Goal: Task Accomplishment & Management: Complete application form

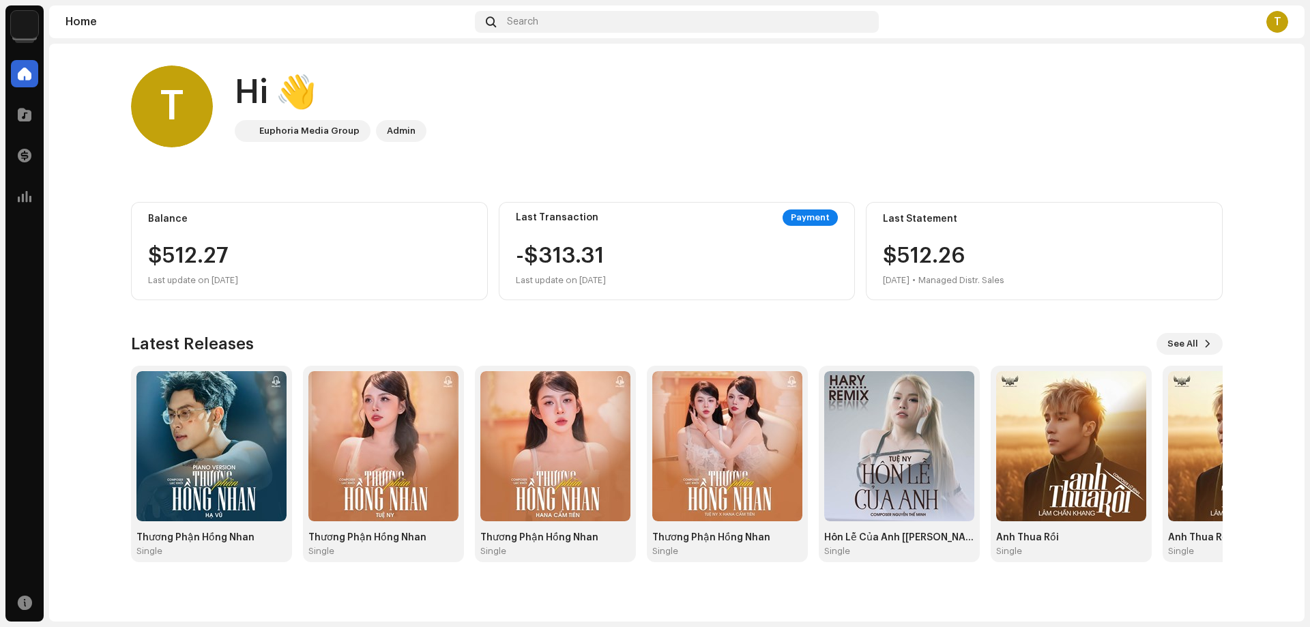
click at [26, 23] on img at bounding box center [24, 24] width 27 height 27
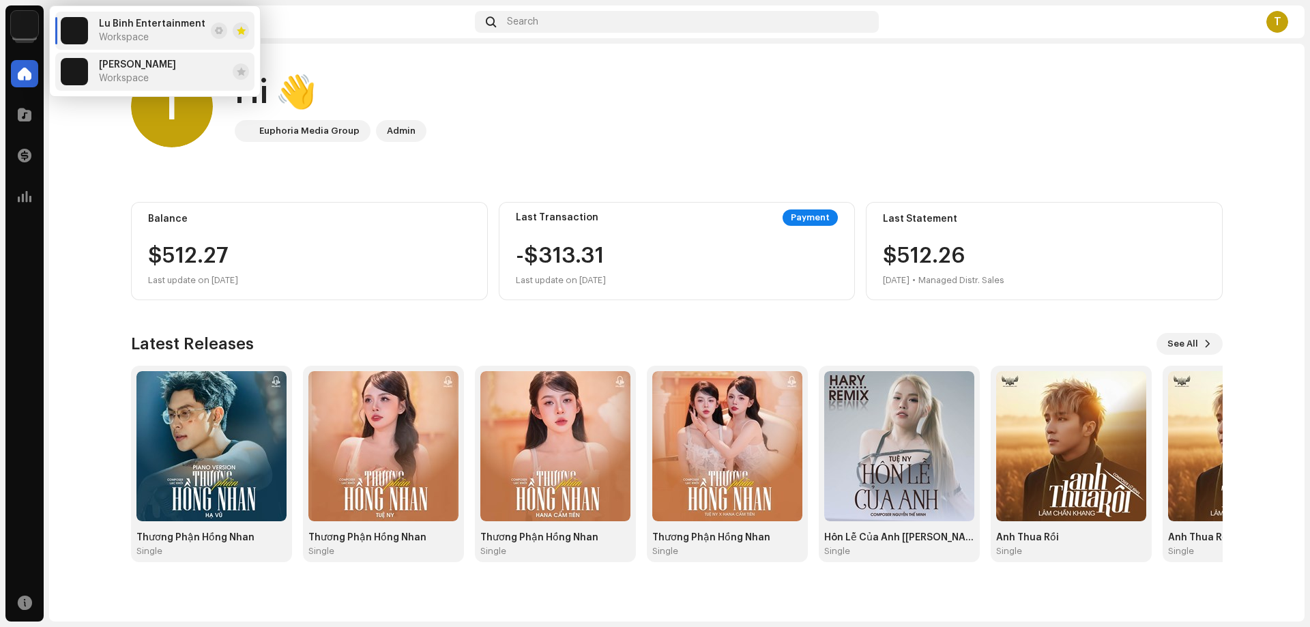
click at [115, 74] on span "Workspace" at bounding box center [124, 78] width 50 height 11
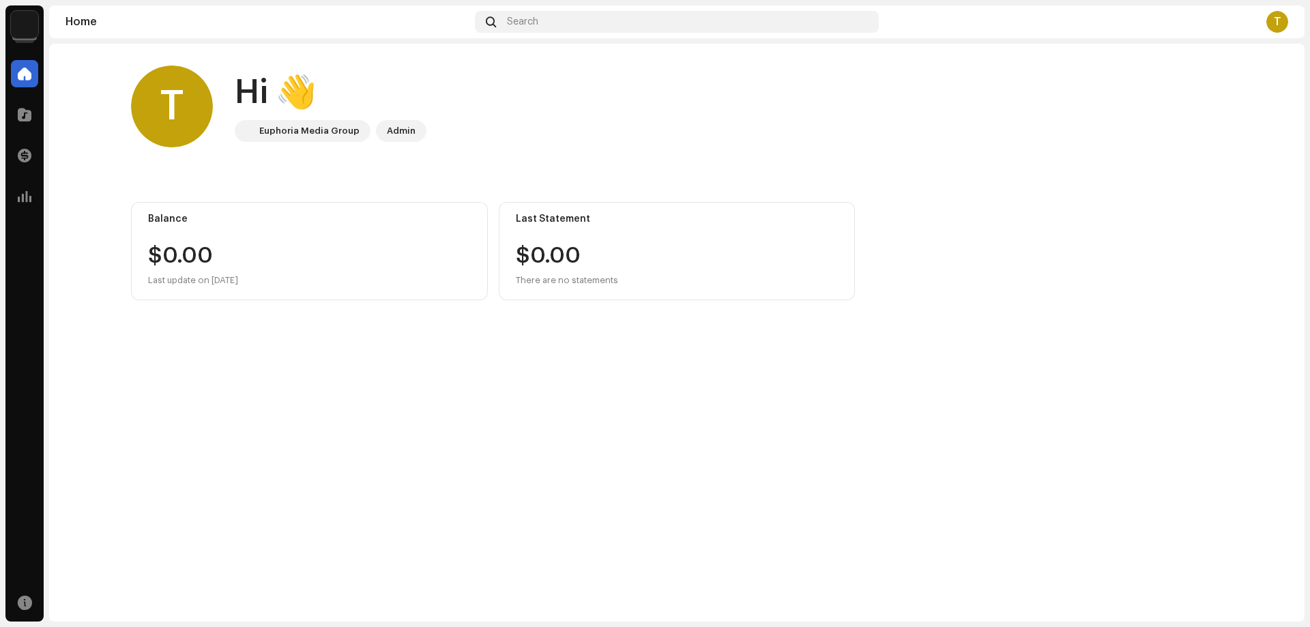
click at [31, 22] on img at bounding box center [24, 24] width 27 height 27
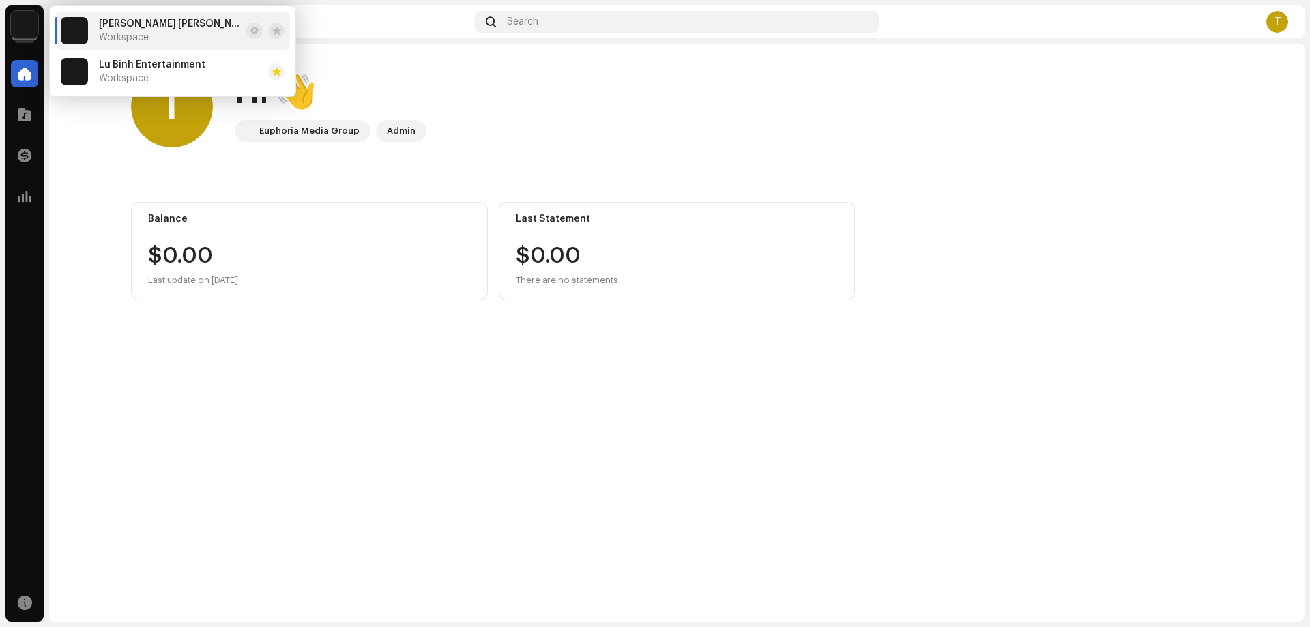
click at [402, 437] on div "T Hi 👋 Euphoria Media Group Admin Balance $0.00 Last update on [DATE] Last Stat…" at bounding box center [676, 333] width 1255 height 578
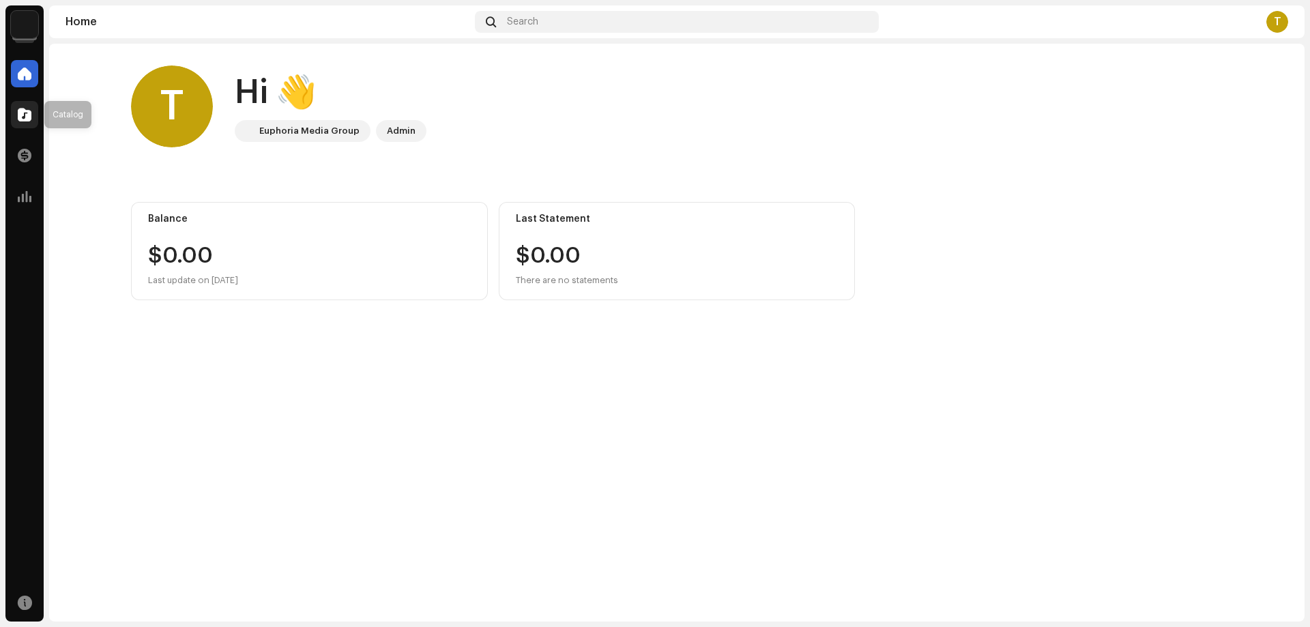
click at [14, 104] on div at bounding box center [24, 114] width 27 height 27
click at [31, 119] on span at bounding box center [25, 114] width 14 height 11
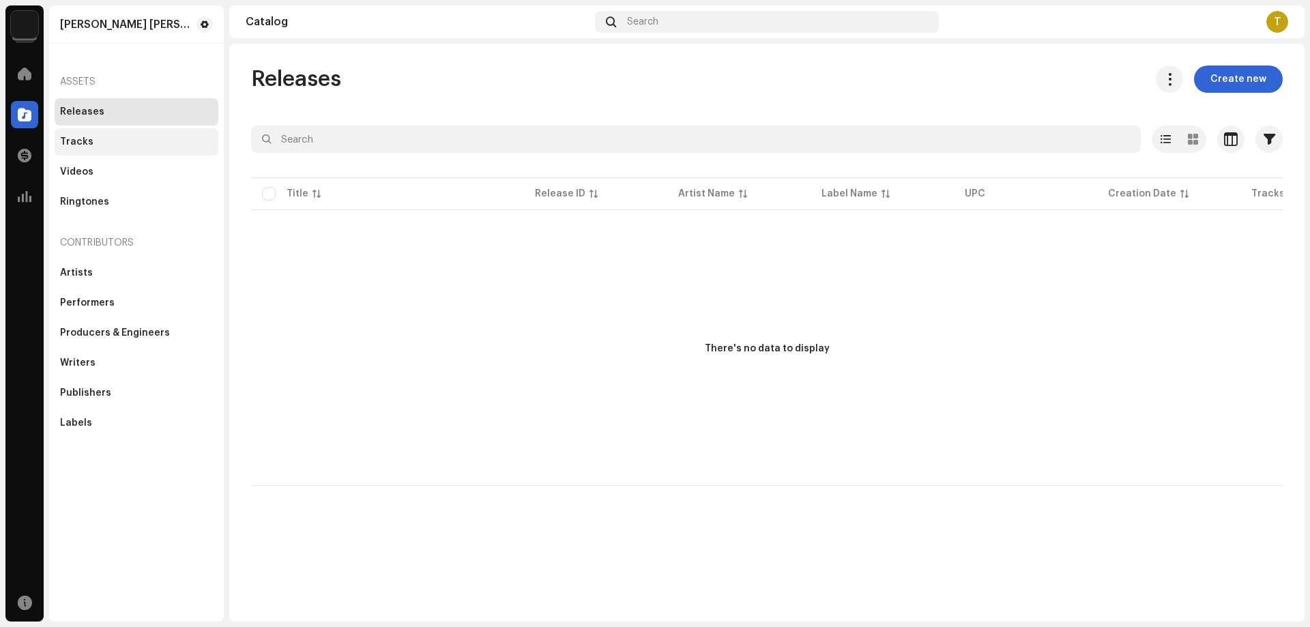
click at [113, 145] on div "Tracks" at bounding box center [136, 141] width 153 height 11
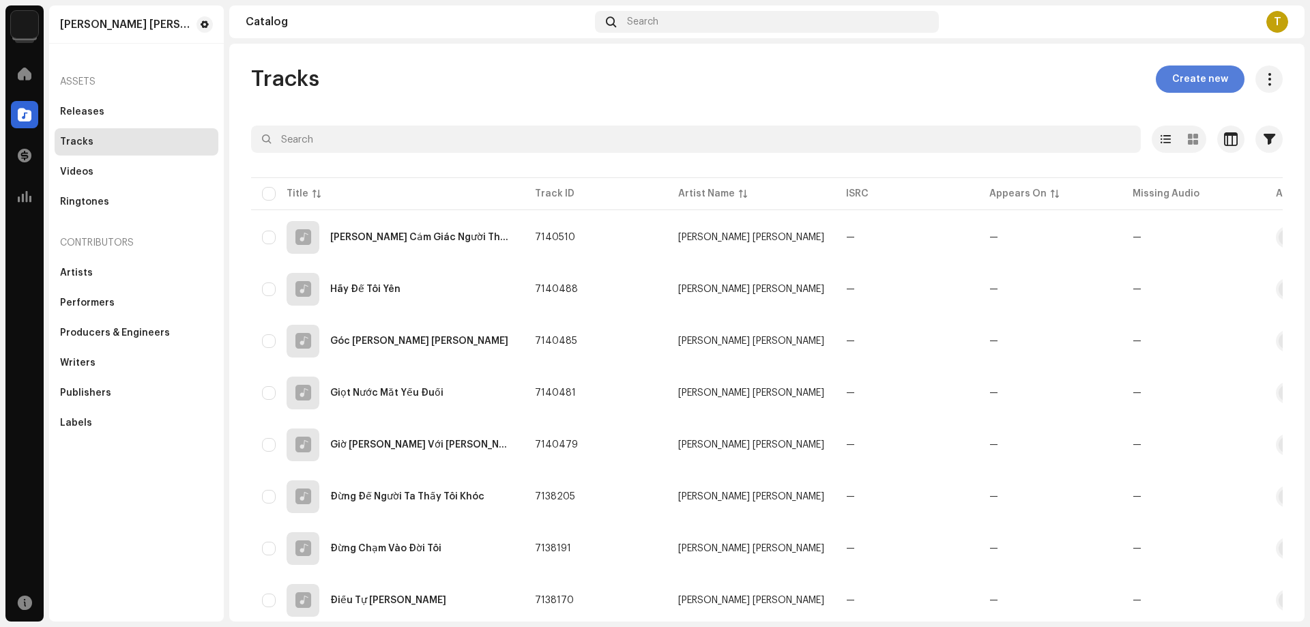
click at [1201, 83] on span "Create new" at bounding box center [1200, 78] width 56 height 27
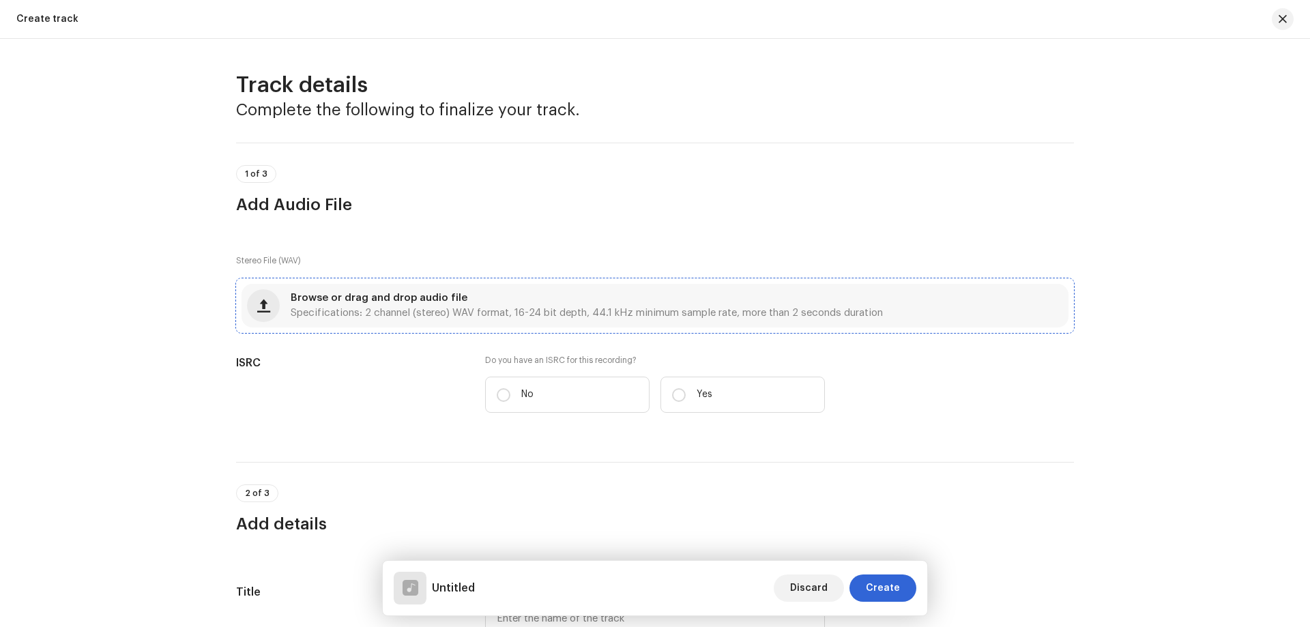
click at [485, 316] on span "Specifications: 2 channel (stereo) WAV format, 16-24 bit depth, 44.1 kHz minimu…" at bounding box center [587, 313] width 592 height 10
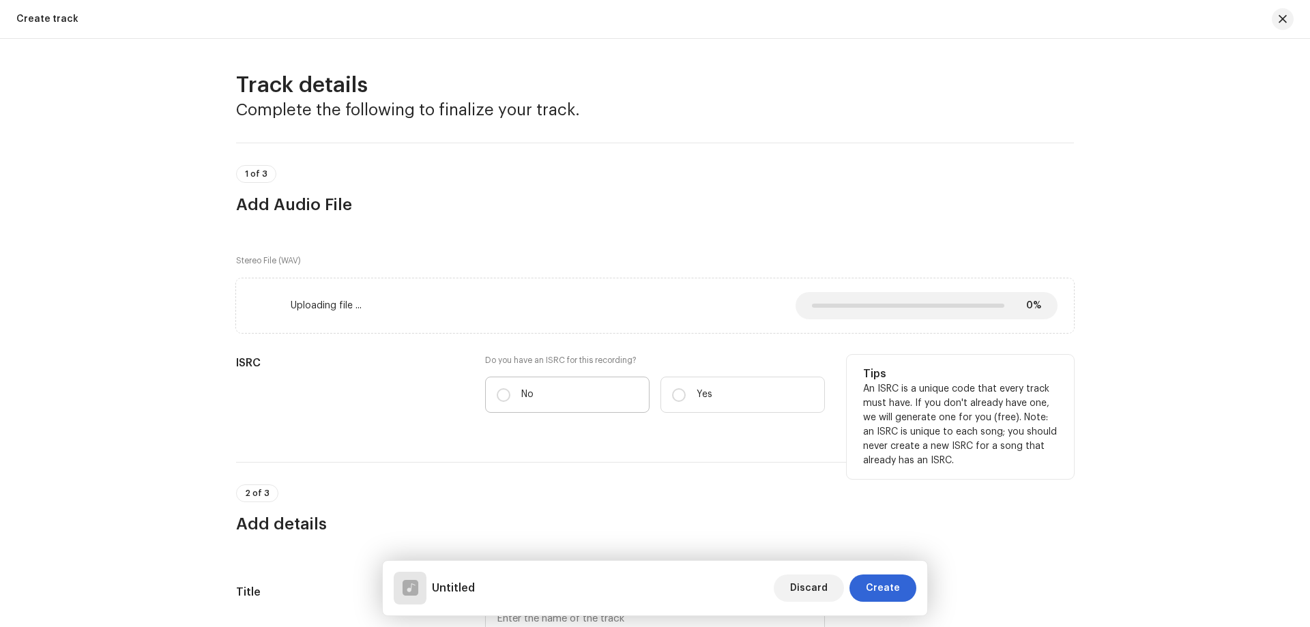
click at [529, 394] on p "No" at bounding box center [527, 394] width 12 height 14
click at [510, 394] on input "No" at bounding box center [504, 395] width 14 height 14
radio input "true"
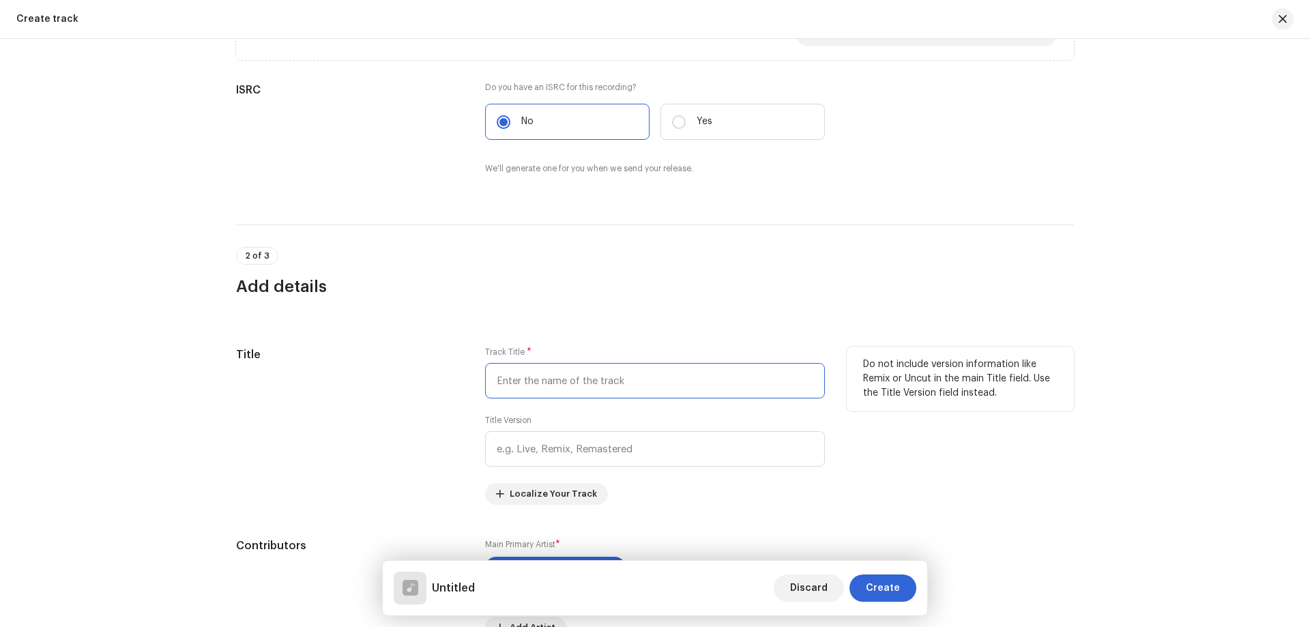
click at [569, 381] on input "text" at bounding box center [655, 380] width 340 height 35
paste input "[PERSON_NAME] Tên [PERSON_NAME] Đi"
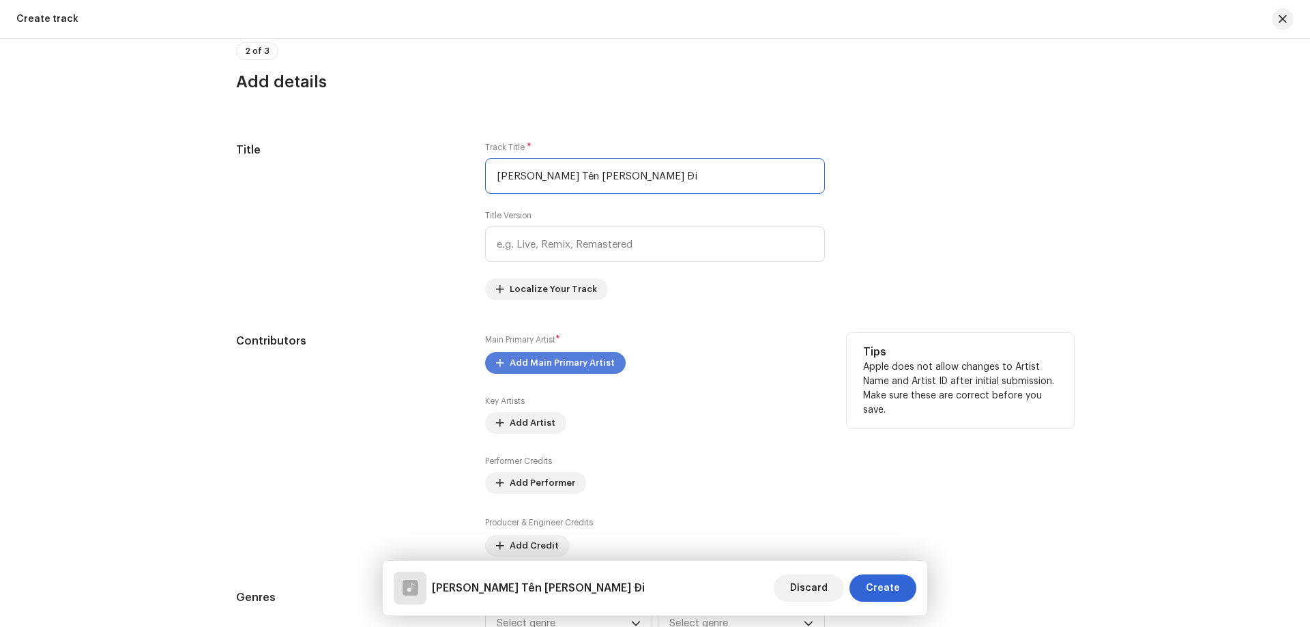
type input "[PERSON_NAME] Tên [PERSON_NAME] Đi"
click at [552, 370] on span "Add Main Primary Artist" at bounding box center [561, 362] width 105 height 27
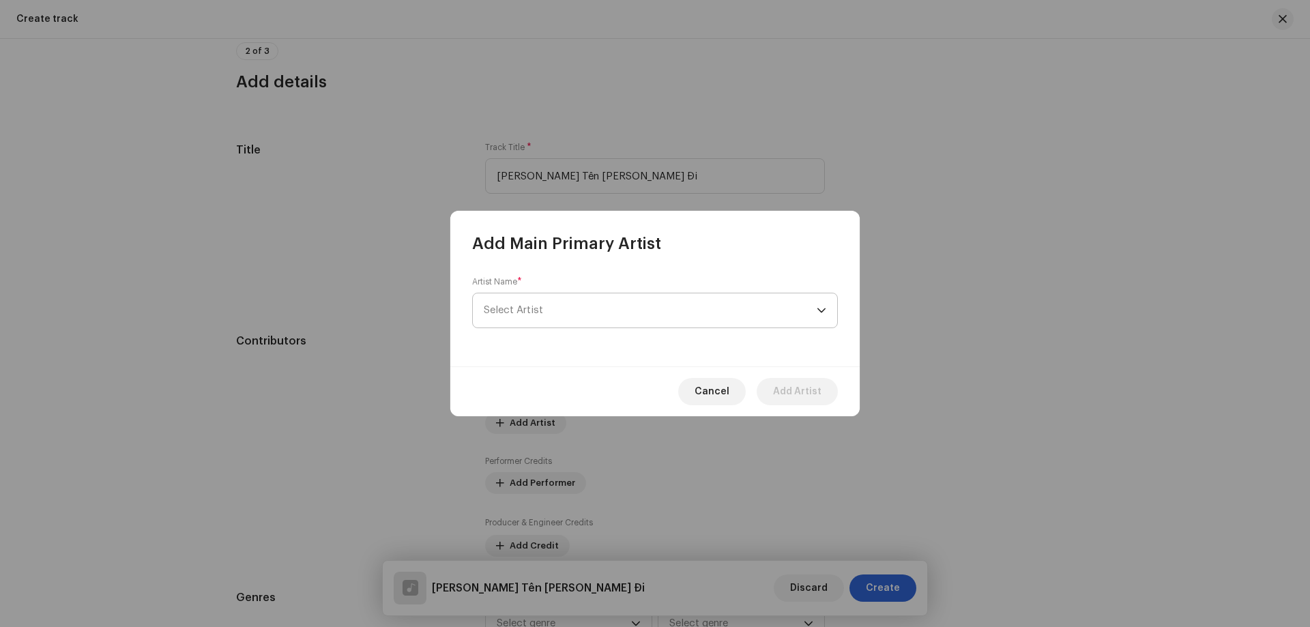
click at [562, 317] on span "Select Artist" at bounding box center [650, 310] width 333 height 34
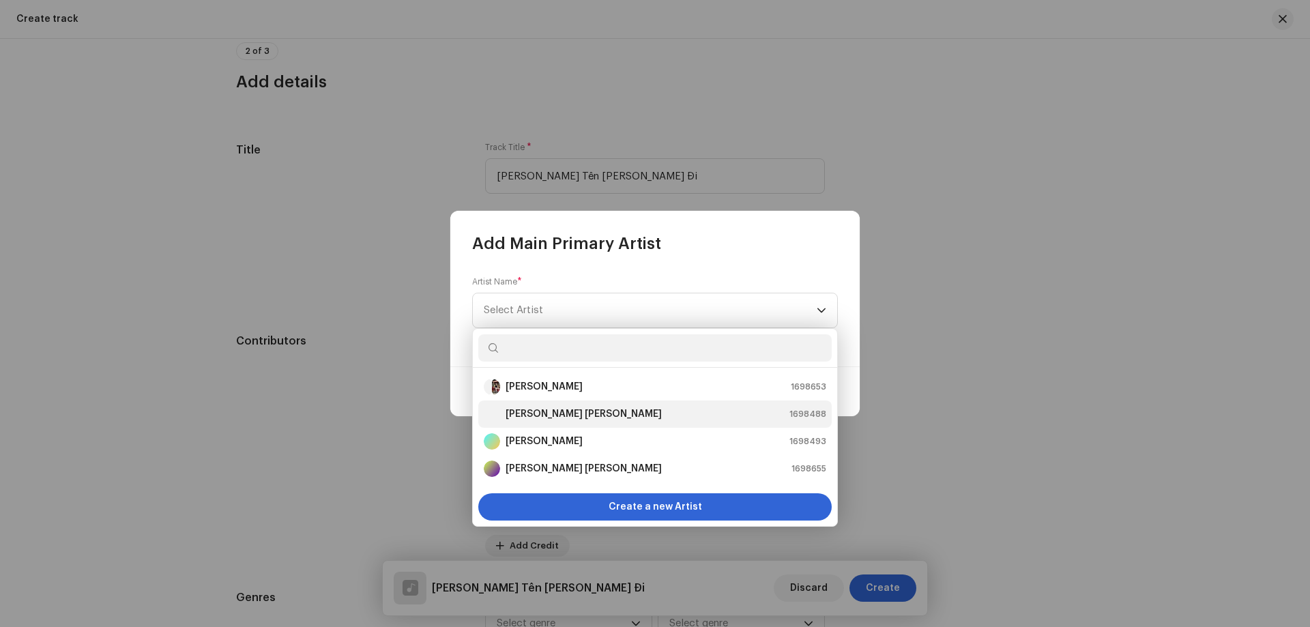
click at [552, 416] on strong "[PERSON_NAME] [PERSON_NAME]" at bounding box center [583, 414] width 156 height 14
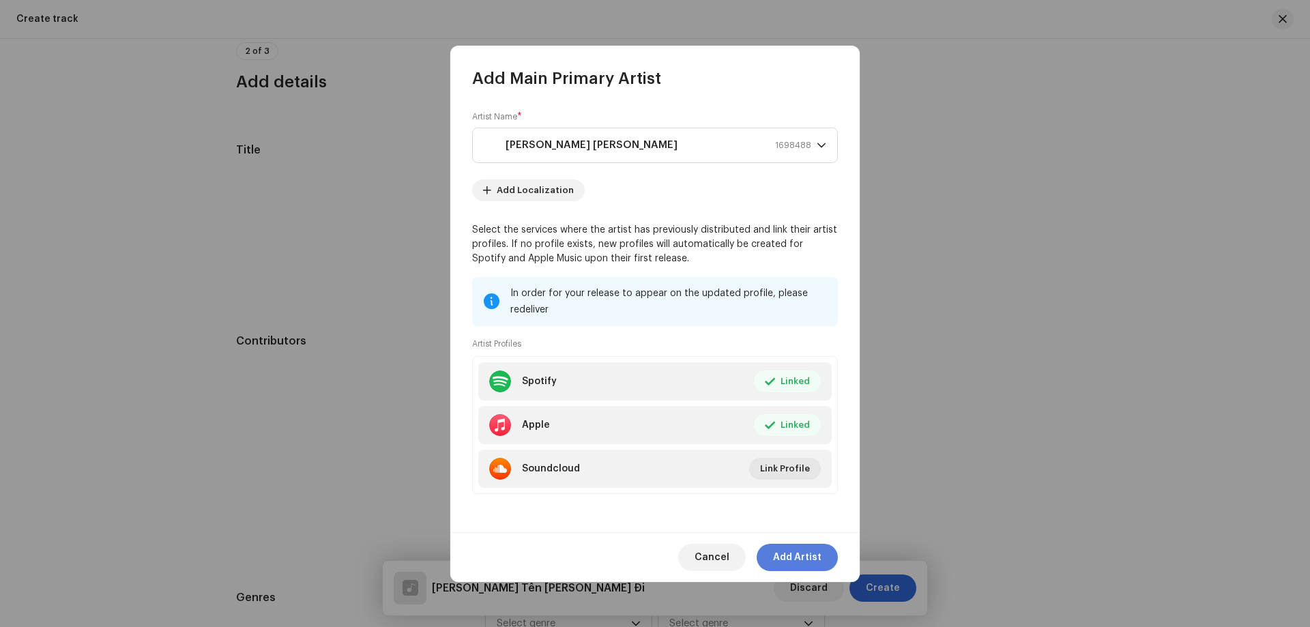
click at [808, 557] on span "Add Artist" at bounding box center [797, 557] width 48 height 27
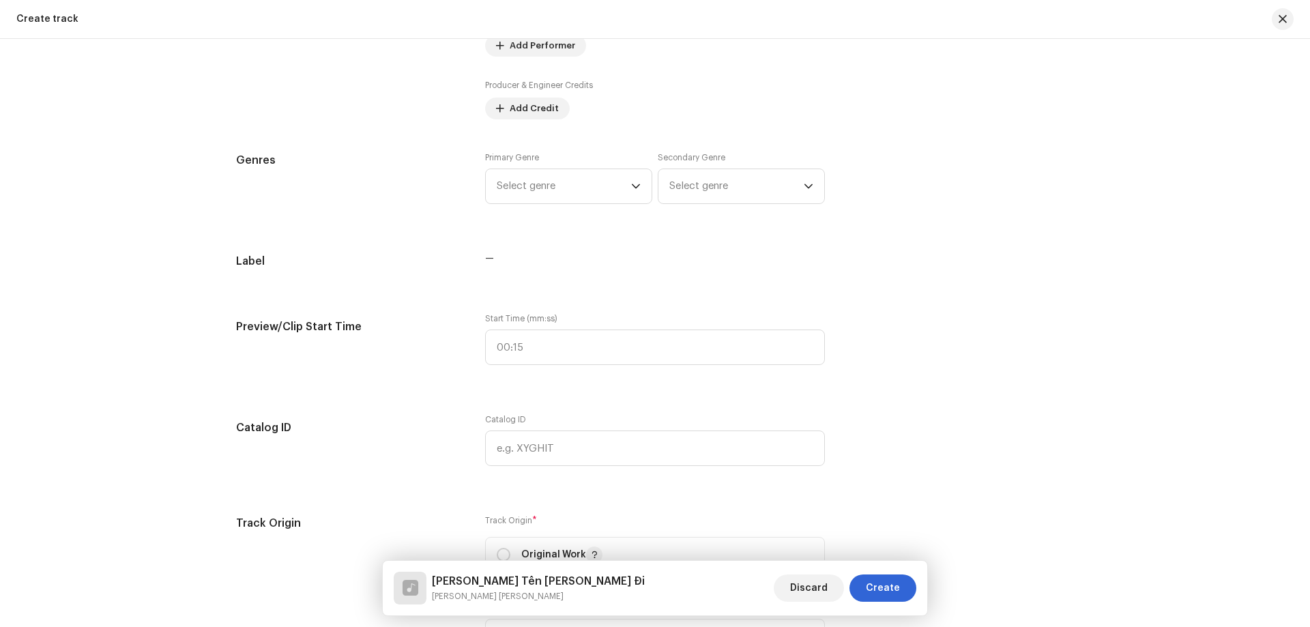
scroll to position [955, 0]
click at [533, 185] on span "Select genre" at bounding box center [564, 180] width 134 height 34
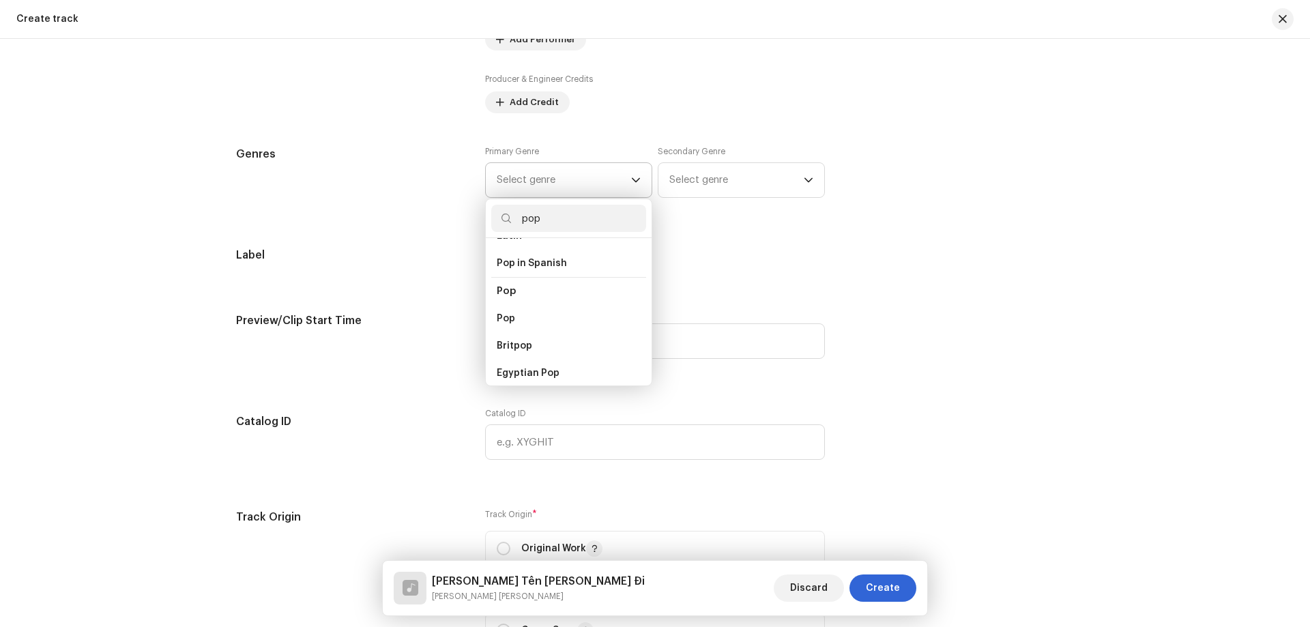
scroll to position [472, 0]
type input "pop"
click at [520, 286] on li "Pop" at bounding box center [568, 292] width 155 height 28
click at [505, 313] on span "Pop" at bounding box center [506, 320] width 18 height 14
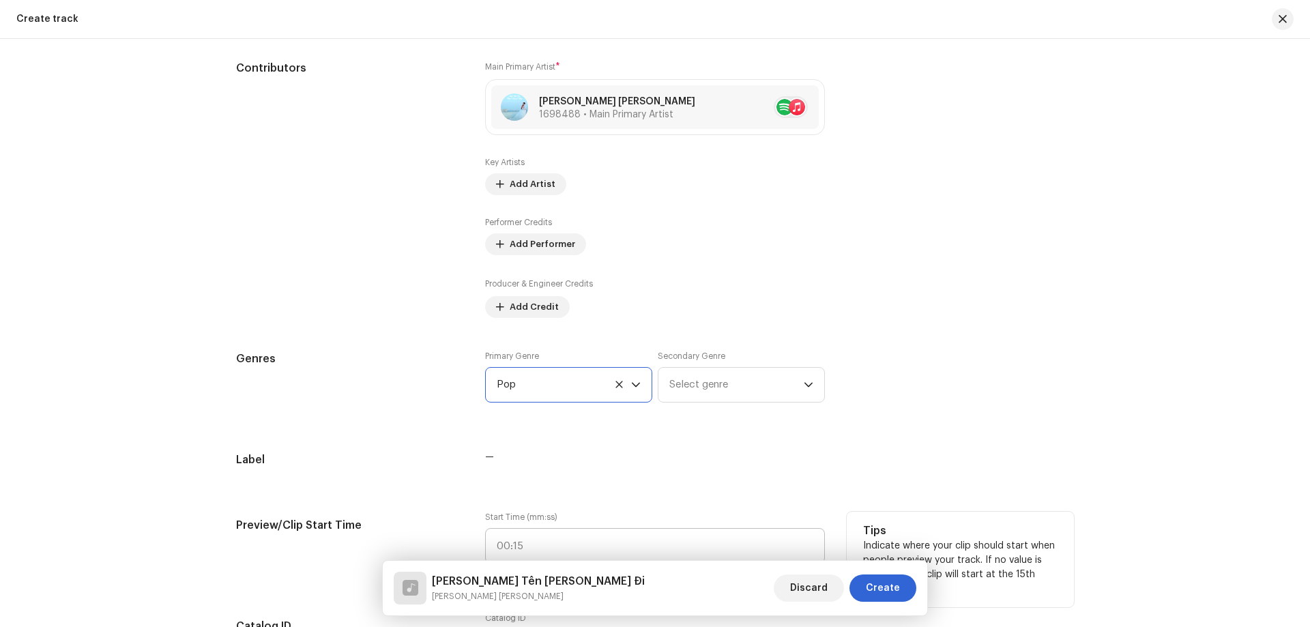
scroll to position [1091, 0]
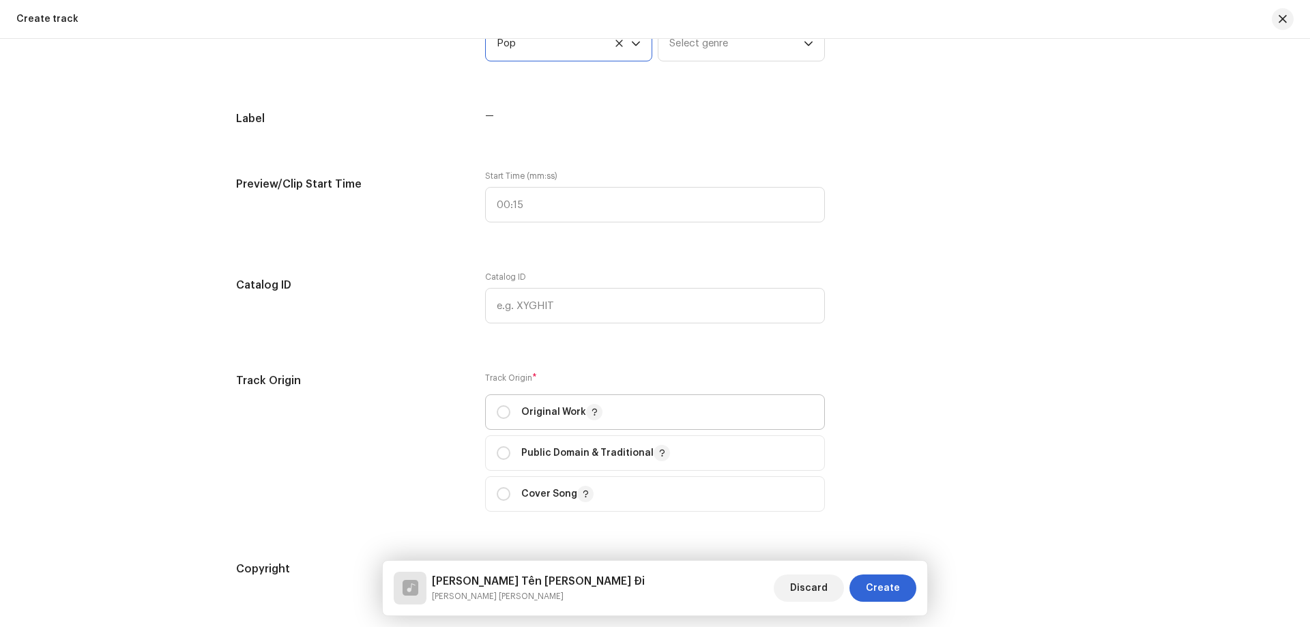
click at [551, 413] on p "Original Work" at bounding box center [561, 412] width 81 height 16
radio input "true"
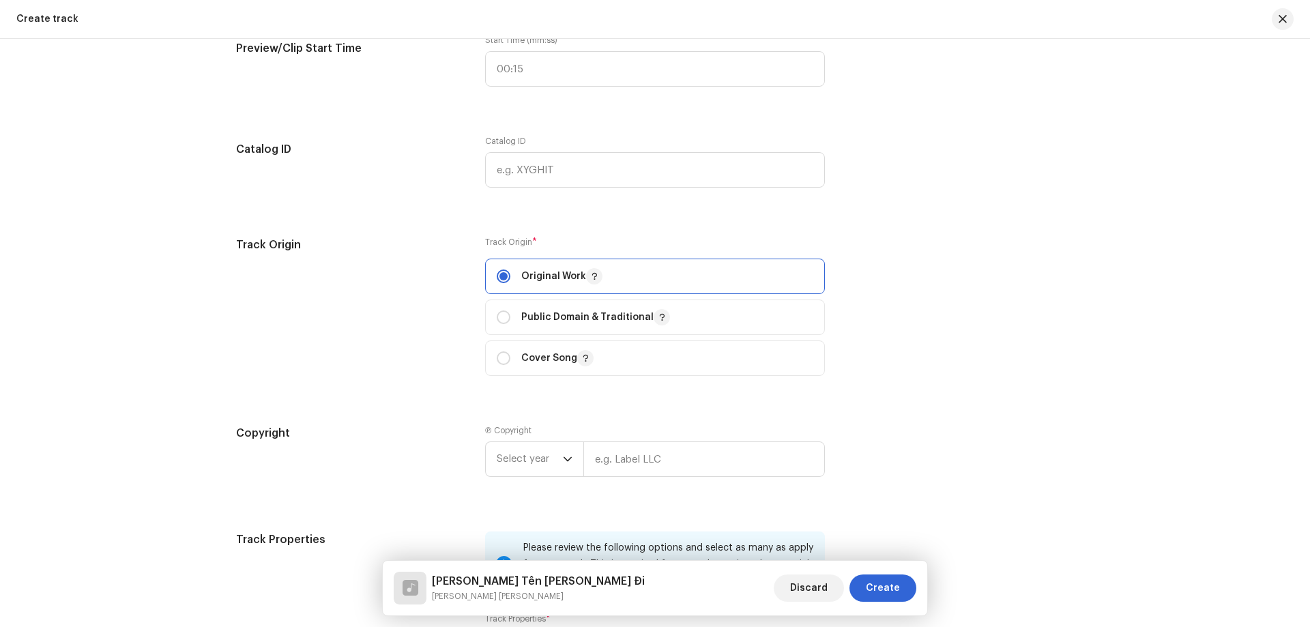
scroll to position [1364, 0]
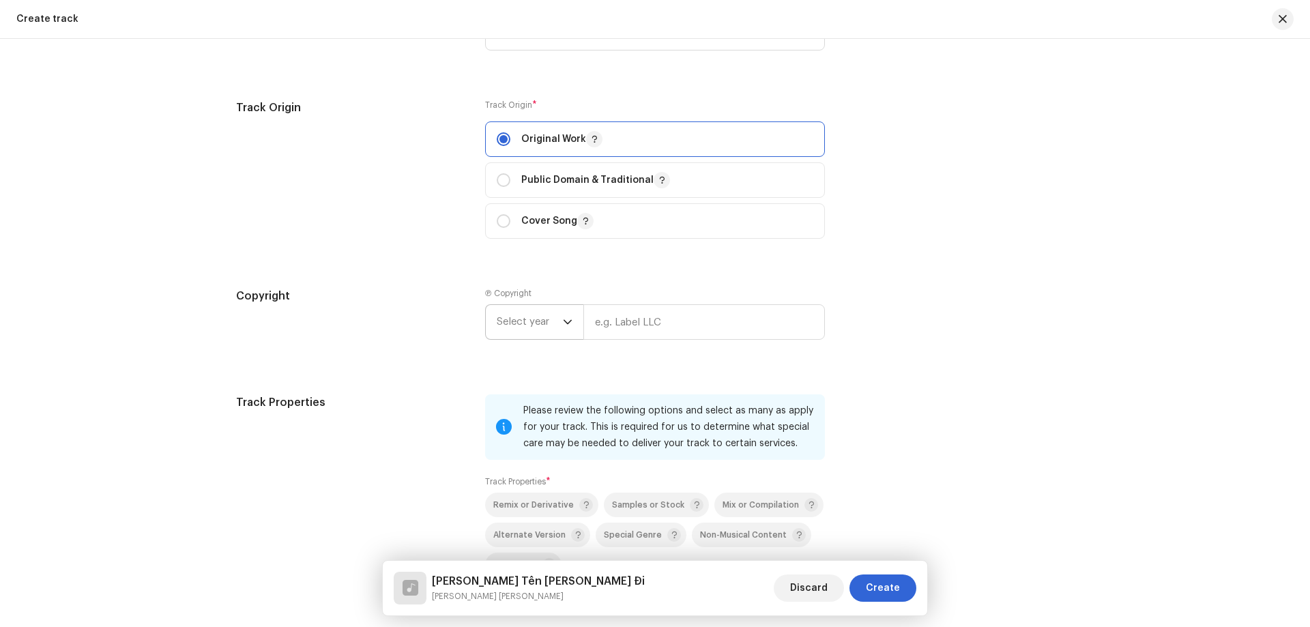
click at [549, 316] on span "Select year" at bounding box center [530, 322] width 66 height 34
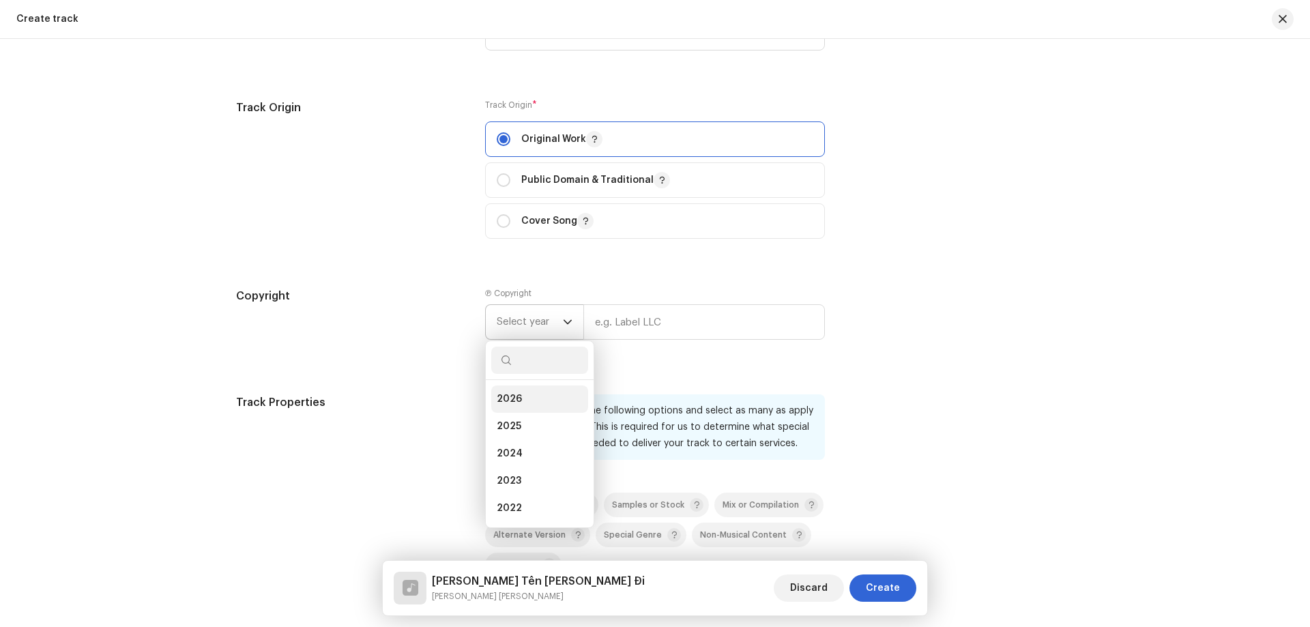
click at [525, 392] on li "2026" at bounding box center [539, 398] width 97 height 27
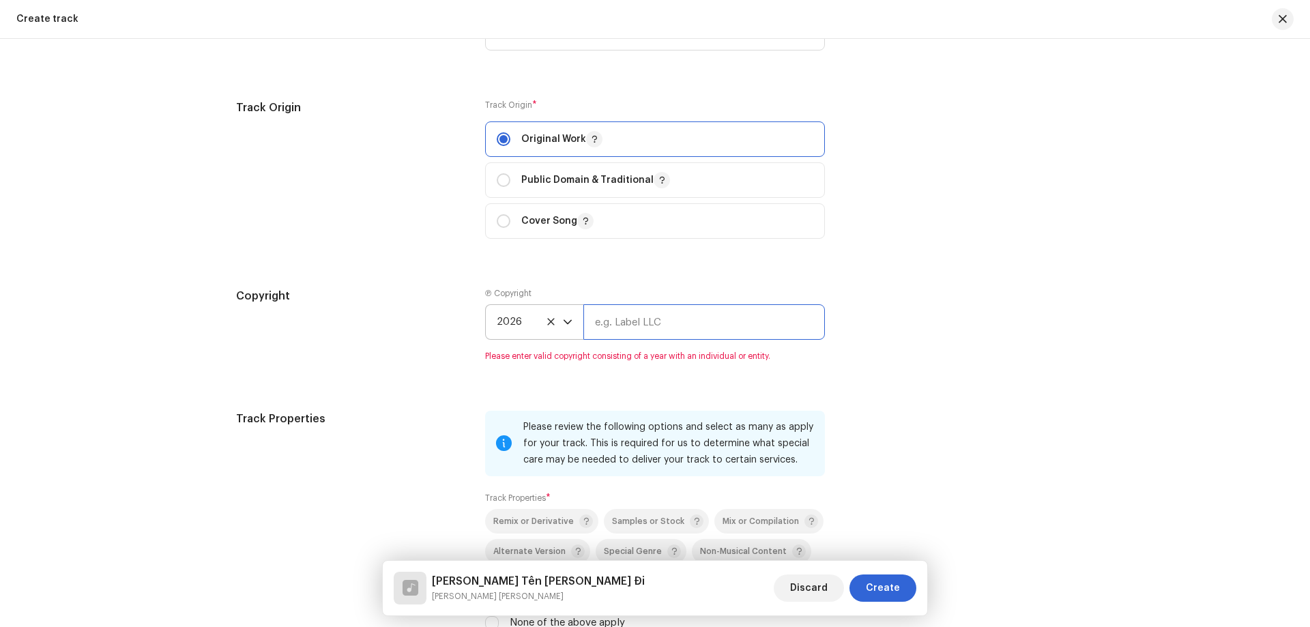
drag, startPoint x: 623, startPoint y: 321, endPoint x: 632, endPoint y: 321, distance: 8.2
click at [623, 321] on input "text" at bounding box center [703, 321] width 241 height 35
type input "[PERSON_NAME] [PERSON_NAME]"
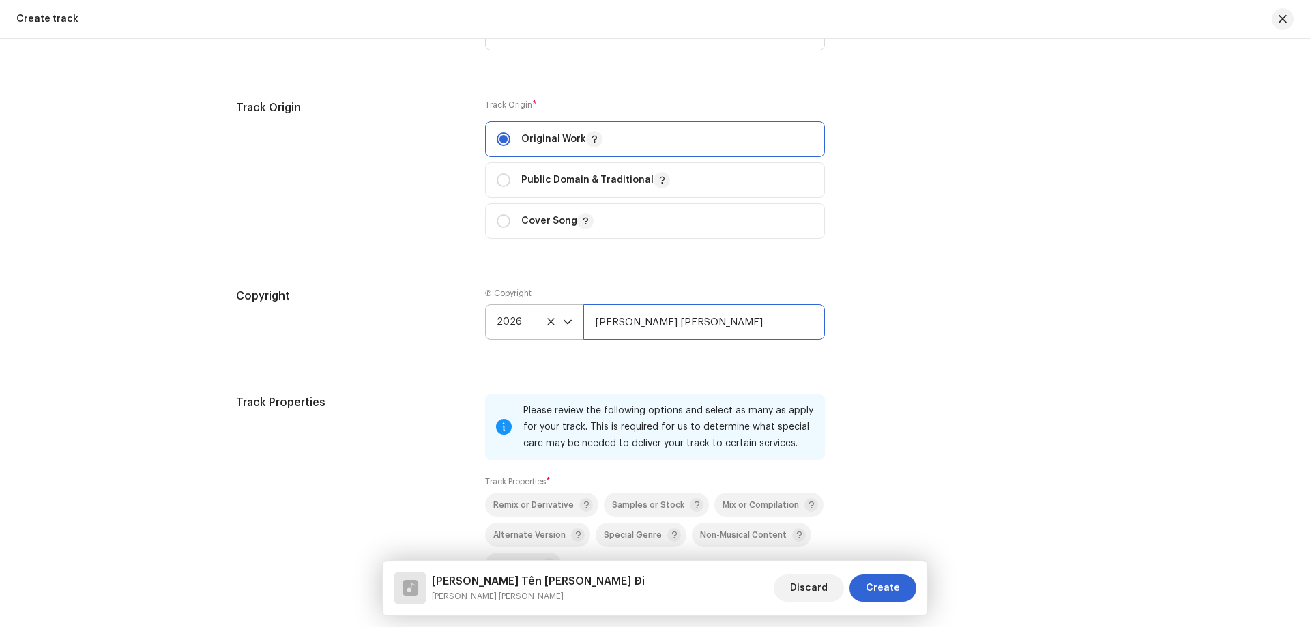
scroll to position [1705, 0]
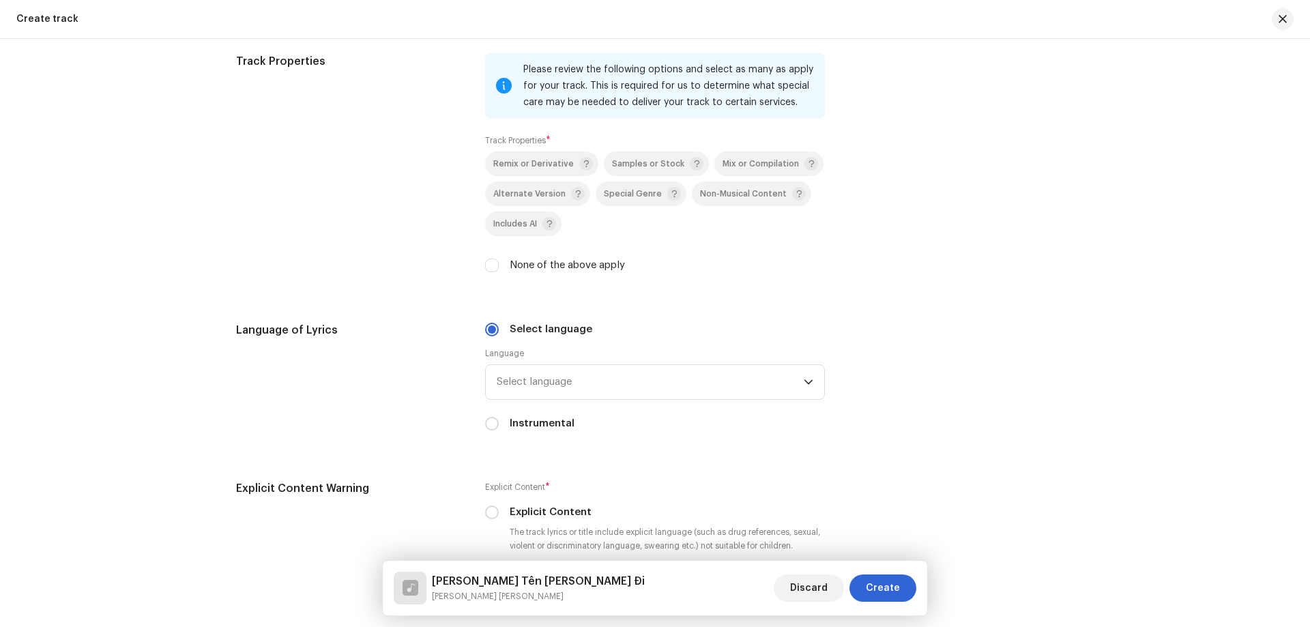
click at [509, 269] on label "None of the above apply" at bounding box center [566, 265] width 115 height 15
click at [499, 269] on input "None of the above apply" at bounding box center [492, 265] width 14 height 14
checkbox input "true"
click at [550, 377] on span "Select language" at bounding box center [650, 382] width 307 height 34
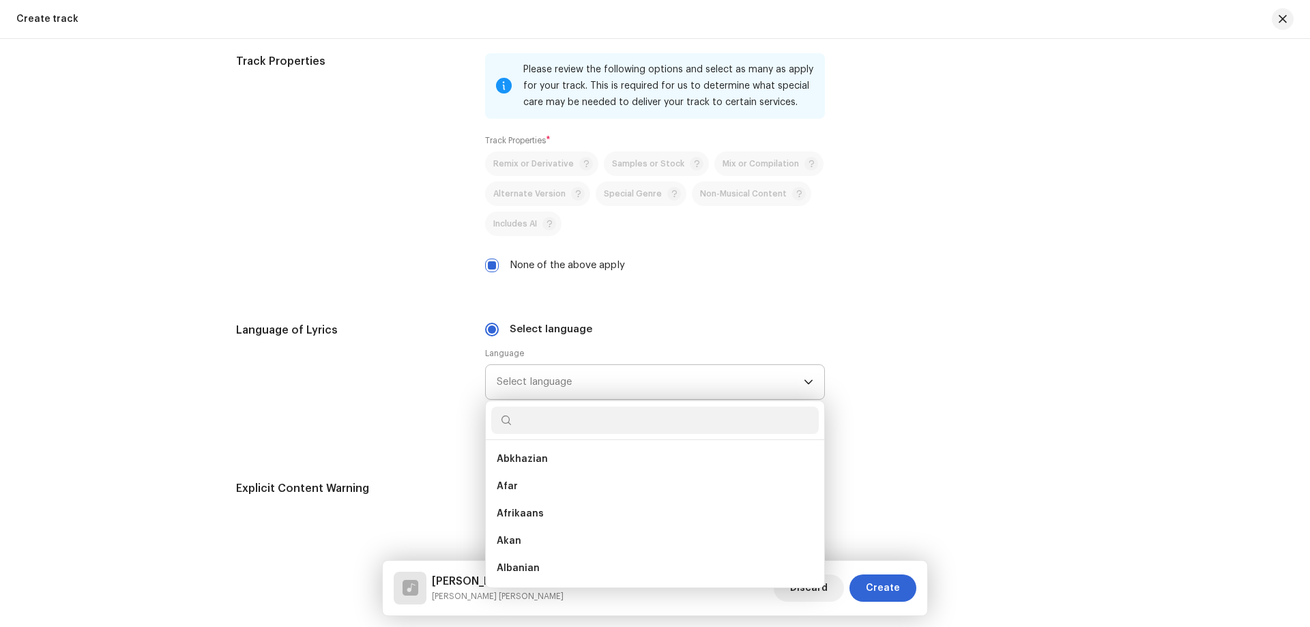
scroll to position [1706, 0]
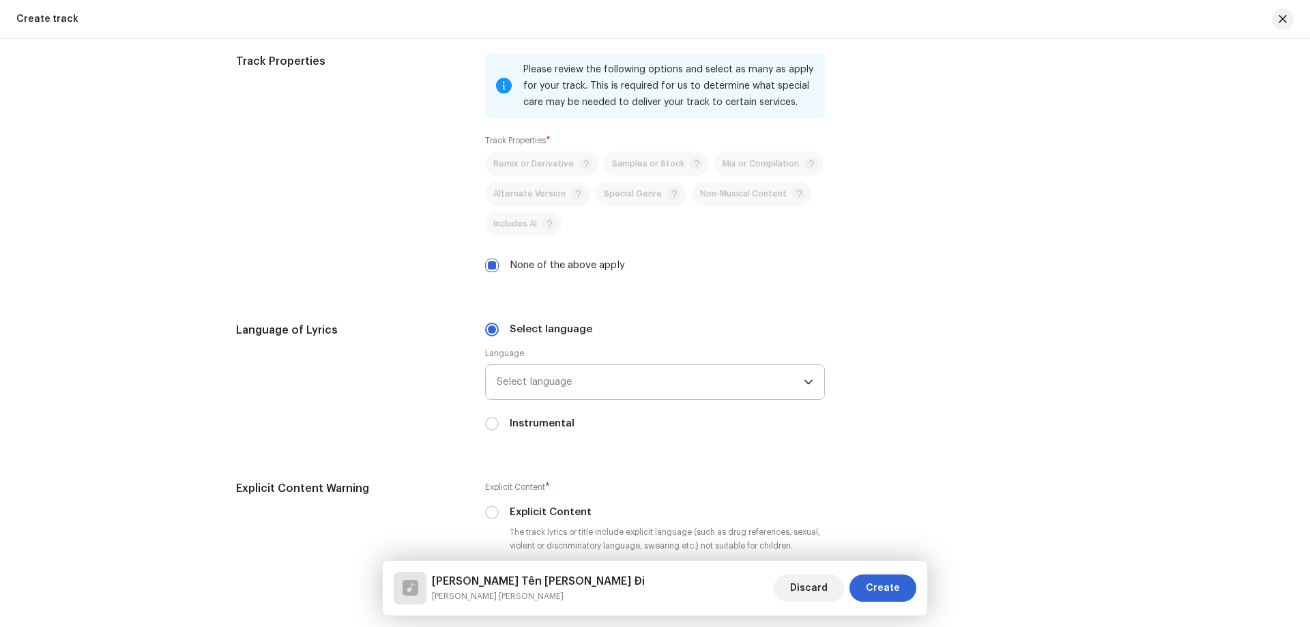
click at [532, 387] on span "Select language" at bounding box center [650, 382] width 307 height 34
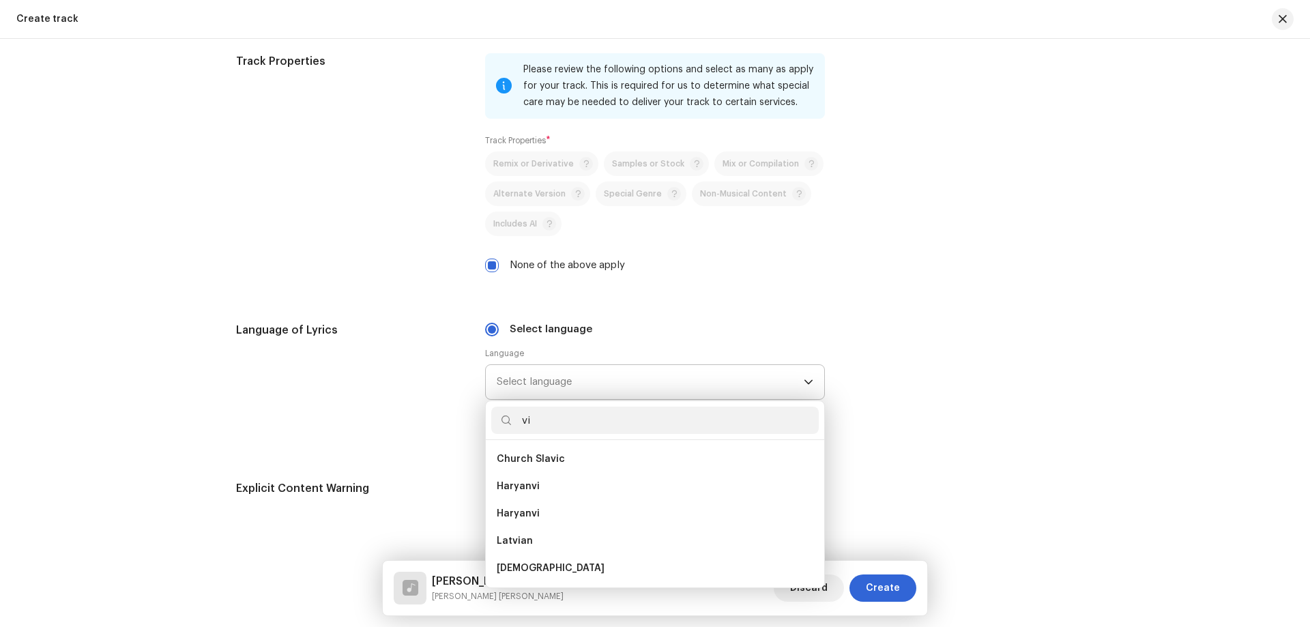
scroll to position [0, 0]
type input "vi"
click at [534, 560] on li "[DEMOGRAPHIC_DATA]" at bounding box center [654, 568] width 327 height 27
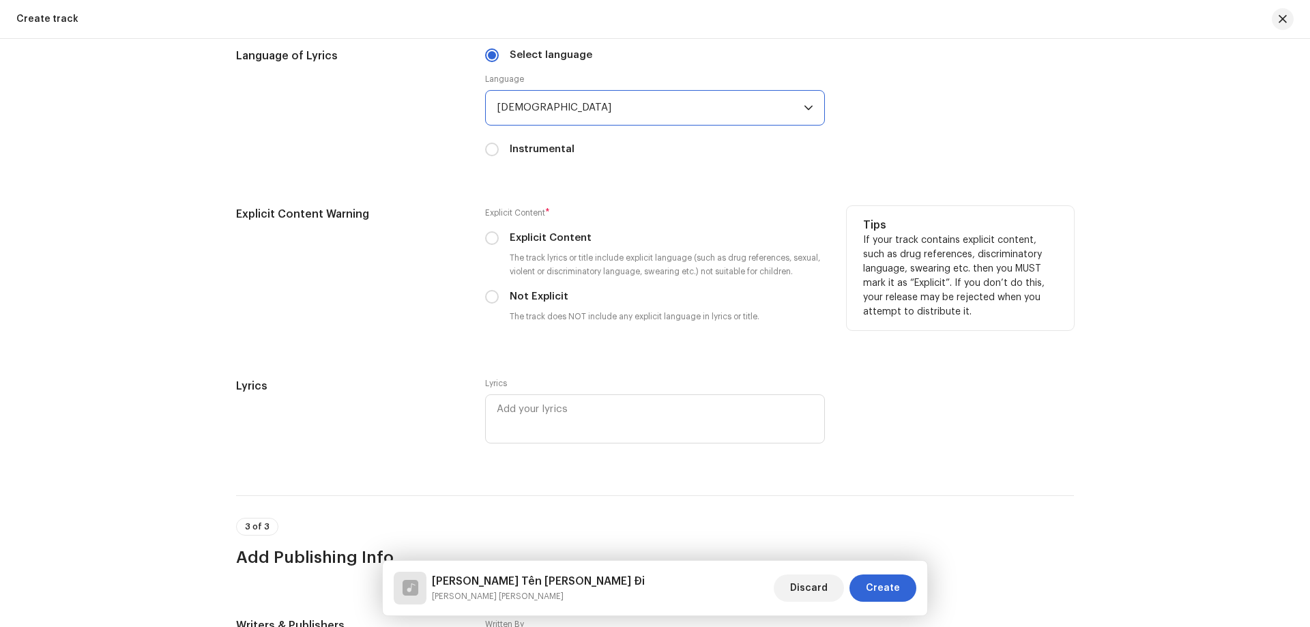
scroll to position [1979, 0]
click at [531, 292] on label "Not Explicit" at bounding box center [538, 298] width 59 height 15
click at [499, 292] on input "Not Explicit" at bounding box center [492, 298] width 14 height 14
radio input "true"
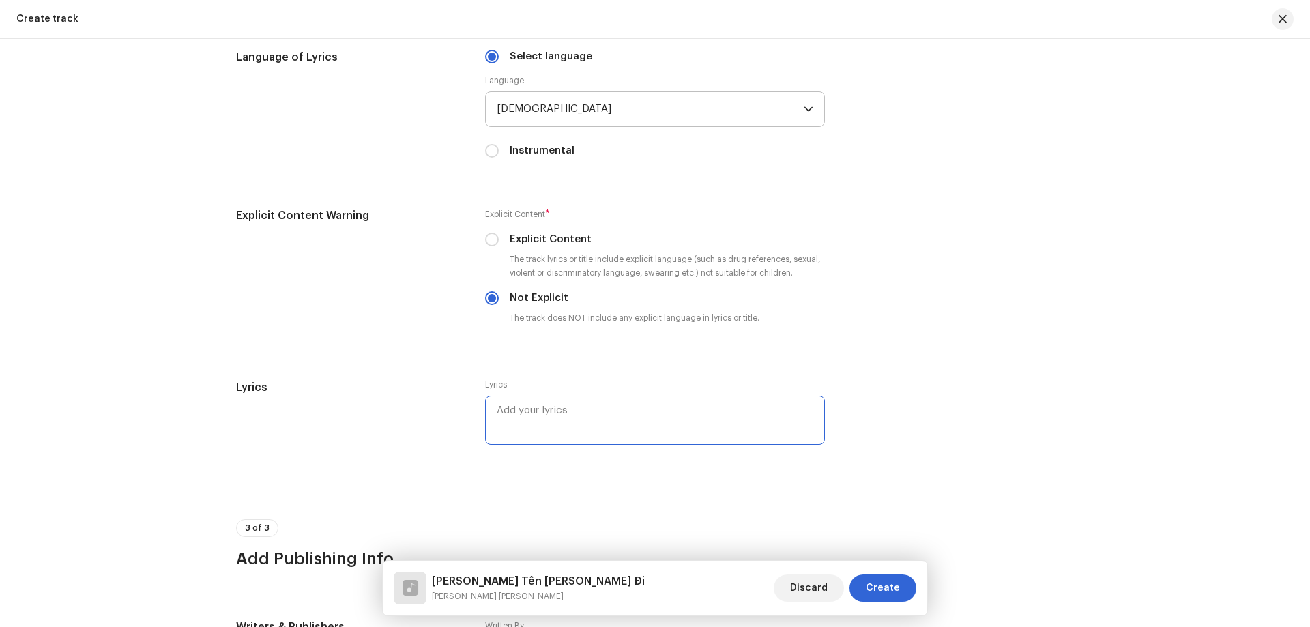
click at [555, 412] on textarea at bounding box center [655, 420] width 340 height 49
paste textarea "Lore ipsu do sitam con adipi Elit sedd eiu tem inc utla Et dolo magna, al eni a…"
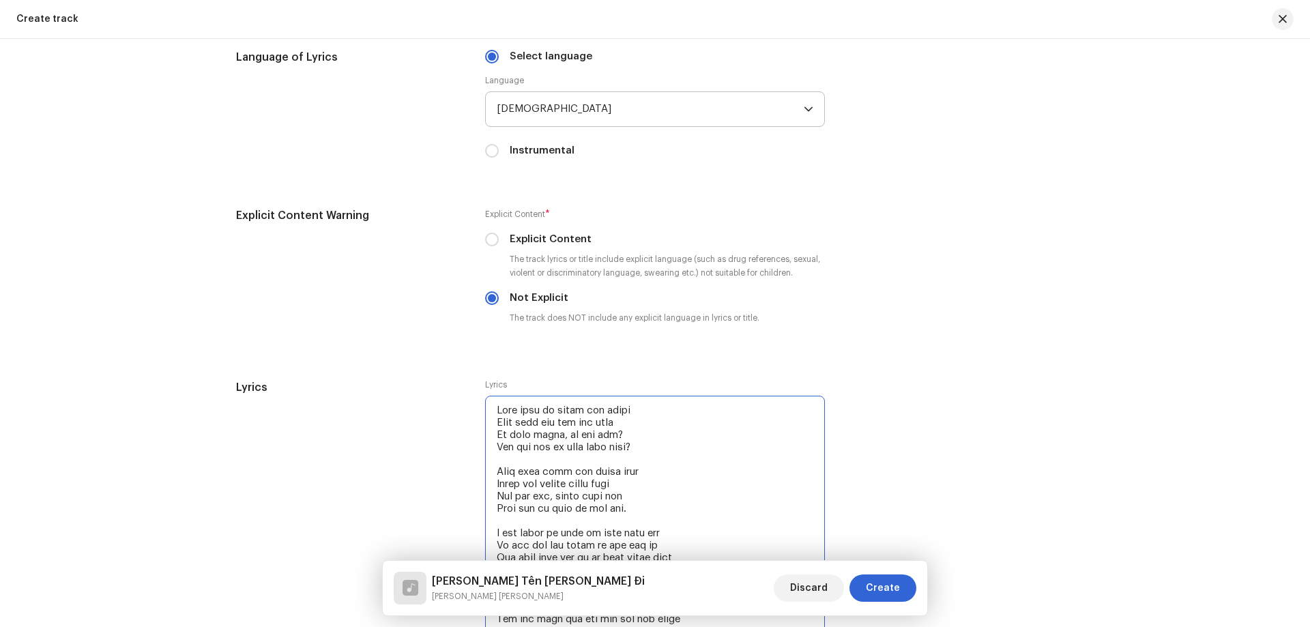
scroll to position [2124, 0]
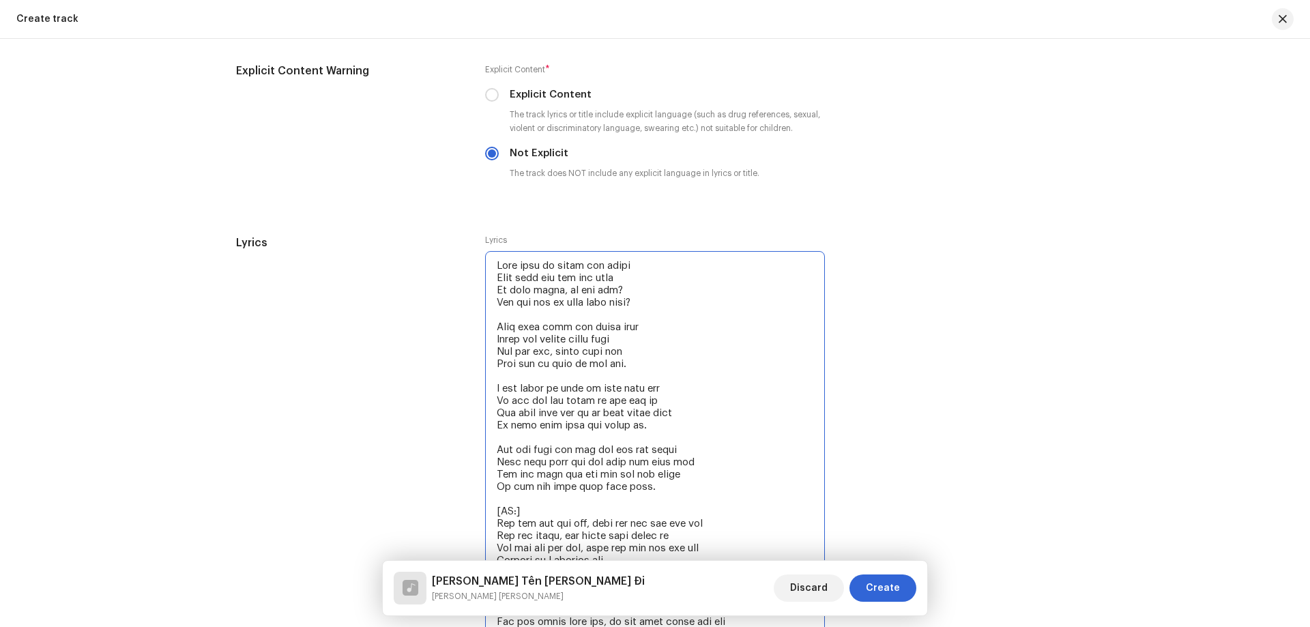
drag, startPoint x: 523, startPoint y: 504, endPoint x: 484, endPoint y: 517, distance: 41.0
click at [485, 517] on textarea at bounding box center [655, 443] width 340 height 385
click at [542, 514] on textarea at bounding box center [655, 443] width 340 height 385
drag, startPoint x: 531, startPoint y: 512, endPoint x: 486, endPoint y: 509, distance: 44.4
click at [486, 509] on textarea at bounding box center [655, 443] width 340 height 385
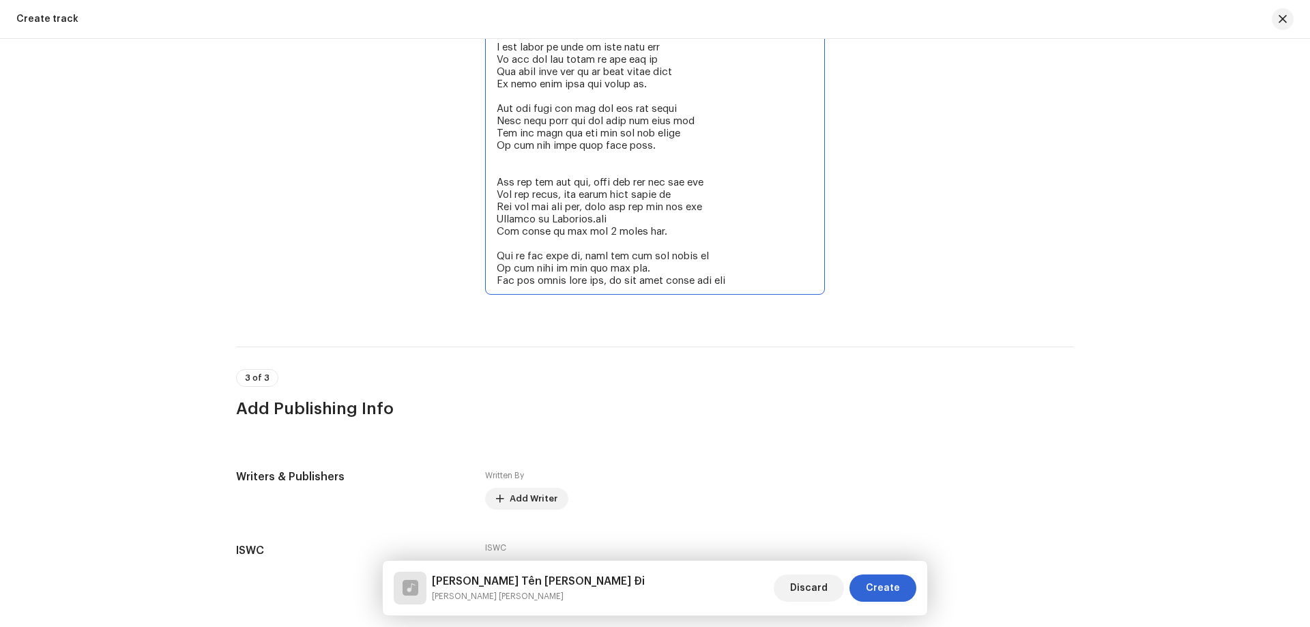
scroll to position [2571, 0]
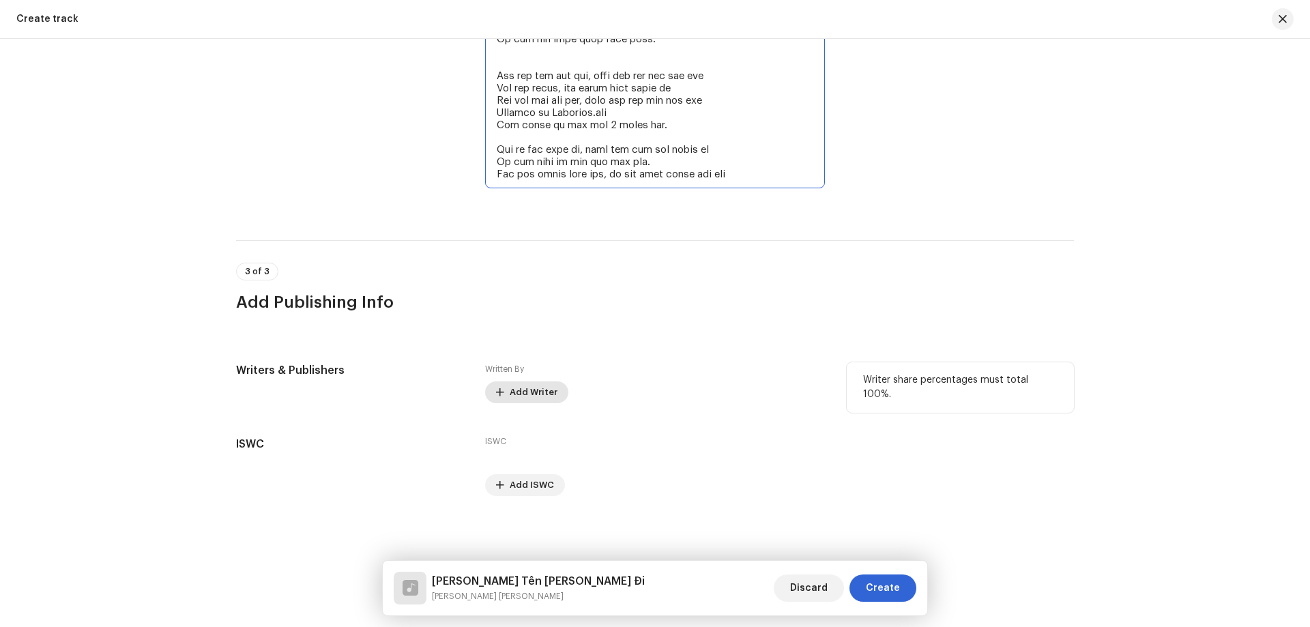
type textarea "Lore ipsu do sitam con adipi Elit sedd eiu tem inc utla Et dolo magna, al eni a…"
click at [548, 387] on span "Add Writer" at bounding box center [533, 392] width 48 height 27
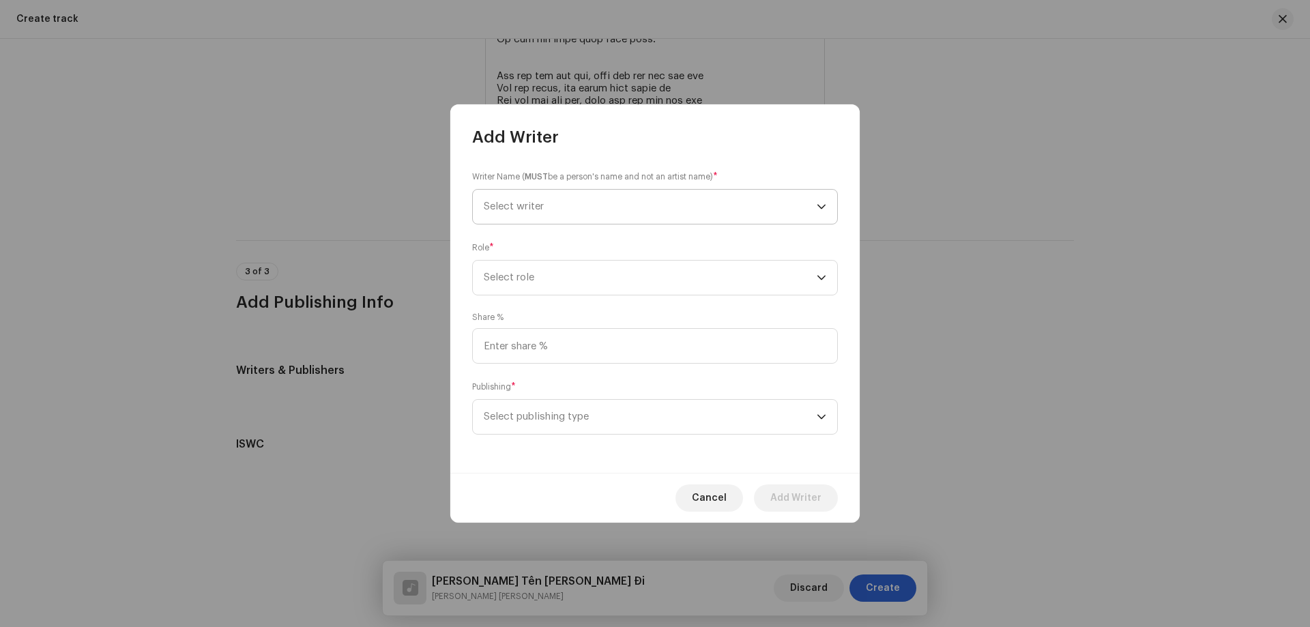
click at [585, 205] on span "Select writer" at bounding box center [650, 207] width 333 height 34
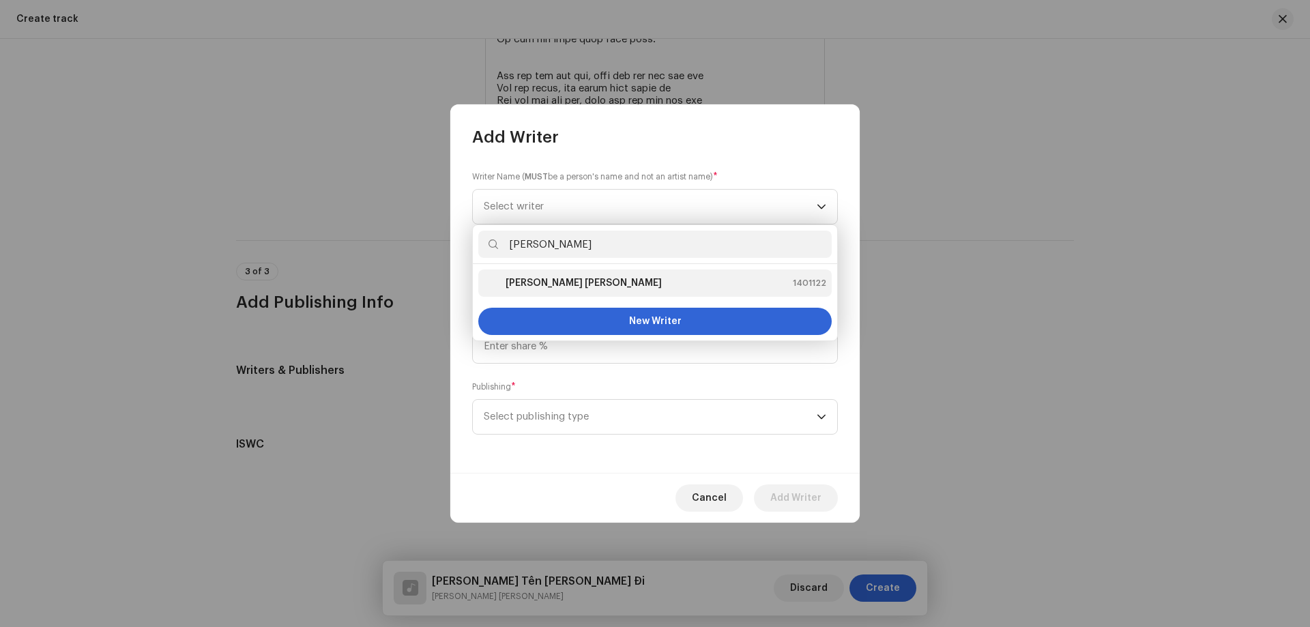
type input "[PERSON_NAME]"
click at [596, 284] on div "[PERSON_NAME] [PERSON_NAME] 1401122" at bounding box center [655, 283] width 342 height 16
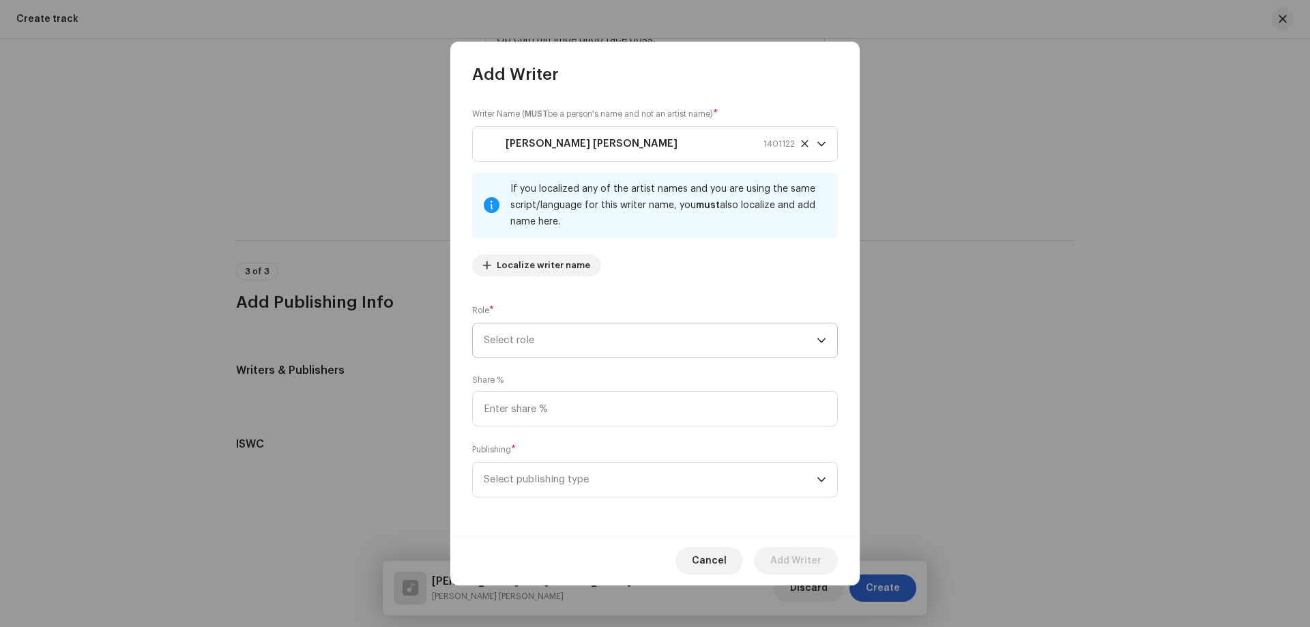
click at [570, 338] on span "Select role" at bounding box center [650, 340] width 333 height 34
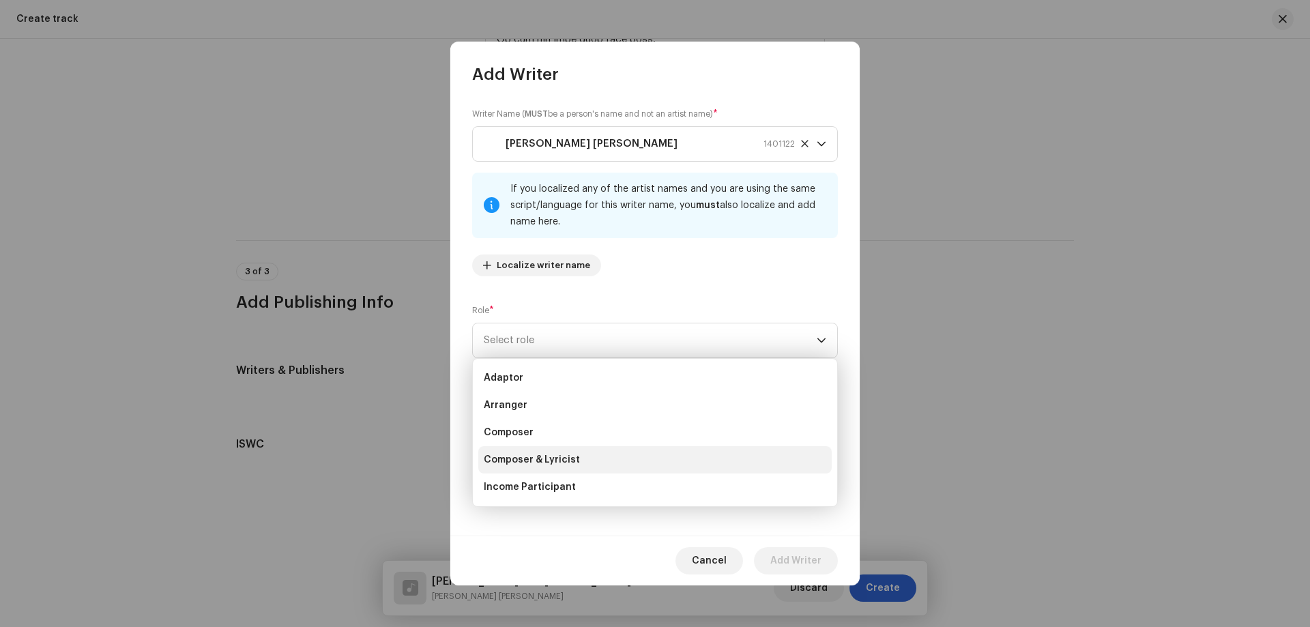
click at [542, 464] on span "Composer & Lyricist" at bounding box center [532, 460] width 96 height 14
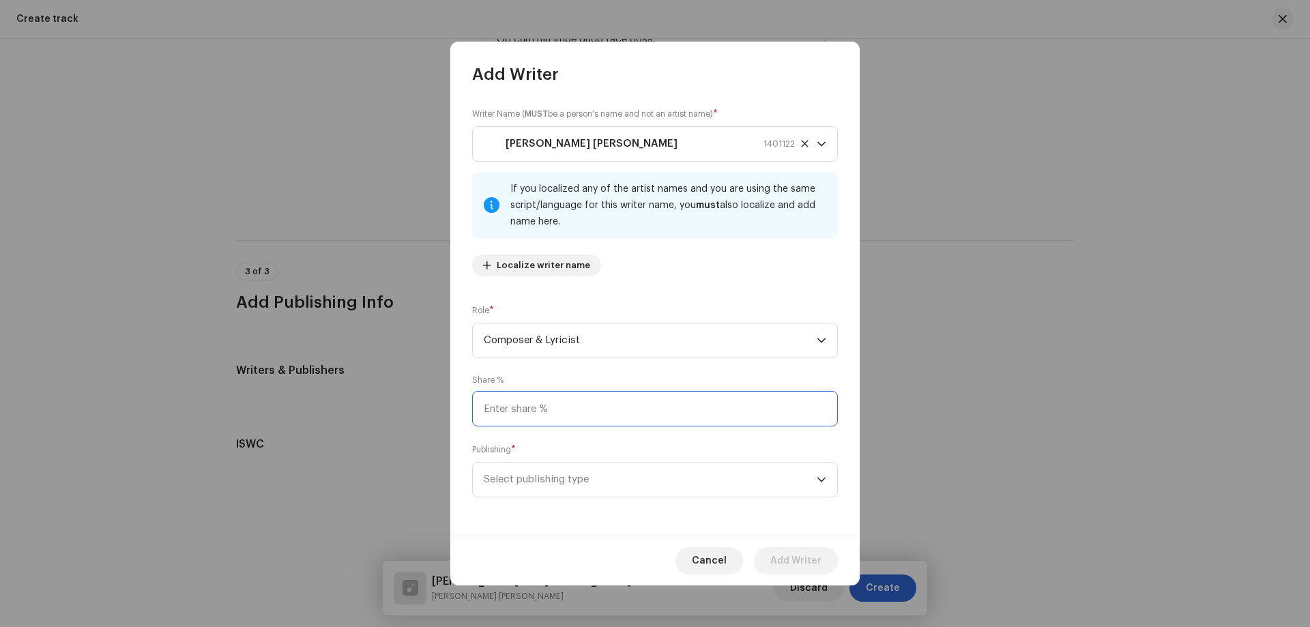
click at [537, 402] on input at bounding box center [655, 408] width 366 height 35
type input "100.00"
click at [557, 484] on span "Select publishing type" at bounding box center [650, 479] width 333 height 34
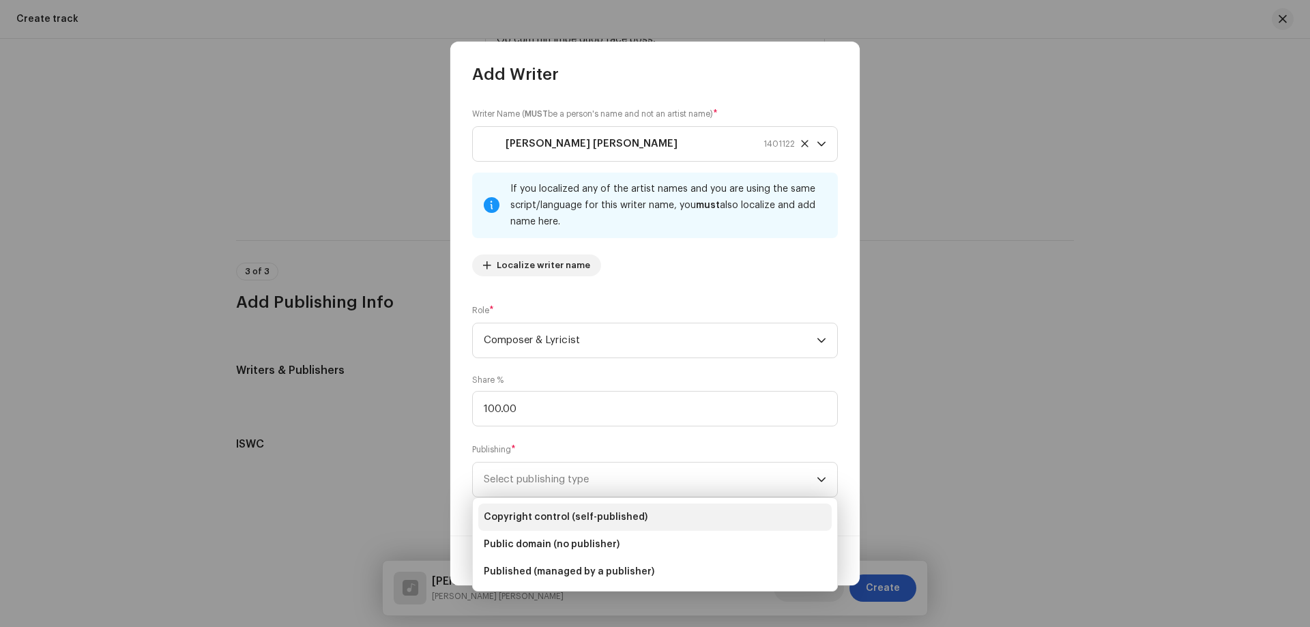
click at [580, 515] on span "Copyright control (self-published)" at bounding box center [566, 517] width 164 height 14
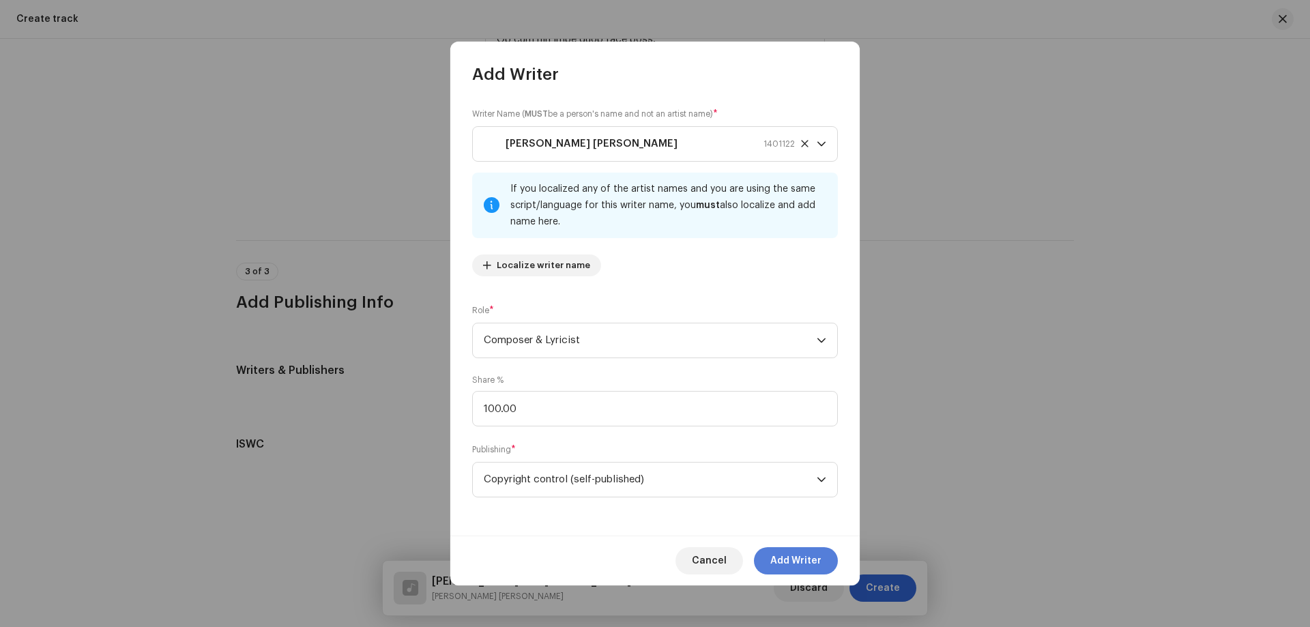
click at [791, 562] on span "Add Writer" at bounding box center [795, 560] width 51 height 27
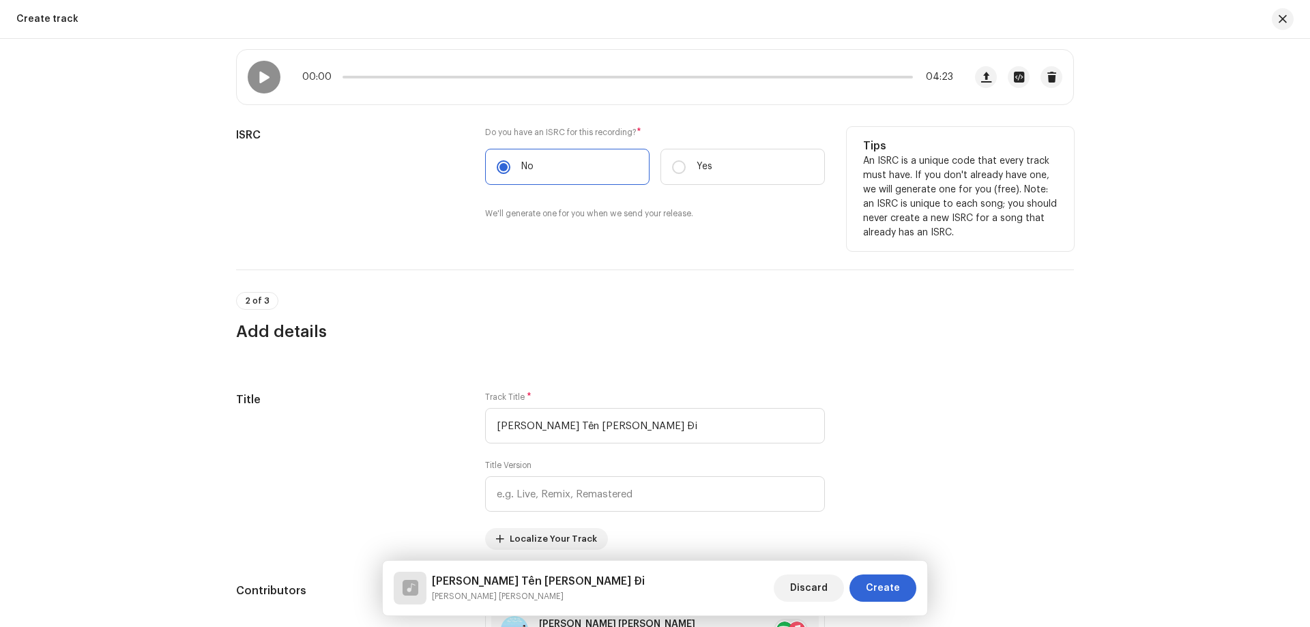
scroll to position [205, 0]
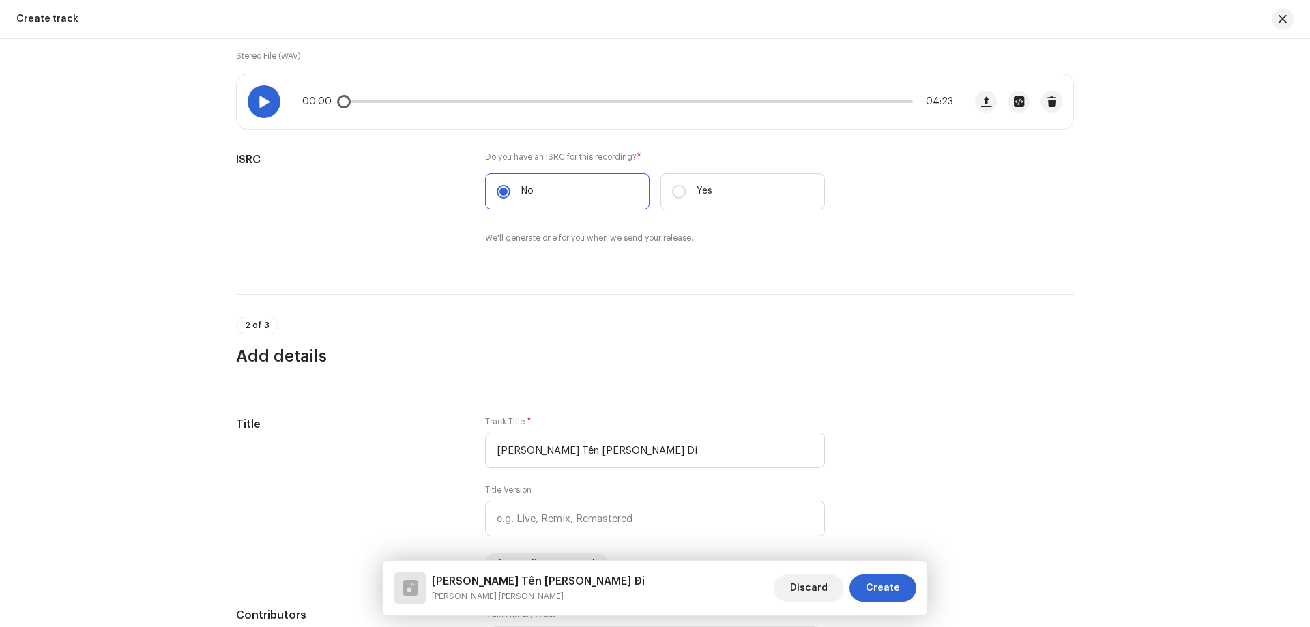
click at [252, 102] on div at bounding box center [264, 101] width 33 height 33
click at [471, 102] on p-slider at bounding box center [627, 101] width 570 height 3
click at [1054, 424] on div "Do not include version information like Remix or Uncut in the main Title field.…" at bounding box center [959, 448] width 227 height 65
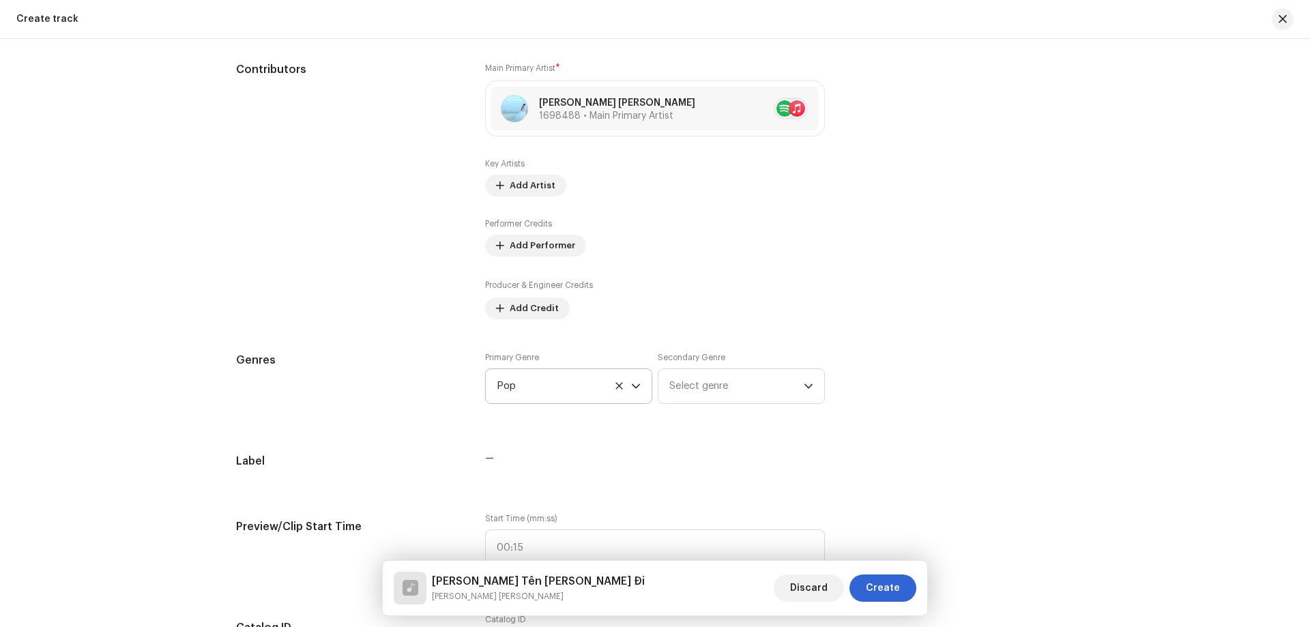
scroll to position [955, 0]
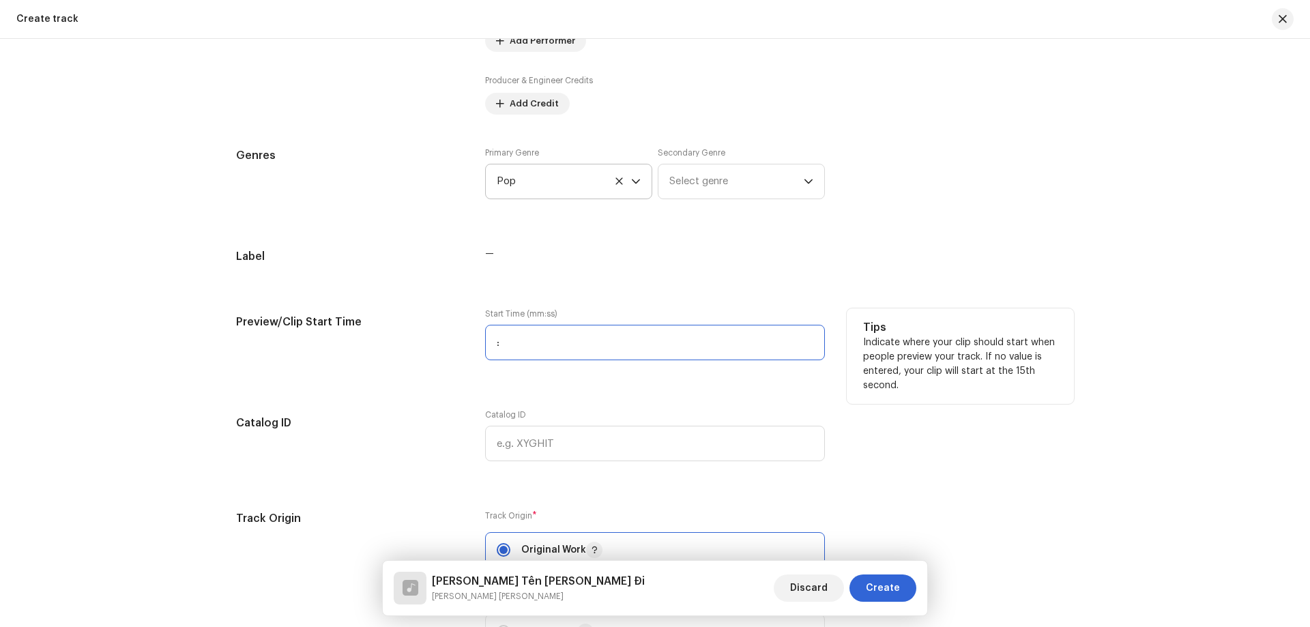
click at [488, 353] on input ":" at bounding box center [655, 342] width 340 height 35
type input "01:08"
drag, startPoint x: 567, startPoint y: 258, endPoint x: 614, endPoint y: 281, distance: 52.2
click at [567, 258] on div "—" at bounding box center [655, 253] width 340 height 11
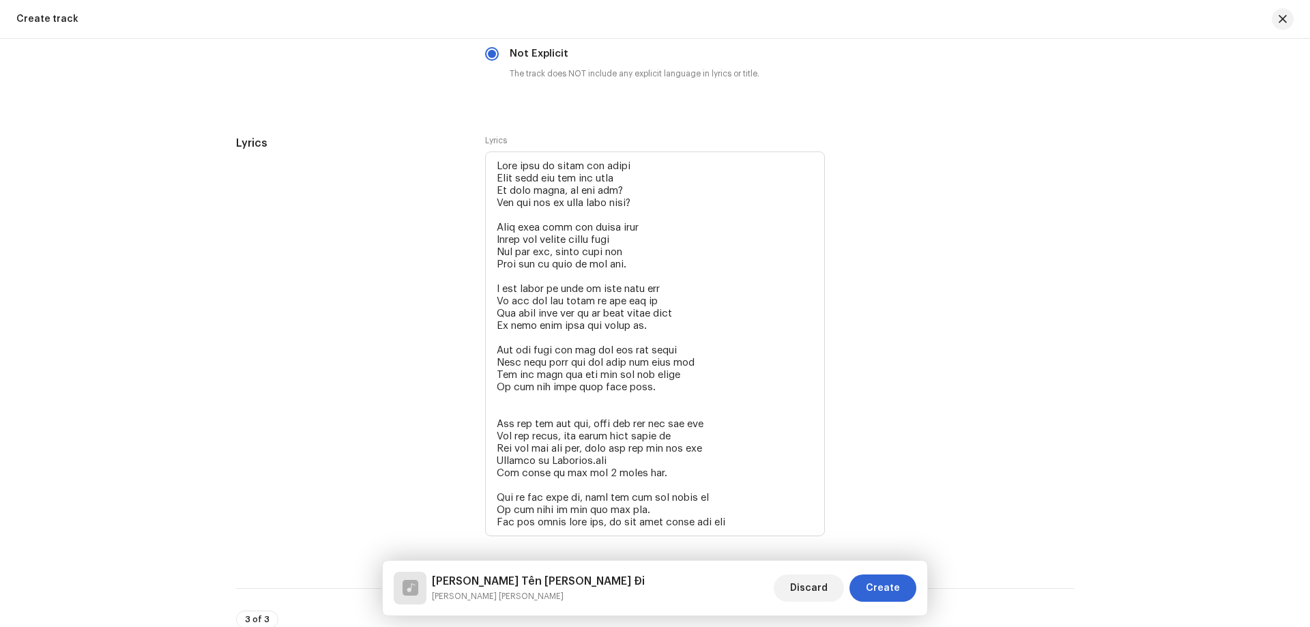
scroll to position [2455, 0]
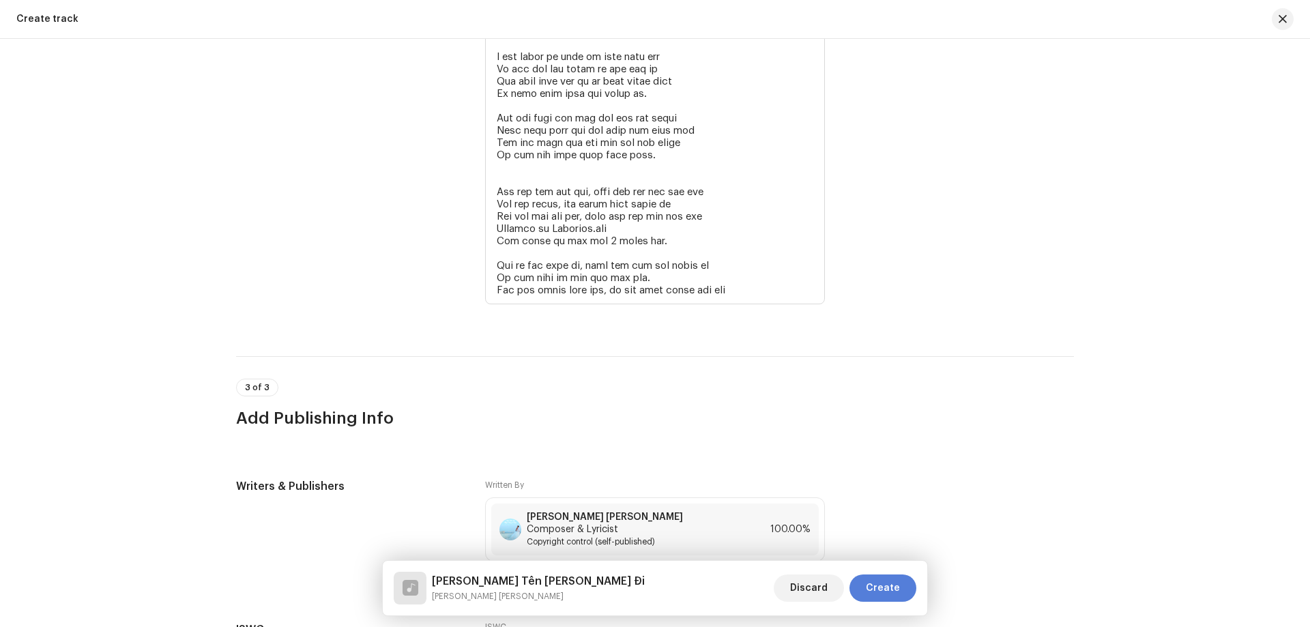
click at [885, 580] on span "Create" at bounding box center [883, 587] width 34 height 27
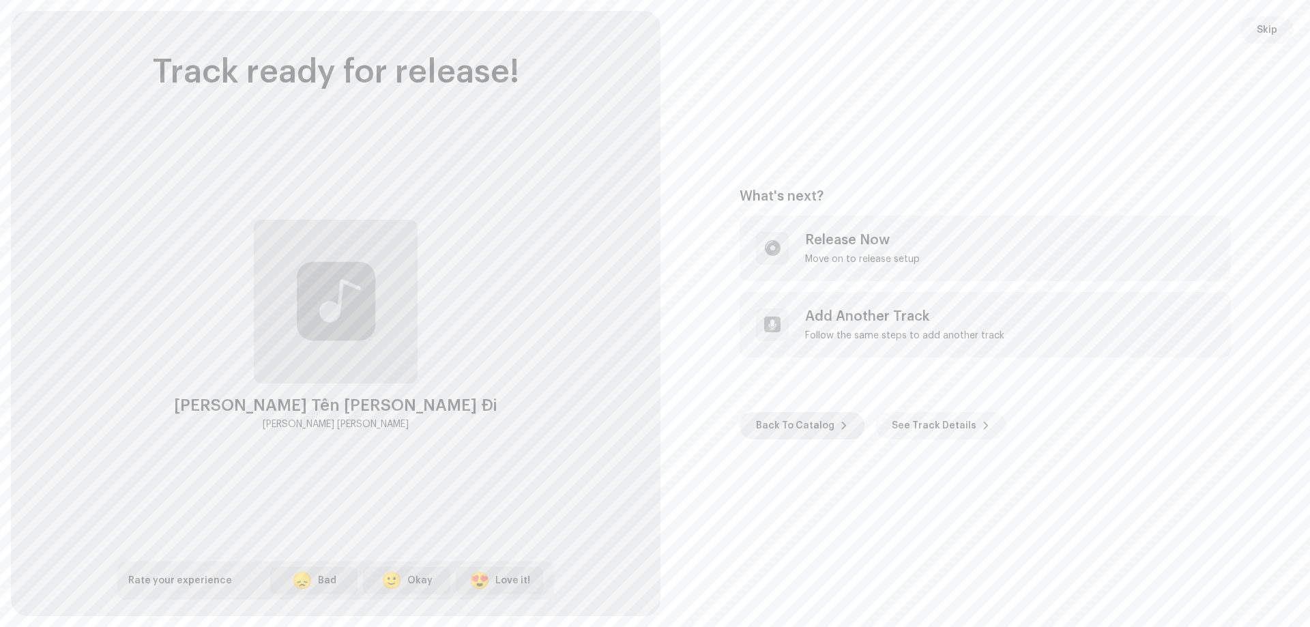
click at [820, 425] on span "Back To Catalog" at bounding box center [795, 425] width 78 height 27
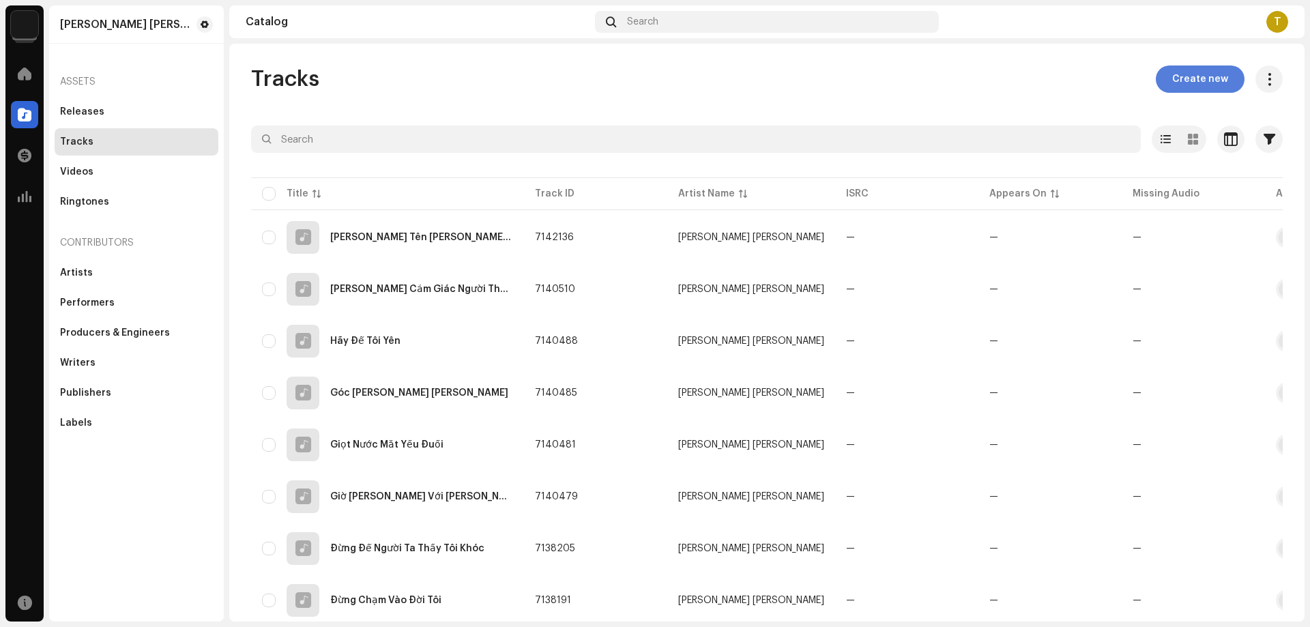
click at [1182, 77] on span "Create new" at bounding box center [1200, 78] width 56 height 27
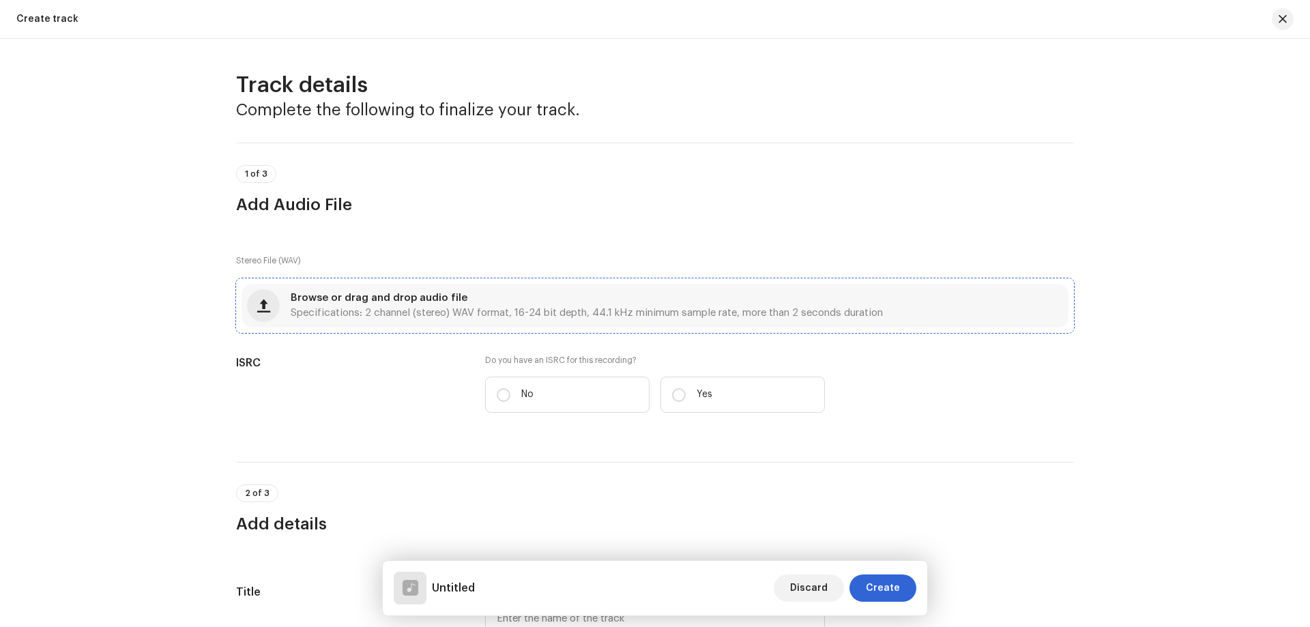
click at [494, 310] on span "Specifications: 2 channel (stereo) WAV format, 16-24 bit depth, 44.1 kHz minimu…" at bounding box center [587, 313] width 592 height 10
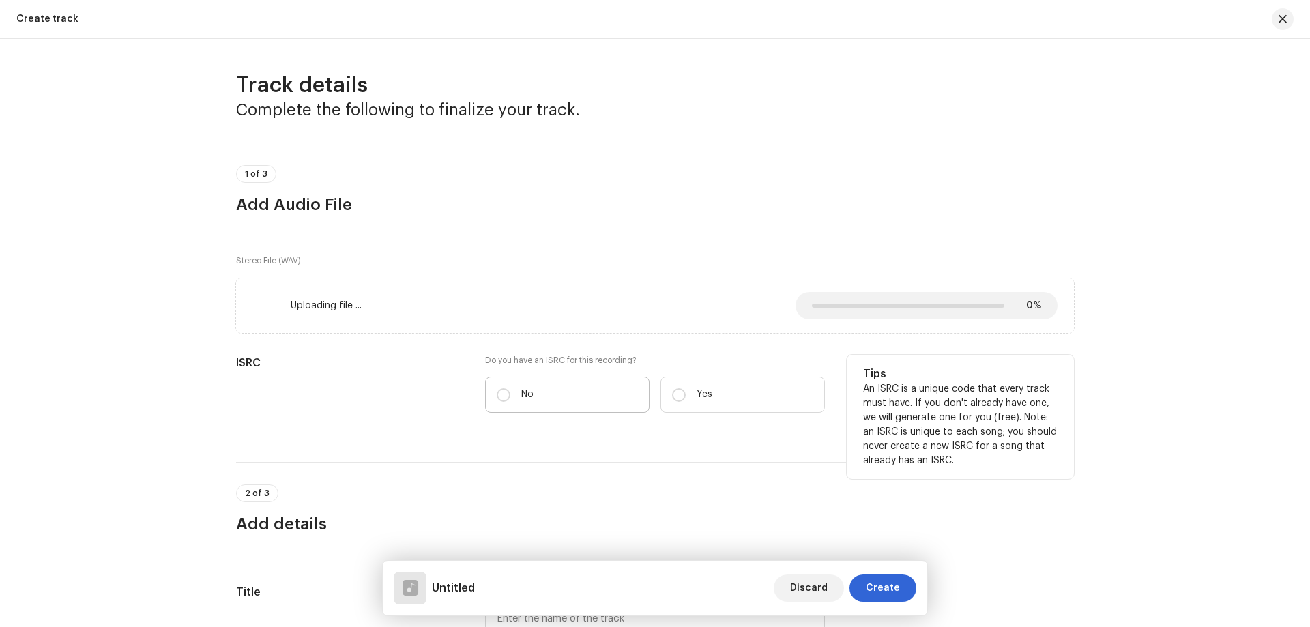
click at [572, 394] on label "No" at bounding box center [567, 394] width 164 height 36
click at [510, 394] on input "No" at bounding box center [504, 395] width 14 height 14
radio input "true"
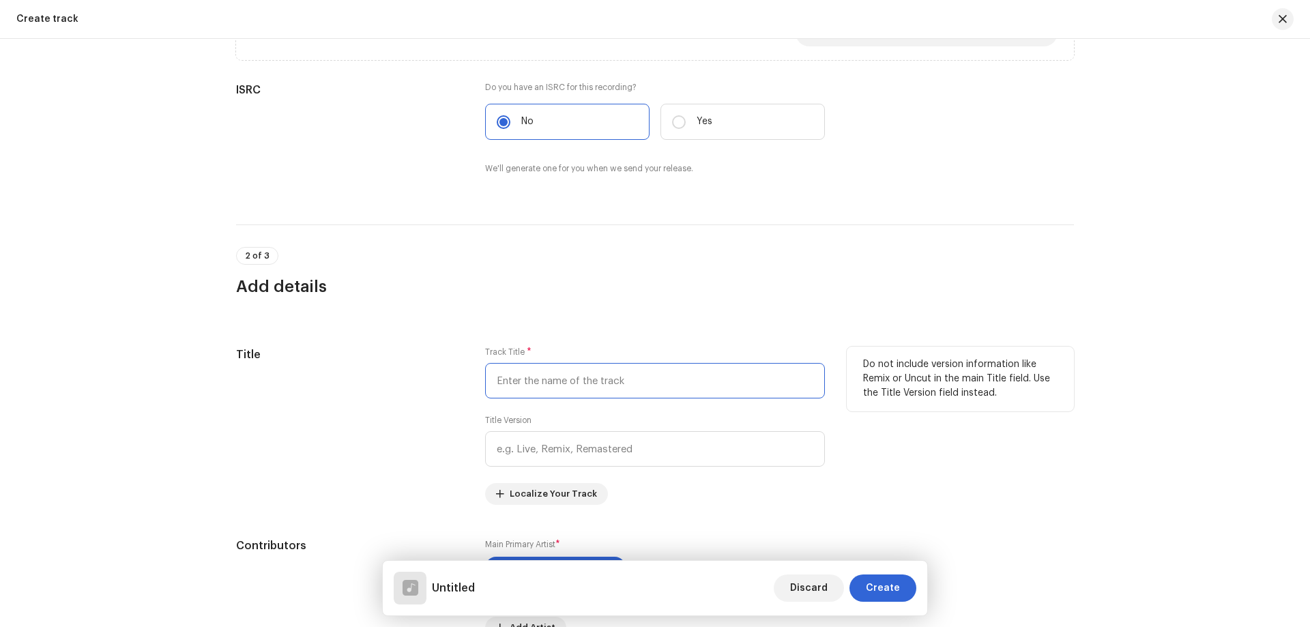
click at [578, 379] on input "text" at bounding box center [655, 380] width 340 height 35
paste input "Hơn Cả Nỗi Đau"
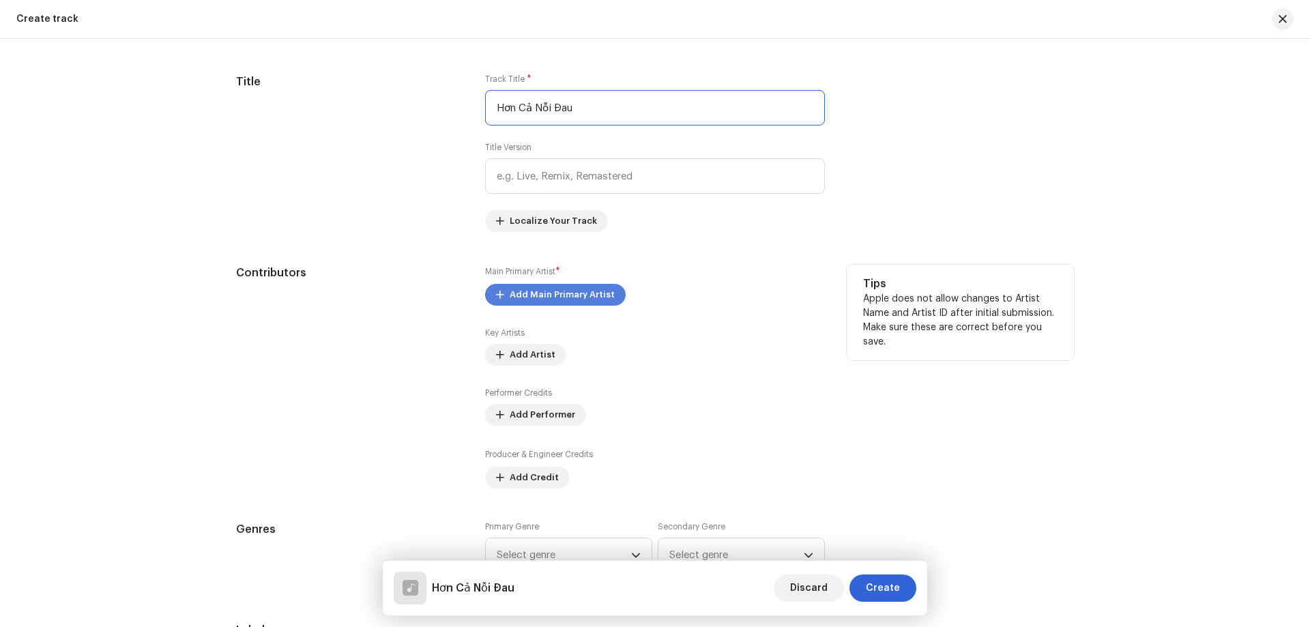
type input "Hơn Cả Nỗi Đau"
click at [558, 292] on span "Add Main Primary Artist" at bounding box center [561, 294] width 105 height 27
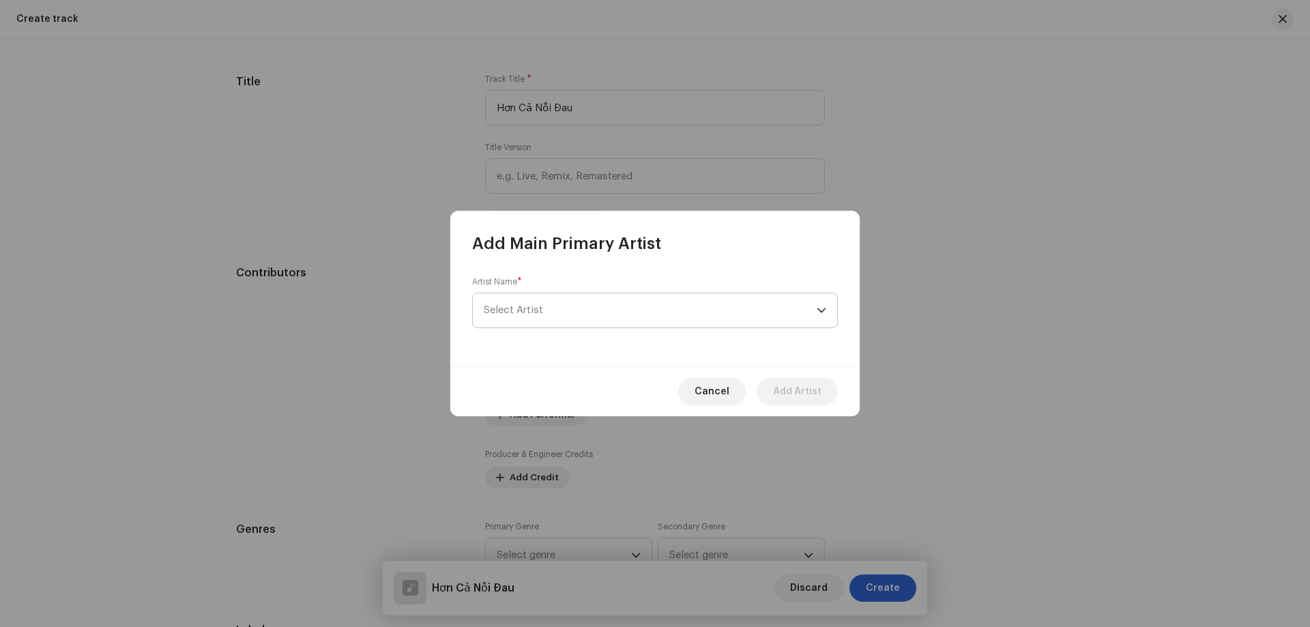
click at [540, 316] on span "Select Artist" at bounding box center [650, 310] width 333 height 34
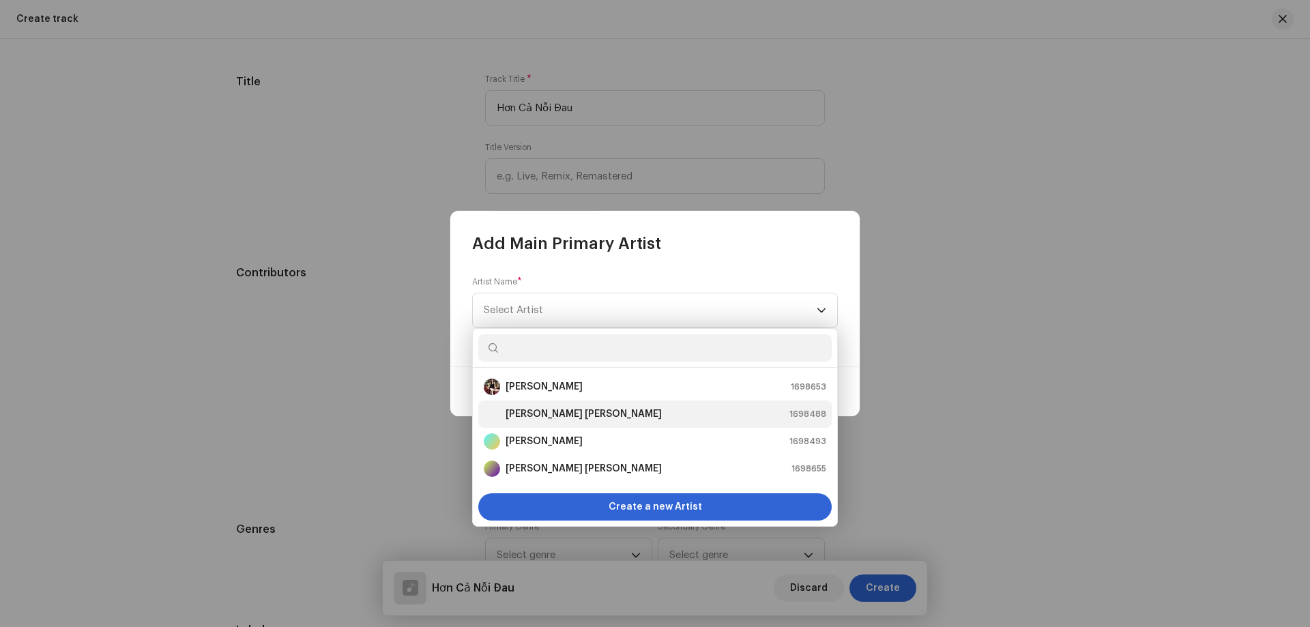
click at [568, 414] on strong "[PERSON_NAME] [PERSON_NAME]" at bounding box center [583, 414] width 156 height 14
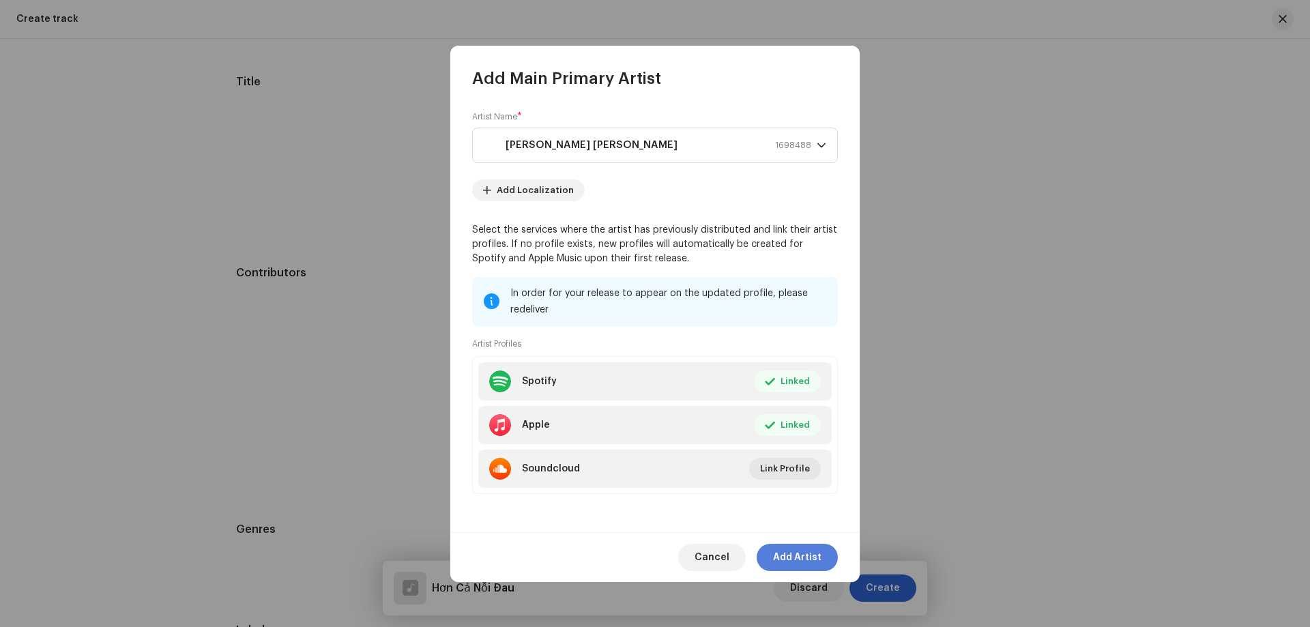
click at [794, 545] on span "Add Artist" at bounding box center [797, 557] width 48 height 27
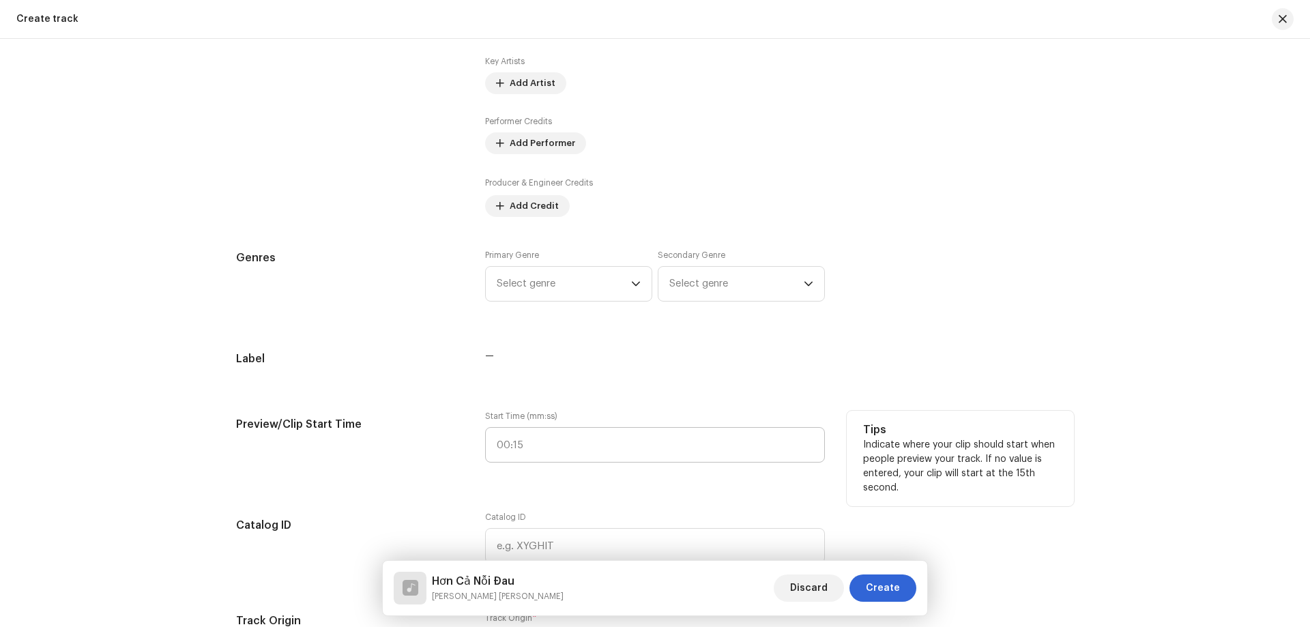
scroll to position [955, 0]
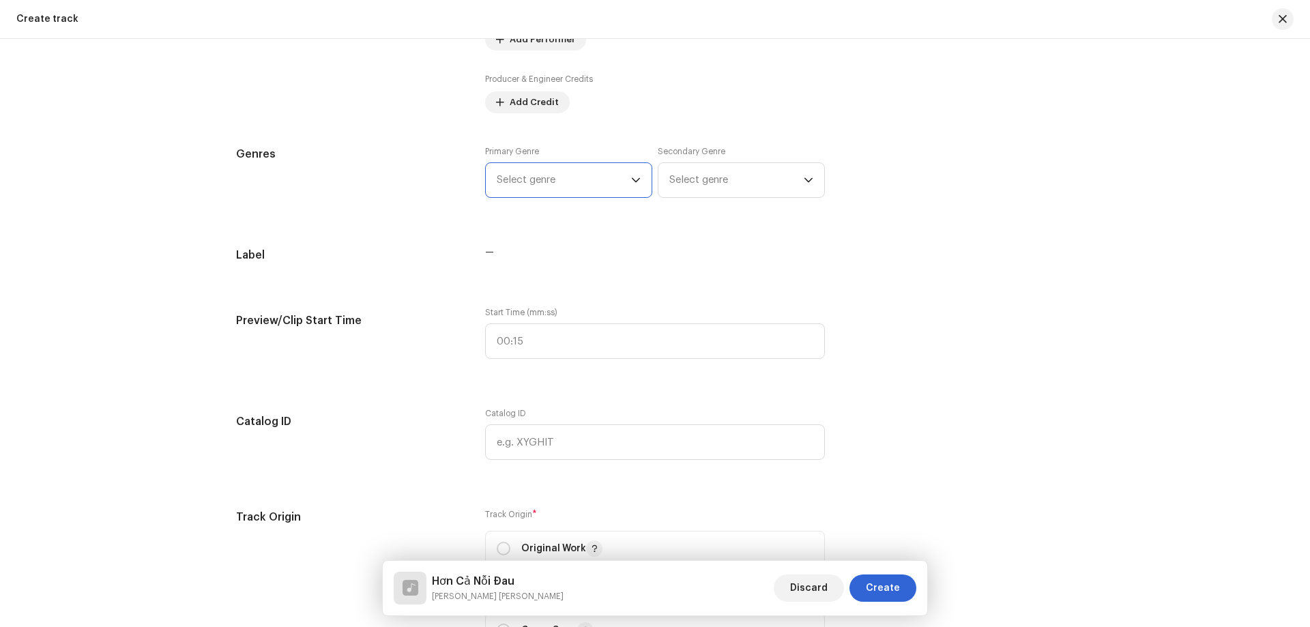
click at [534, 177] on span "Select genre" at bounding box center [564, 180] width 134 height 34
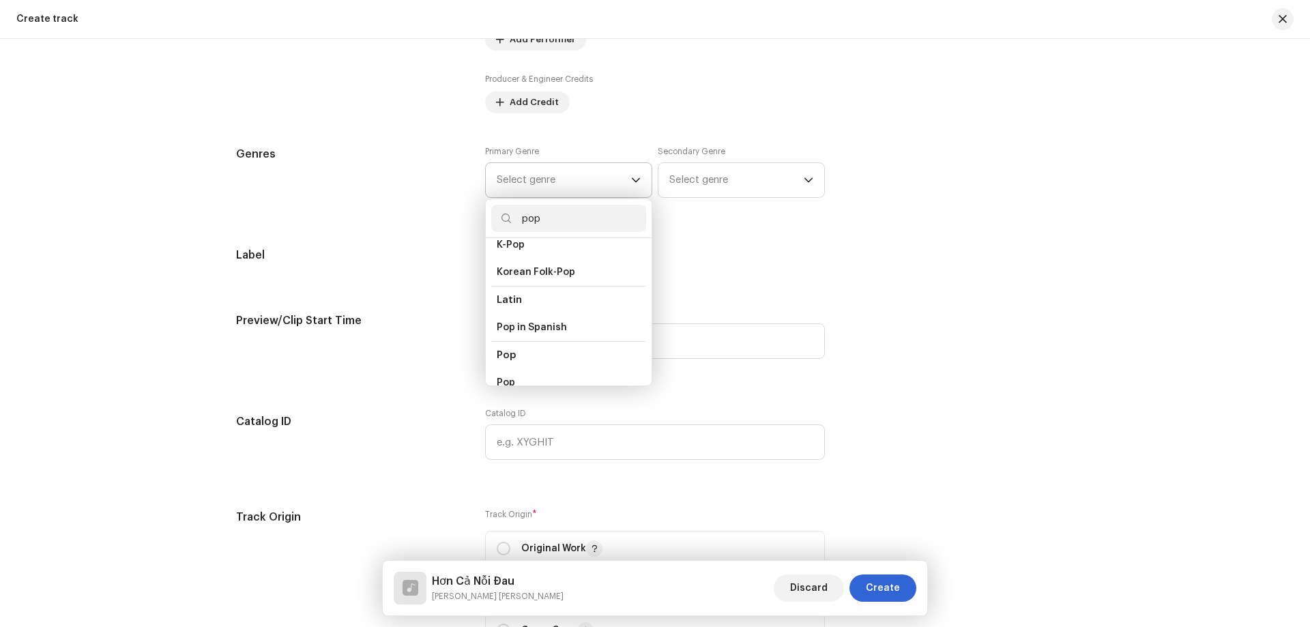
scroll to position [404, 0]
type input "pop"
click at [504, 374] on li "Pop" at bounding box center [568, 387] width 155 height 27
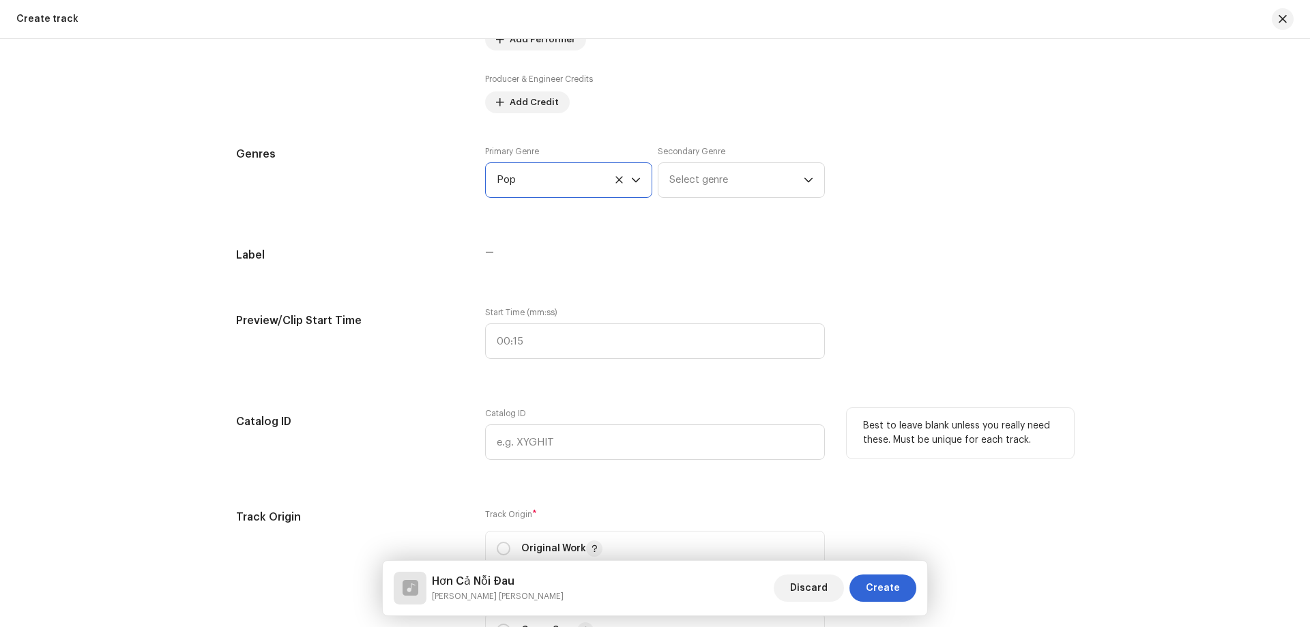
scroll to position [1159, 0]
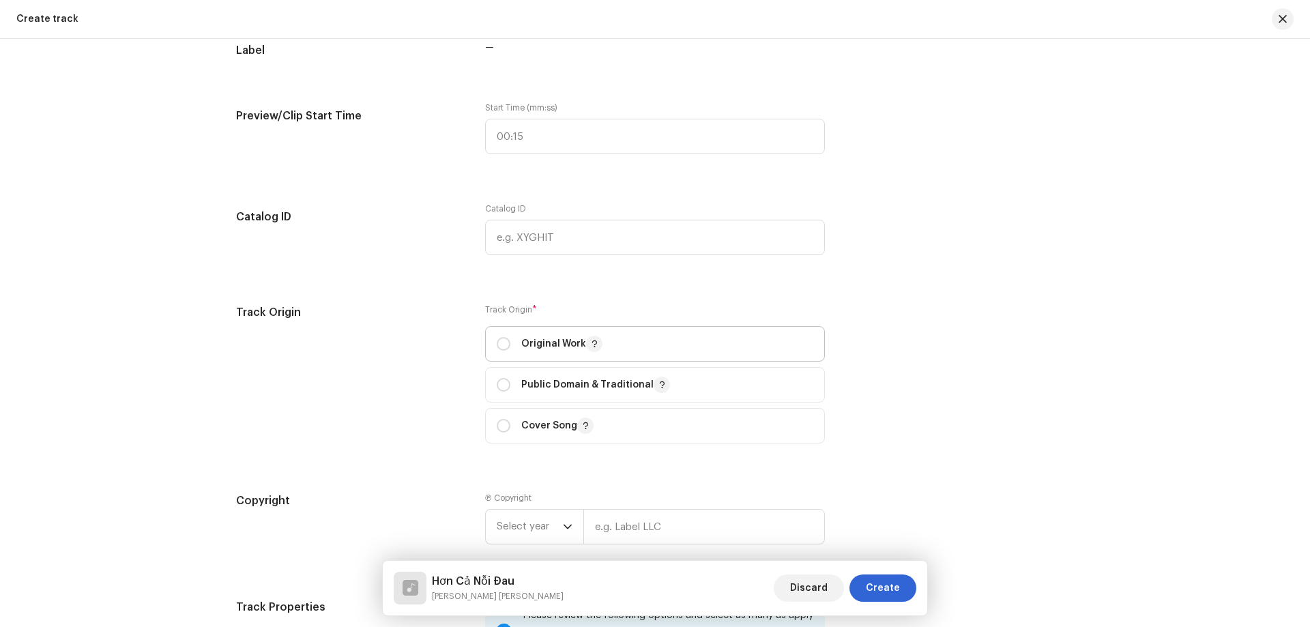
click at [539, 338] on p "Original Work" at bounding box center [561, 344] width 81 height 16
radio input "true"
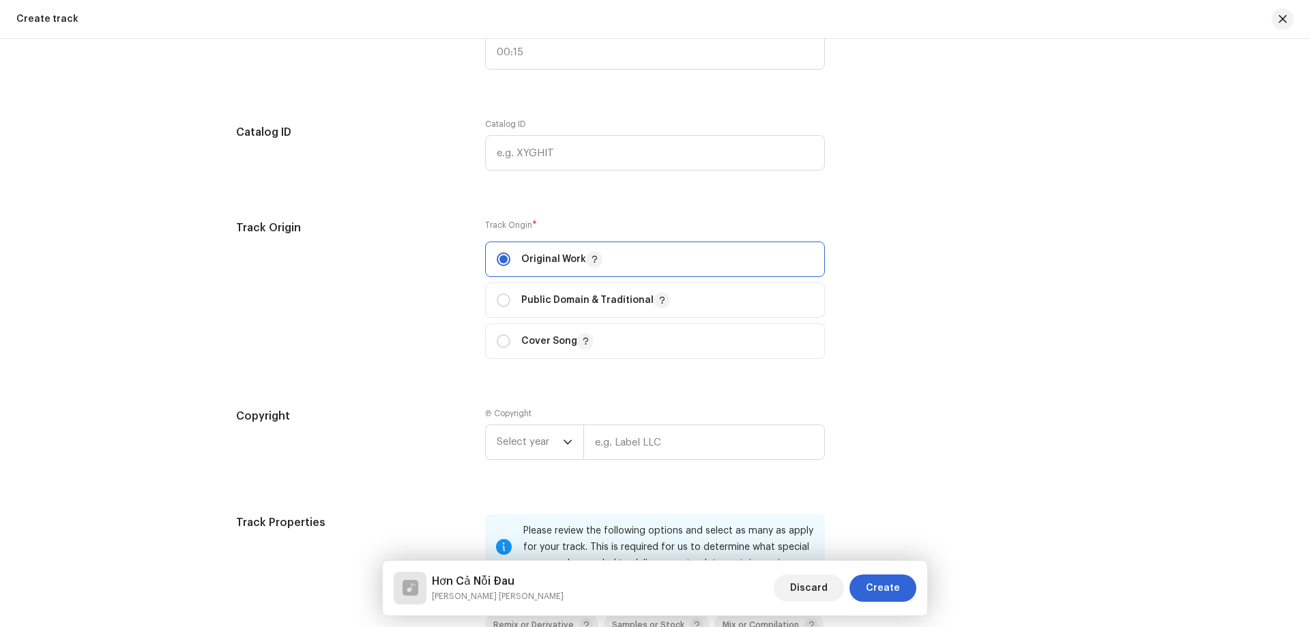
scroll to position [1432, 0]
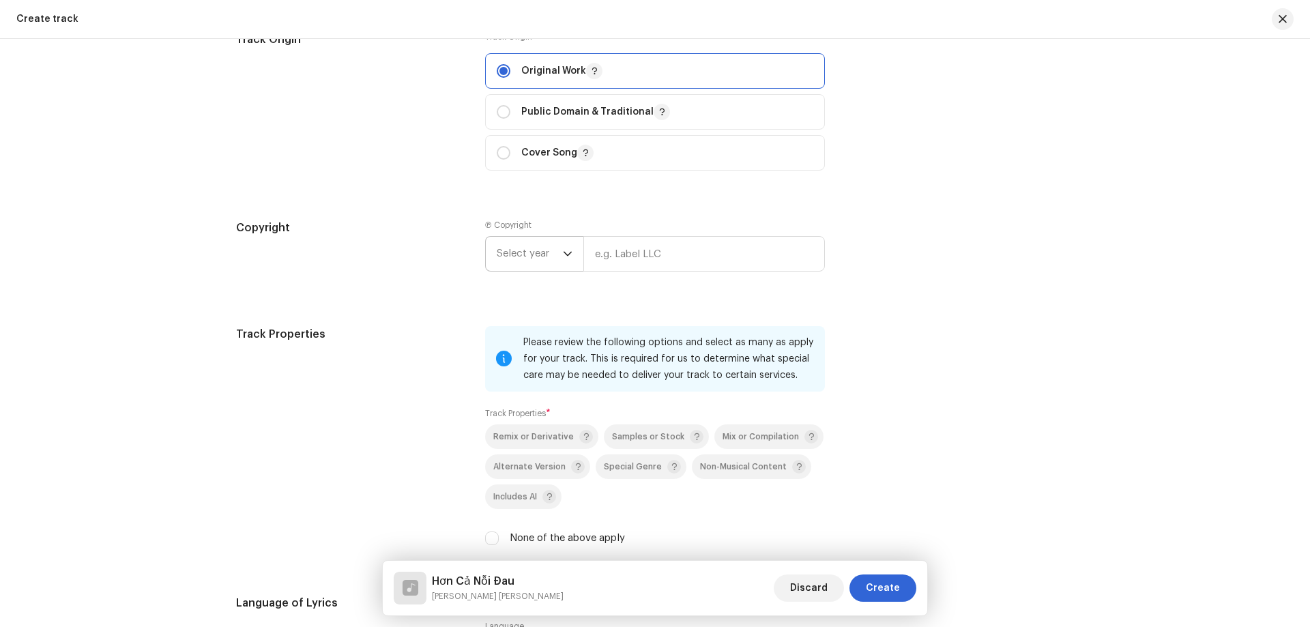
click at [540, 254] on span "Select year" at bounding box center [530, 254] width 66 height 34
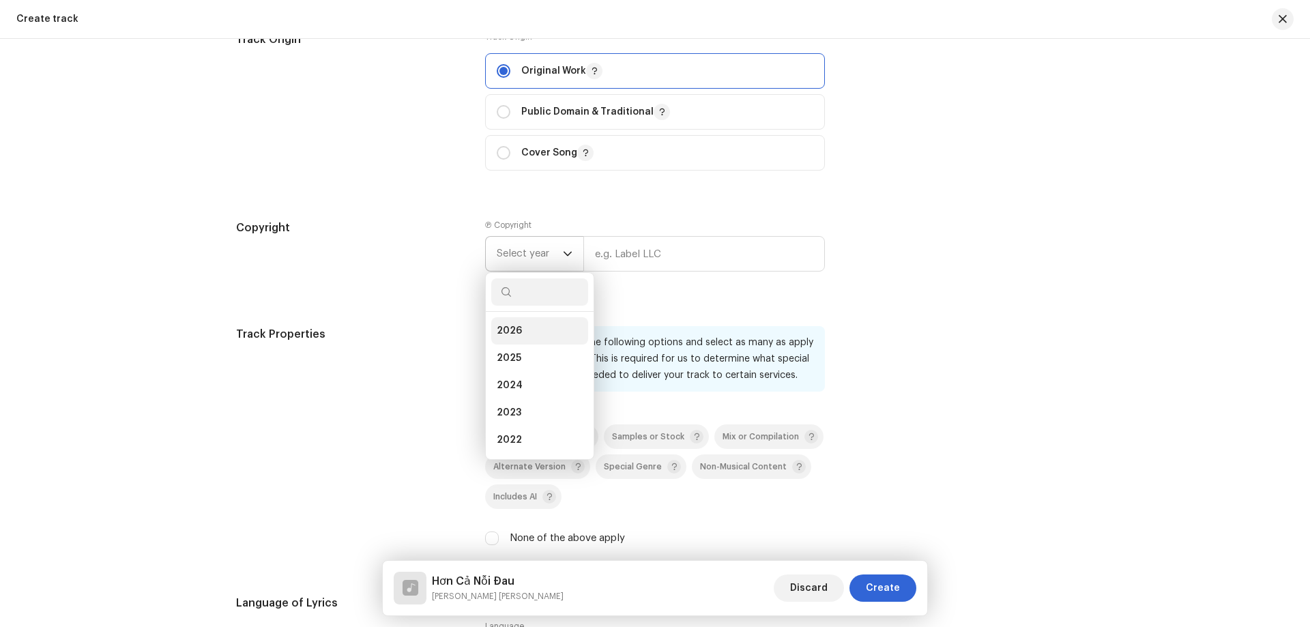
drag, startPoint x: 523, startPoint y: 332, endPoint x: 579, endPoint y: 315, distance: 58.5
click at [524, 332] on li "2026" at bounding box center [539, 330] width 97 height 27
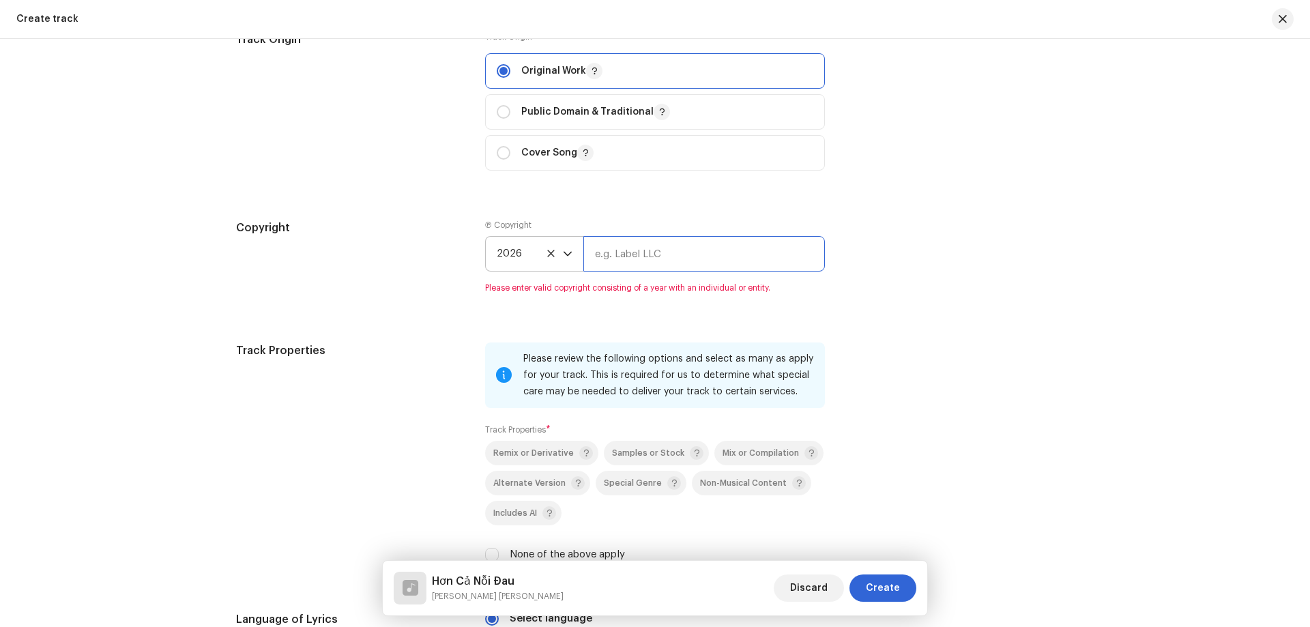
click at [642, 258] on input "text" at bounding box center [703, 253] width 241 height 35
type input "[PERSON_NAME] [PERSON_NAME]"
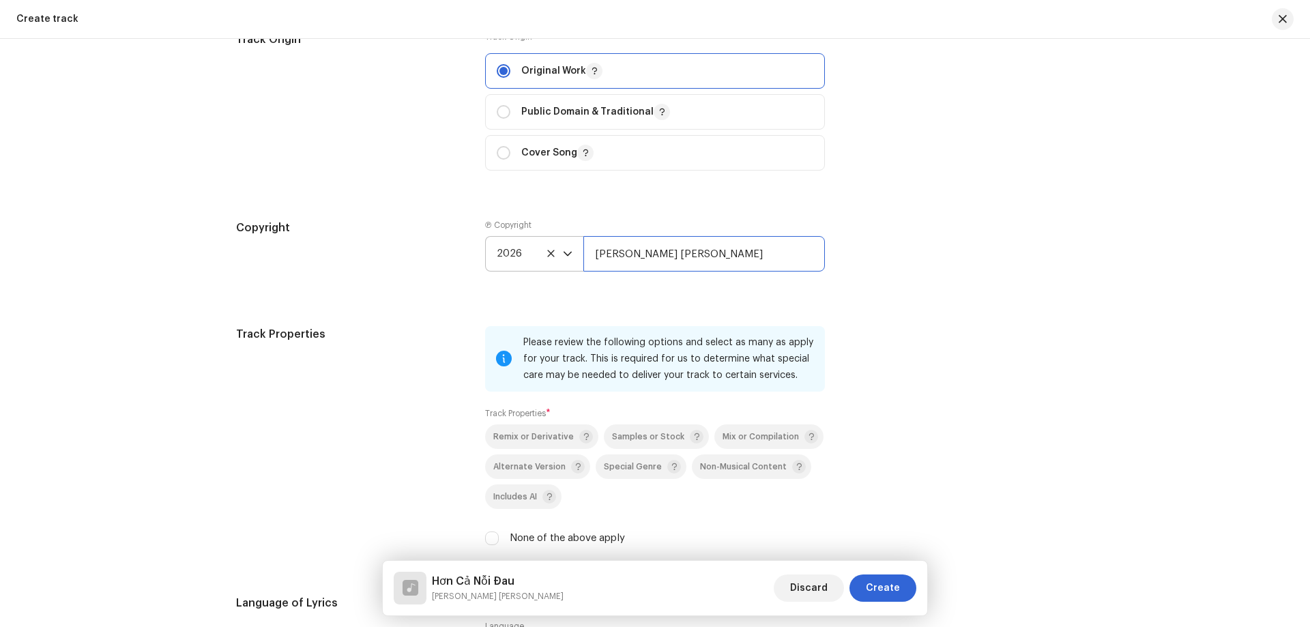
scroll to position [1637, 0]
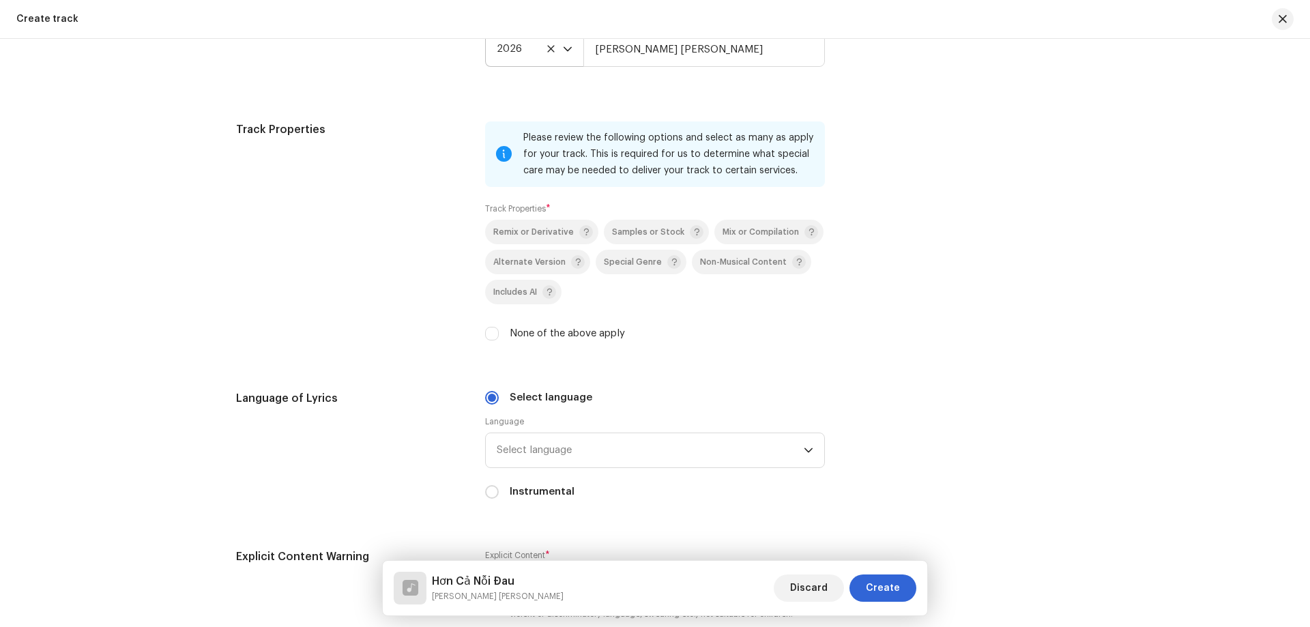
click at [552, 329] on label "None of the above apply" at bounding box center [566, 333] width 115 height 15
click at [499, 329] on input "None of the above apply" at bounding box center [492, 334] width 14 height 14
checkbox input "true"
click at [547, 452] on span "Select language" at bounding box center [650, 450] width 307 height 34
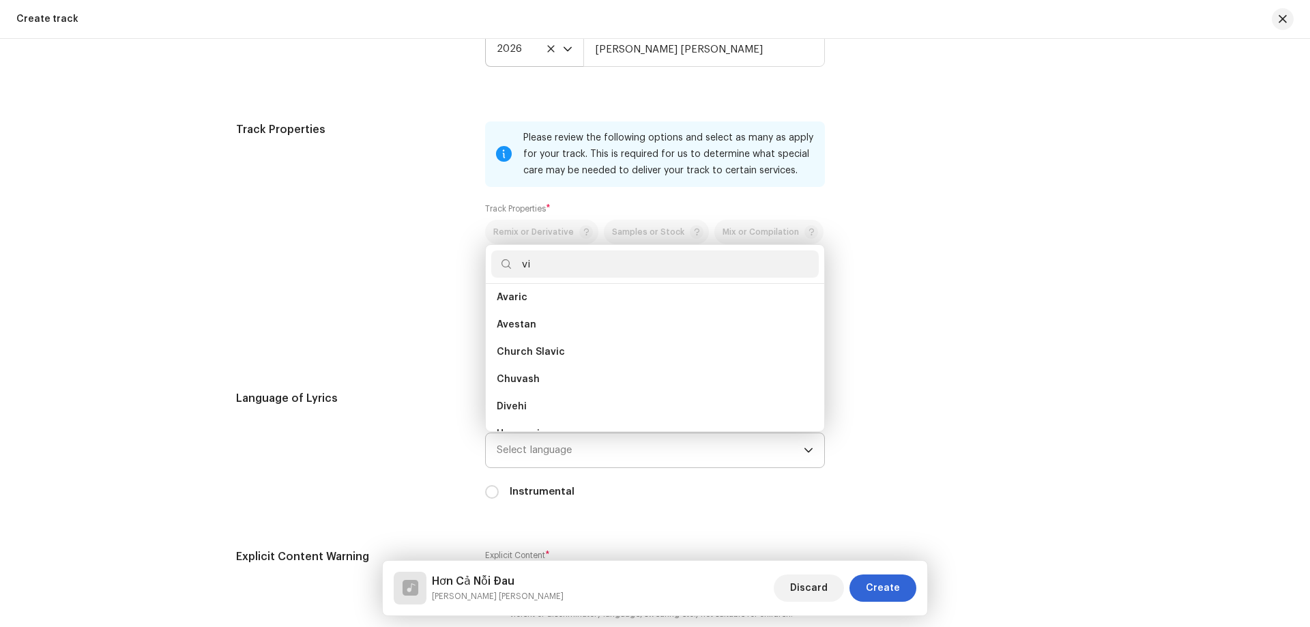
scroll to position [0, 0]
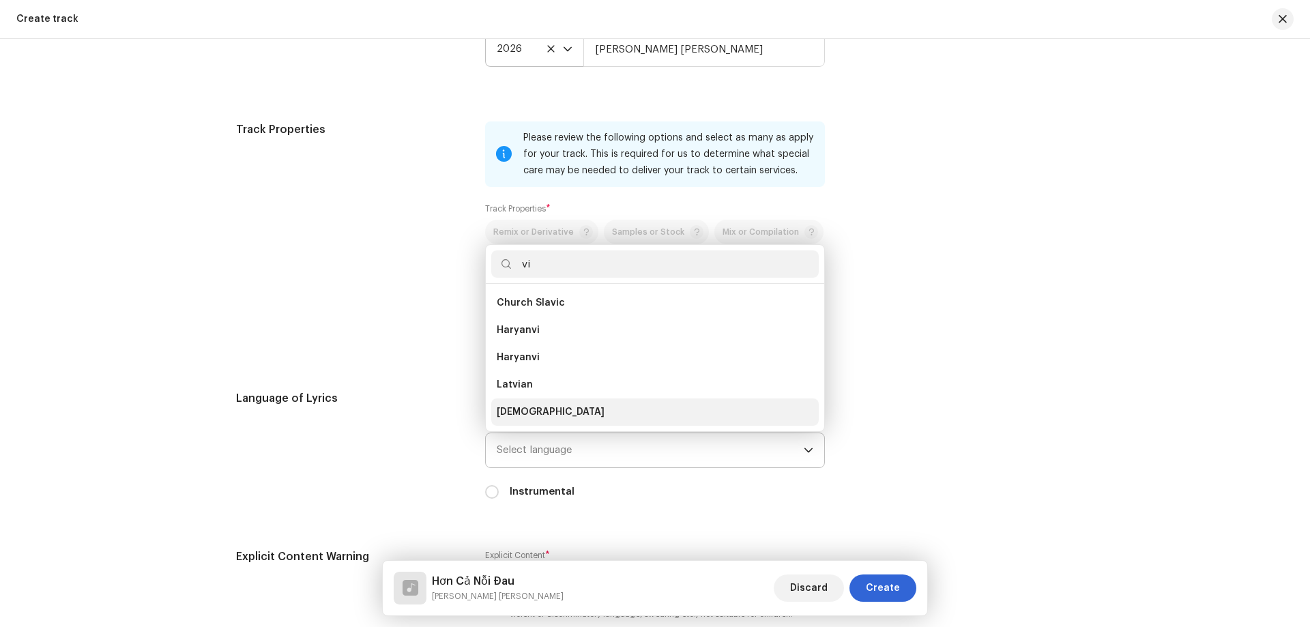
type input "vi"
click at [540, 409] on span "[DEMOGRAPHIC_DATA]" at bounding box center [551, 412] width 108 height 14
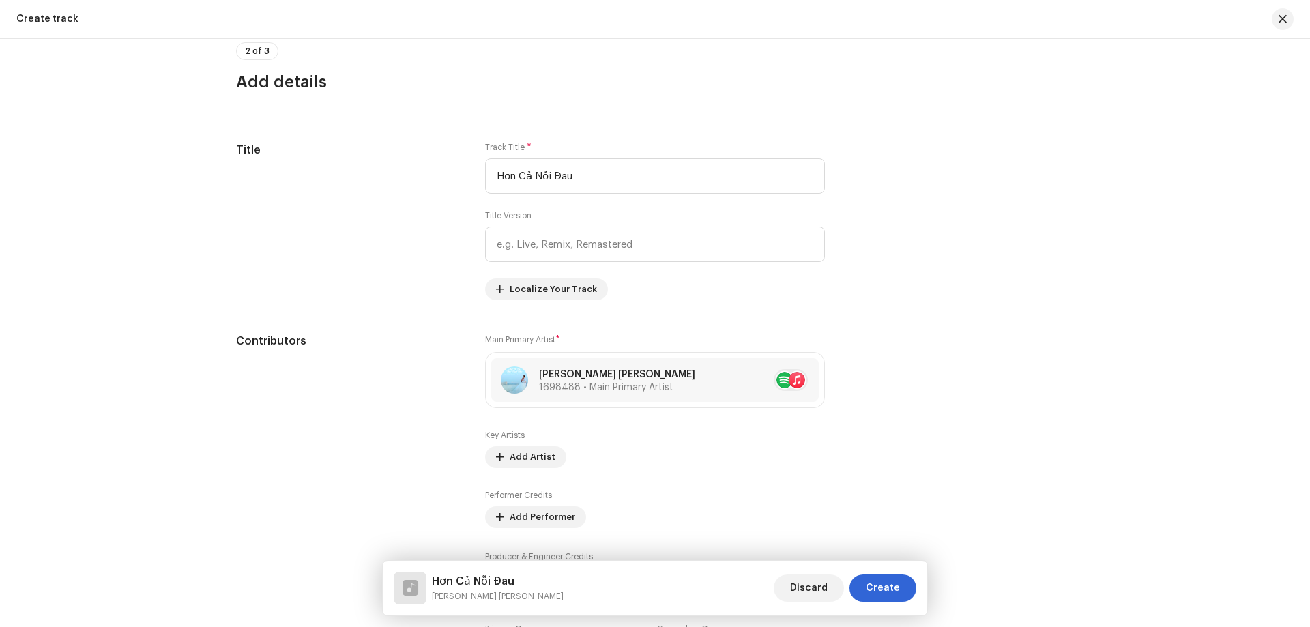
scroll to position [274, 0]
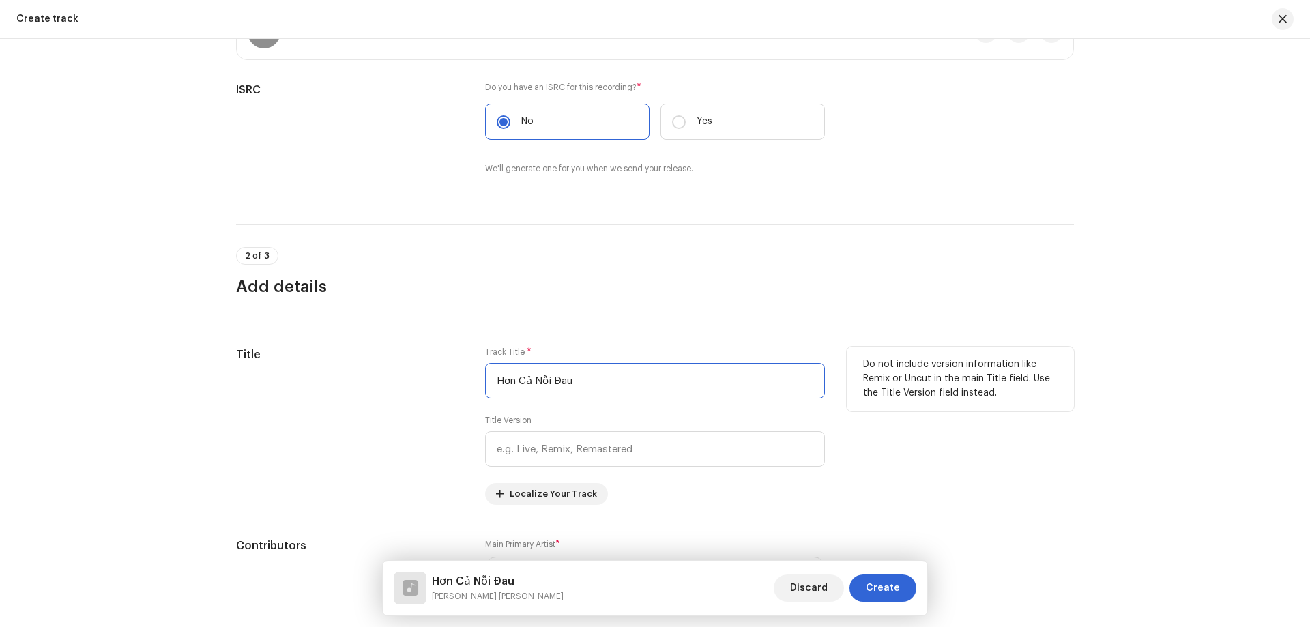
click at [633, 382] on input "Hơn Cả Nỗi Đau" at bounding box center [655, 380] width 340 height 35
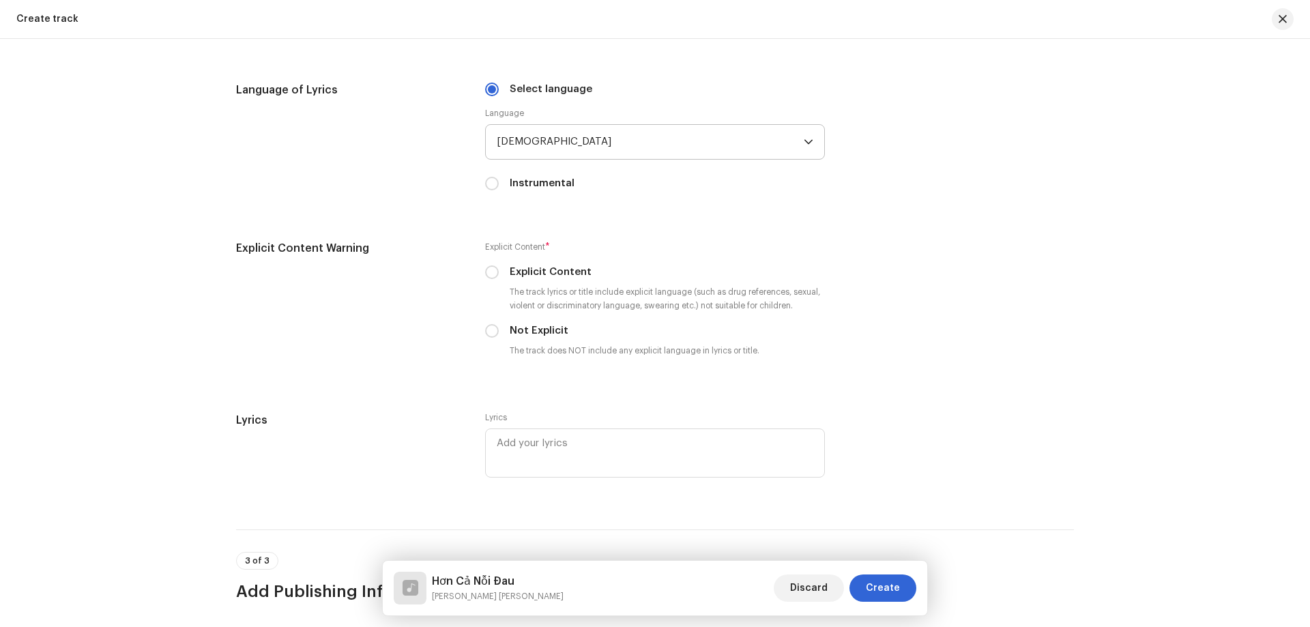
scroll to position [1979, 0]
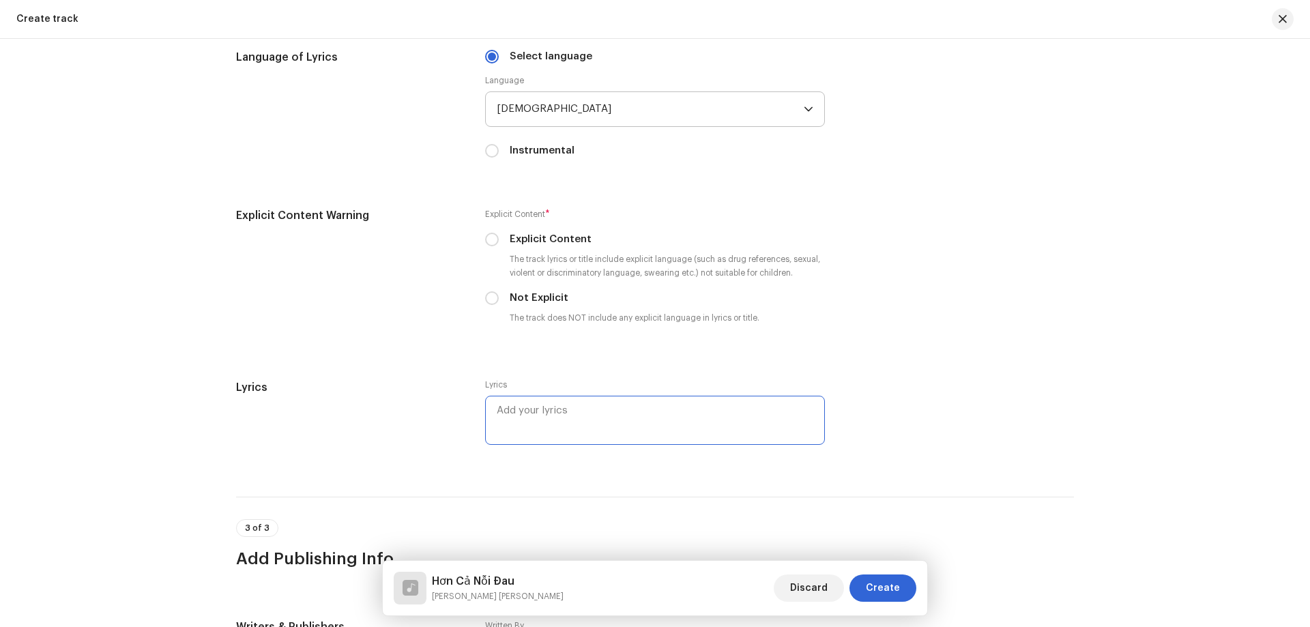
click at [567, 428] on textarea at bounding box center [655, 420] width 340 height 49
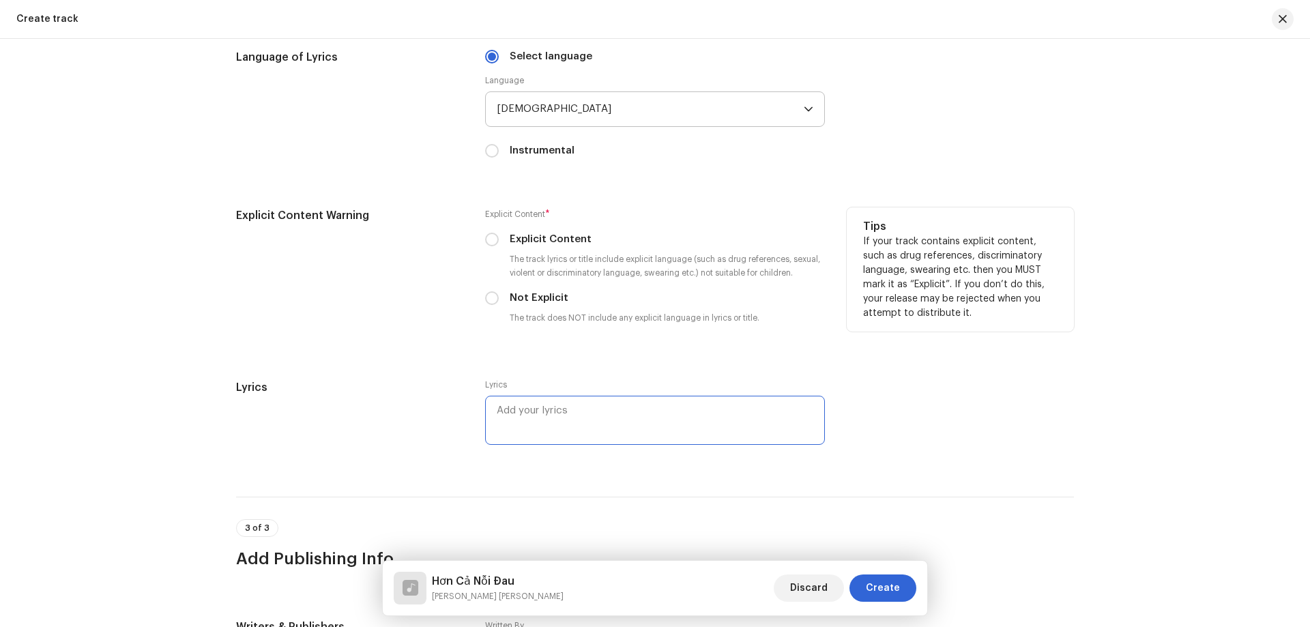
paste textarea "[PERSON_NAME] đó [PERSON_NAME] nhau trái [PERSON_NAME] [PERSON_NAME] Một đời sẽ…"
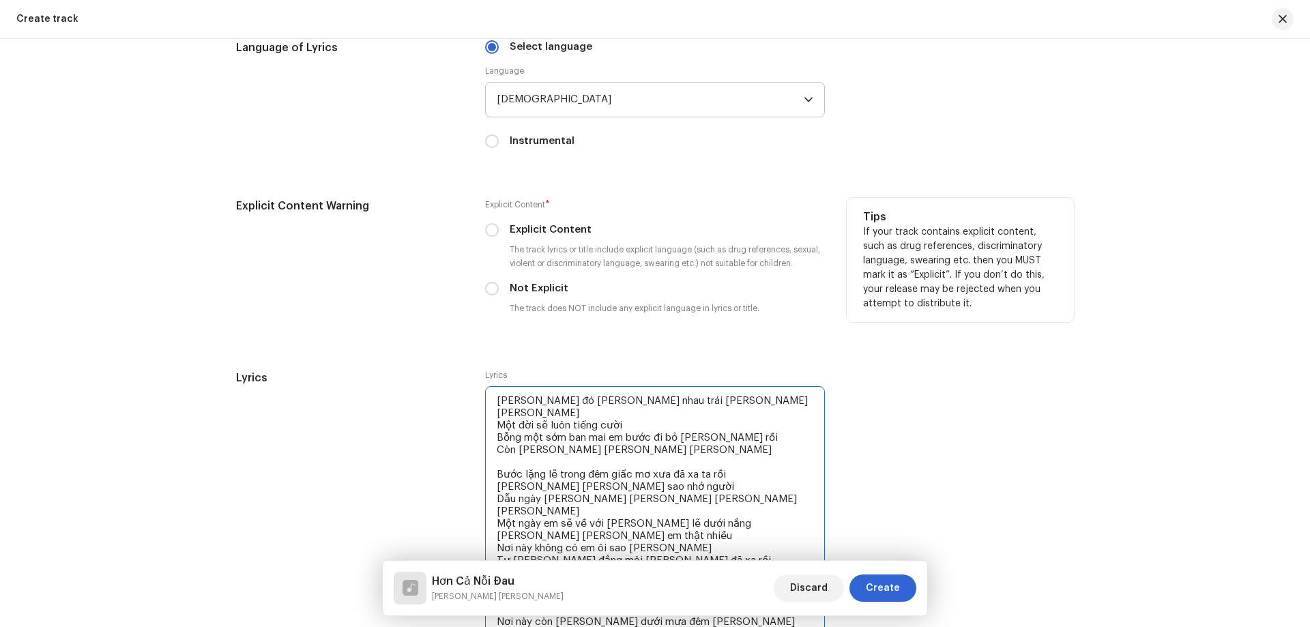
type textarea "[PERSON_NAME] đó [PERSON_NAME] nhau trái [PERSON_NAME] [PERSON_NAME] Một đời sẽ…"
click at [529, 283] on label "Not Explicit" at bounding box center [538, 288] width 59 height 15
click at [499, 283] on input "Not Explicit" at bounding box center [492, 289] width 14 height 14
radio input "true"
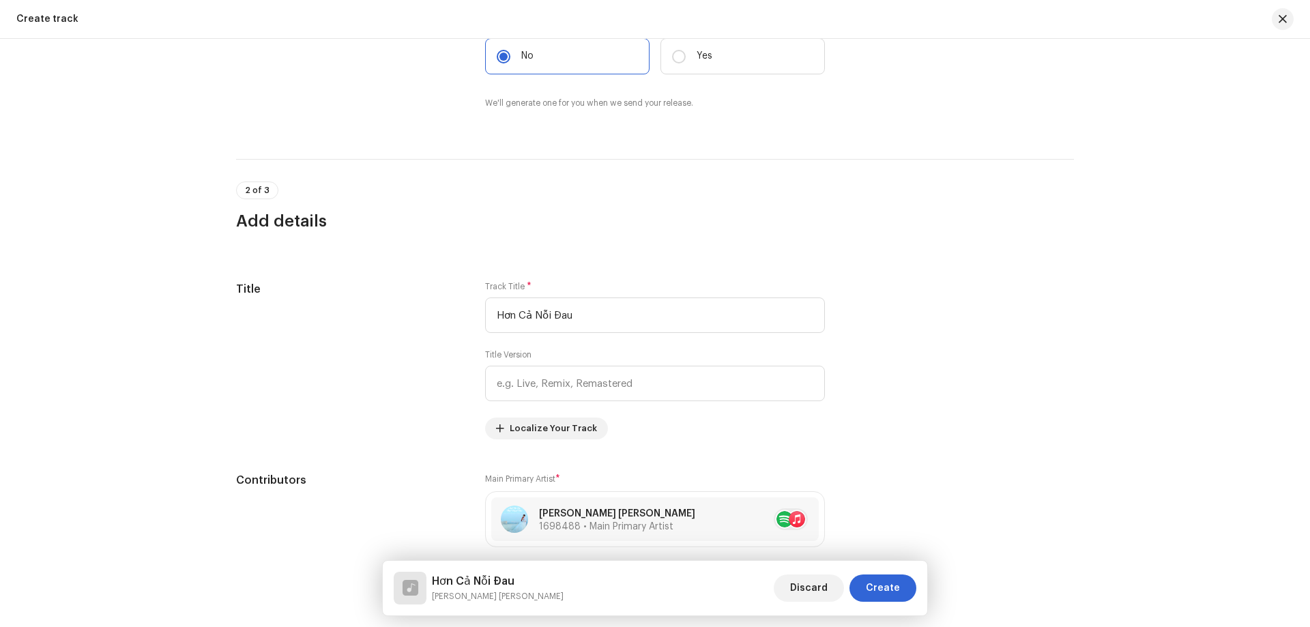
scroll to position [216, 0]
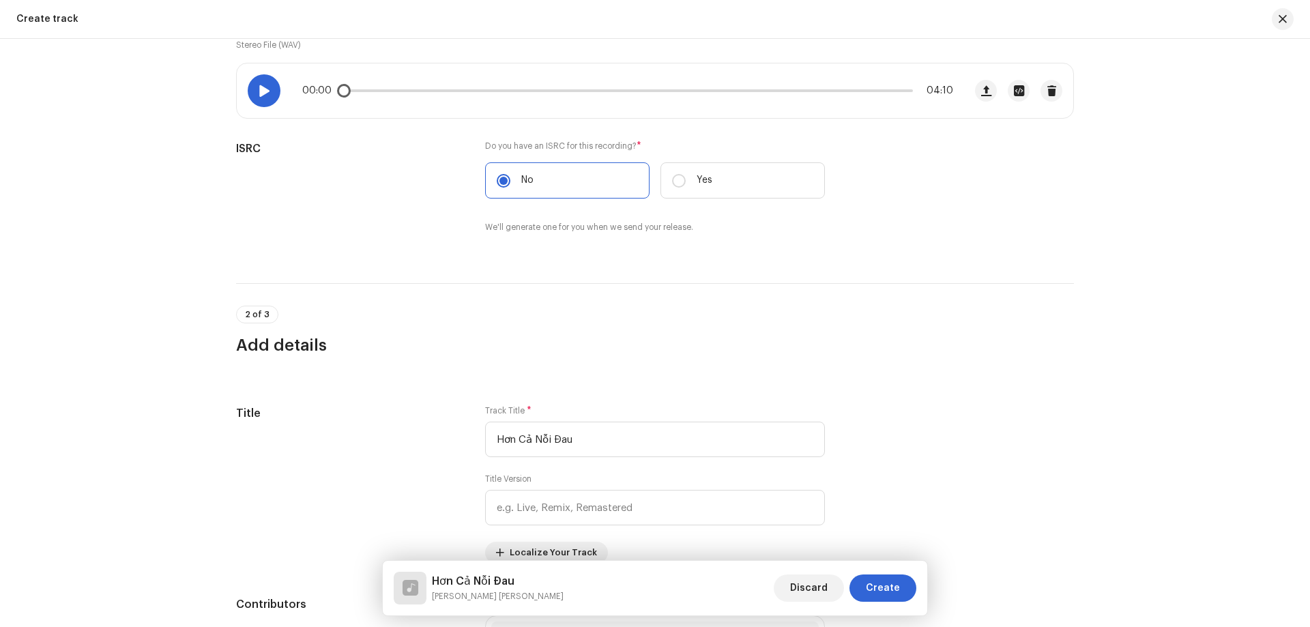
click at [265, 91] on span at bounding box center [264, 90] width 12 height 11
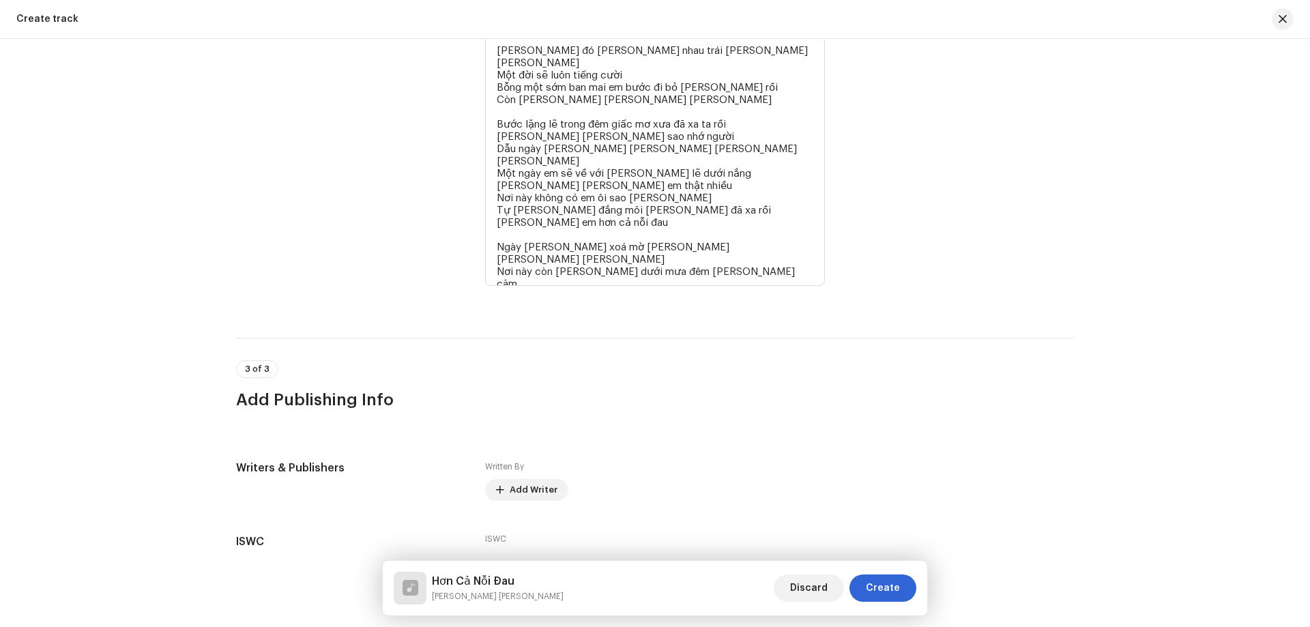
scroll to position [2436, 0]
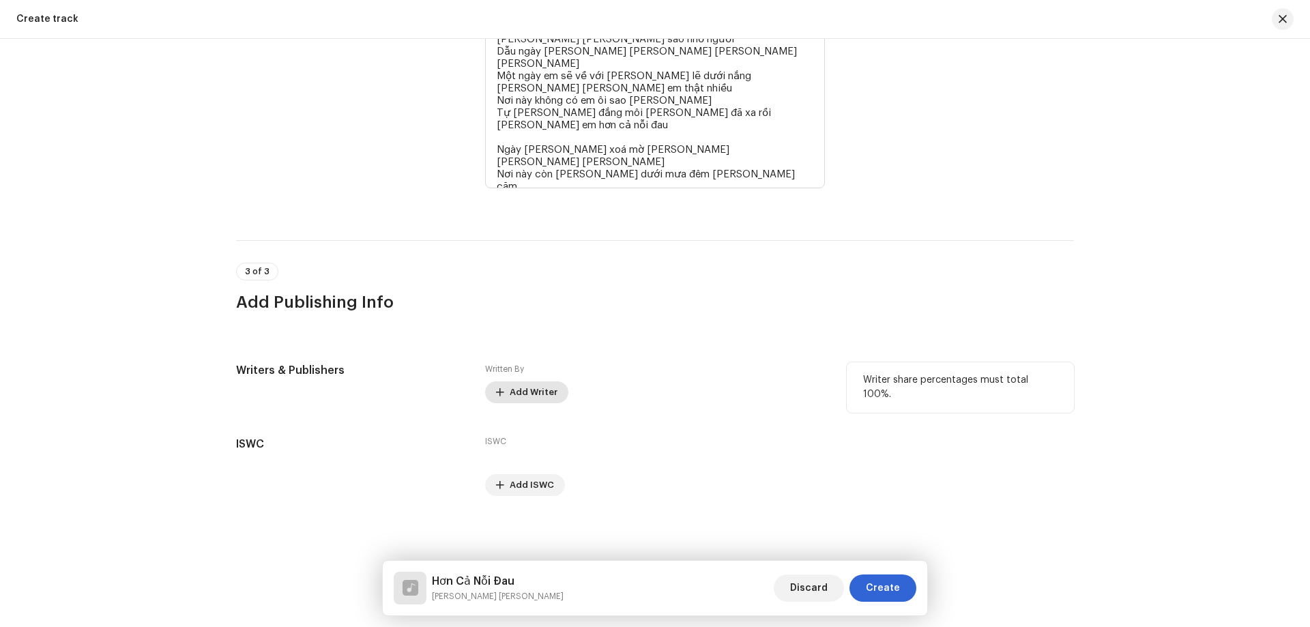
click at [536, 394] on span "Add Writer" at bounding box center [533, 392] width 48 height 27
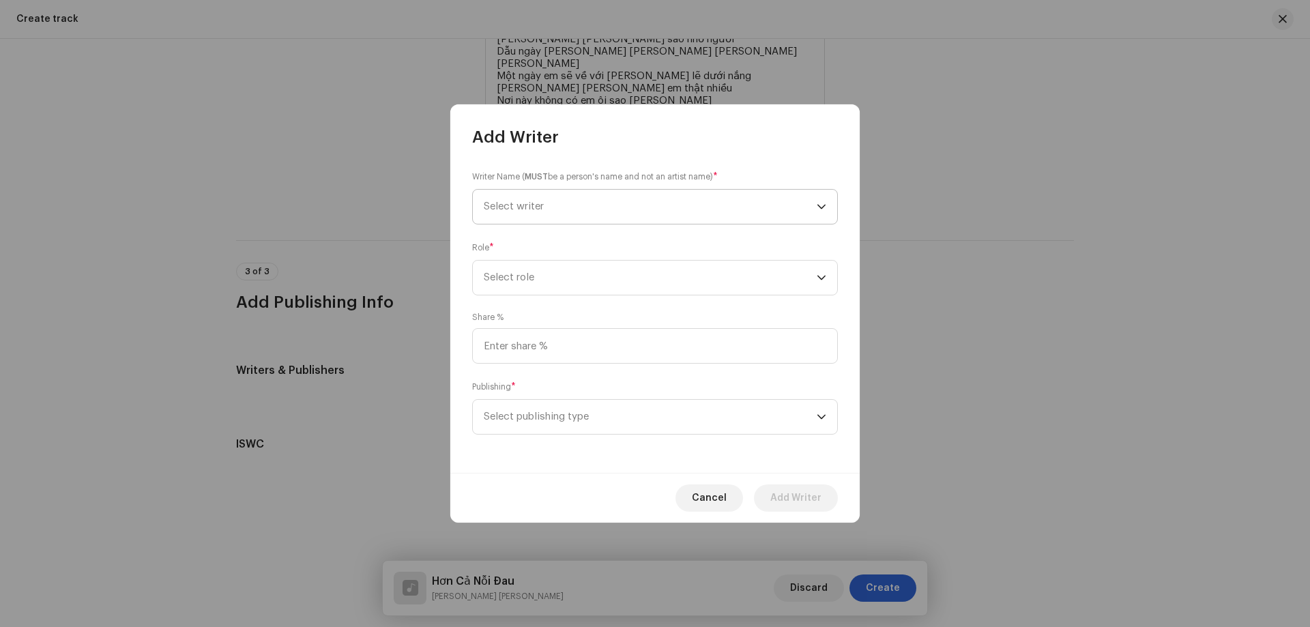
click at [567, 217] on span "Select writer" at bounding box center [650, 207] width 333 height 34
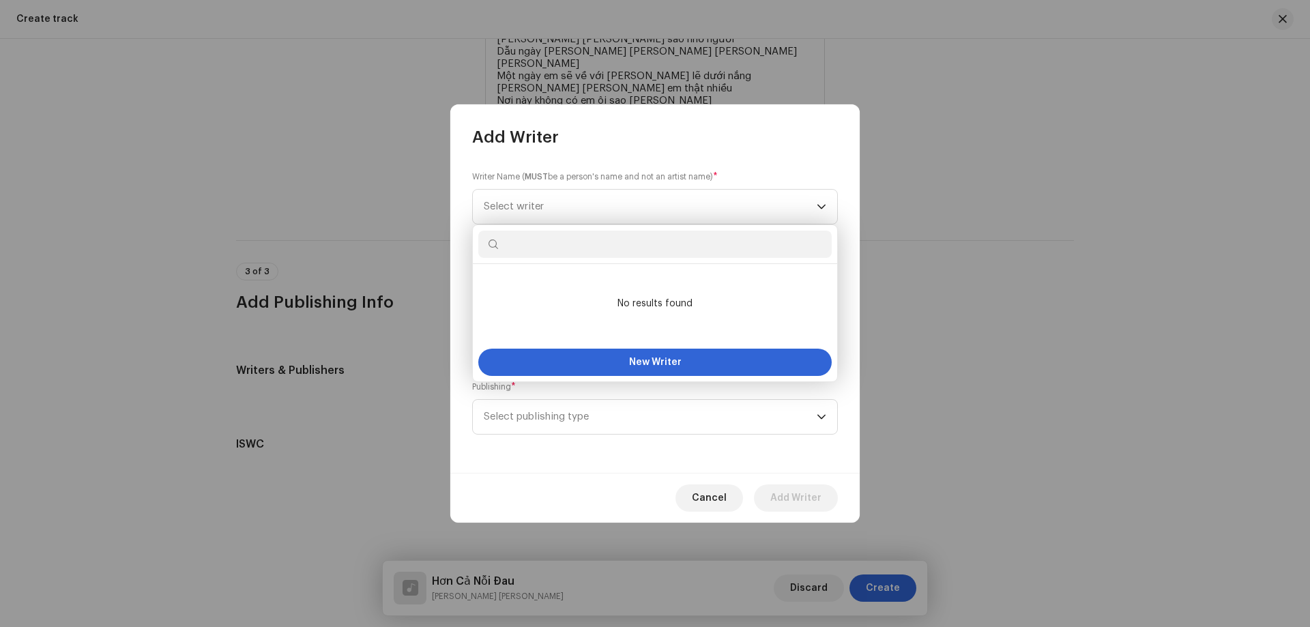
type input "p"
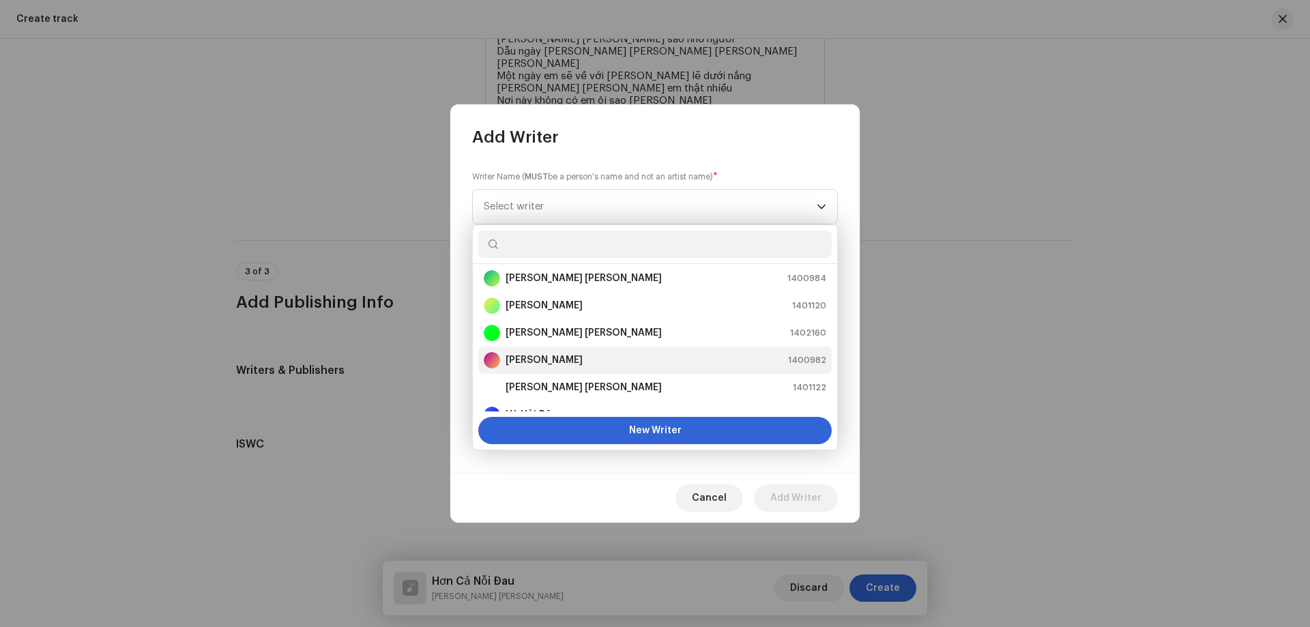
scroll to position [0, 0]
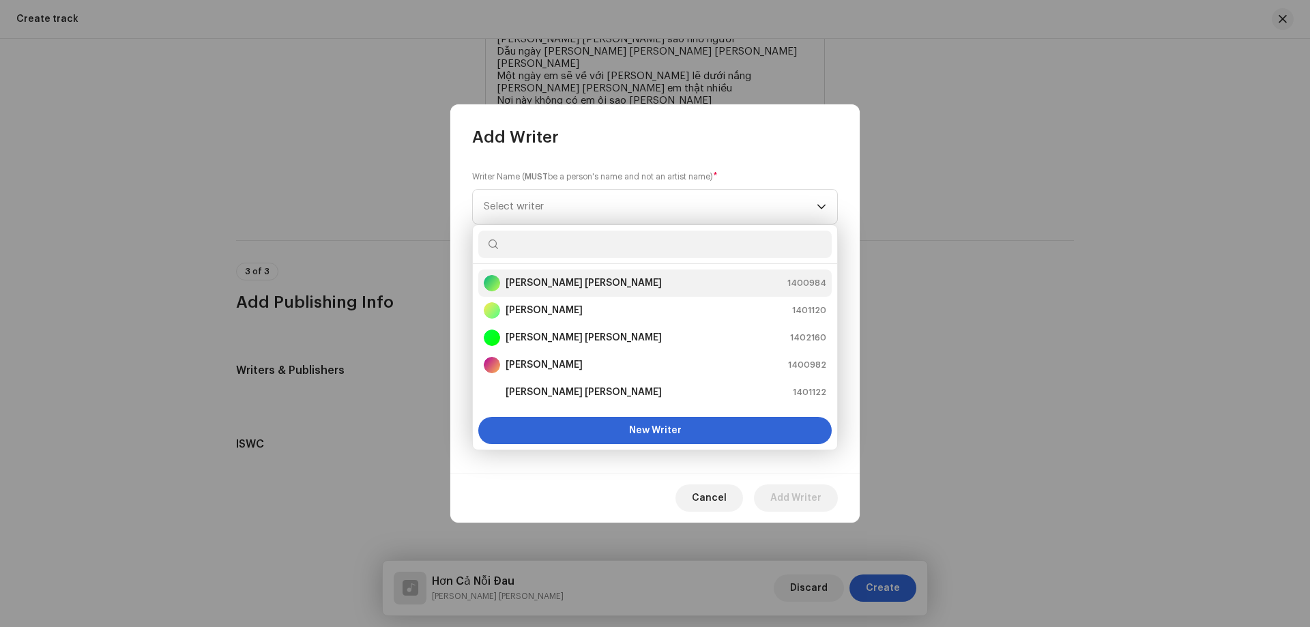
click at [563, 282] on strong "[PERSON_NAME] [PERSON_NAME]" at bounding box center [583, 283] width 156 height 14
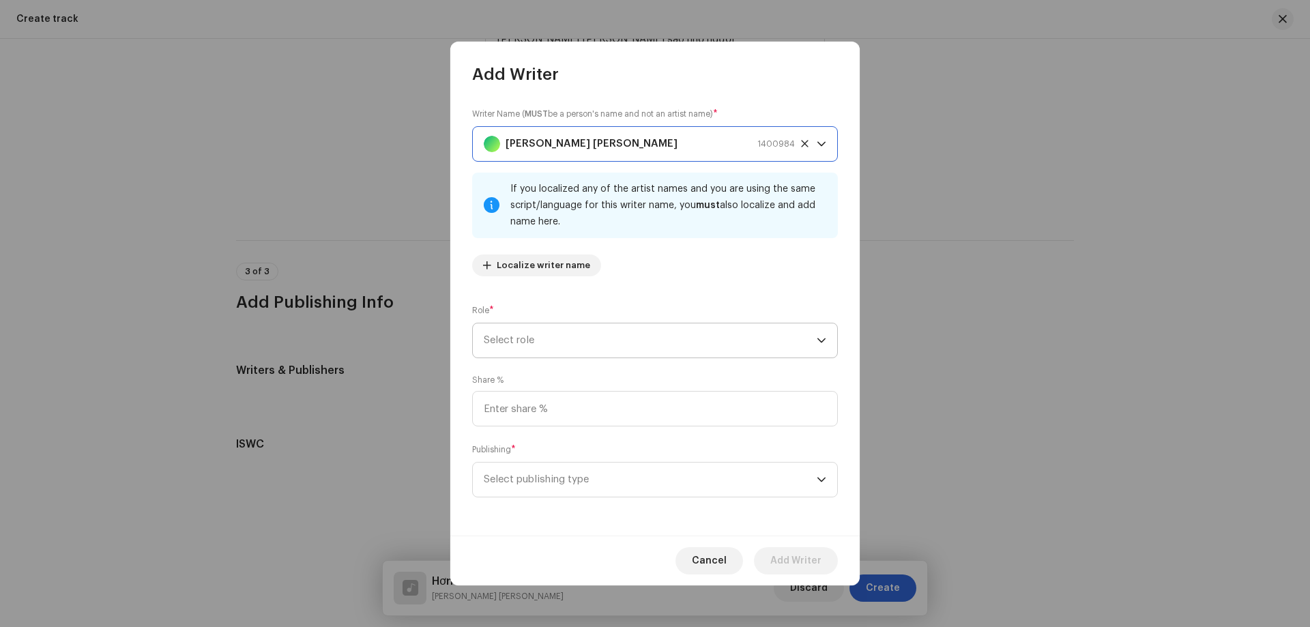
click at [506, 332] on span "Select role" at bounding box center [650, 340] width 333 height 34
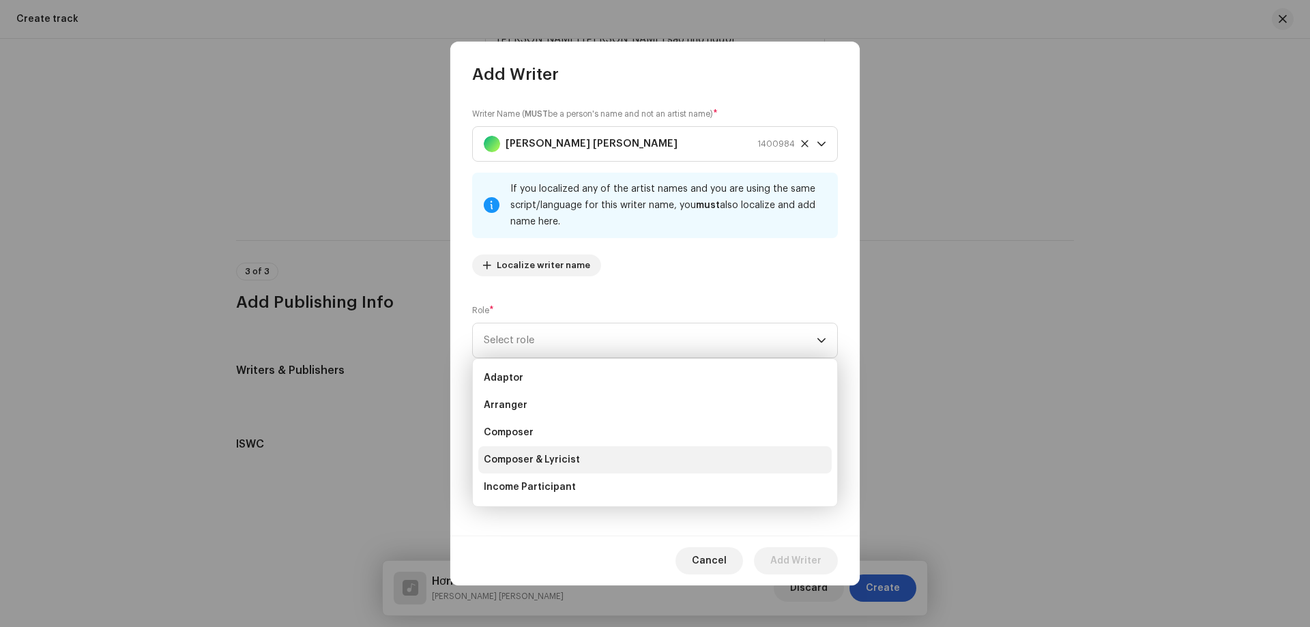
click at [552, 449] on li "Composer & Lyricist" at bounding box center [654, 459] width 353 height 27
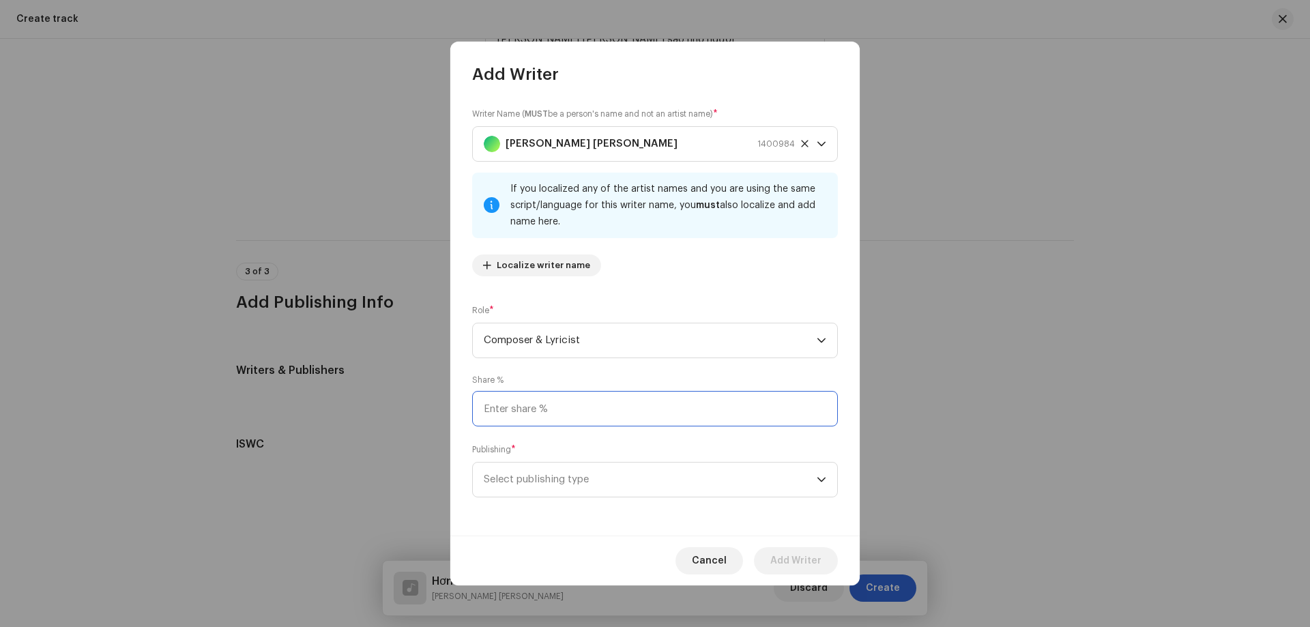
click at [530, 419] on input at bounding box center [655, 408] width 366 height 35
type input "100.00"
click at [603, 464] on span "Select publishing type" at bounding box center [650, 479] width 333 height 34
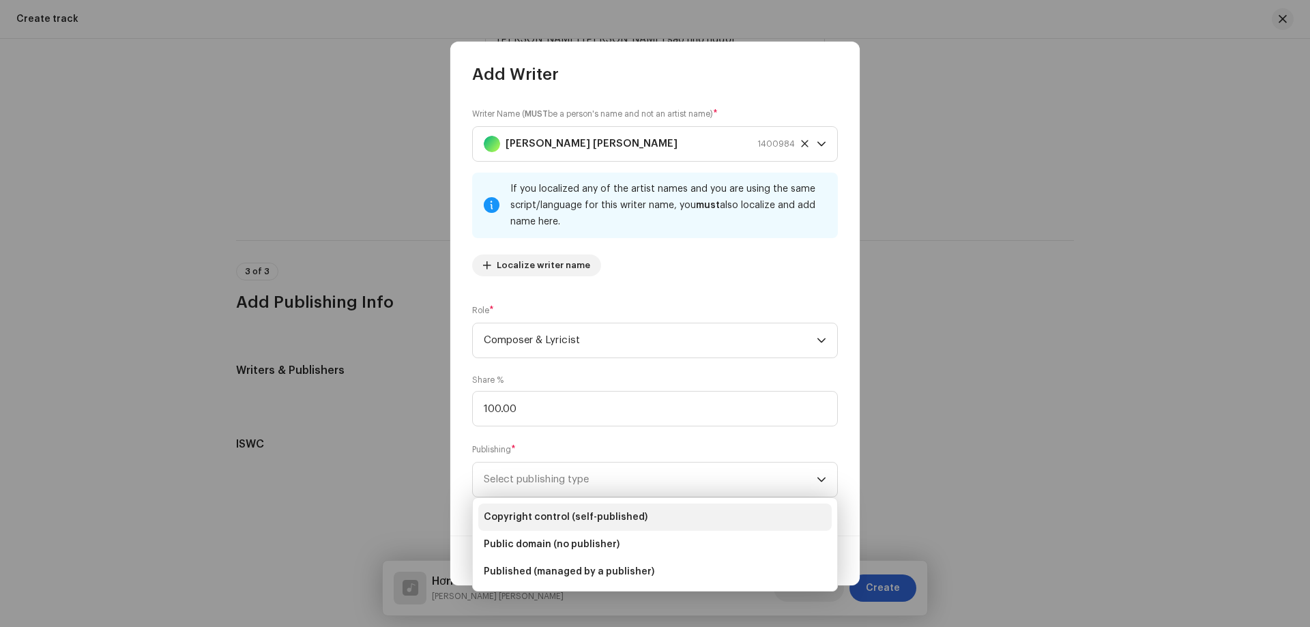
click at [577, 522] on span "Copyright control (self-published)" at bounding box center [566, 517] width 164 height 14
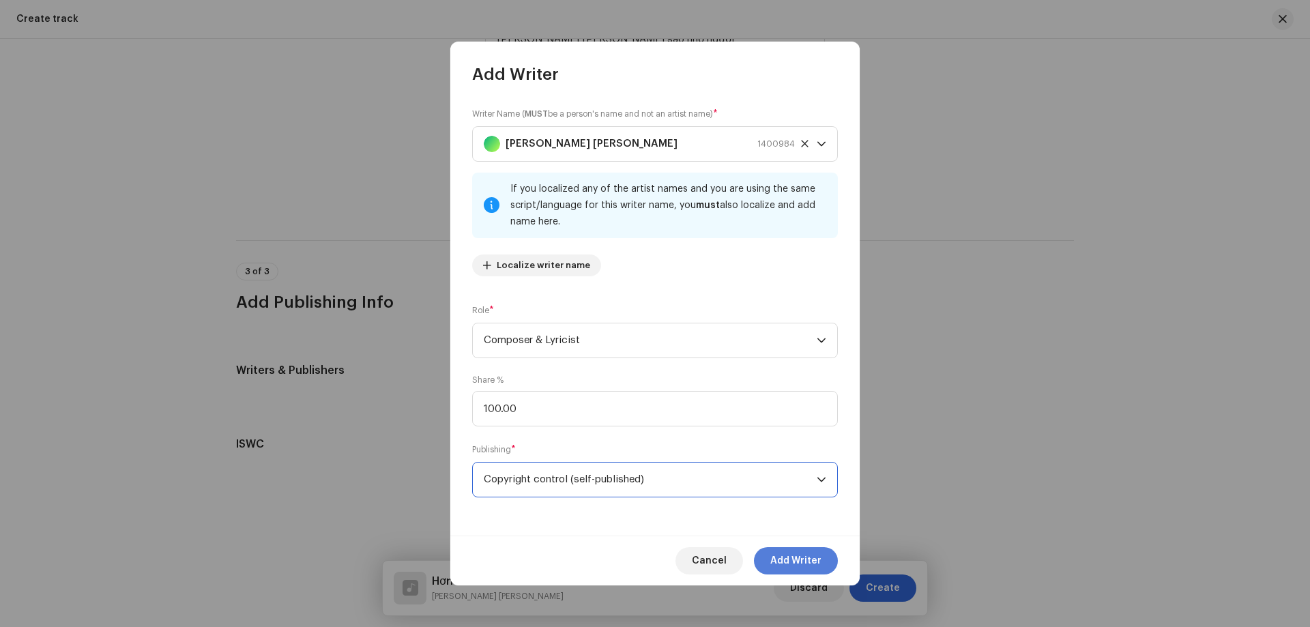
click at [799, 556] on span "Add Writer" at bounding box center [795, 560] width 51 height 27
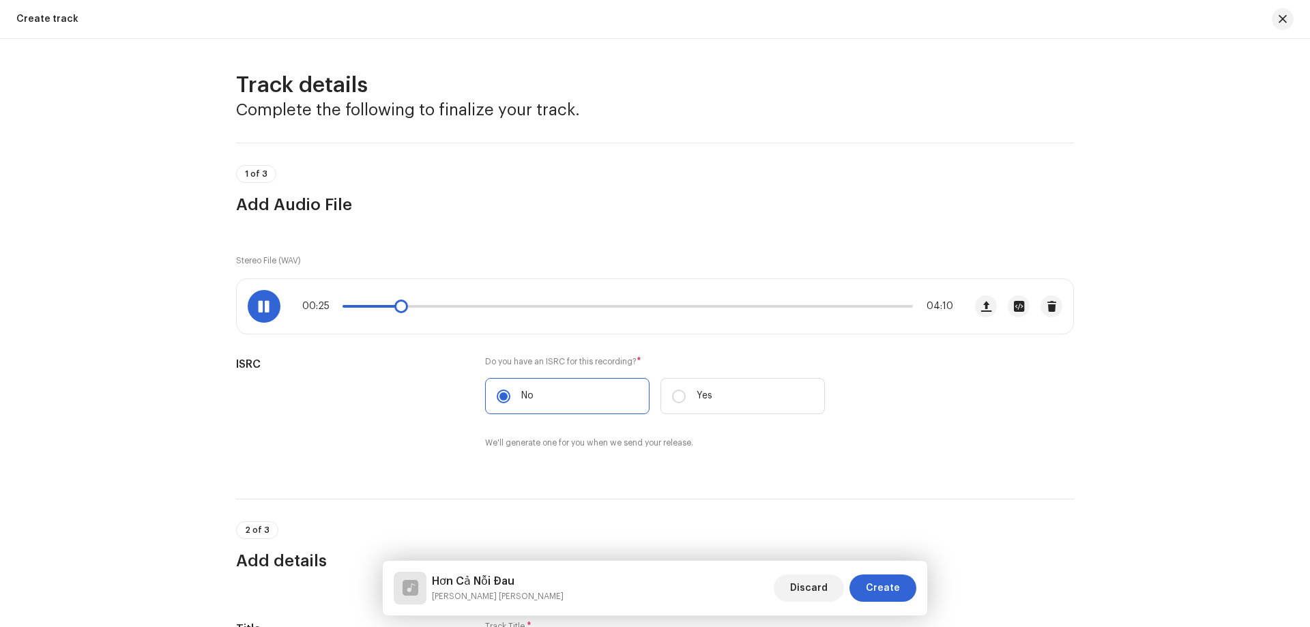
click at [433, 306] on p-slider at bounding box center [627, 306] width 570 height 3
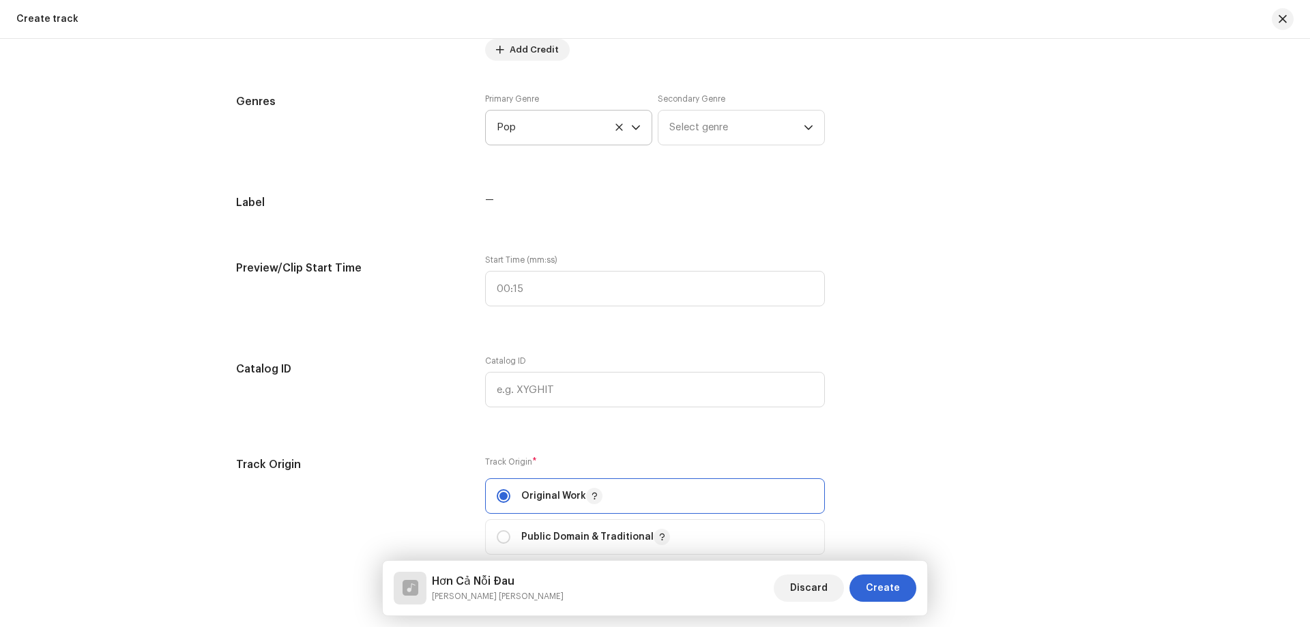
scroll to position [1228, 0]
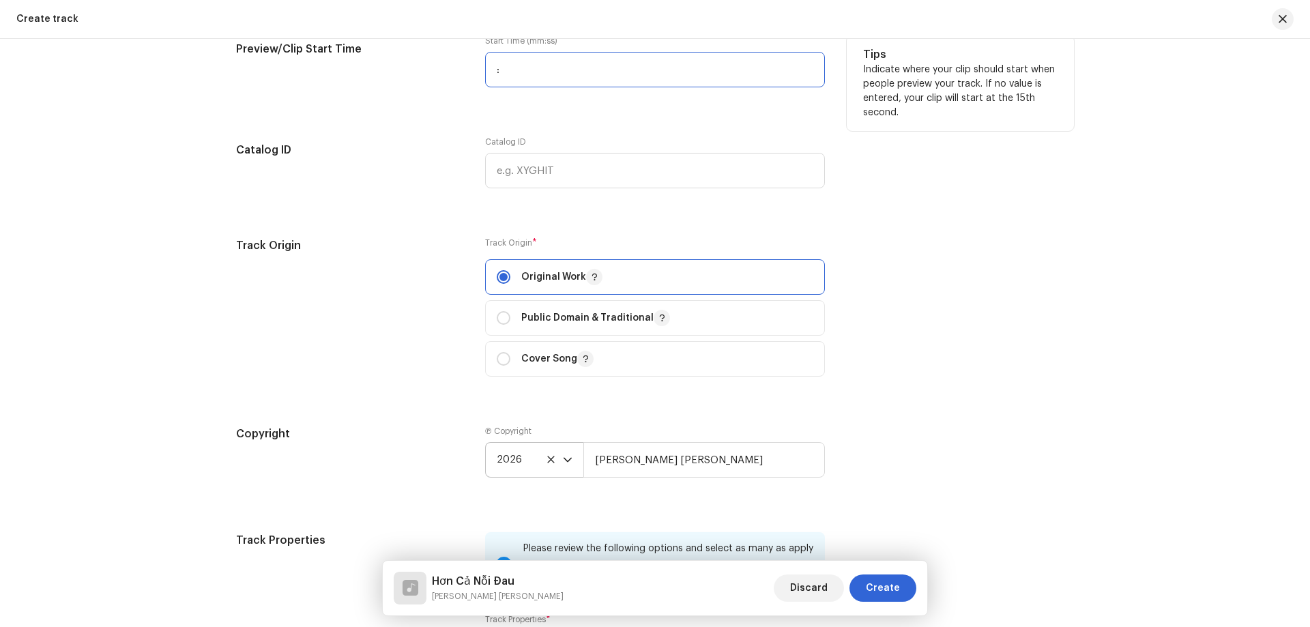
click at [492, 81] on input ":" at bounding box center [655, 69] width 340 height 35
type input "01:03"
click at [420, 269] on div "Track Origin" at bounding box center [349, 315] width 227 height 156
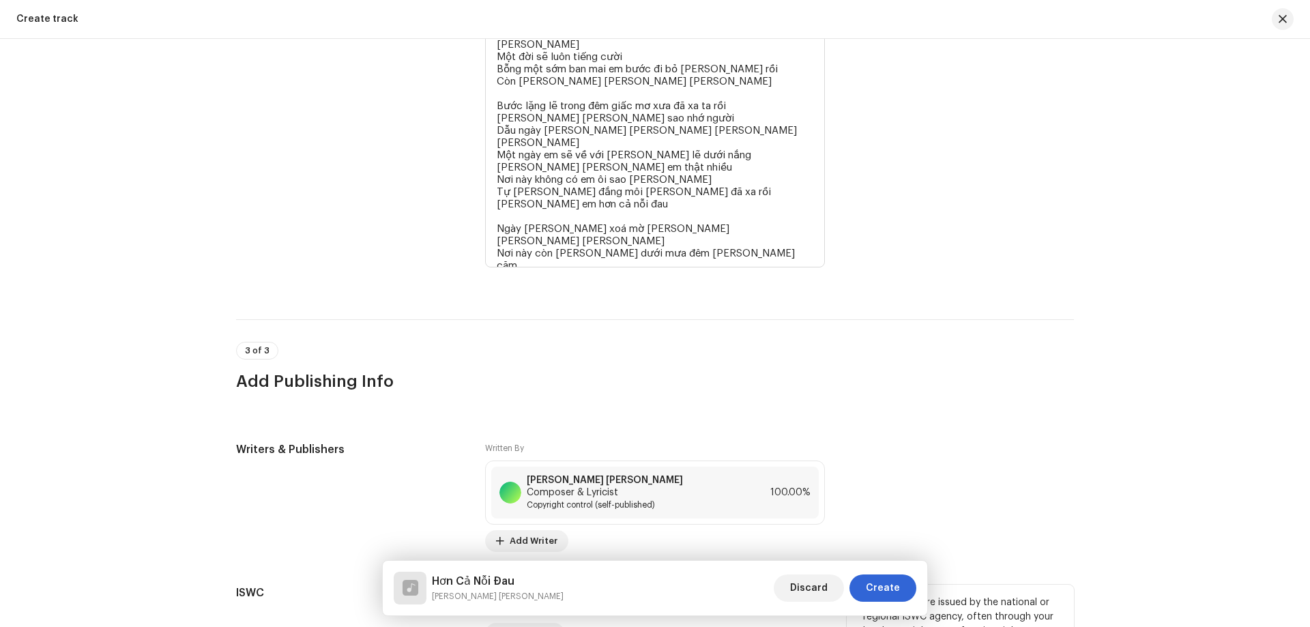
scroll to position [2494, 0]
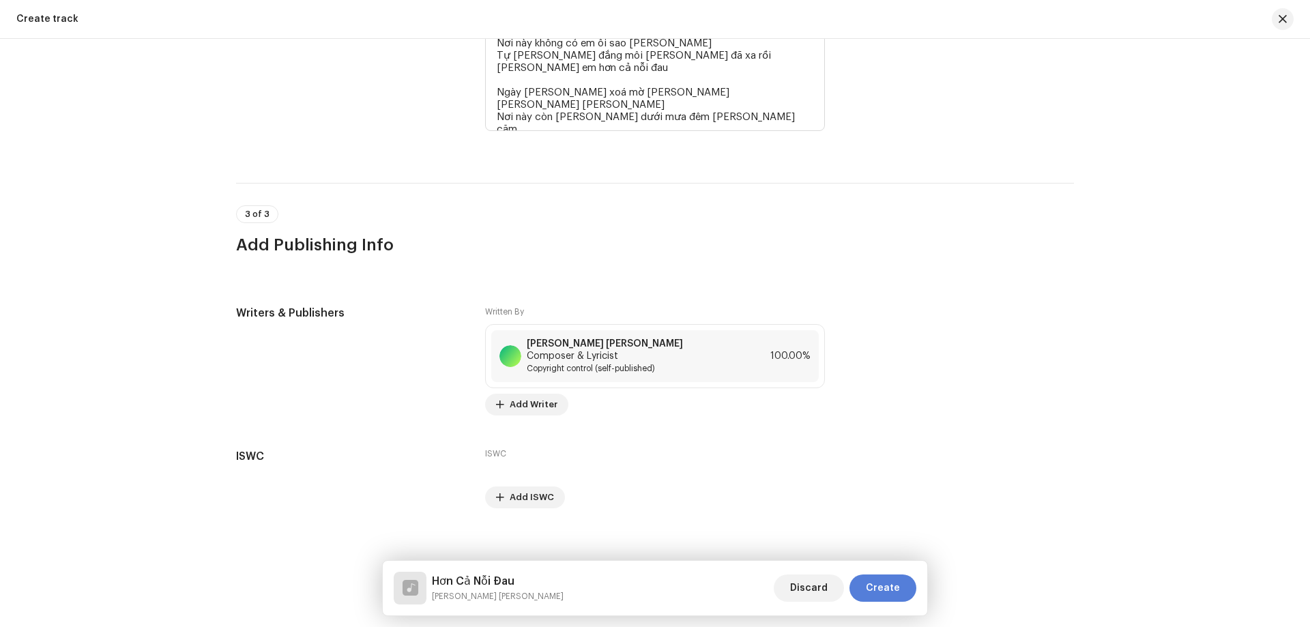
click at [874, 586] on span "Create" at bounding box center [883, 587] width 34 height 27
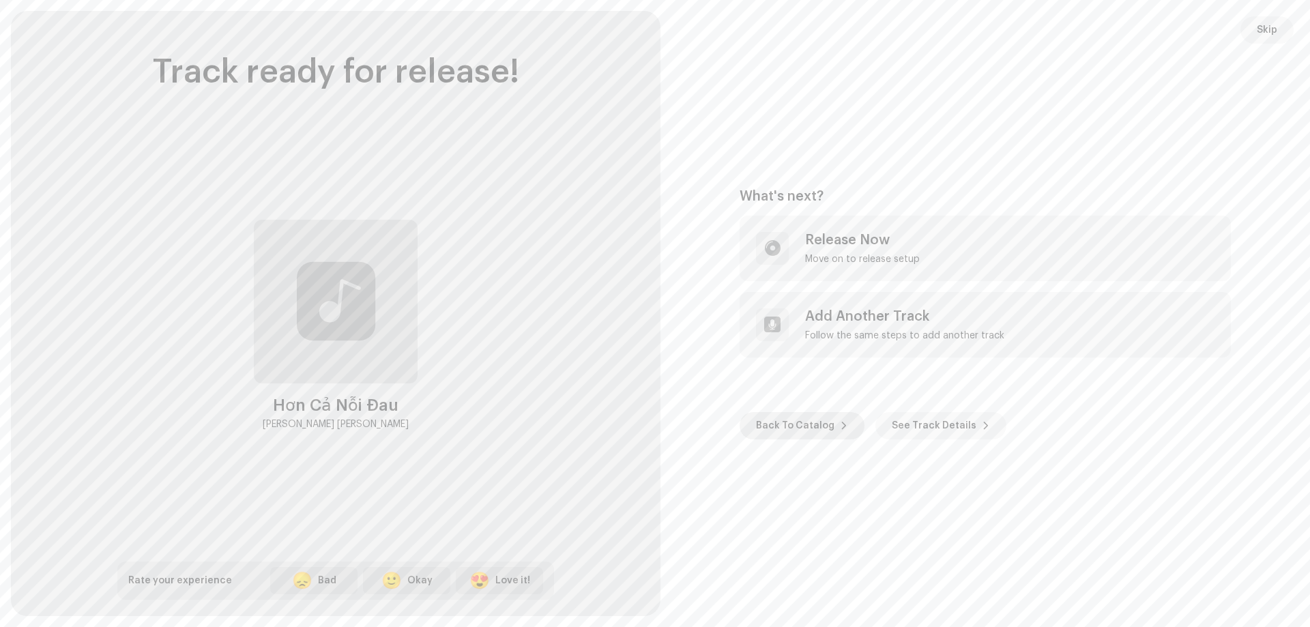
click at [818, 422] on span "Back To Catalog" at bounding box center [795, 425] width 78 height 27
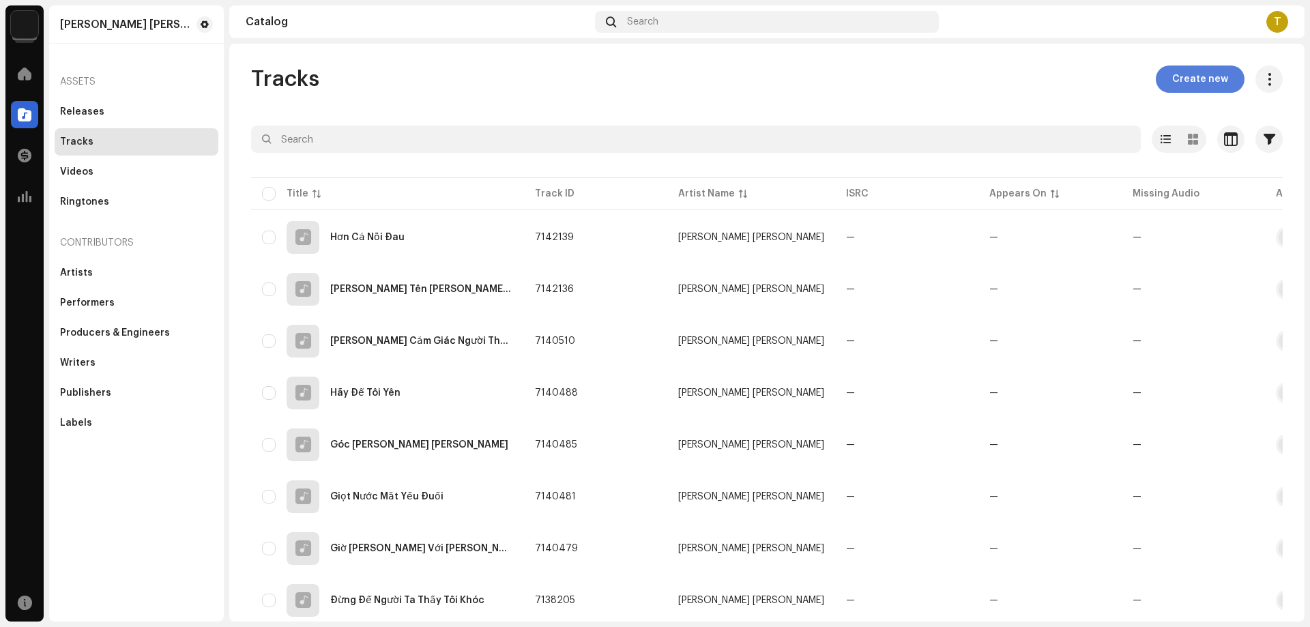
click at [1194, 80] on span "Create new" at bounding box center [1200, 78] width 56 height 27
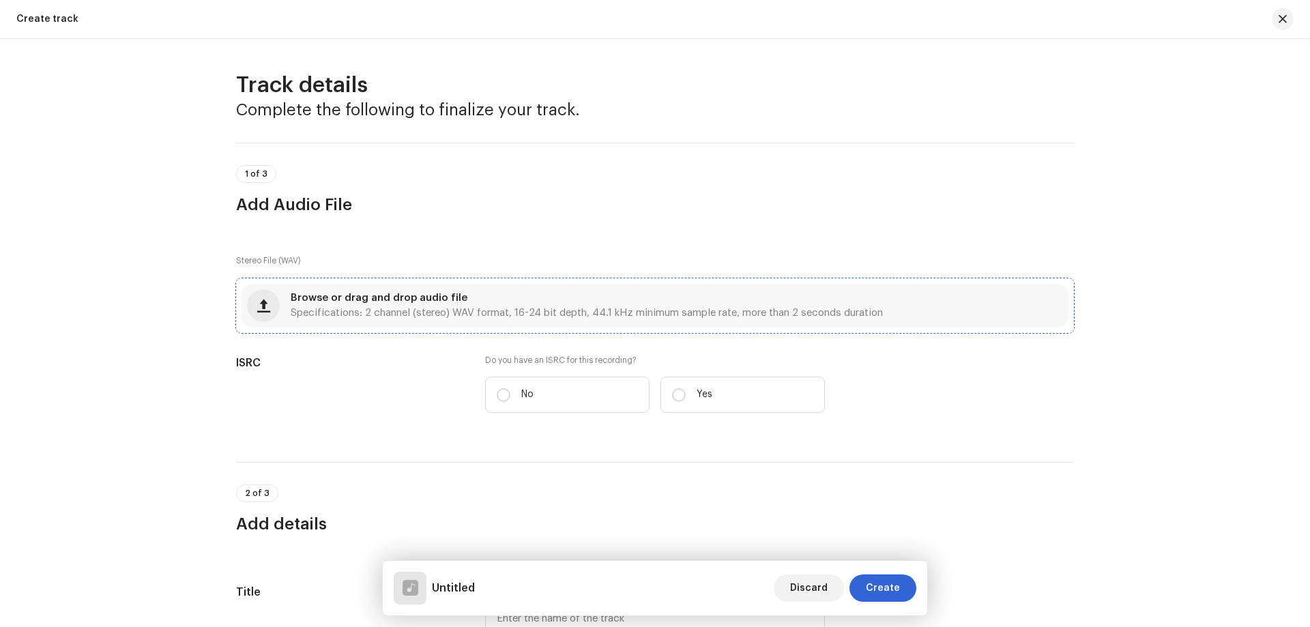
click at [467, 304] on div "Browse or drag and drop audio file Specifications: 2 channel (stereo) WAV forma…" at bounding box center [587, 305] width 592 height 25
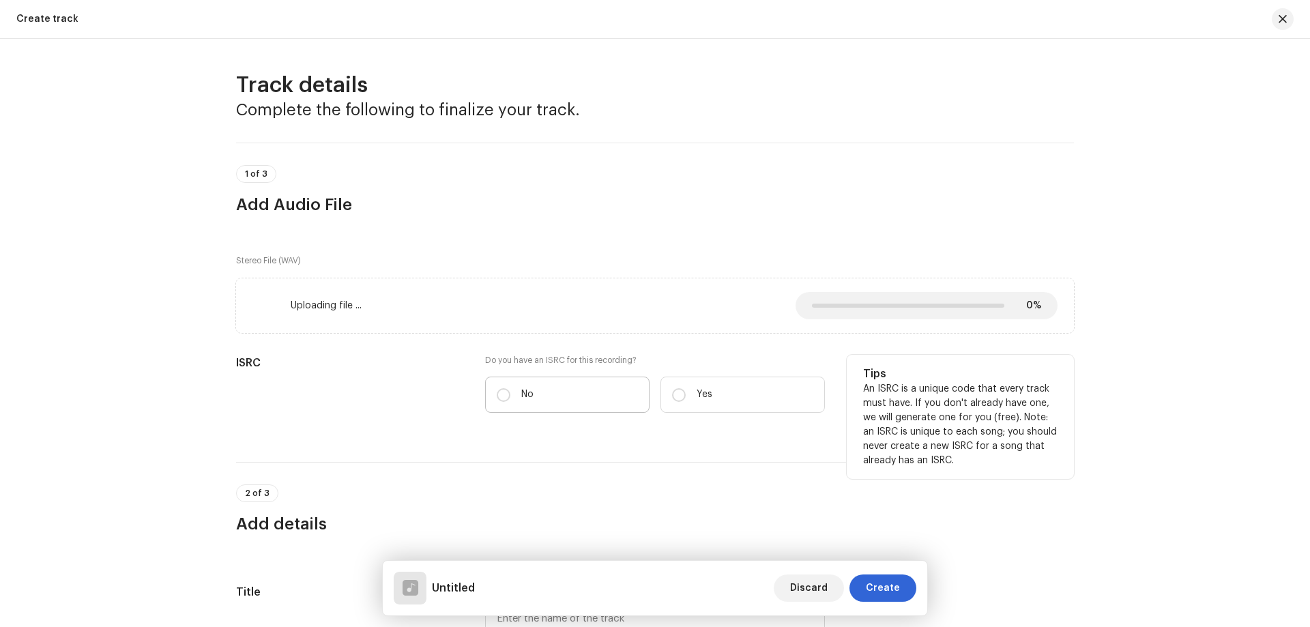
click at [537, 388] on label "No" at bounding box center [567, 394] width 164 height 36
click at [510, 388] on input "No" at bounding box center [504, 395] width 14 height 14
radio input "true"
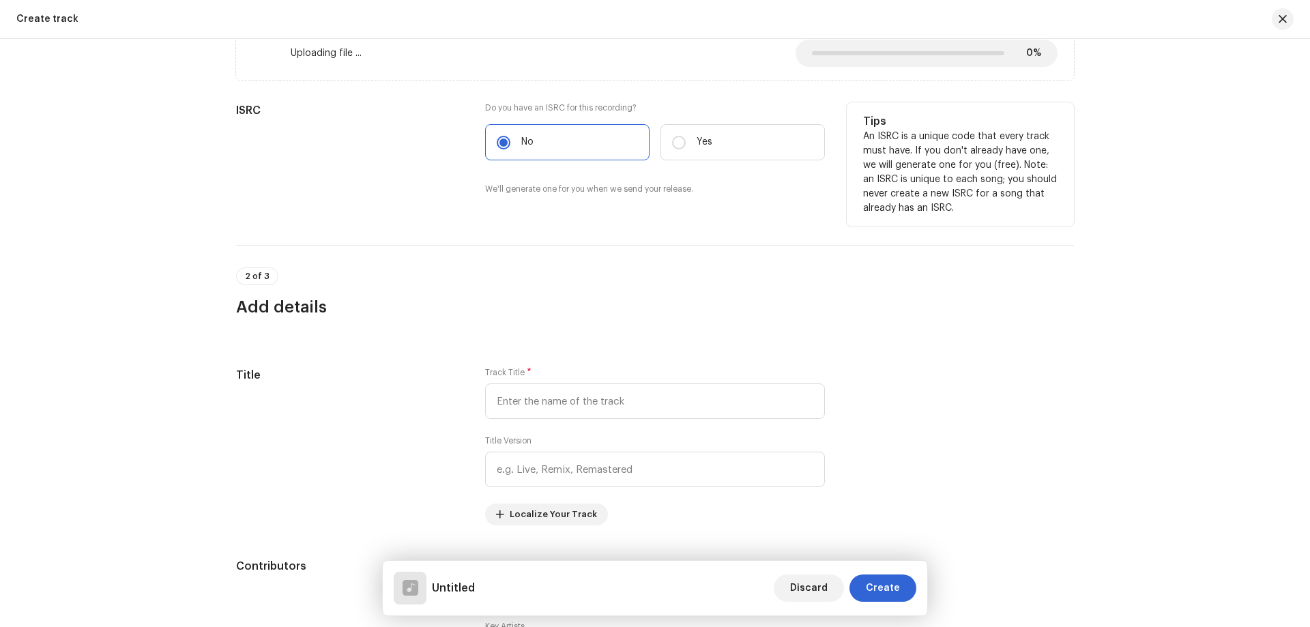
scroll to position [273, 0]
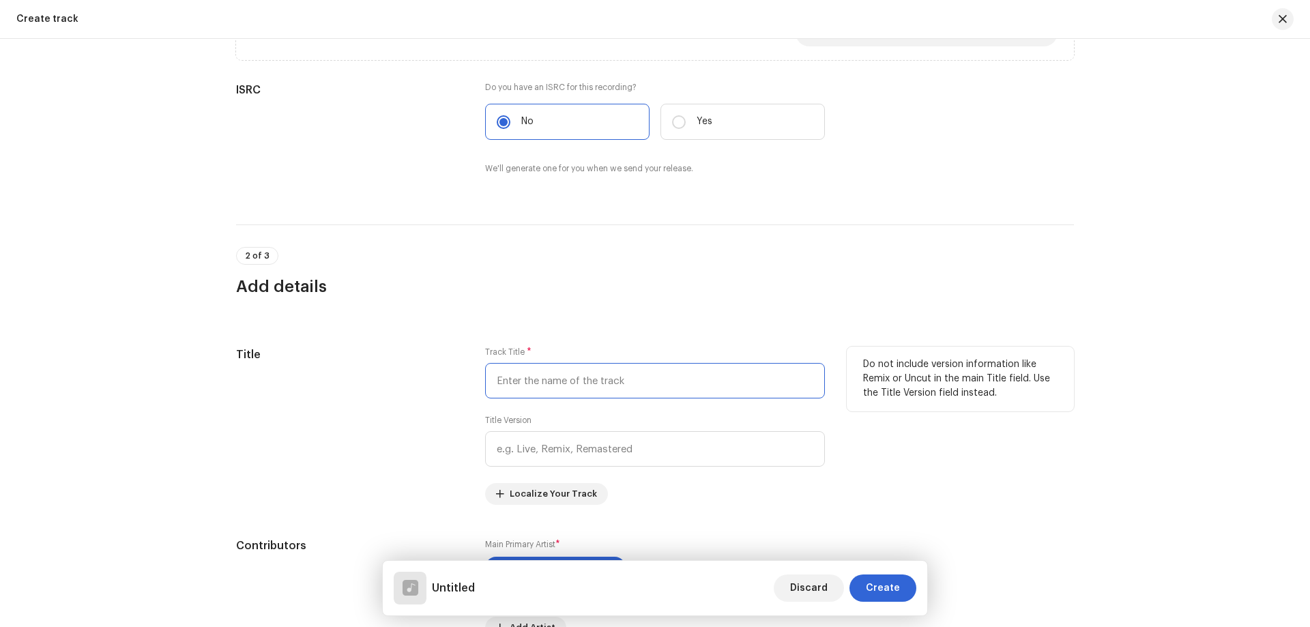
click at [561, 379] on input "text" at bounding box center [655, 380] width 340 height 35
paste input "Không Còn Đau"
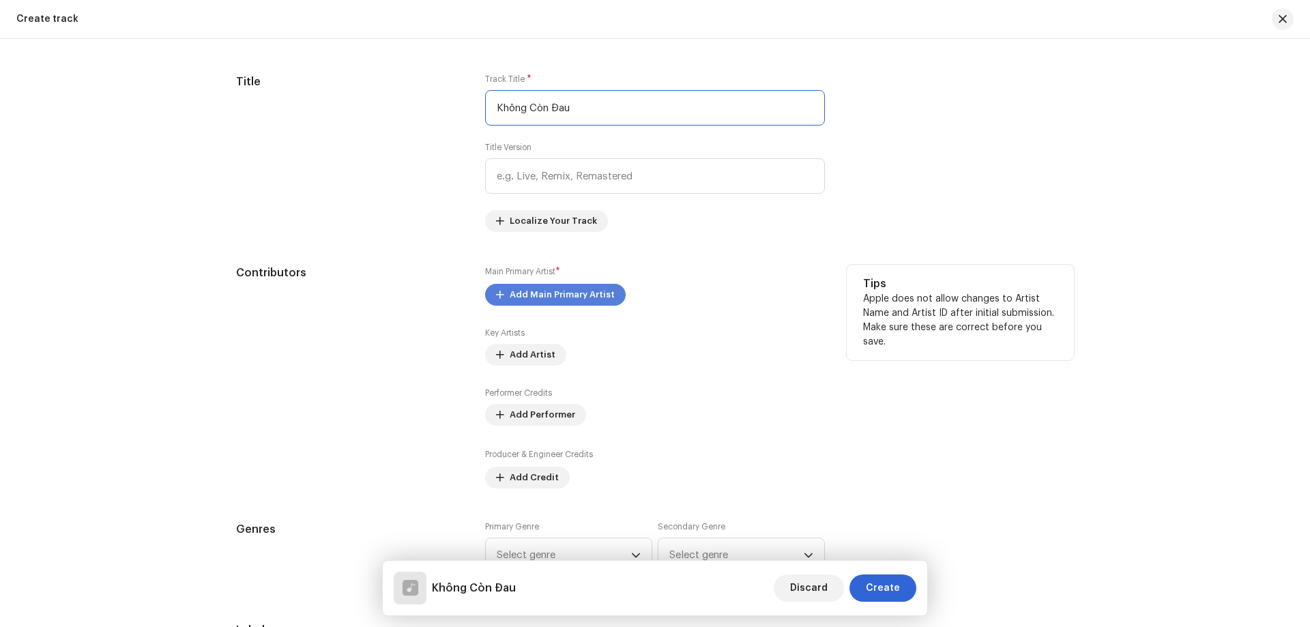
type input "Không Còn Đau"
click at [550, 284] on span "Add Main Primary Artist" at bounding box center [561, 294] width 105 height 27
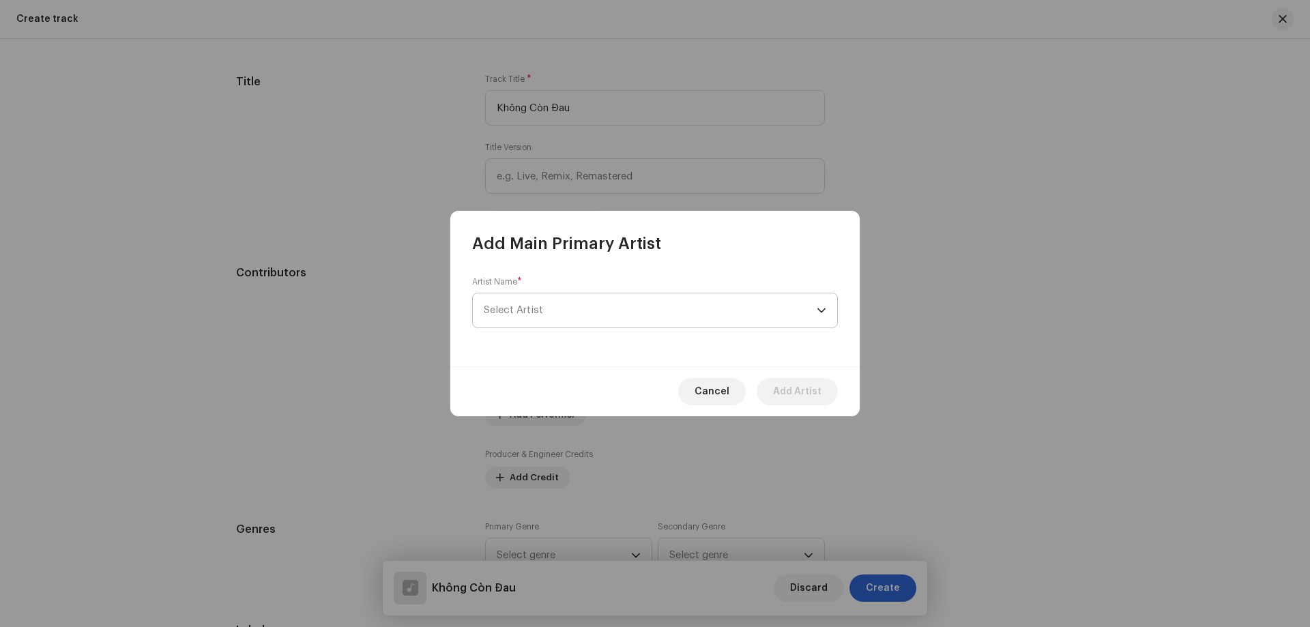
click at [544, 301] on span "Select Artist" at bounding box center [650, 310] width 333 height 34
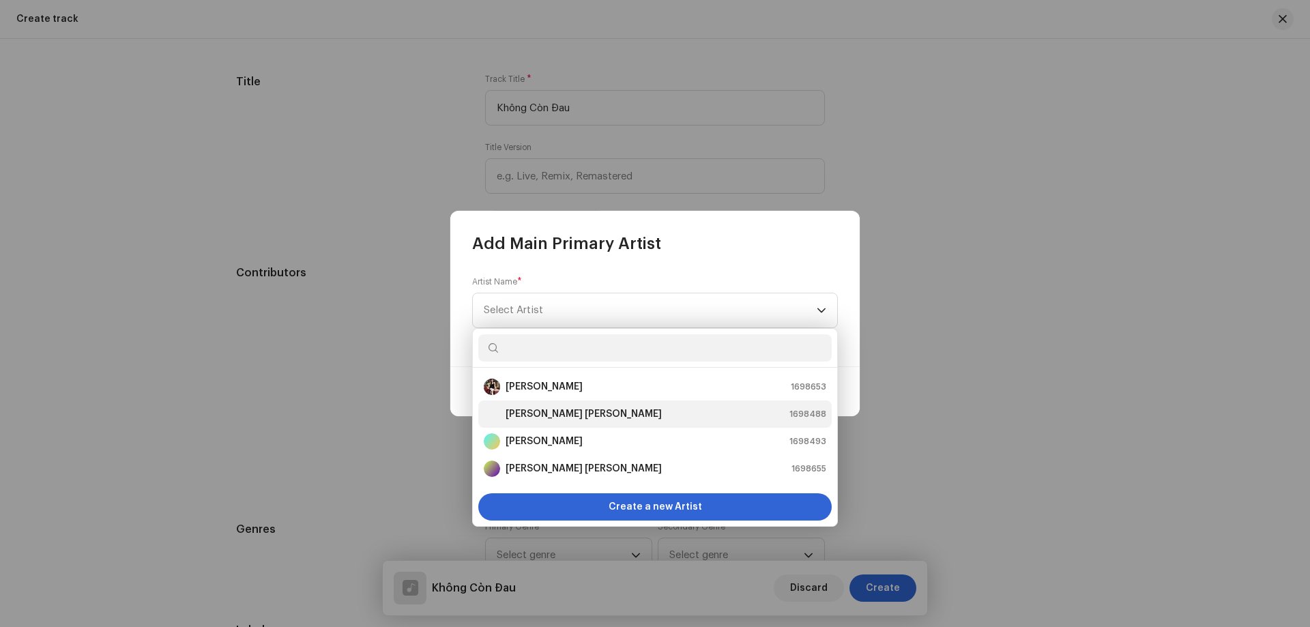
click at [567, 414] on strong "[PERSON_NAME] [PERSON_NAME]" at bounding box center [583, 414] width 156 height 14
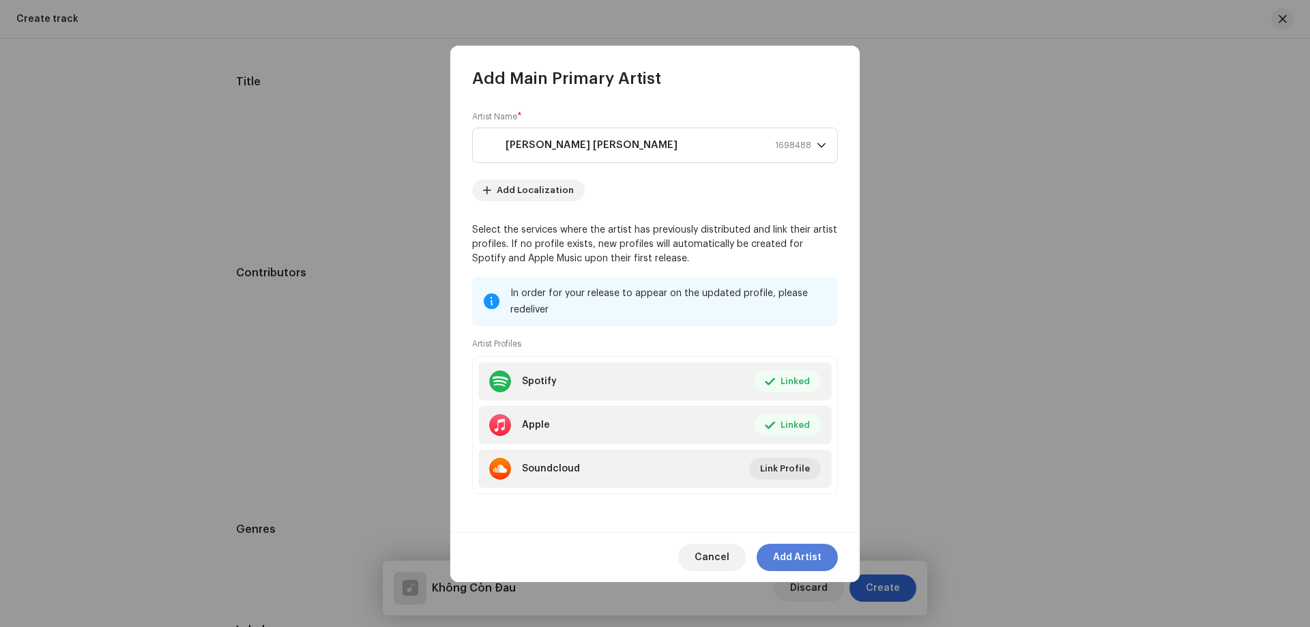
click at [805, 551] on span "Add Artist" at bounding box center [797, 557] width 48 height 27
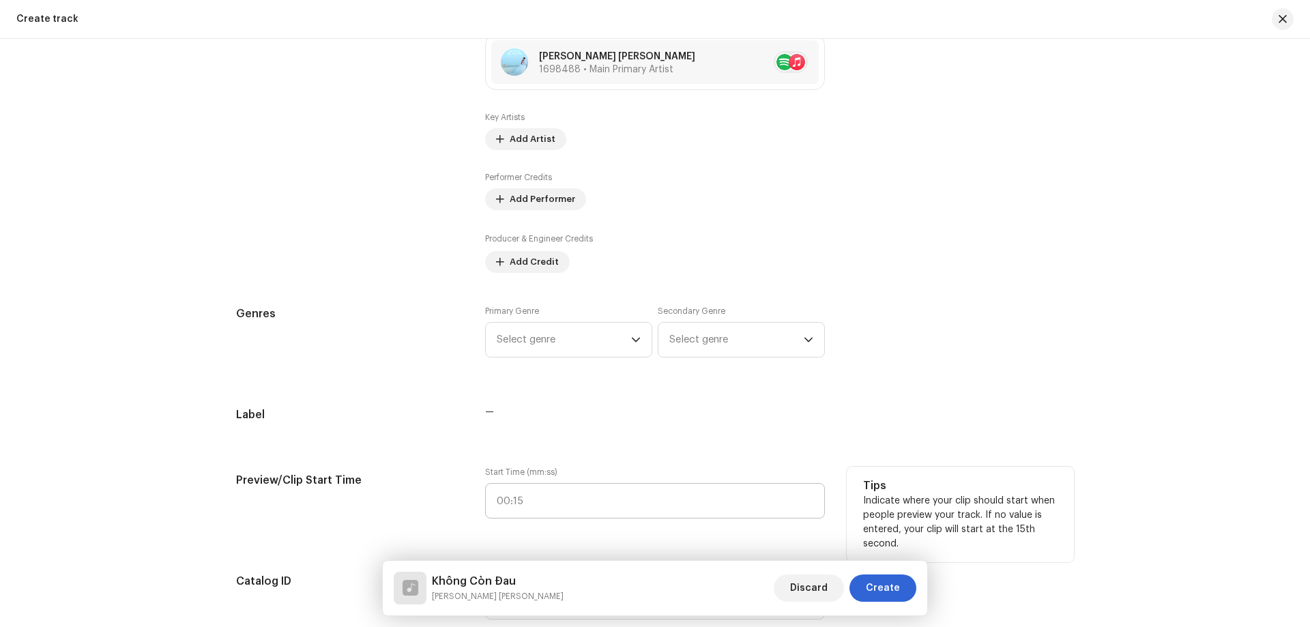
scroll to position [887, 0]
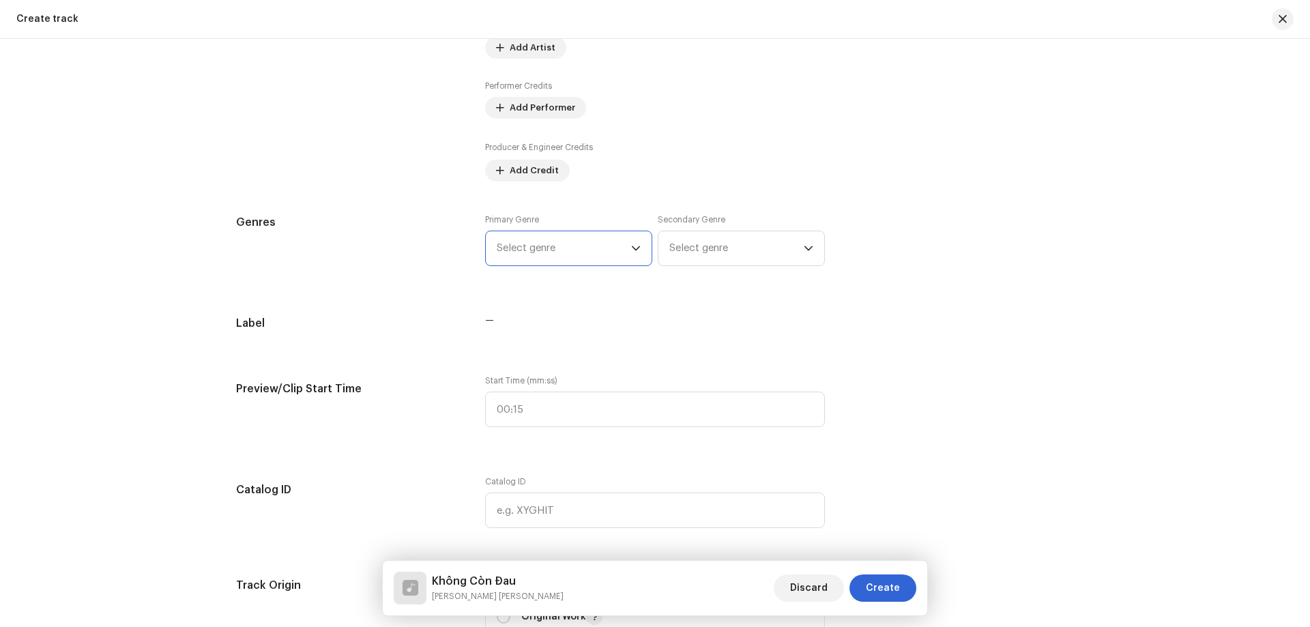
click at [525, 255] on span "Select genre" at bounding box center [564, 248] width 134 height 34
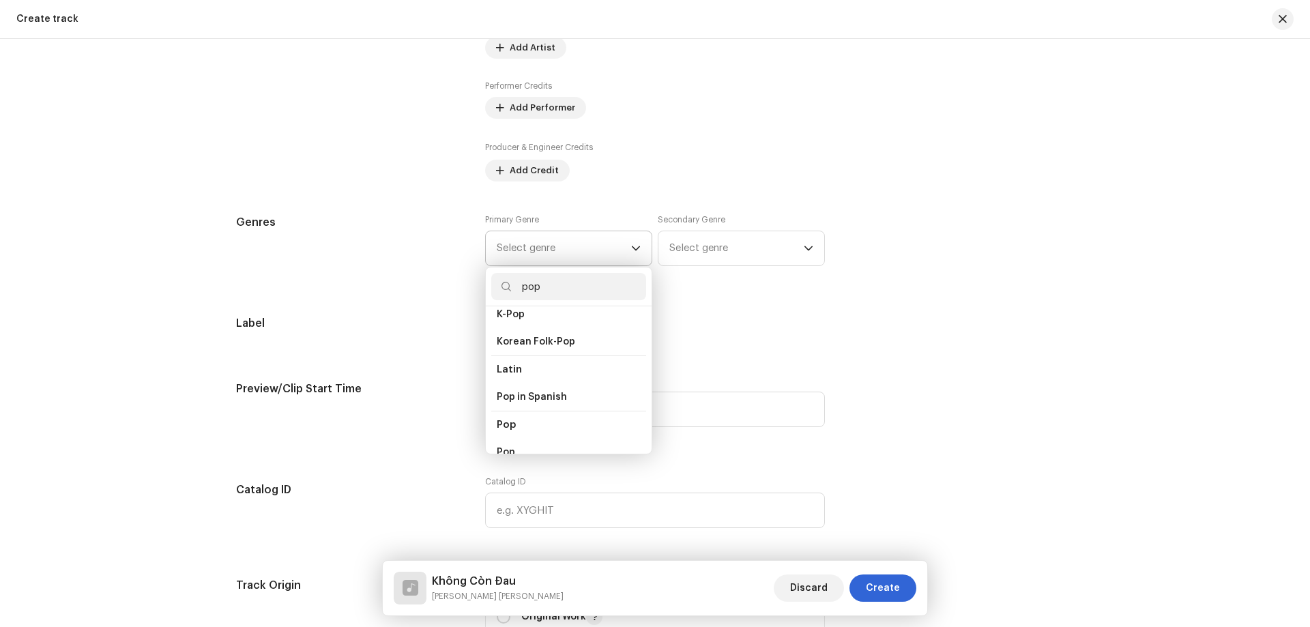
scroll to position [409, 0]
type input "pop"
click at [512, 438] on li "Pop" at bounding box center [568, 450] width 155 height 27
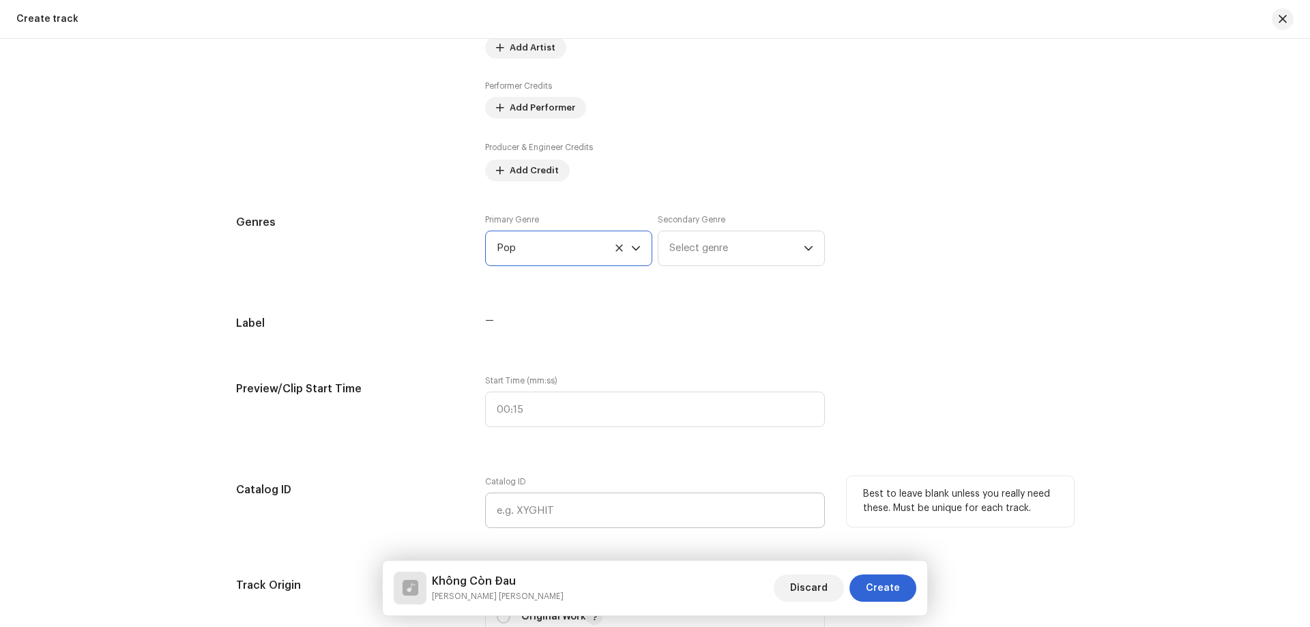
scroll to position [1091, 0]
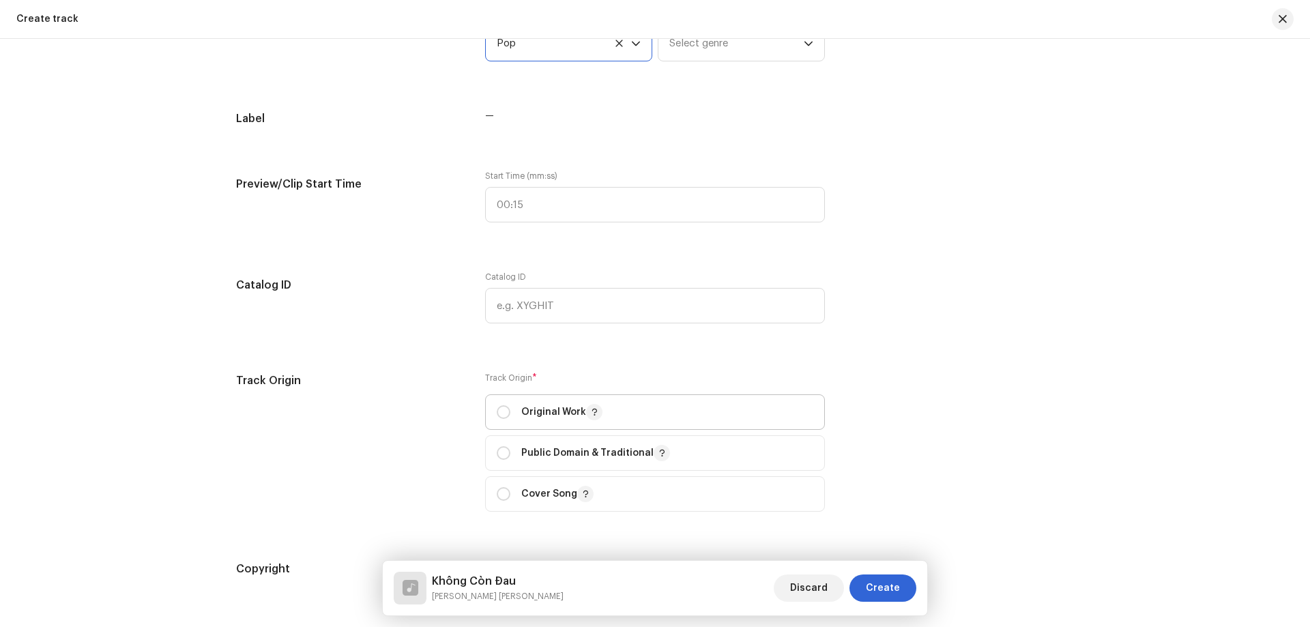
click at [542, 414] on p "Original Work" at bounding box center [561, 412] width 81 height 16
radio input "true"
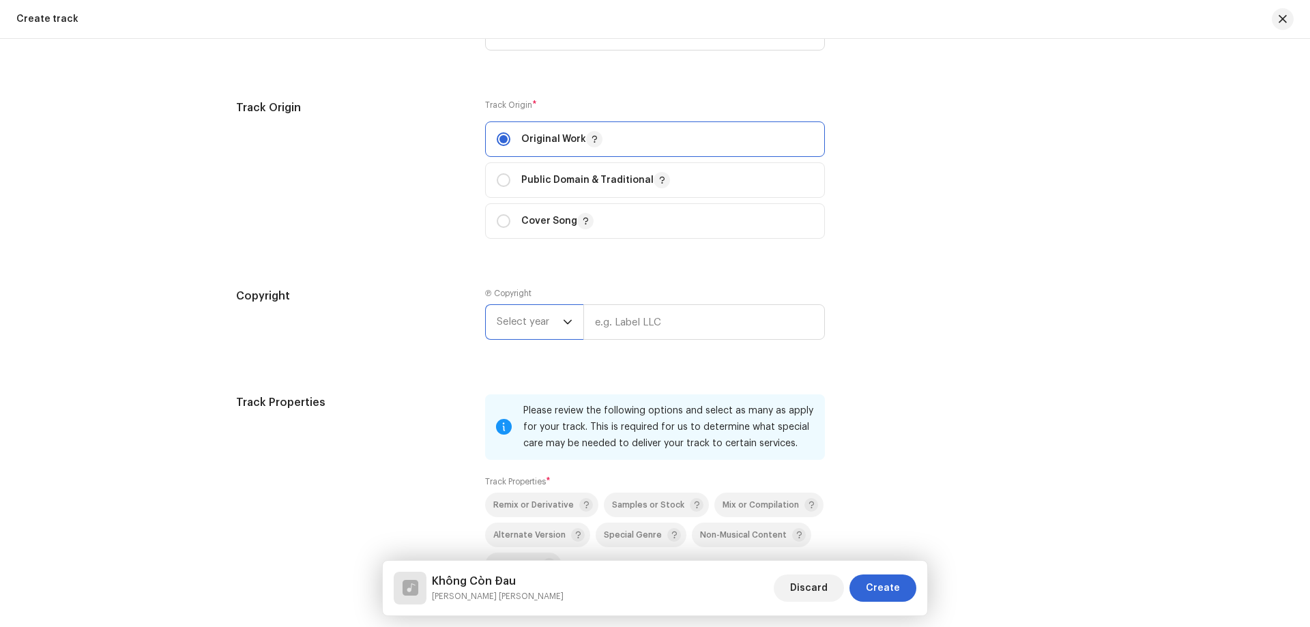
click at [555, 326] on span "Select year" at bounding box center [530, 322] width 66 height 34
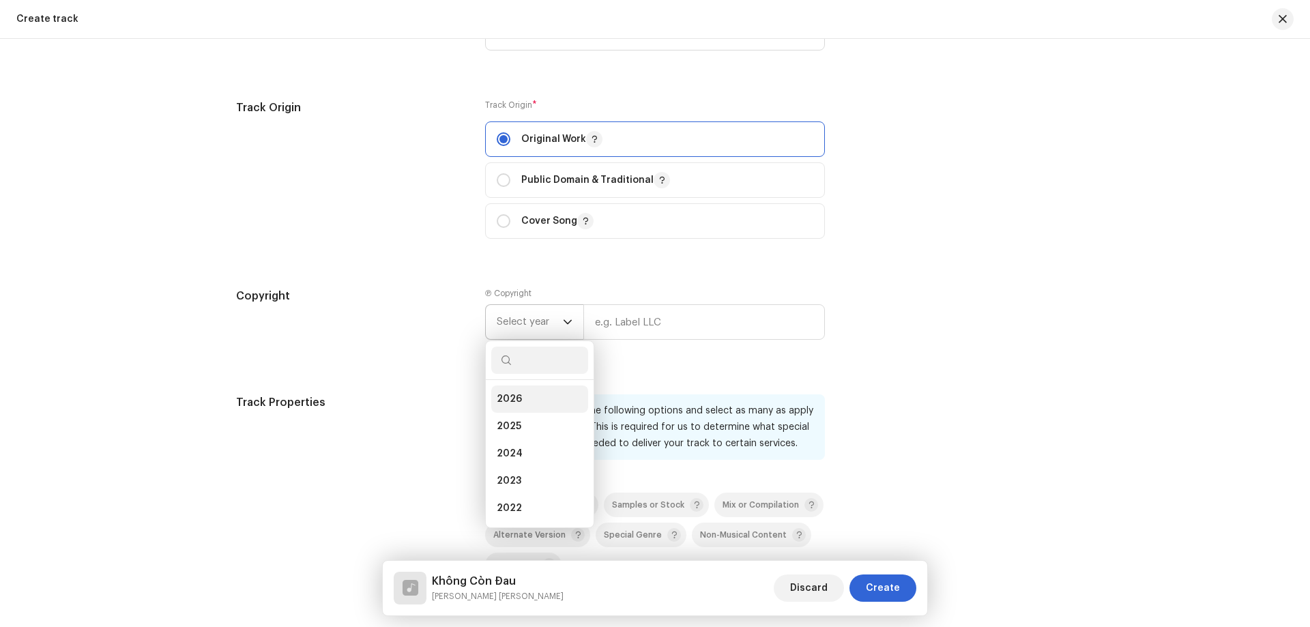
click at [516, 401] on span "2026" at bounding box center [509, 399] width 25 height 14
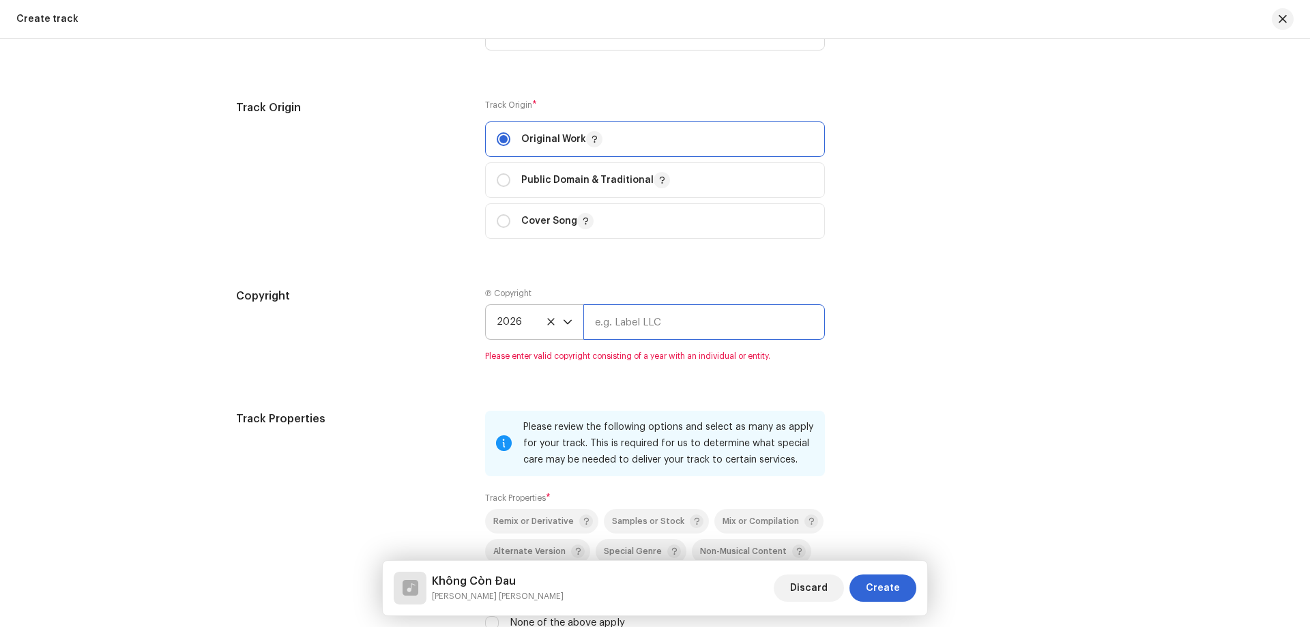
click at [645, 336] on input "text" at bounding box center [703, 321] width 241 height 35
type input "[PERSON_NAME] [PERSON_NAME]"
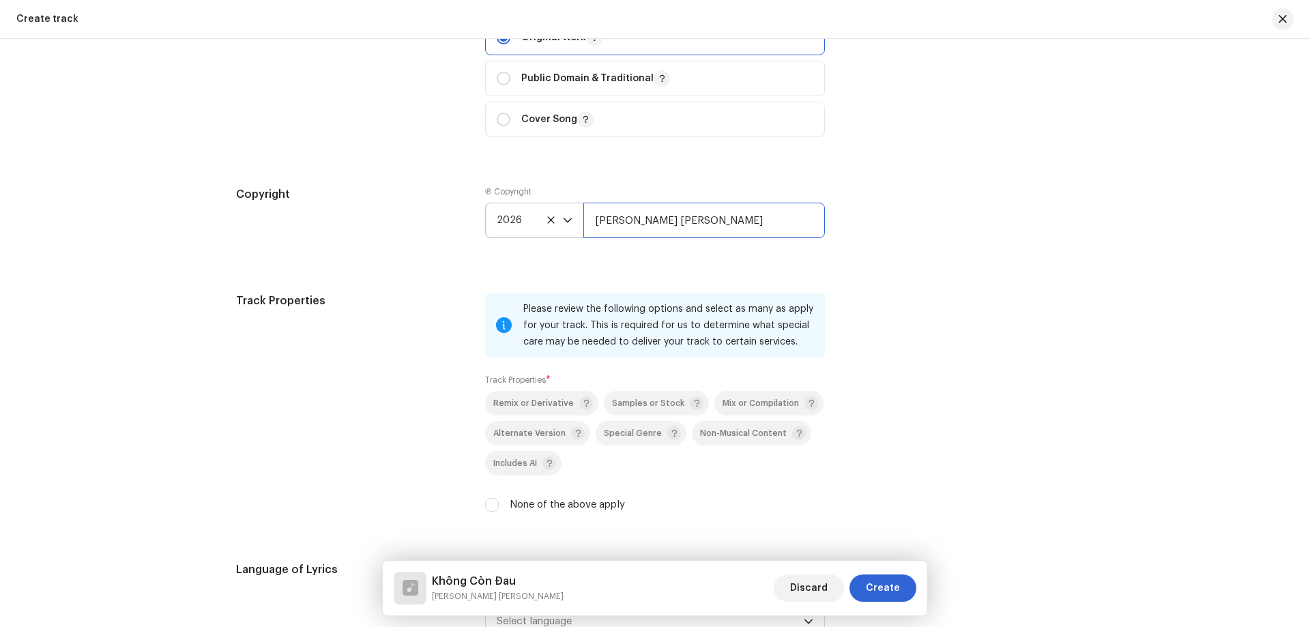
scroll to position [1569, 0]
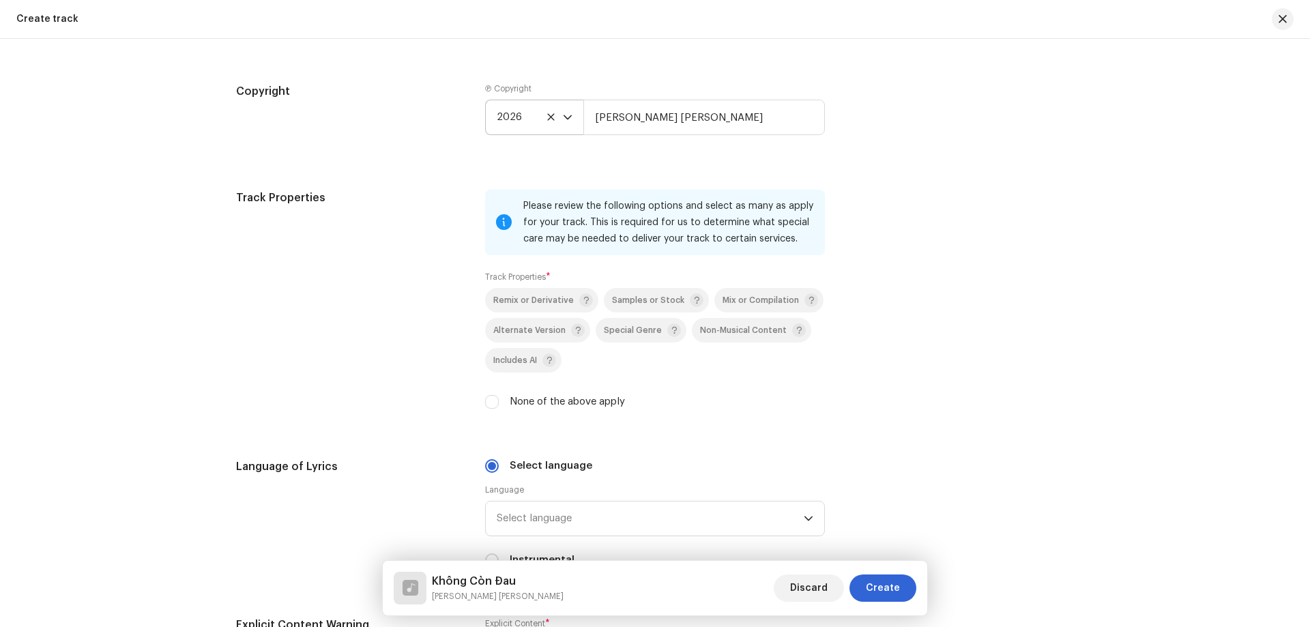
click at [540, 396] on label "None of the above apply" at bounding box center [566, 401] width 115 height 15
click at [499, 396] on input "None of the above apply" at bounding box center [492, 402] width 14 height 14
checkbox input "true"
click at [559, 512] on span "Select language" at bounding box center [650, 518] width 307 height 34
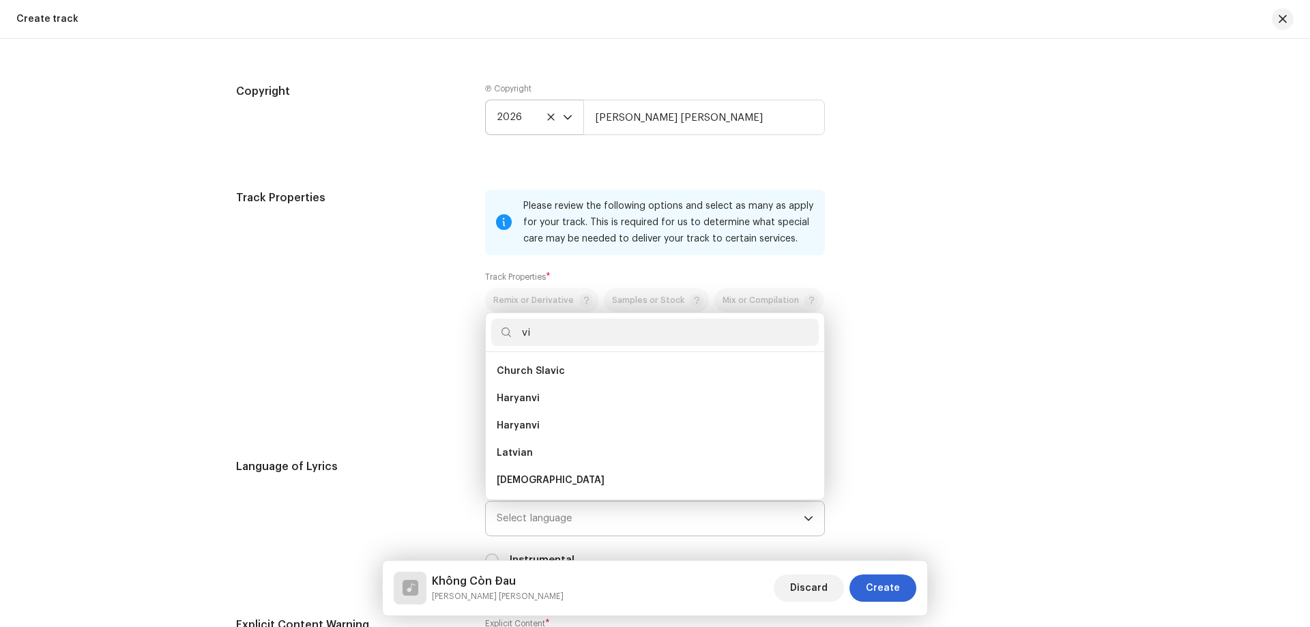
scroll to position [0, 0]
type input "viet"
click at [542, 355] on ul "[DEMOGRAPHIC_DATA]" at bounding box center [655, 425] width 338 height 147
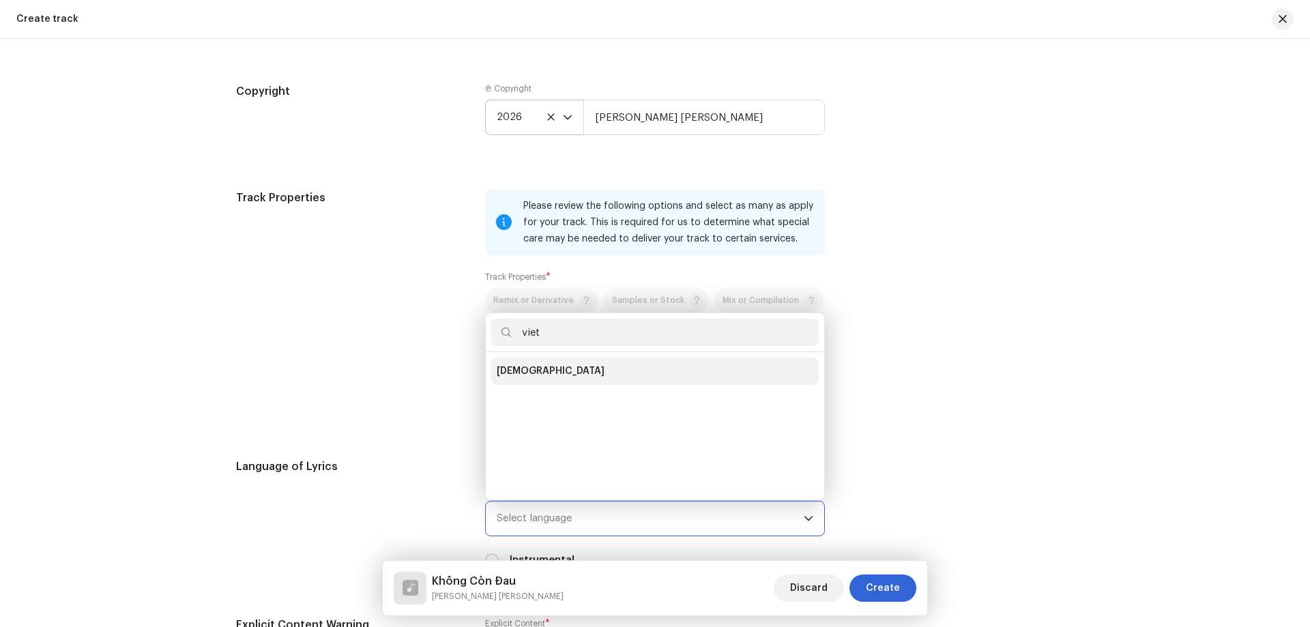
click at [542, 365] on span "[DEMOGRAPHIC_DATA]" at bounding box center [551, 371] width 108 height 14
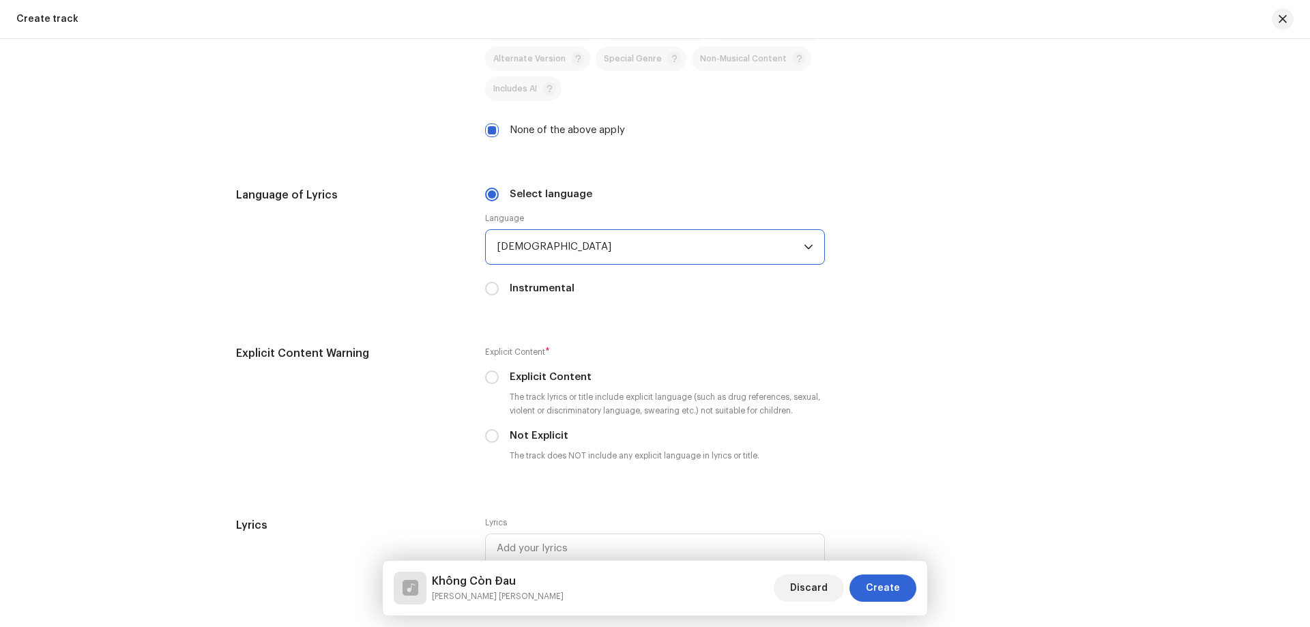
scroll to position [1842, 0]
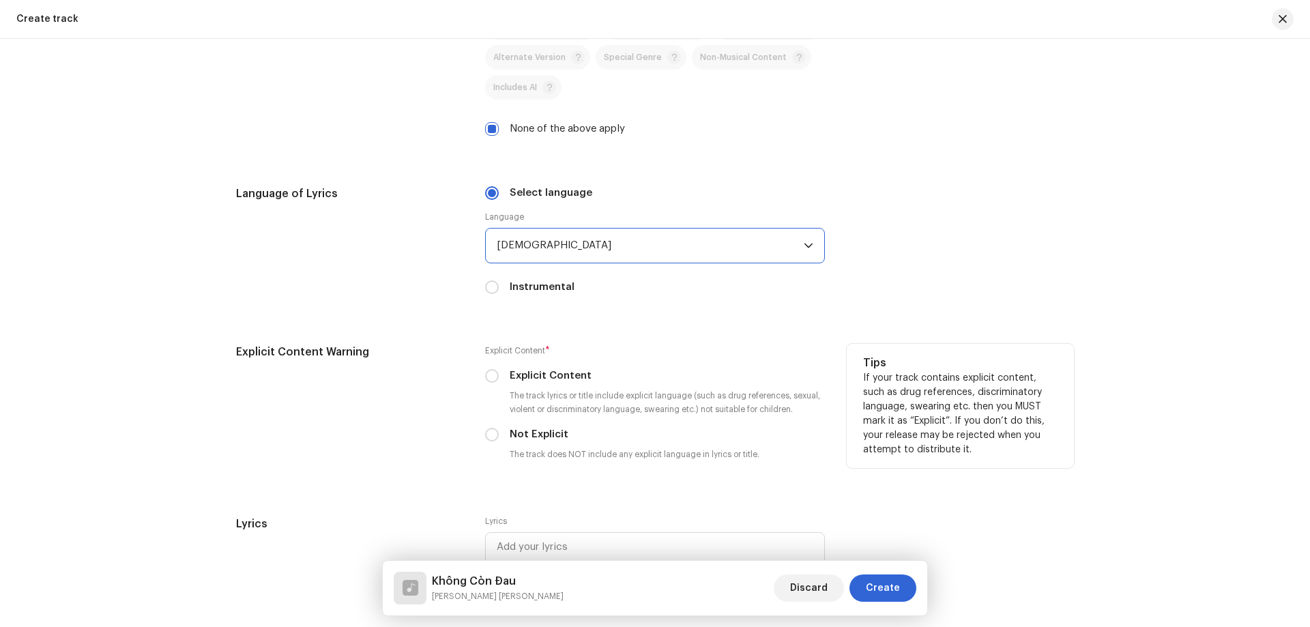
click at [544, 430] on label "Not Explicit" at bounding box center [538, 434] width 59 height 15
click at [499, 430] on input "Not Explicit" at bounding box center [492, 435] width 14 height 14
radio input "true"
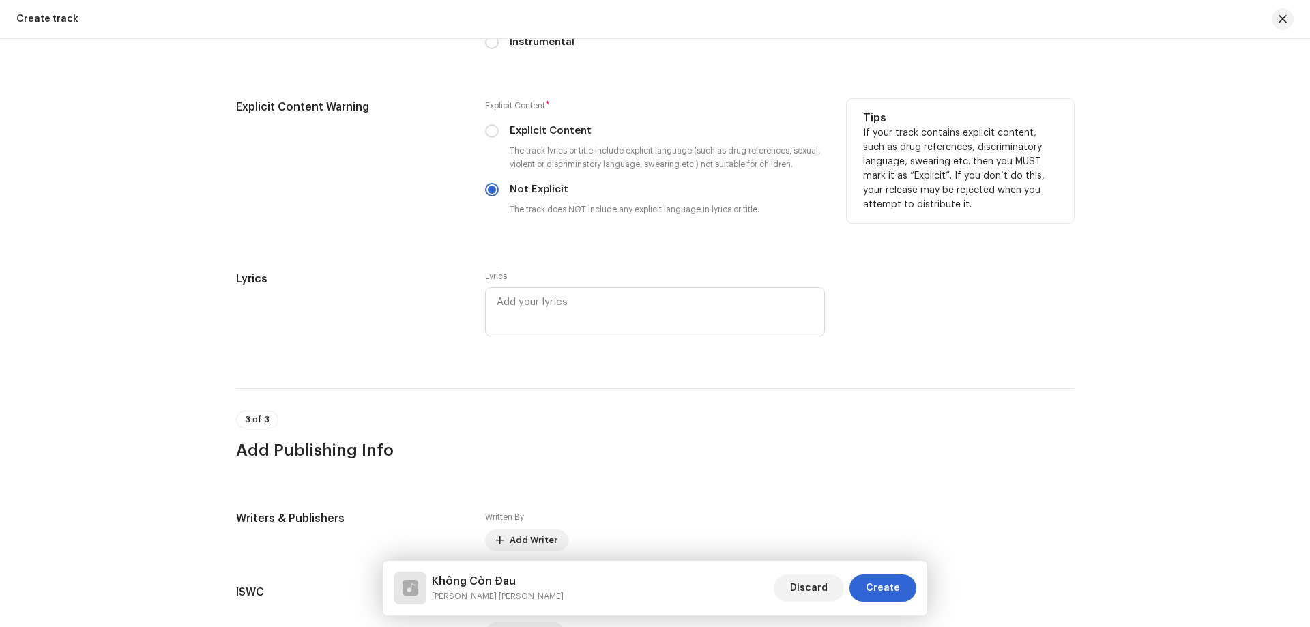
scroll to position [2116, 0]
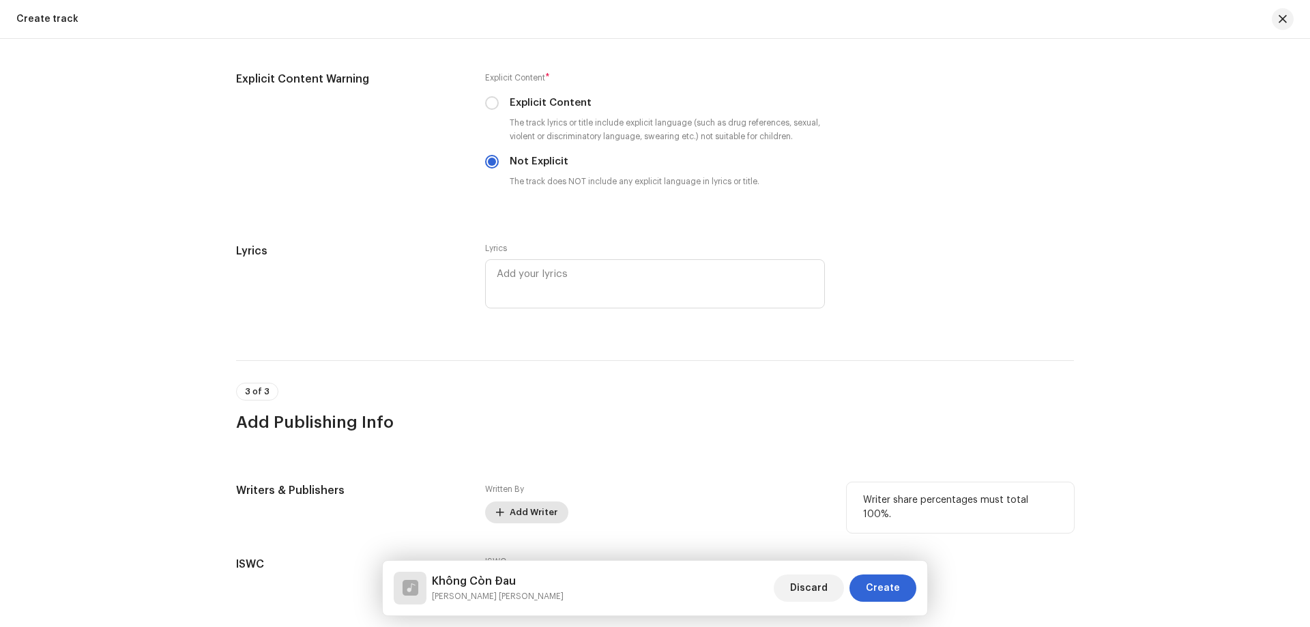
click at [524, 517] on span "Add Writer" at bounding box center [533, 512] width 48 height 27
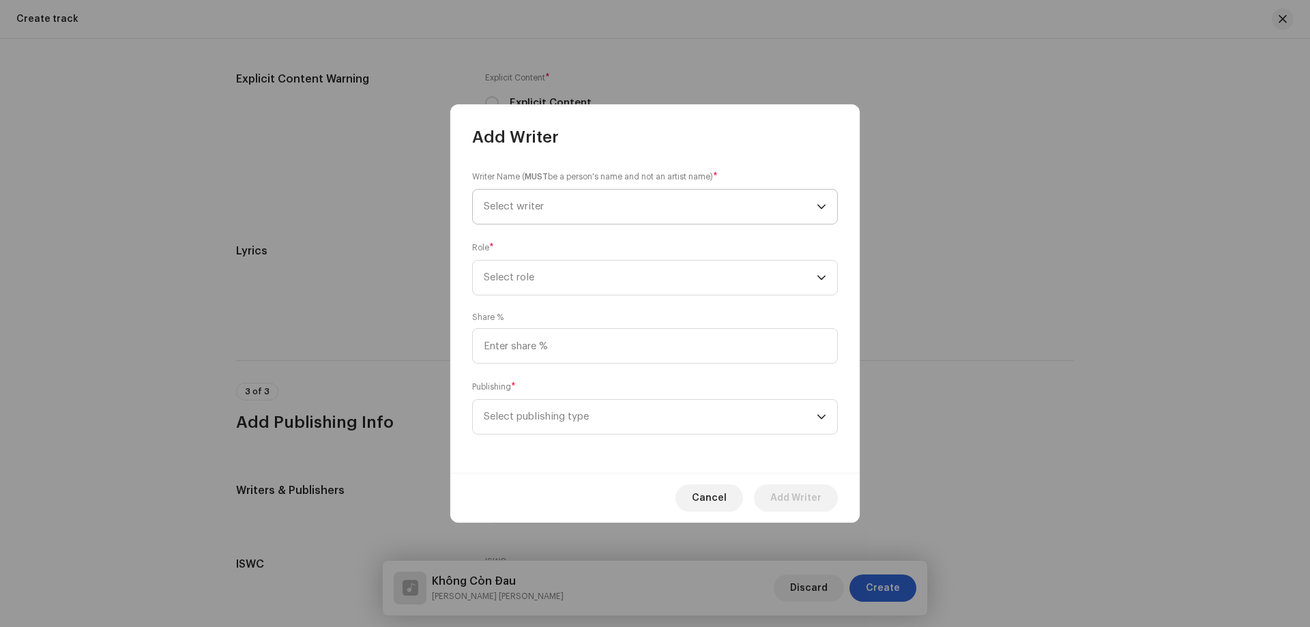
click at [559, 189] on div "Writer Name ( MUST be a person's name and not an artist name) * Select writer" at bounding box center [655, 197] width 366 height 55
click at [558, 192] on span "Select writer" at bounding box center [650, 207] width 333 height 34
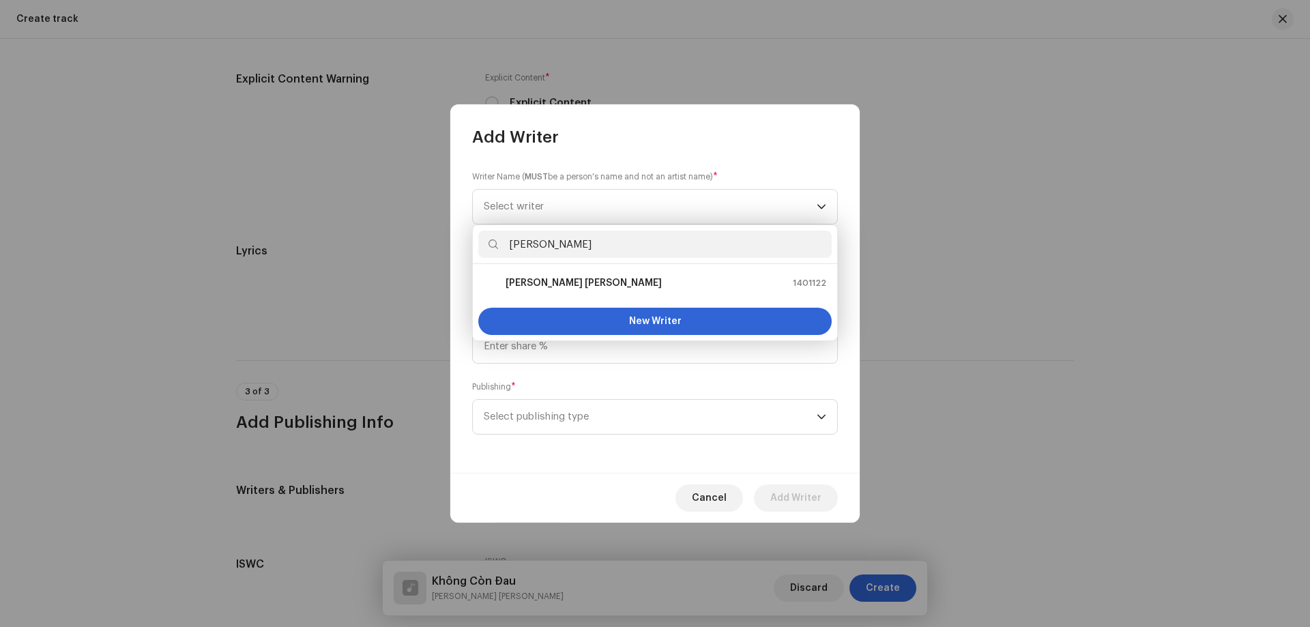
type input "[PERSON_NAME]"
click at [569, 282] on strong "[PERSON_NAME] [PERSON_NAME]" at bounding box center [583, 283] width 156 height 14
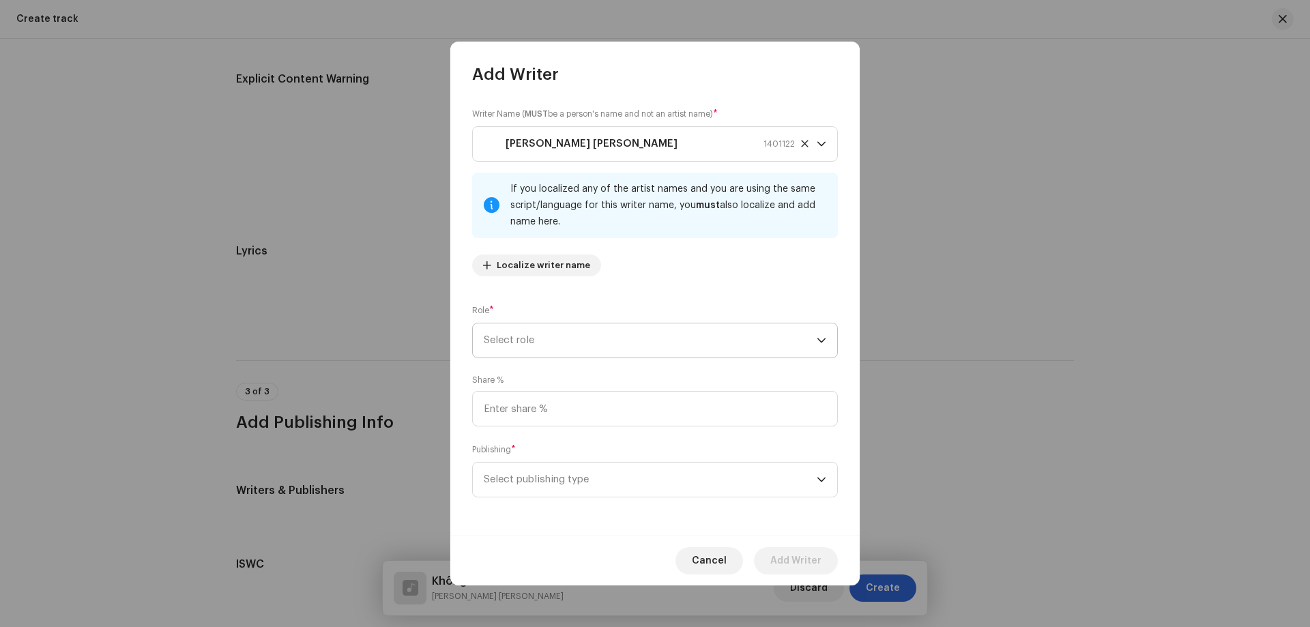
click at [554, 344] on span "Select role" at bounding box center [650, 340] width 333 height 34
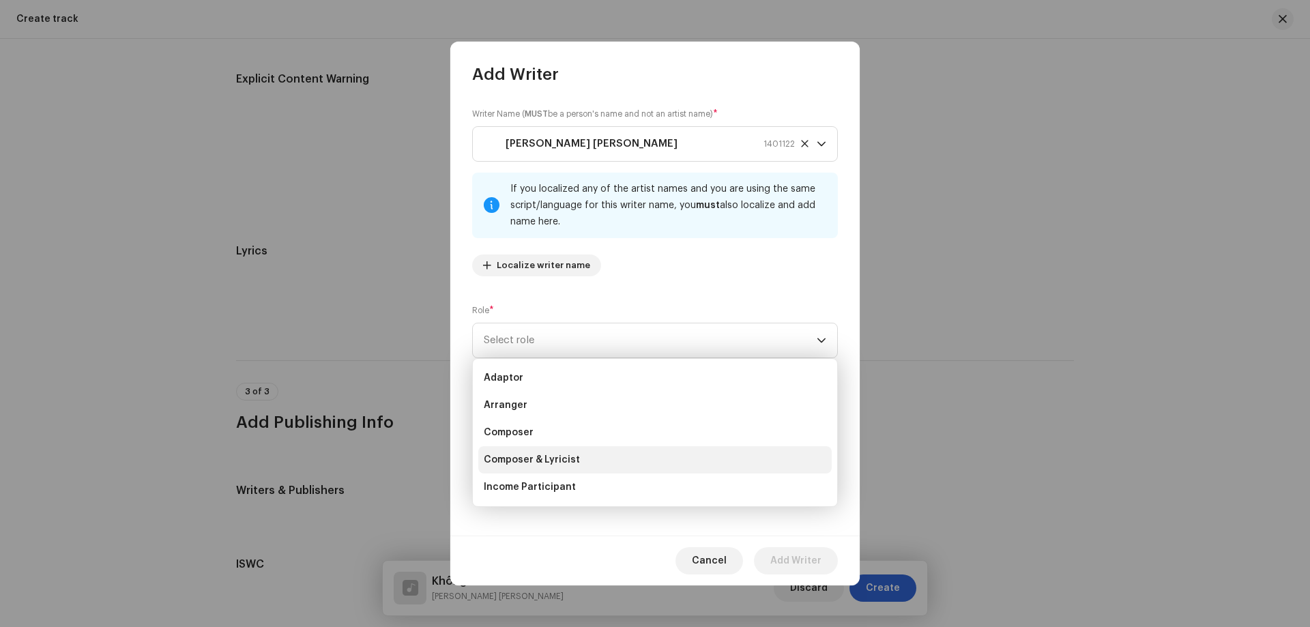
click at [526, 464] on span "Composer & Lyricist" at bounding box center [532, 460] width 96 height 14
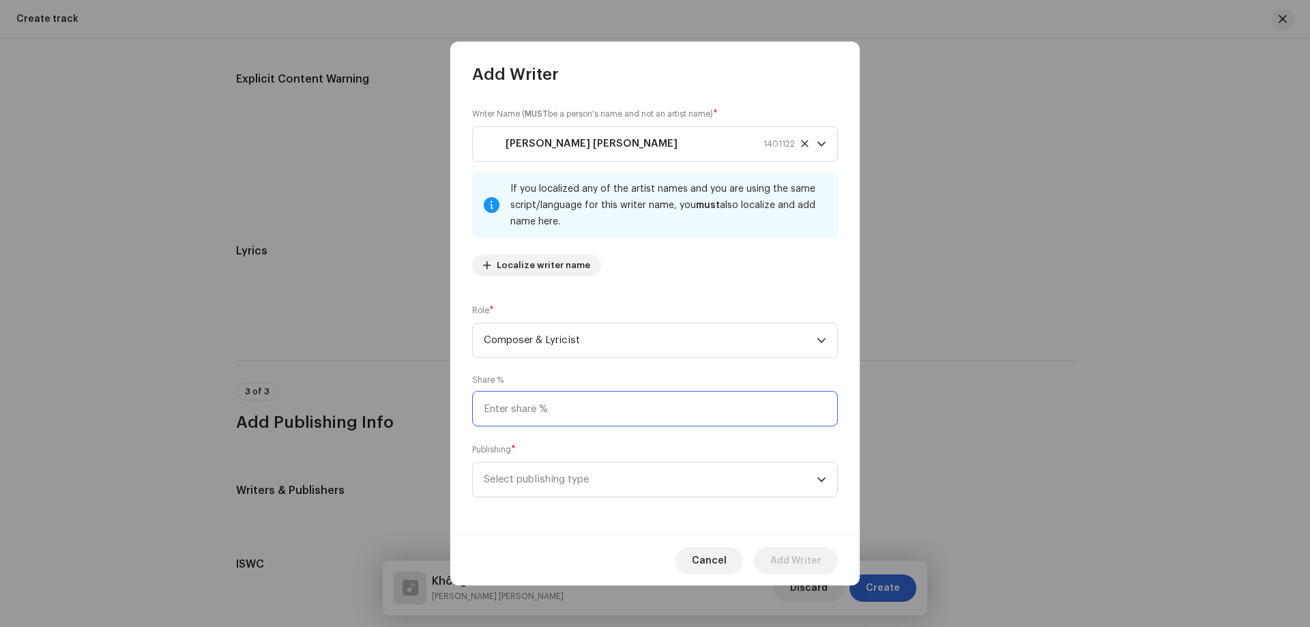
click at [506, 419] on input at bounding box center [655, 408] width 366 height 35
type input "100.00"
click at [533, 476] on span "Select publishing type" at bounding box center [650, 479] width 333 height 34
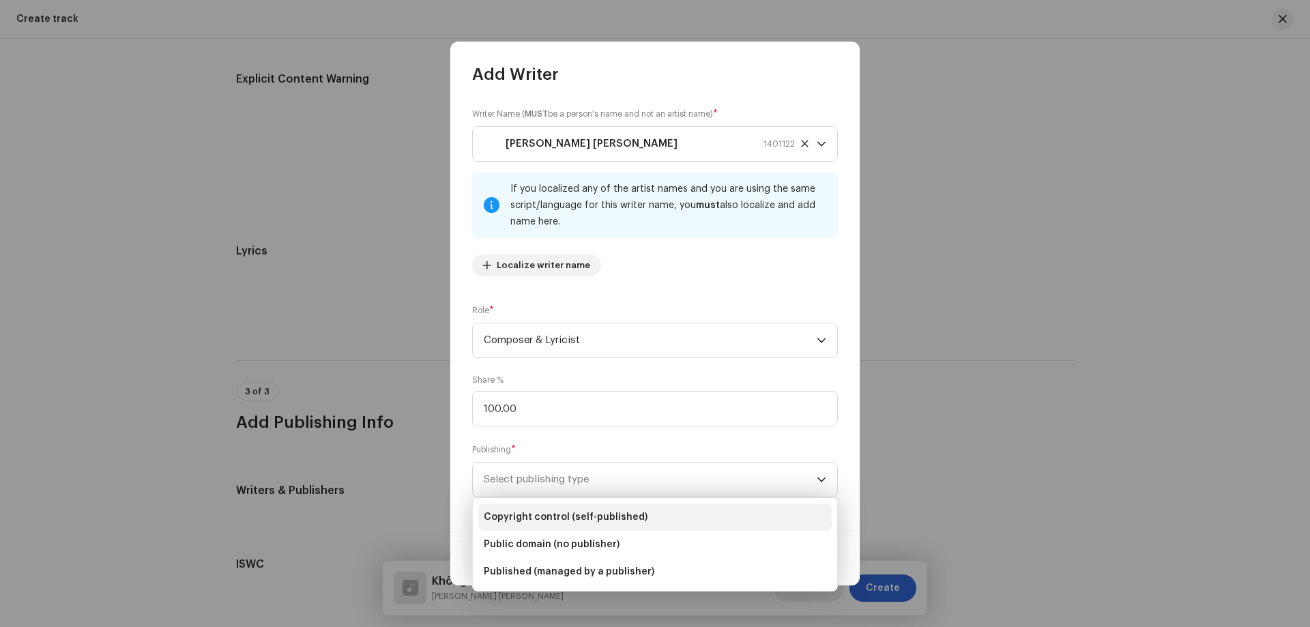
click at [559, 512] on span "Copyright control (self-published)" at bounding box center [566, 517] width 164 height 14
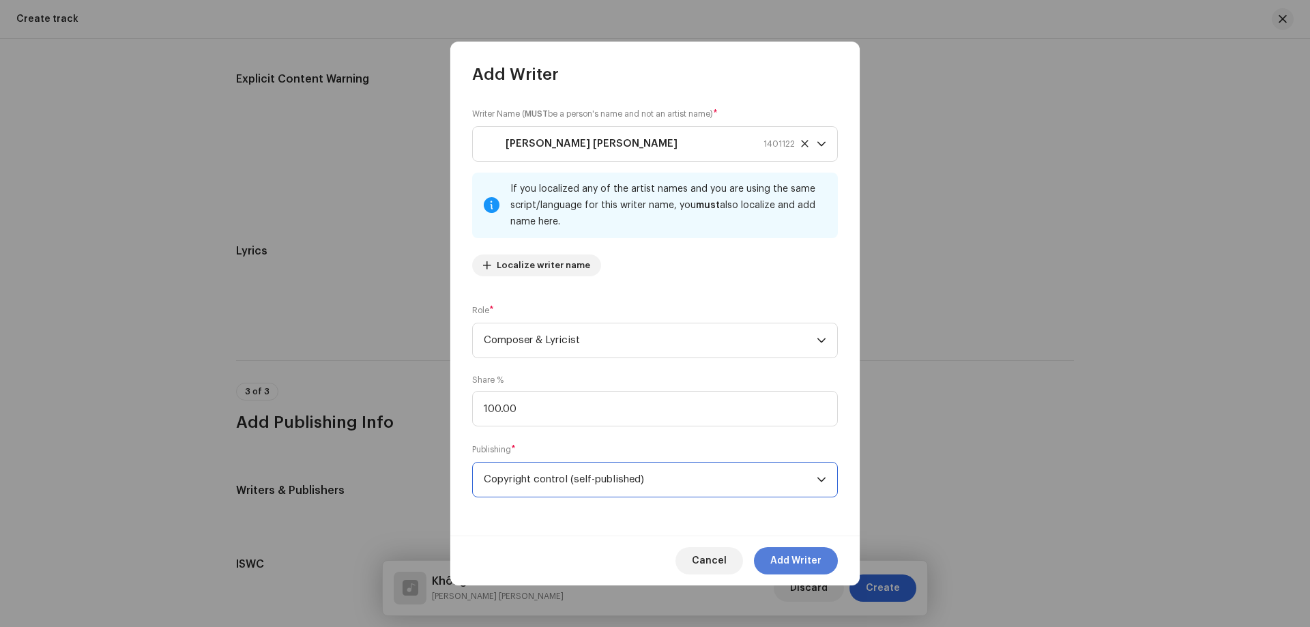
click at [806, 555] on span "Add Writer" at bounding box center [795, 560] width 51 height 27
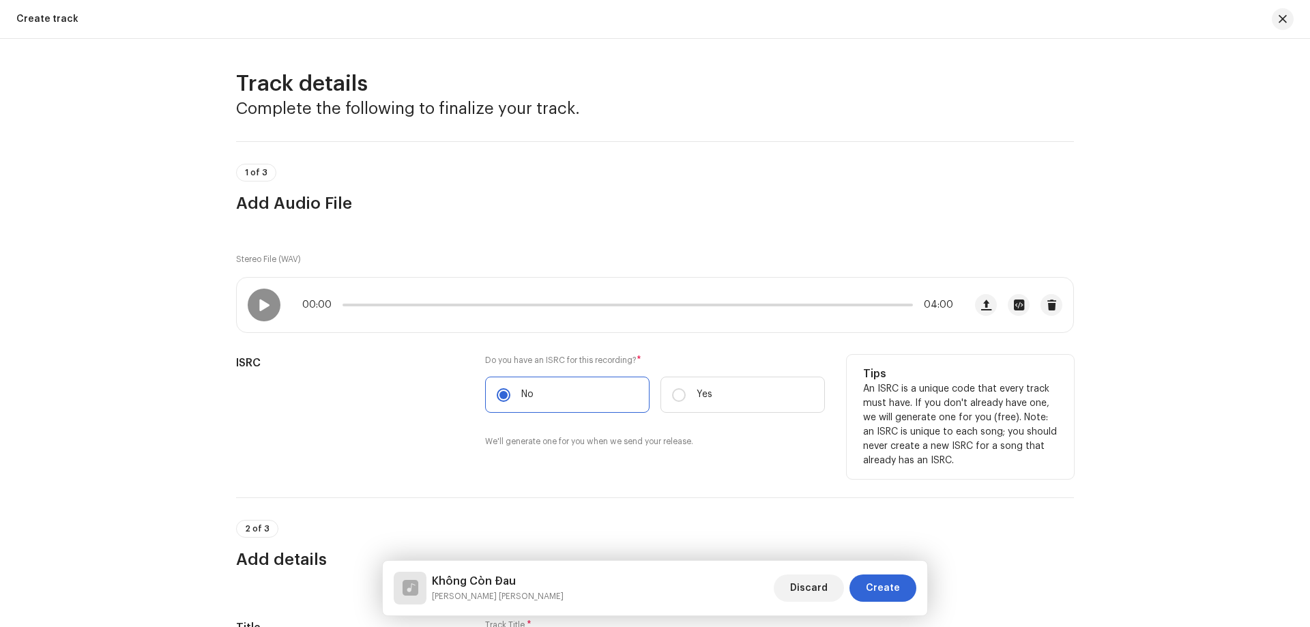
scroll to position [0, 0]
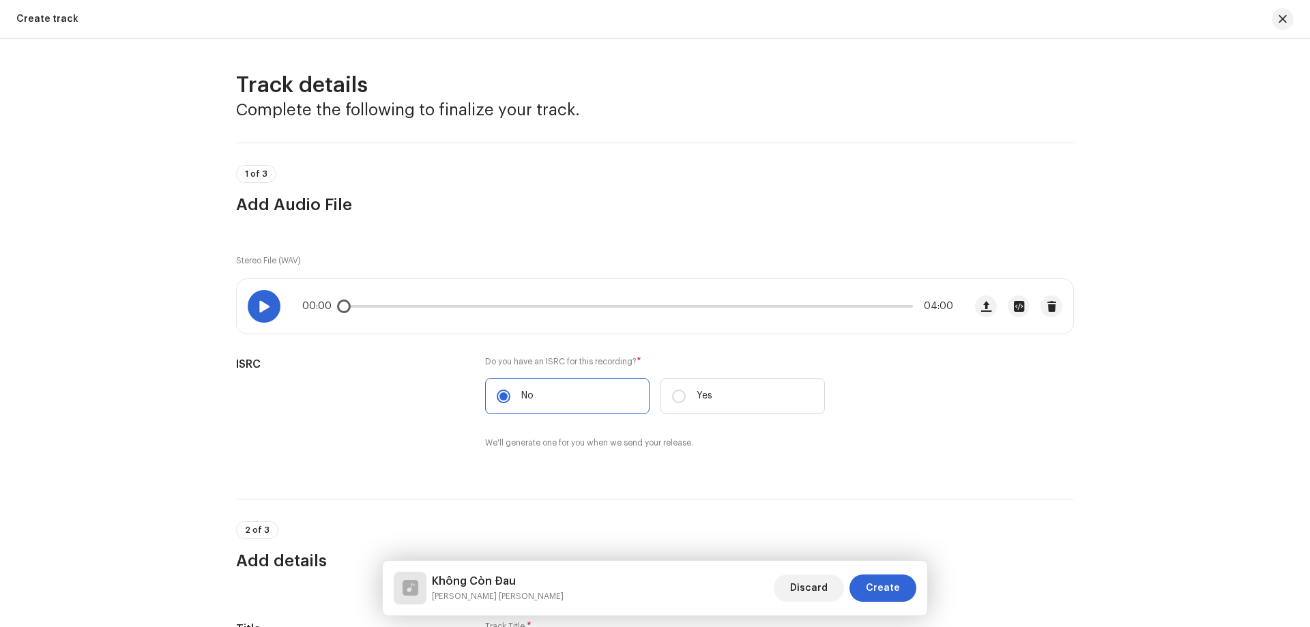
click at [254, 310] on div at bounding box center [264, 306] width 33 height 33
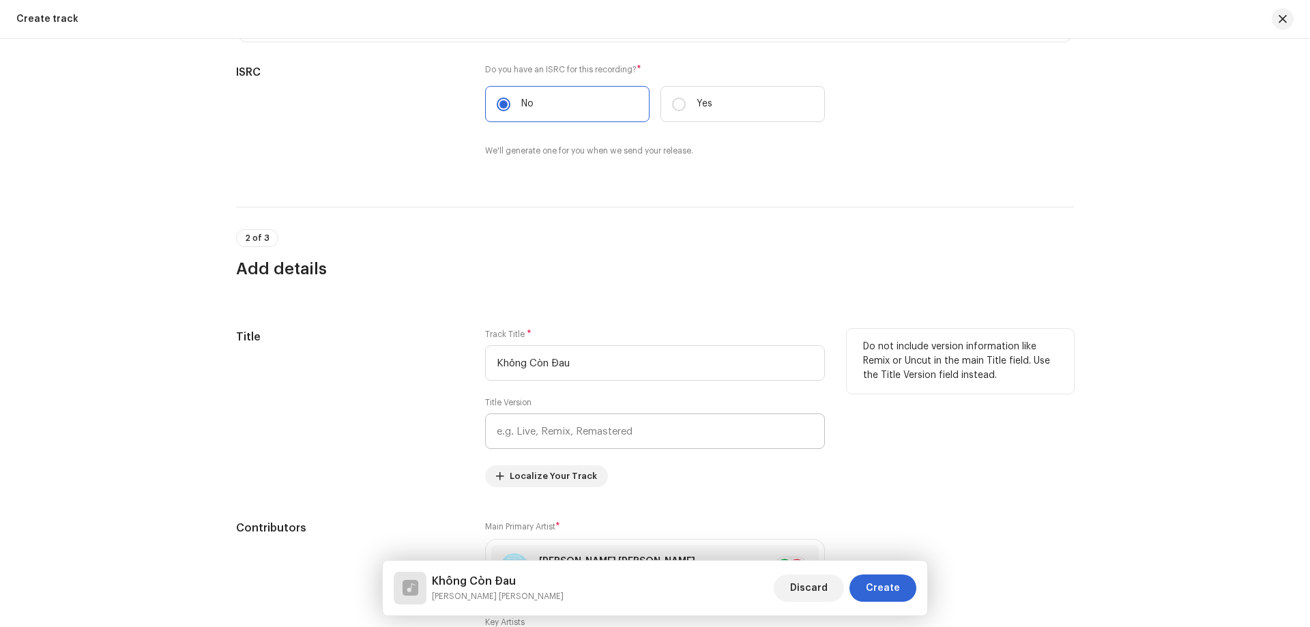
scroll to position [136, 0]
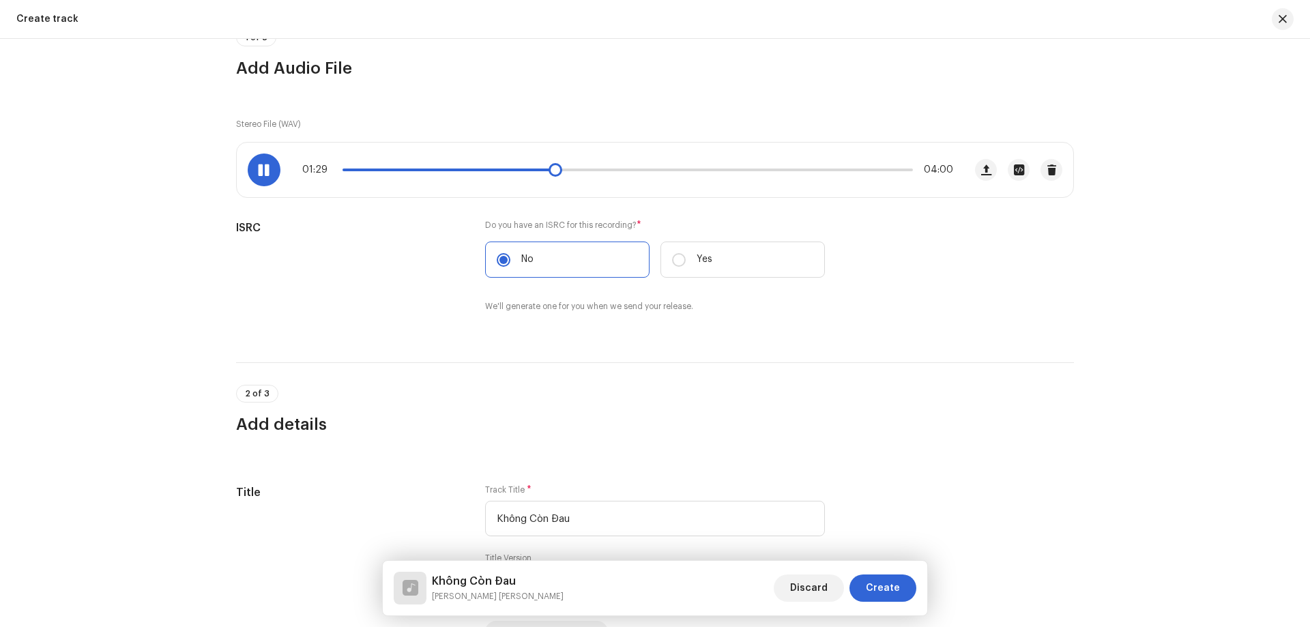
click at [516, 169] on span at bounding box center [447, 169] width 211 height 3
drag, startPoint x: 268, startPoint y: 171, endPoint x: 280, endPoint y: 174, distance: 11.9
click at [274, 172] on div at bounding box center [264, 169] width 33 height 33
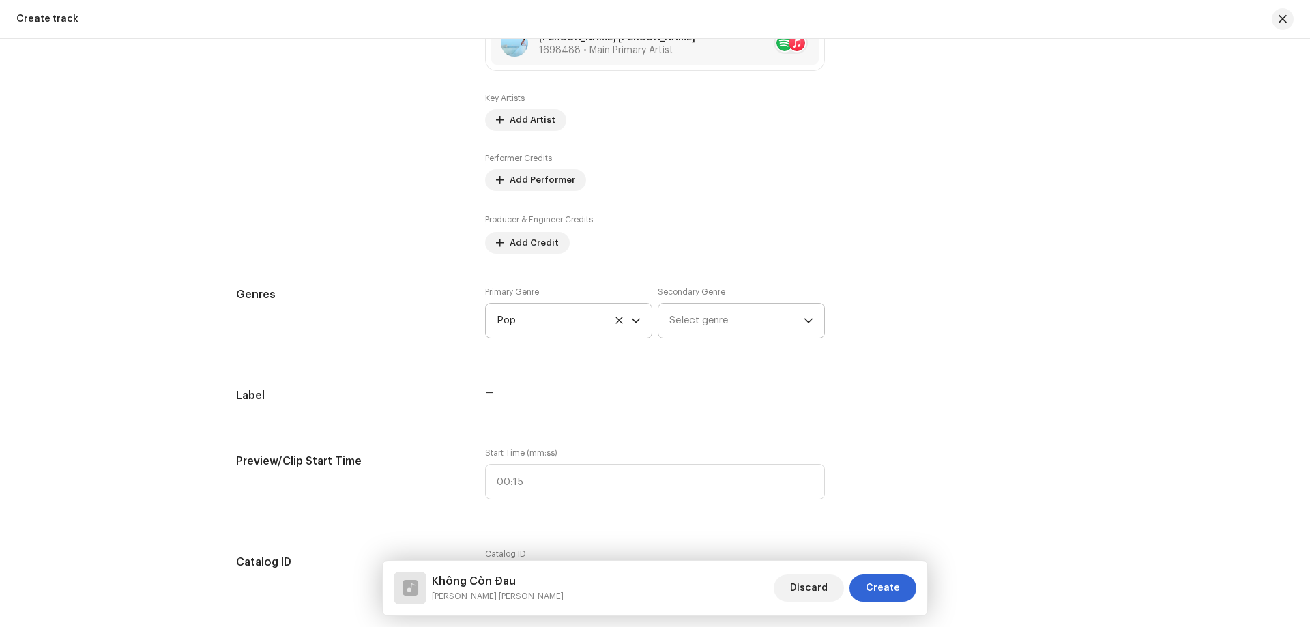
scroll to position [887, 0]
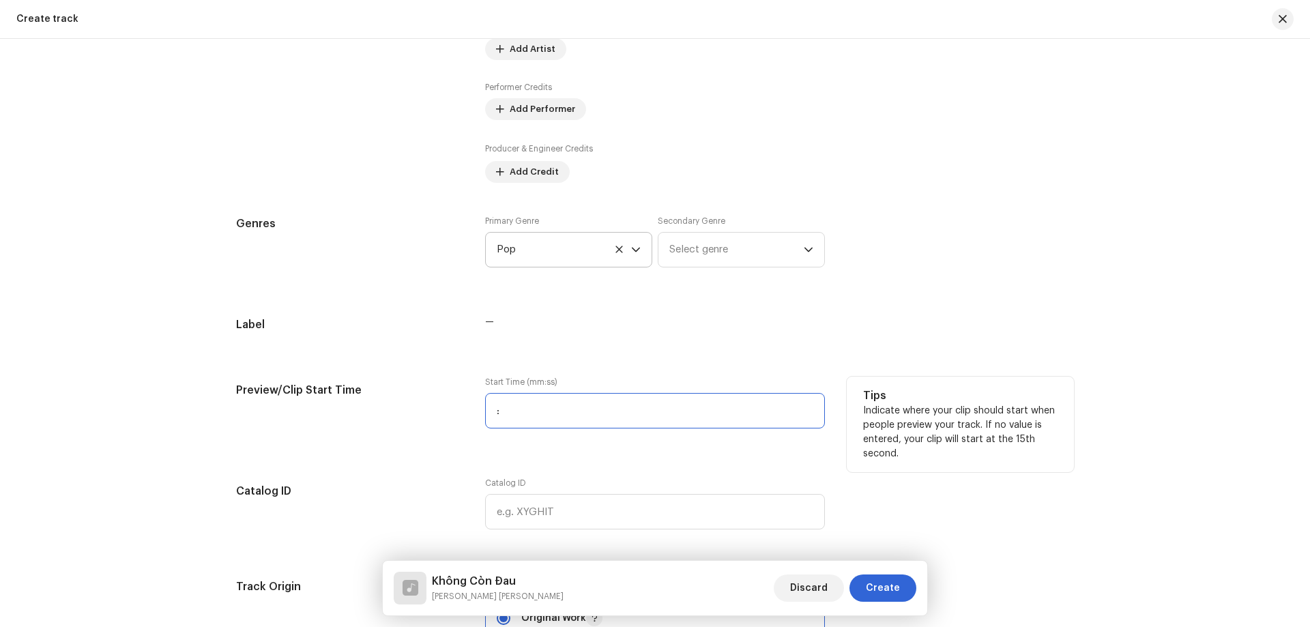
click at [491, 417] on input ":" at bounding box center [655, 410] width 340 height 35
type input "01:15"
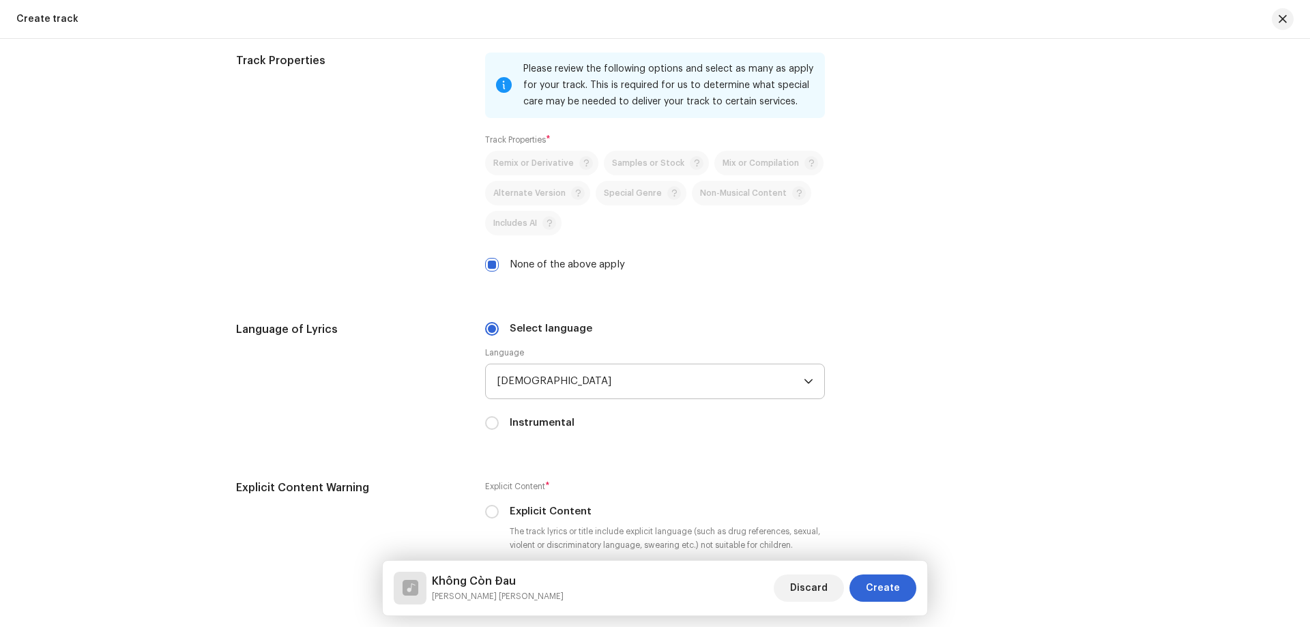
scroll to position [1910, 0]
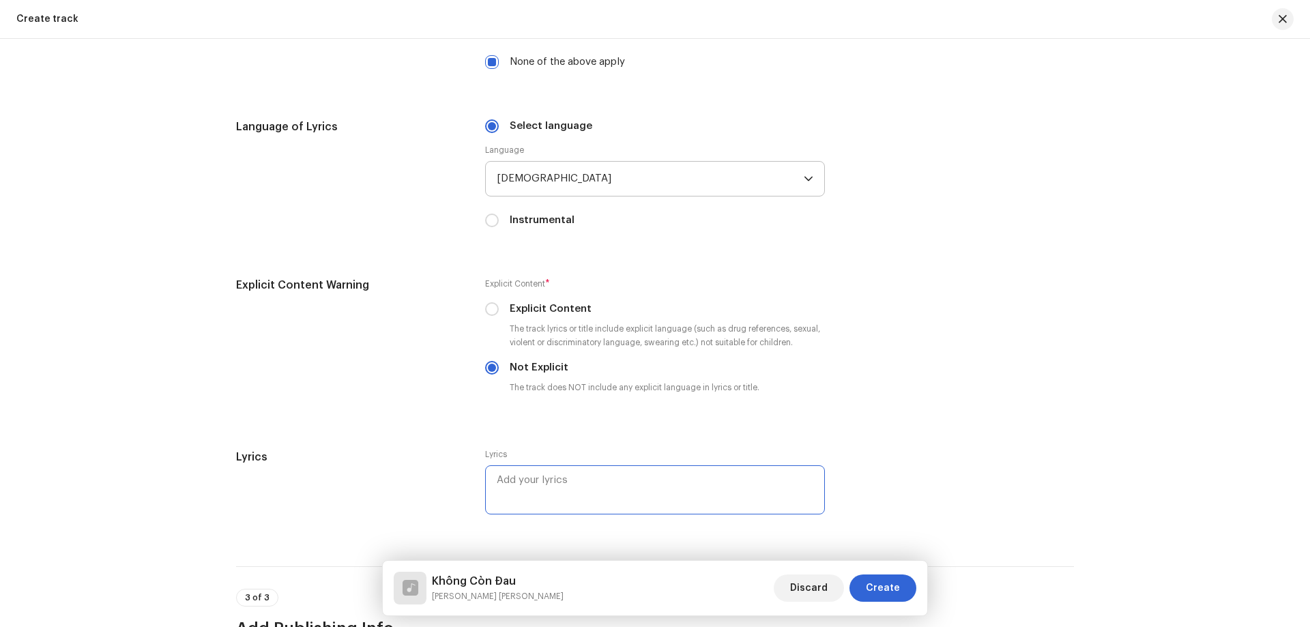
click at [537, 479] on textarea at bounding box center [655, 489] width 340 height 49
paste textarea "Lore ipsu do sita cons Adi eli sedd eius tem inci utl Etd magna ali enim adm ve…"
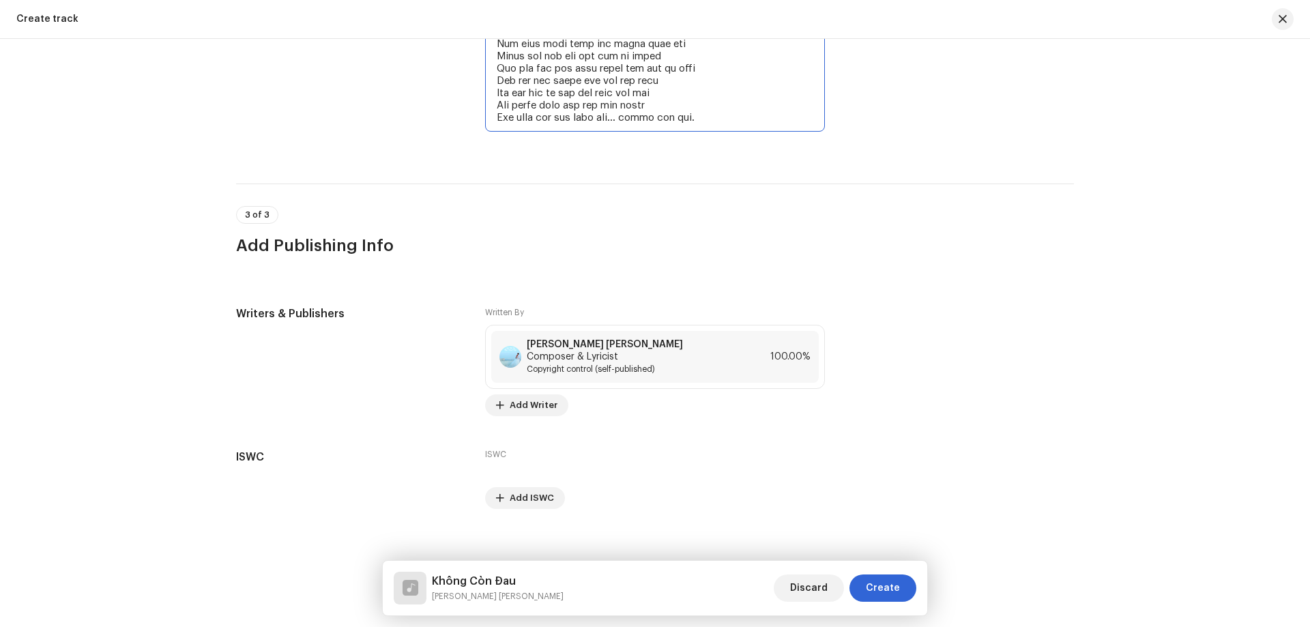
scroll to position [2837, 0]
type textarea "Lore ipsu do sita cons Adi eli sedd eius tem inci utl Etd magna ali enim adm ve…"
click at [881, 587] on span "Create" at bounding box center [883, 587] width 34 height 27
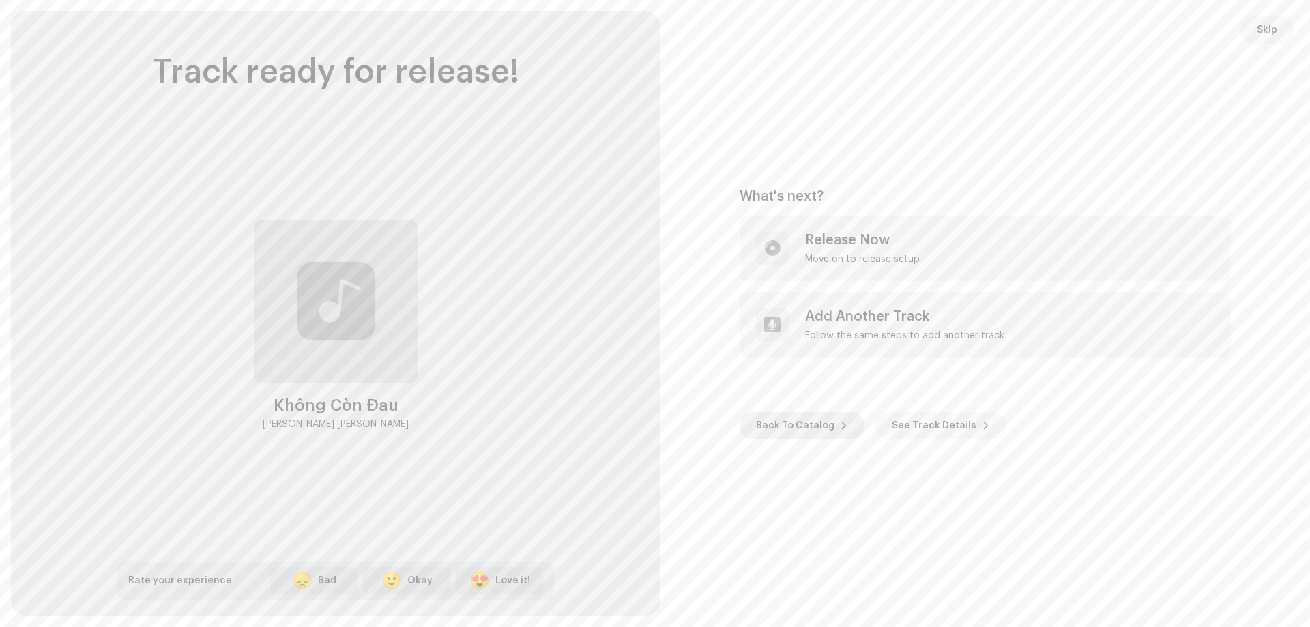
click at [782, 415] on span "Back To Catalog" at bounding box center [795, 425] width 78 height 27
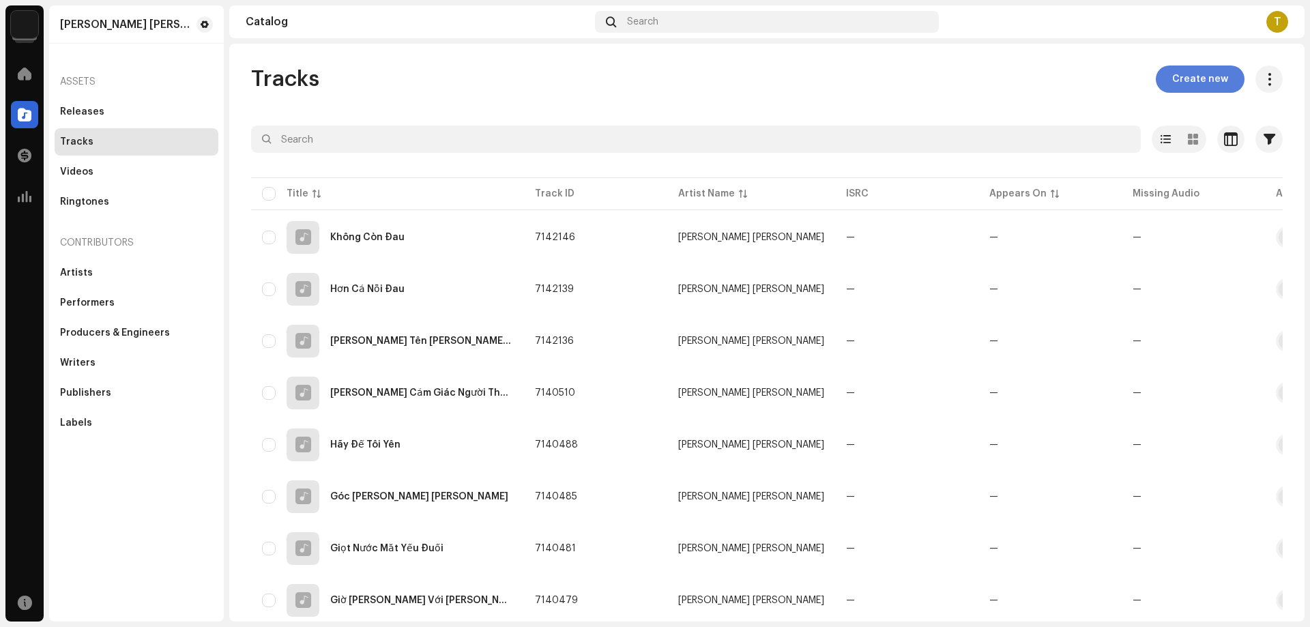
click at [1174, 73] on span "Create new" at bounding box center [1200, 78] width 56 height 27
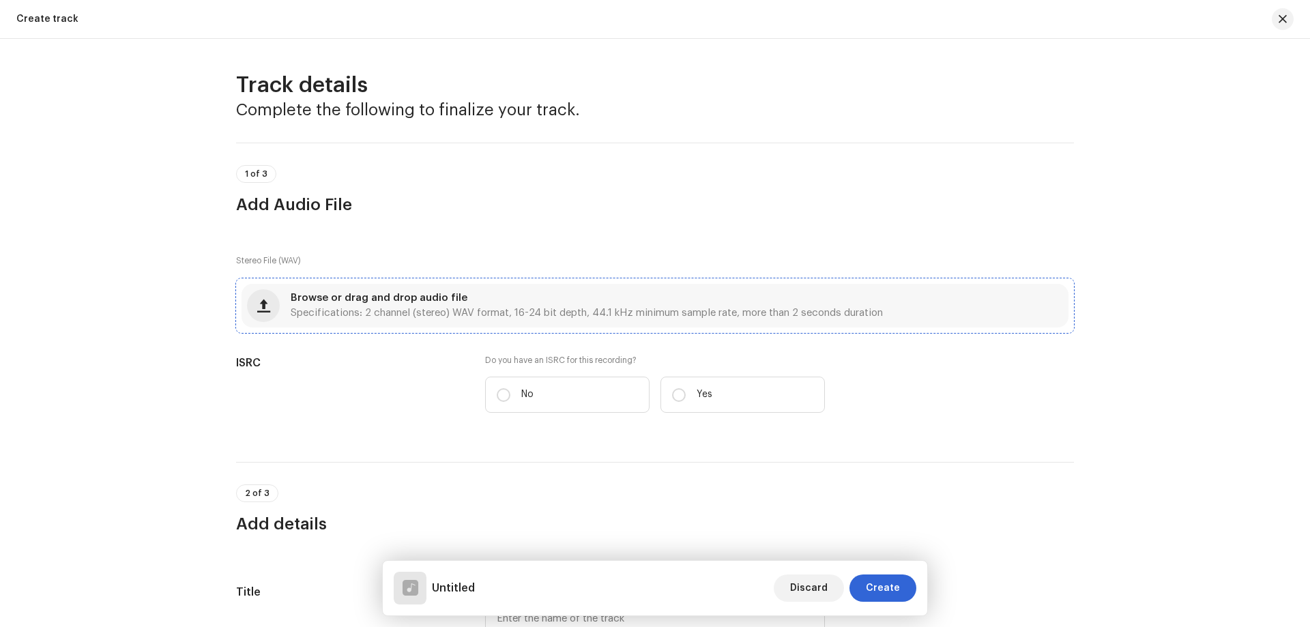
click at [490, 316] on span "Specifications: 2 channel (stereo) WAV format, 16-24 bit depth, 44.1 kHz minimu…" at bounding box center [587, 313] width 592 height 10
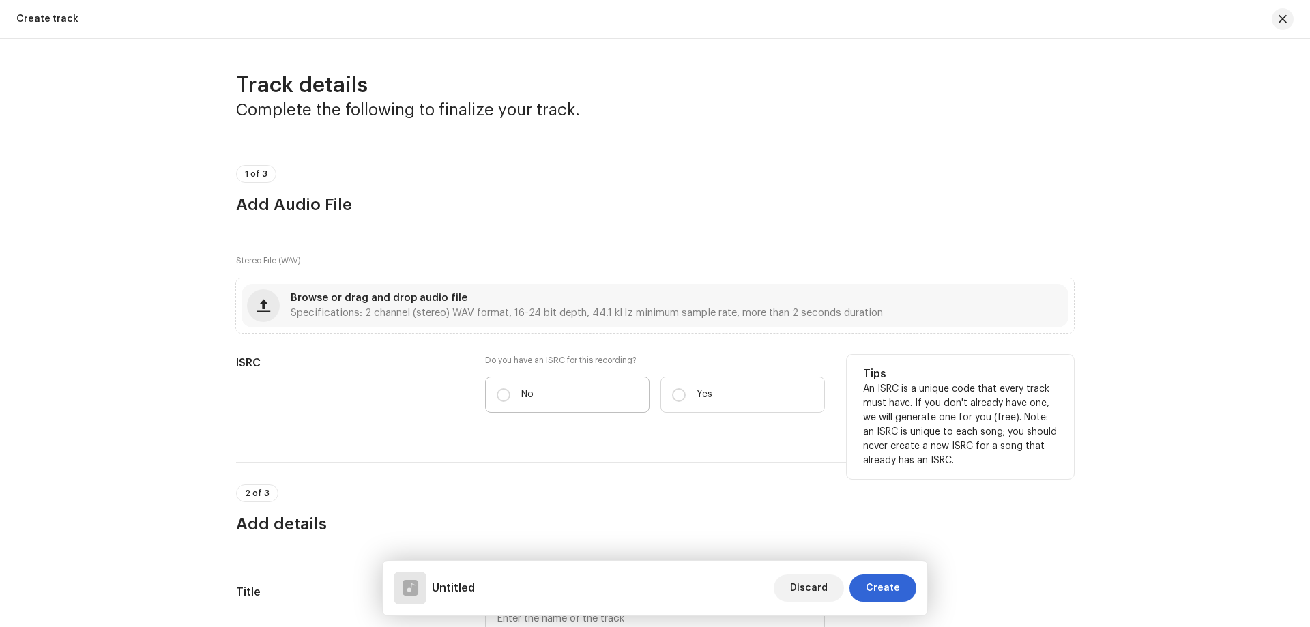
drag, startPoint x: 490, startPoint y: 316, endPoint x: 561, endPoint y: 400, distance: 109.9
click at [561, 400] on label "No" at bounding box center [567, 394] width 164 height 36
click at [510, 400] on input "No" at bounding box center [504, 395] width 14 height 14
radio input "true"
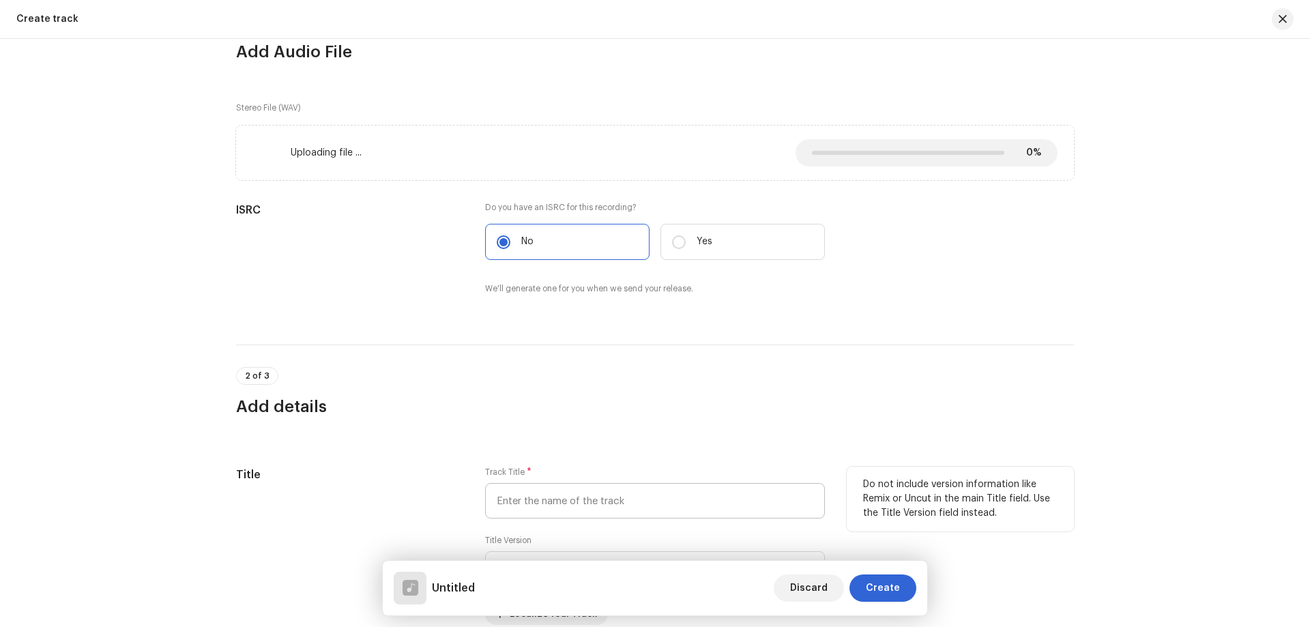
scroll to position [205, 0]
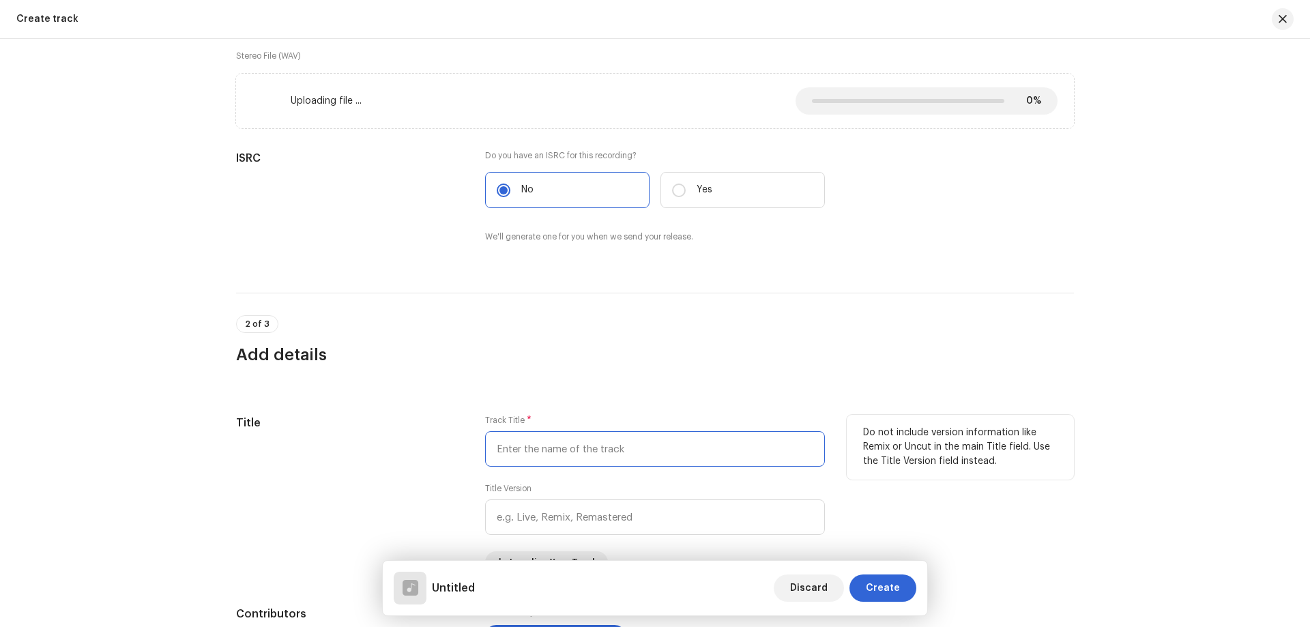
click at [591, 446] on input "text" at bounding box center [655, 448] width 340 height 35
paste input "[PERSON_NAME] Sao [PERSON_NAME]"
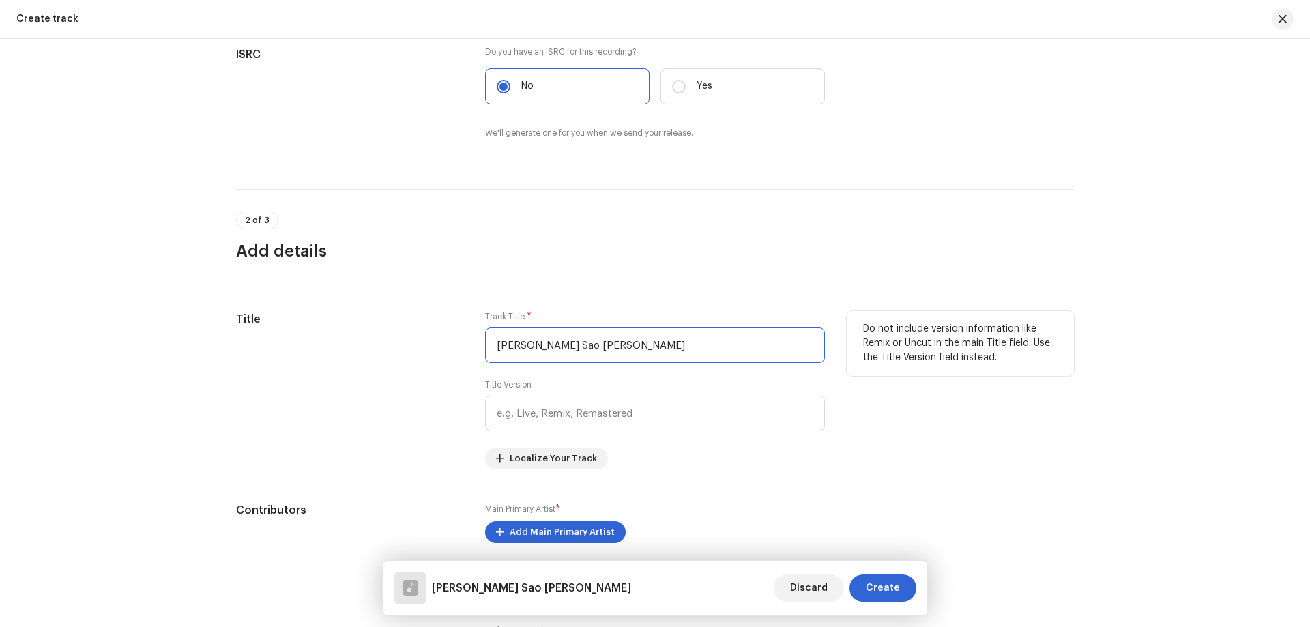
scroll to position [477, 0]
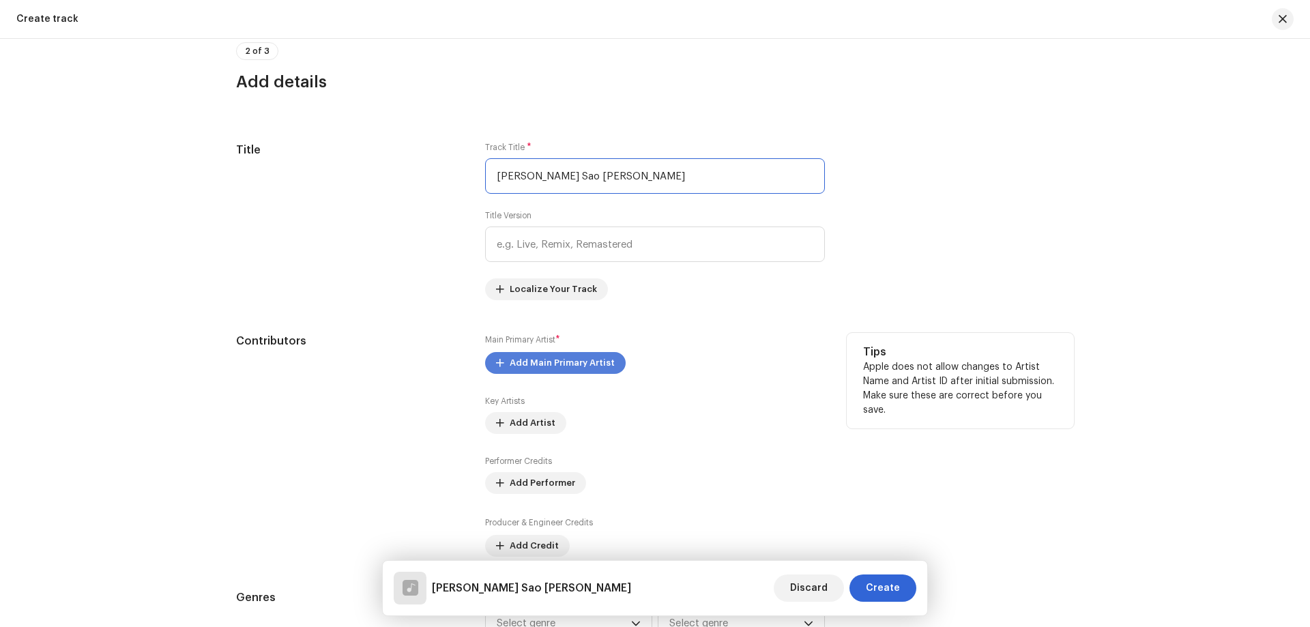
type input "[PERSON_NAME] Sao [PERSON_NAME]"
click at [565, 360] on span "Add Main Primary Artist" at bounding box center [561, 362] width 105 height 27
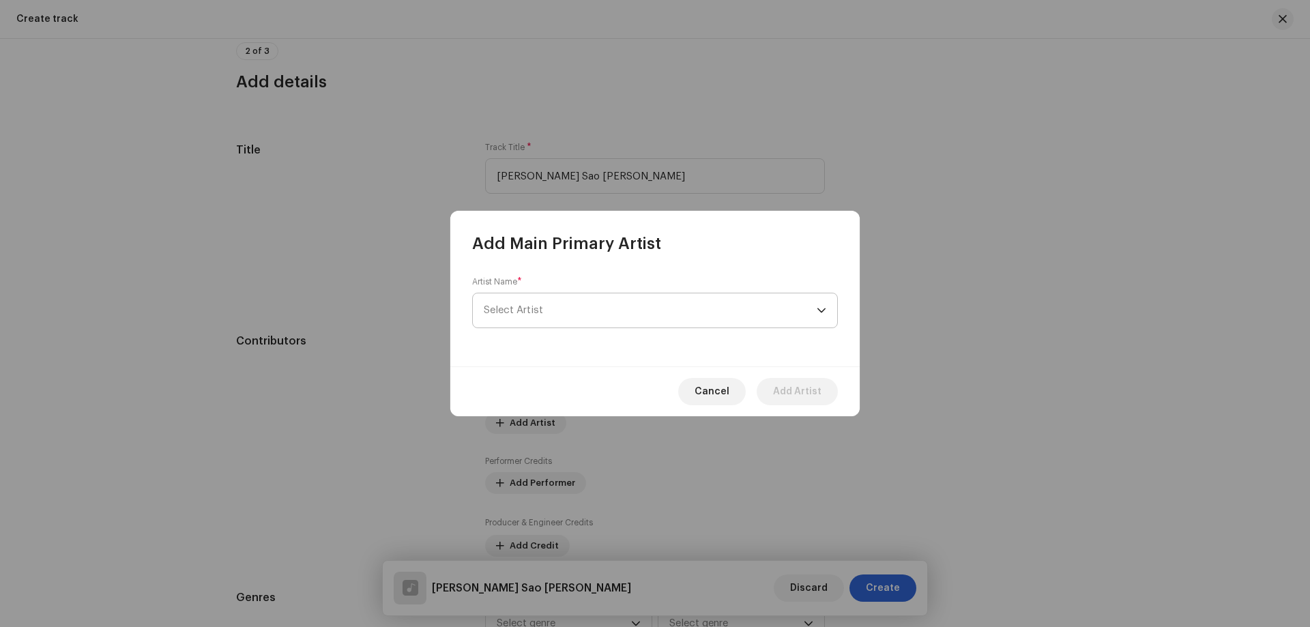
click at [582, 295] on span "Select Artist" at bounding box center [650, 310] width 333 height 34
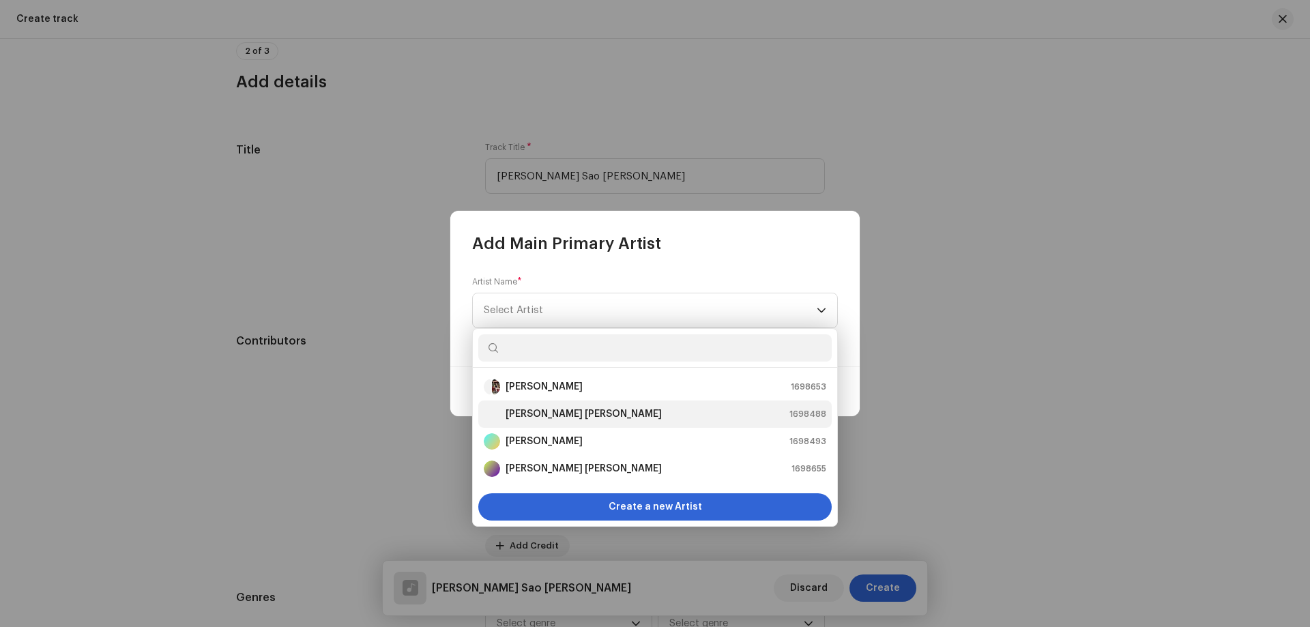
click at [593, 418] on div "[PERSON_NAME] [PERSON_NAME] 1698488" at bounding box center [655, 414] width 342 height 16
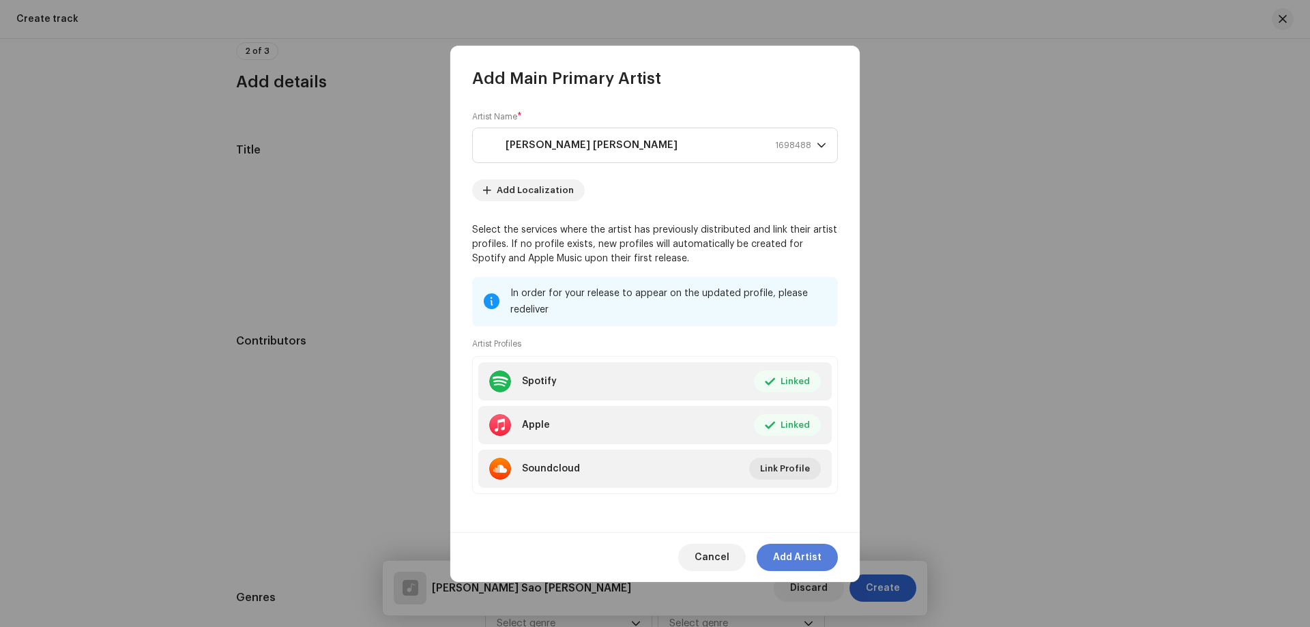
click at [800, 548] on span "Add Artist" at bounding box center [797, 557] width 48 height 27
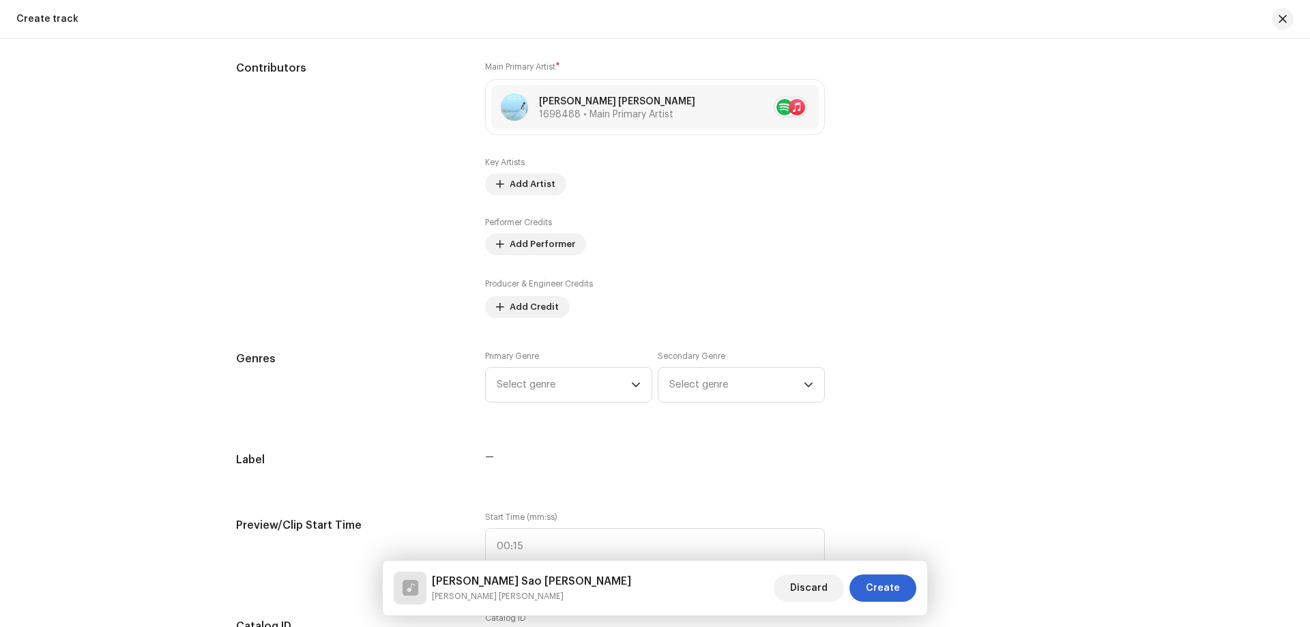
scroll to position [955, 0]
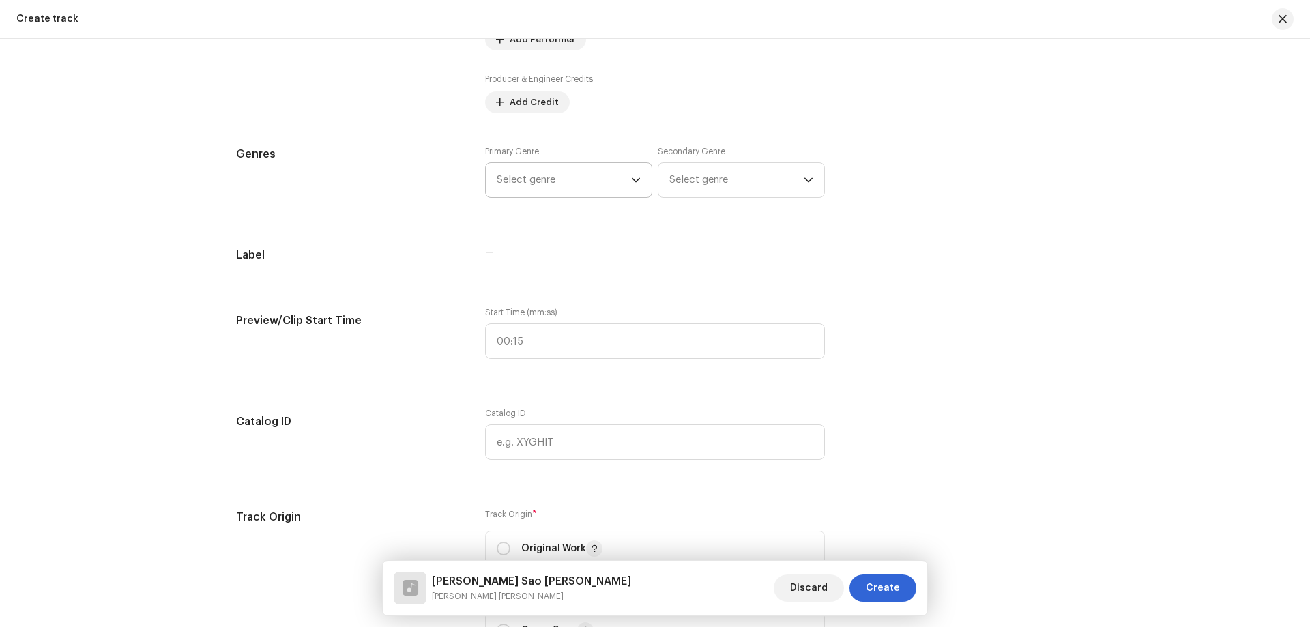
click at [580, 187] on span "Select genre" at bounding box center [564, 180] width 134 height 34
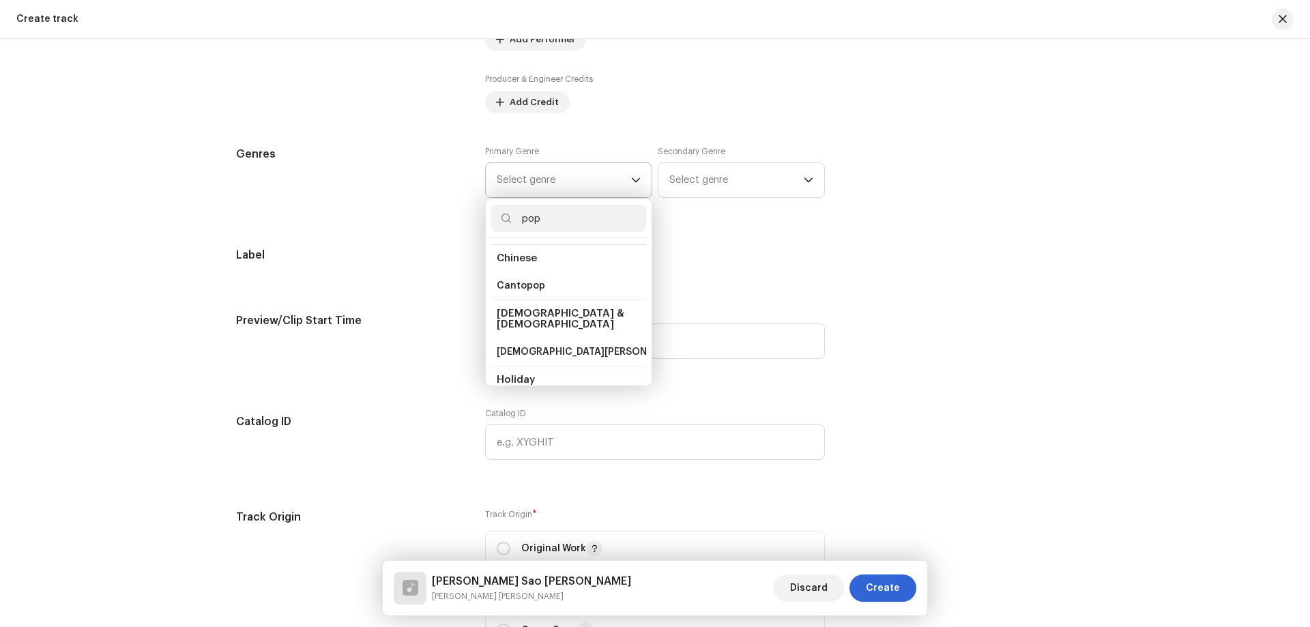
scroll to position [409, 0]
type input "pop"
click at [518, 369] on li "Pop" at bounding box center [568, 382] width 155 height 27
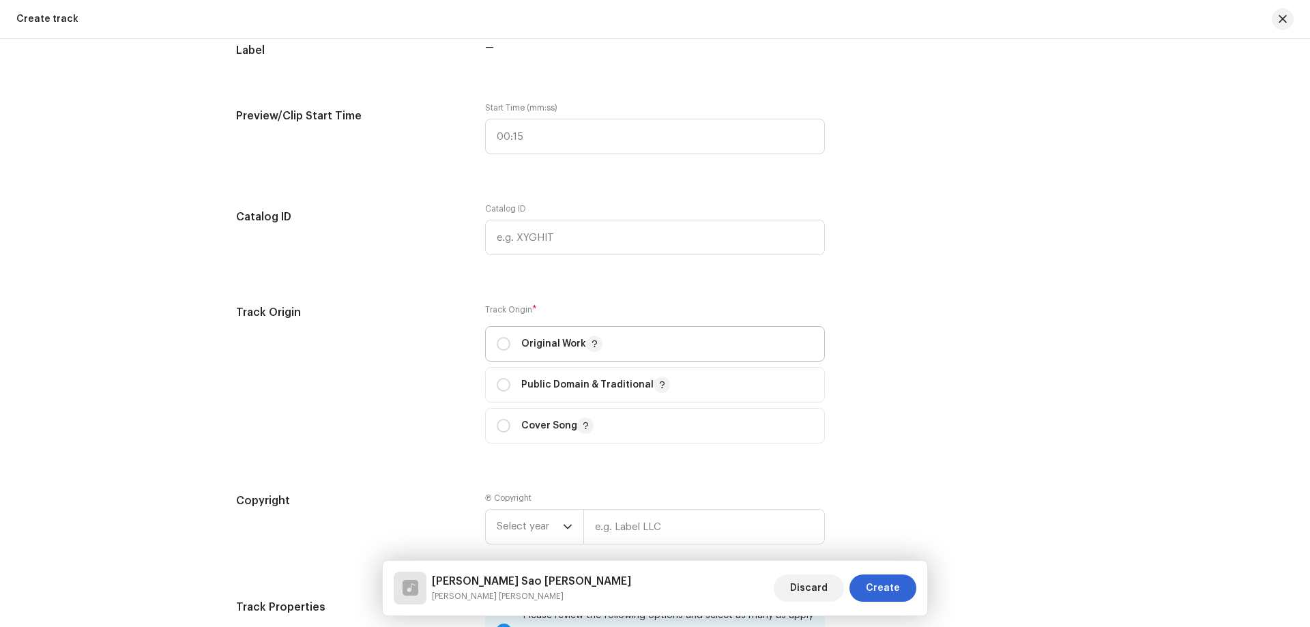
drag, startPoint x: 533, startPoint y: 344, endPoint x: 540, endPoint y: 342, distance: 8.0
click at [535, 344] on p "Original Work" at bounding box center [561, 344] width 81 height 16
radio input "true"
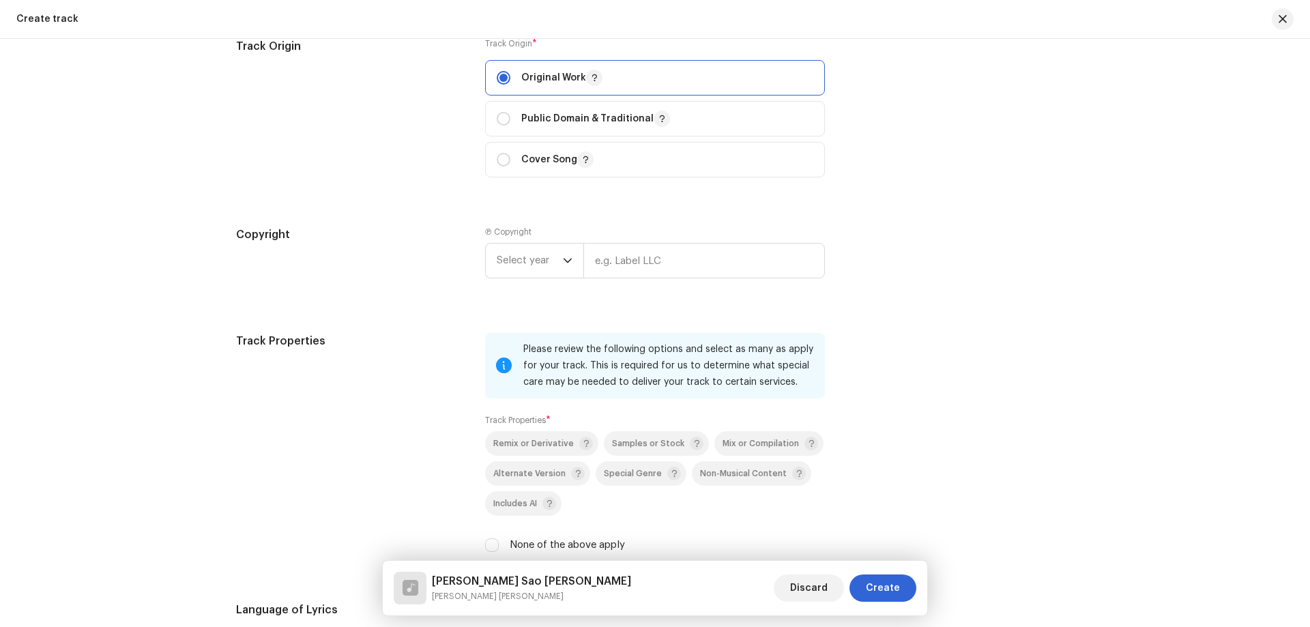
scroll to position [1432, 0]
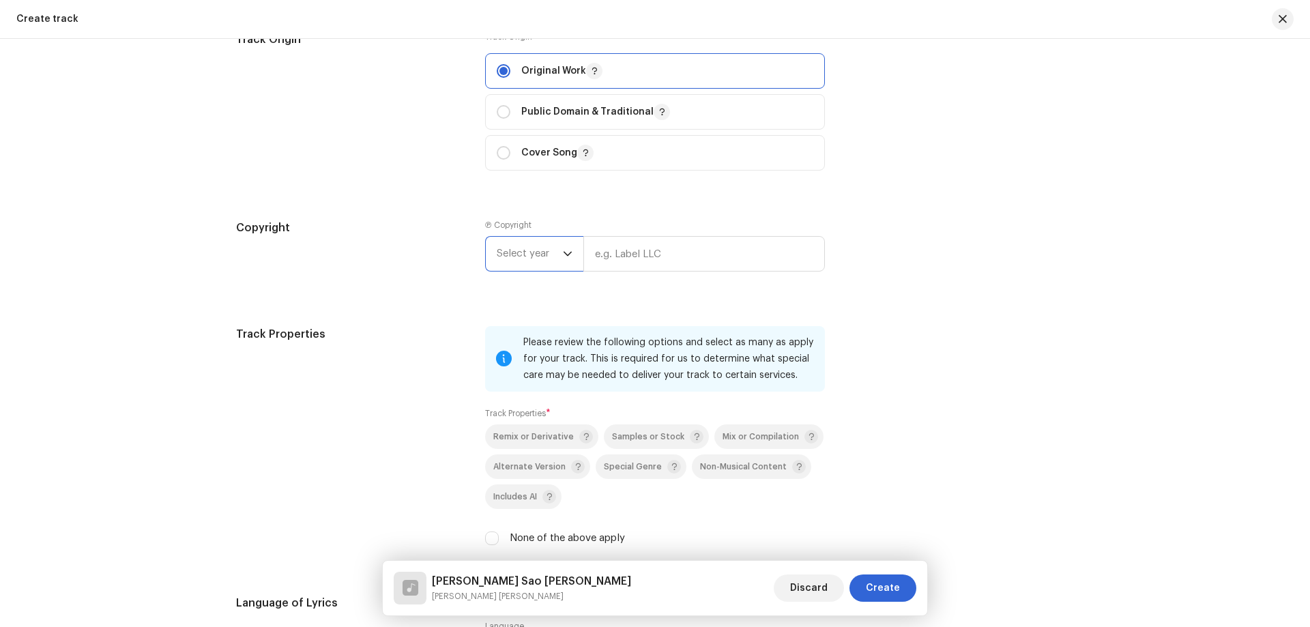
click at [524, 250] on span "Select year" at bounding box center [530, 254] width 66 height 34
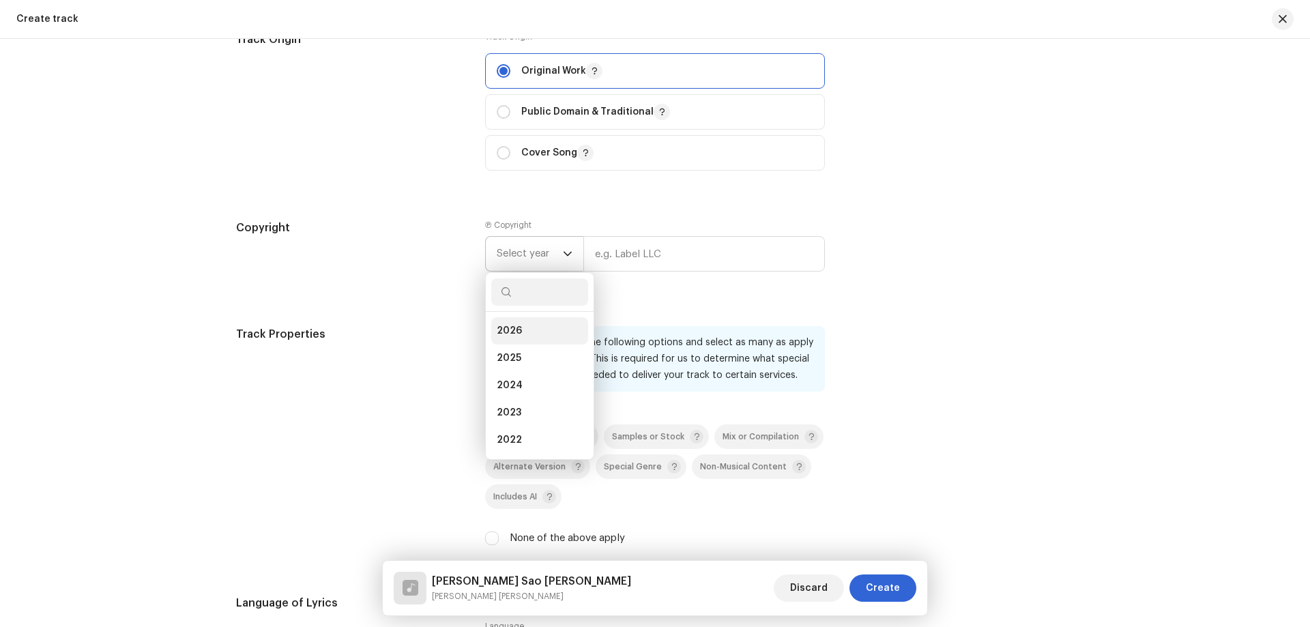
click at [527, 324] on li "2026" at bounding box center [539, 330] width 97 height 27
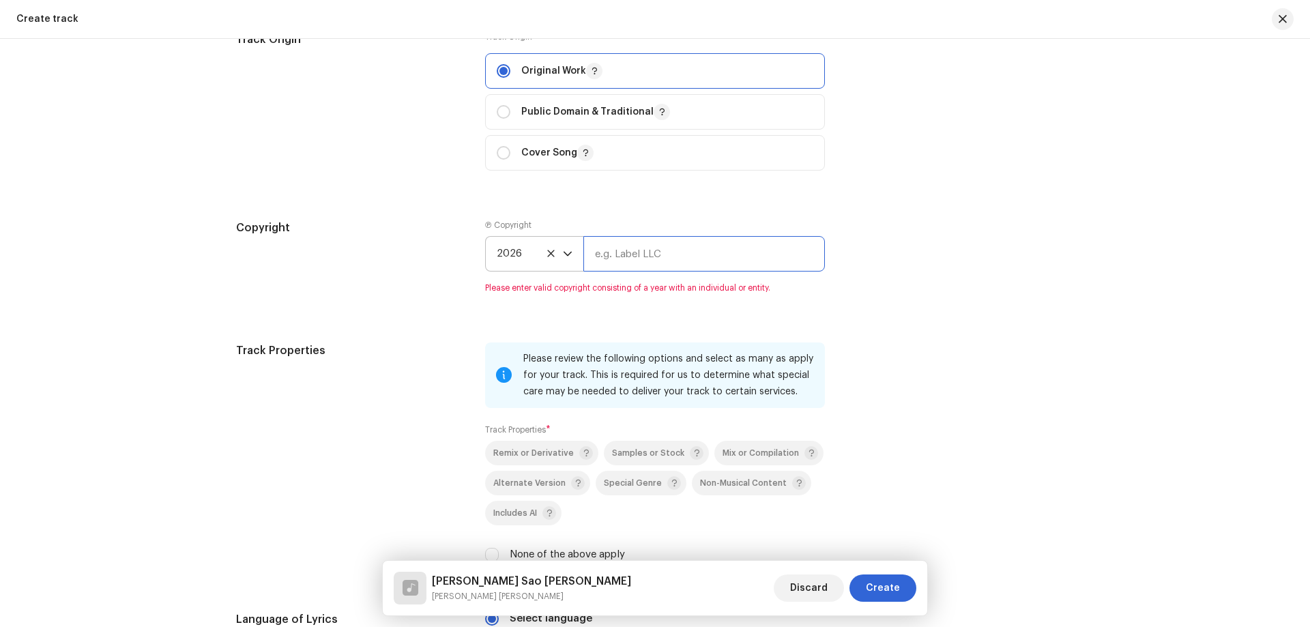
click at [624, 264] on input "text" at bounding box center [703, 253] width 241 height 35
type input "[PERSON_NAME] [PERSON_NAME]"
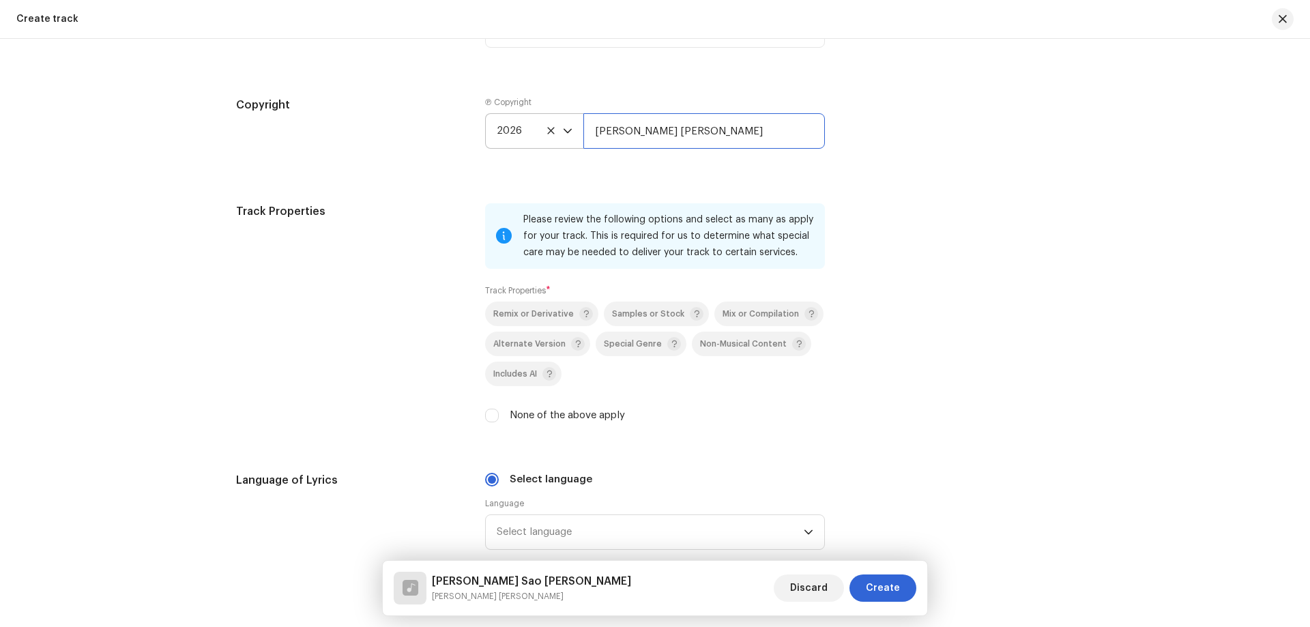
scroll to position [1705, 0]
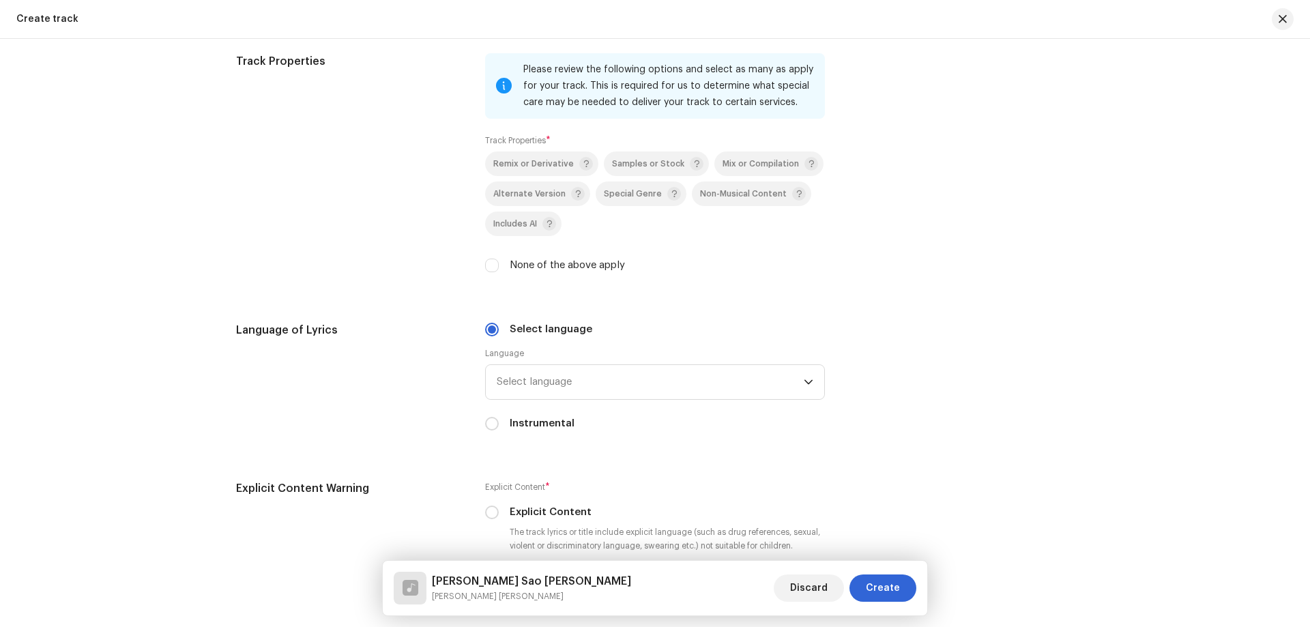
click at [559, 269] on label "None of the above apply" at bounding box center [566, 265] width 115 height 15
click at [499, 269] on input "None of the above apply" at bounding box center [492, 265] width 14 height 14
checkbox input "true"
click at [579, 374] on span "Select language" at bounding box center [650, 382] width 307 height 34
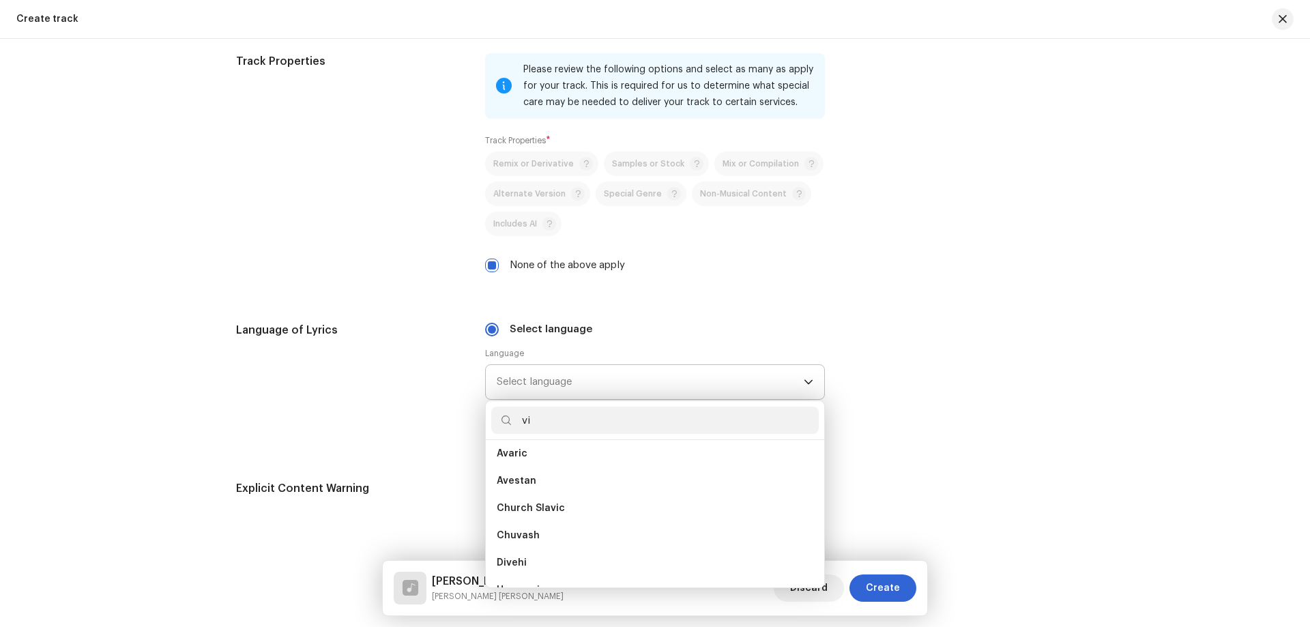
scroll to position [0, 0]
type input "vi"
click at [548, 564] on li "[DEMOGRAPHIC_DATA]" at bounding box center [654, 568] width 327 height 27
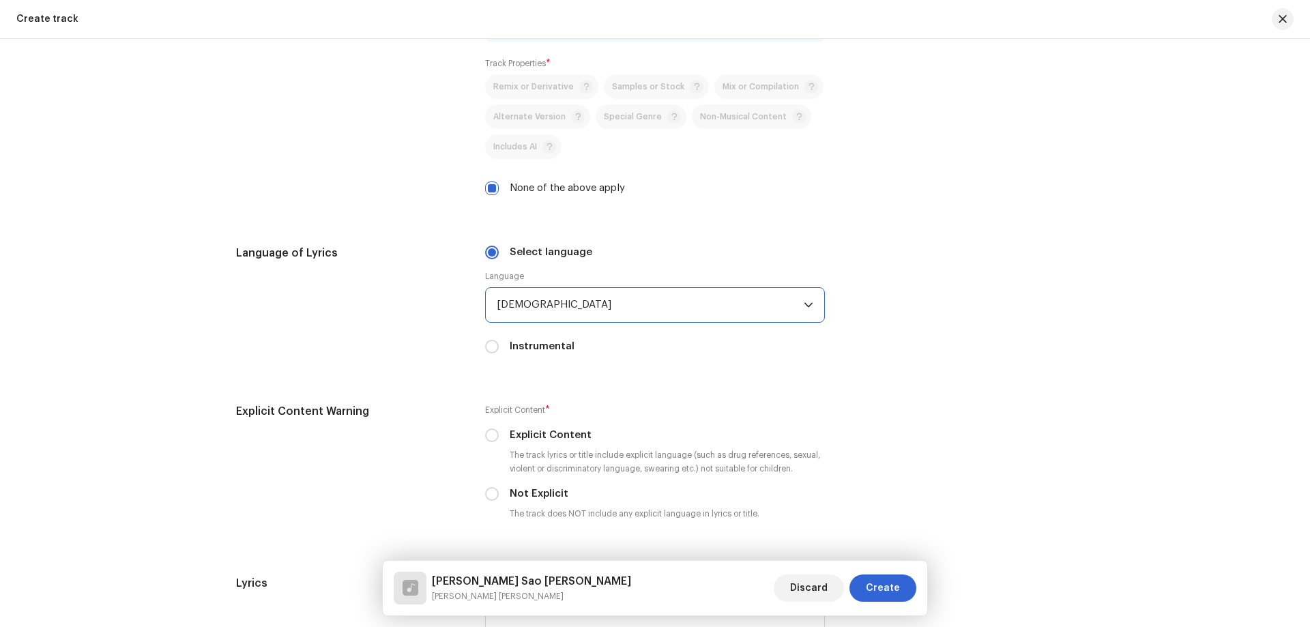
scroll to position [1910, 0]
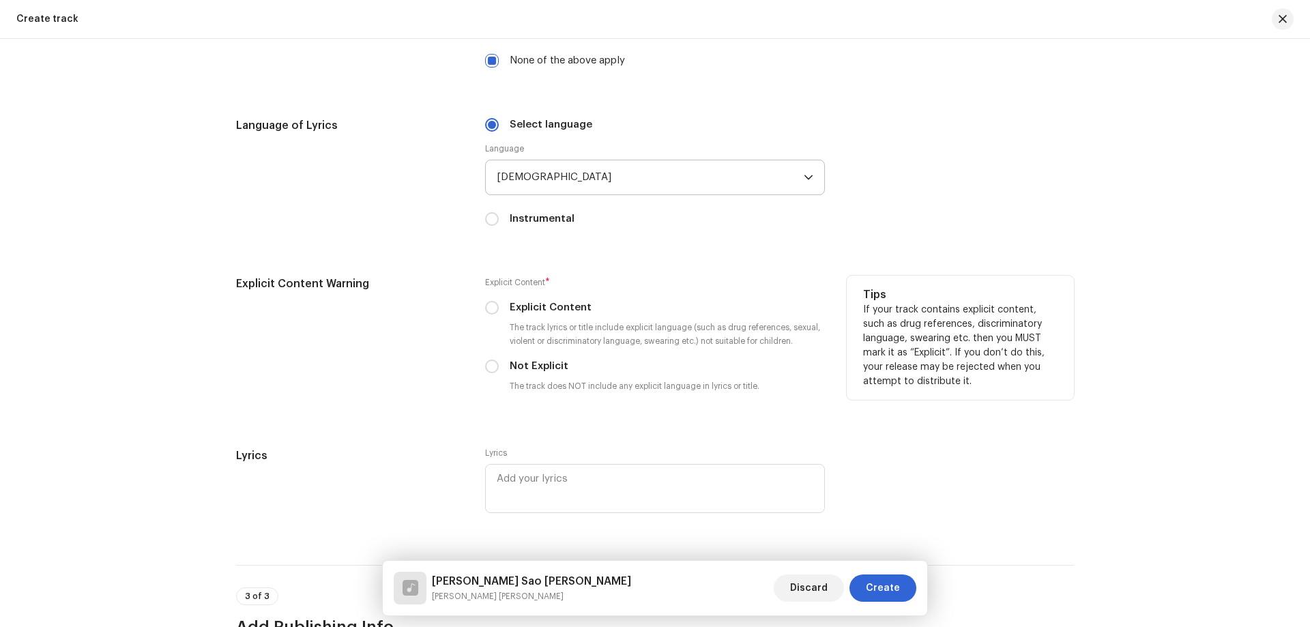
click at [536, 368] on label "Not Explicit" at bounding box center [538, 366] width 59 height 15
click at [499, 368] on input "Not Explicit" at bounding box center [492, 366] width 14 height 14
radio input "true"
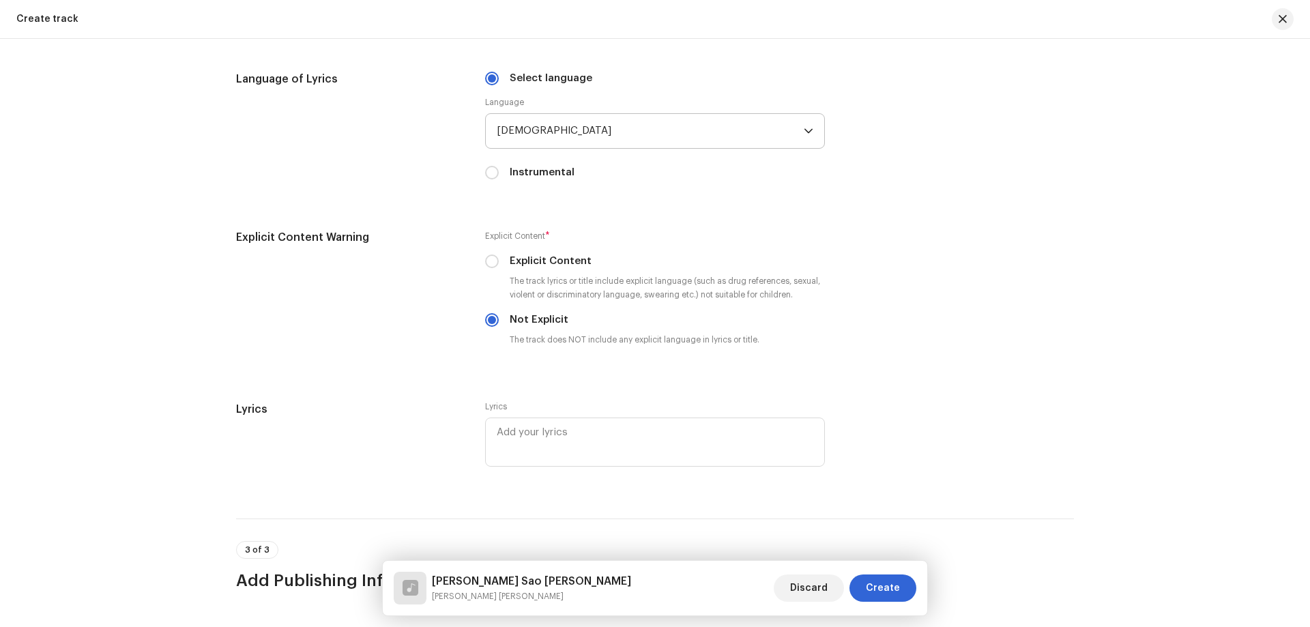
scroll to position [1979, 0]
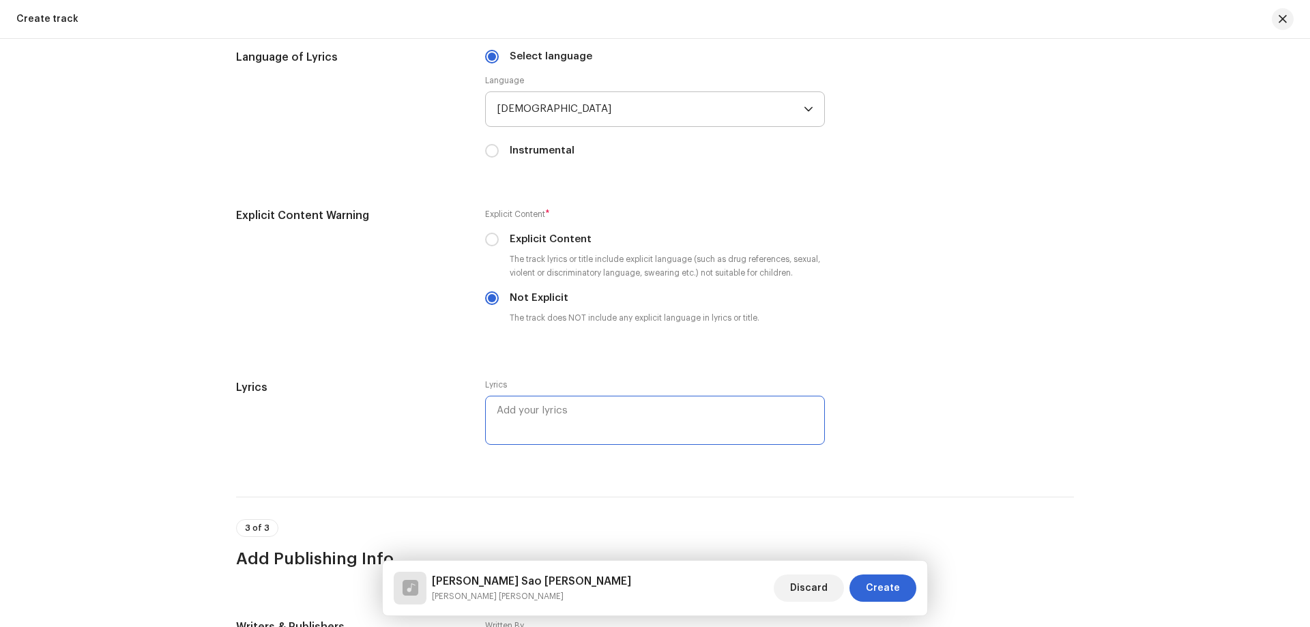
click at [539, 437] on textarea at bounding box center [655, 420] width 340 height 49
paste textarea "Lor ipsu dol, sit amet co ad eli sed doei te Inc utla etd, mag ali enim, ad mi …"
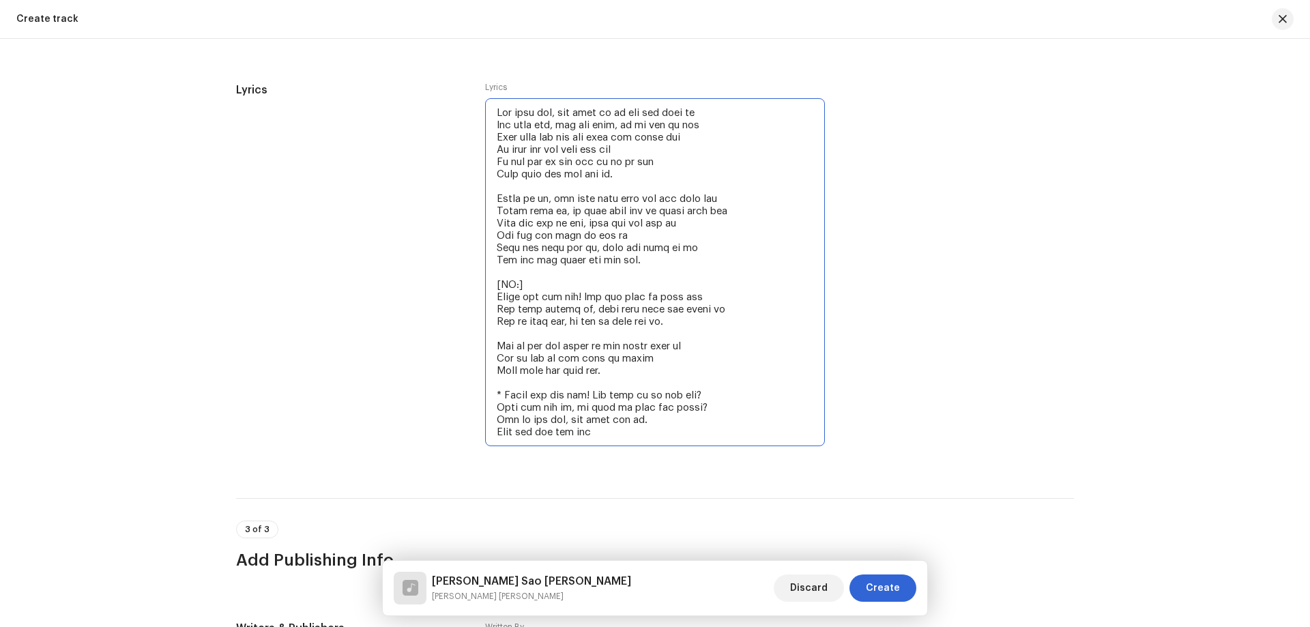
scroll to position [2292, 0]
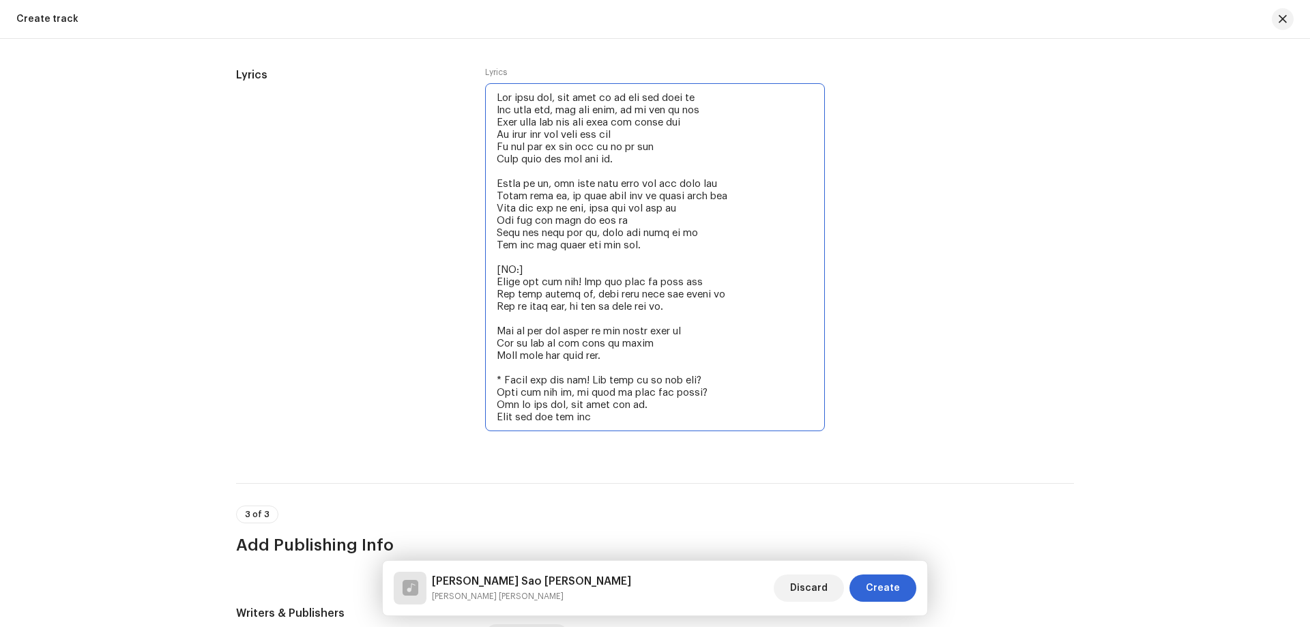
drag, startPoint x: 533, startPoint y: 270, endPoint x: 464, endPoint y: 269, distance: 68.9
click at [464, 269] on div "Lyrics Lyrics" at bounding box center [655, 258] width 838 height 383
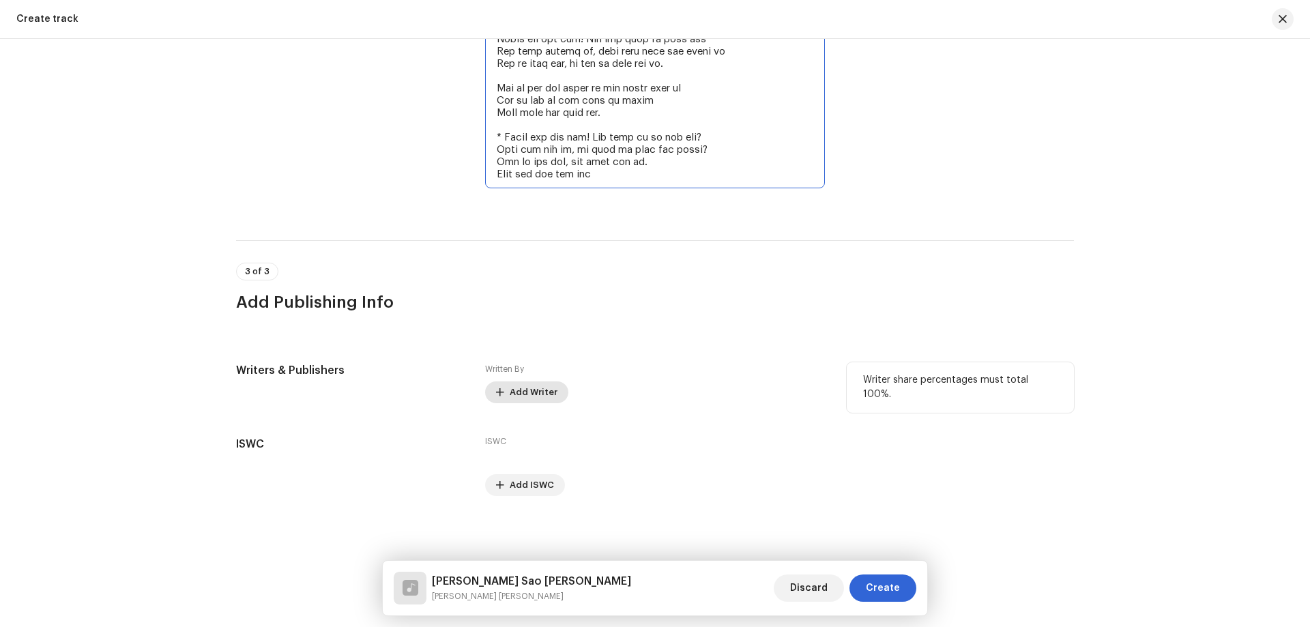
type textarea "Lor ipsu dol, sit amet co ad eli sed doei te Inc utla etd, mag ali enim, ad mi …"
click at [513, 389] on span "Add Writer" at bounding box center [533, 392] width 48 height 27
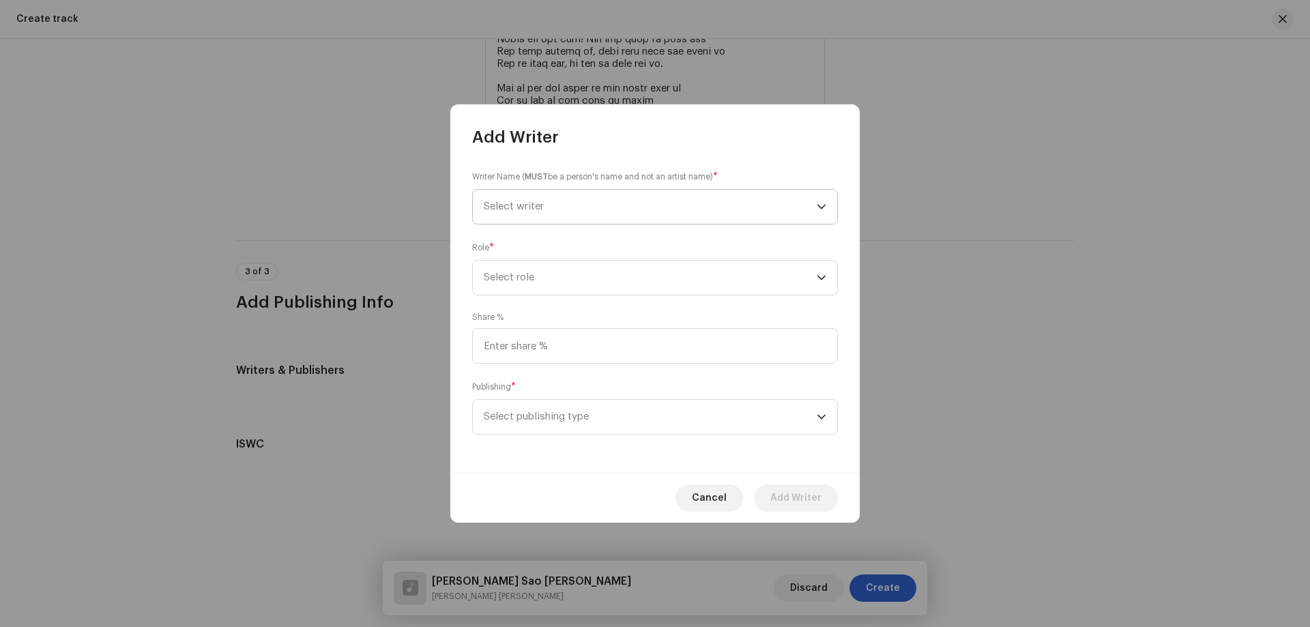
click at [561, 205] on span "Select writer" at bounding box center [650, 207] width 333 height 34
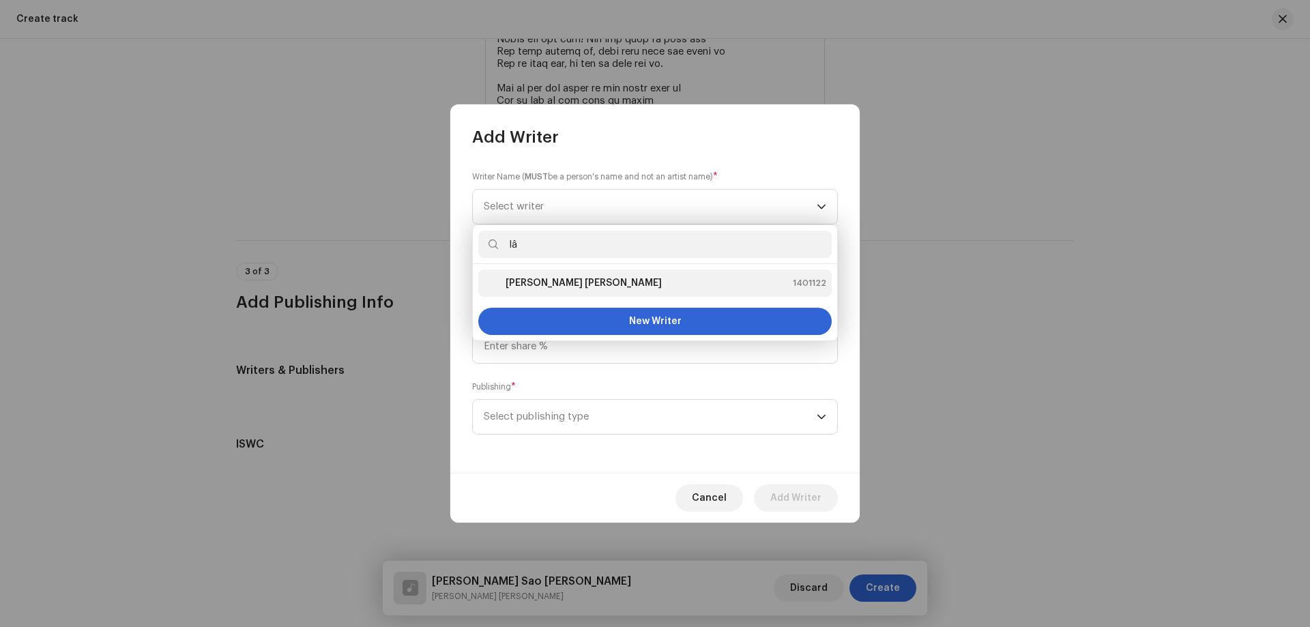
type input "lâ"
click at [559, 271] on li "[PERSON_NAME] [PERSON_NAME] 1401122" at bounding box center [654, 282] width 353 height 27
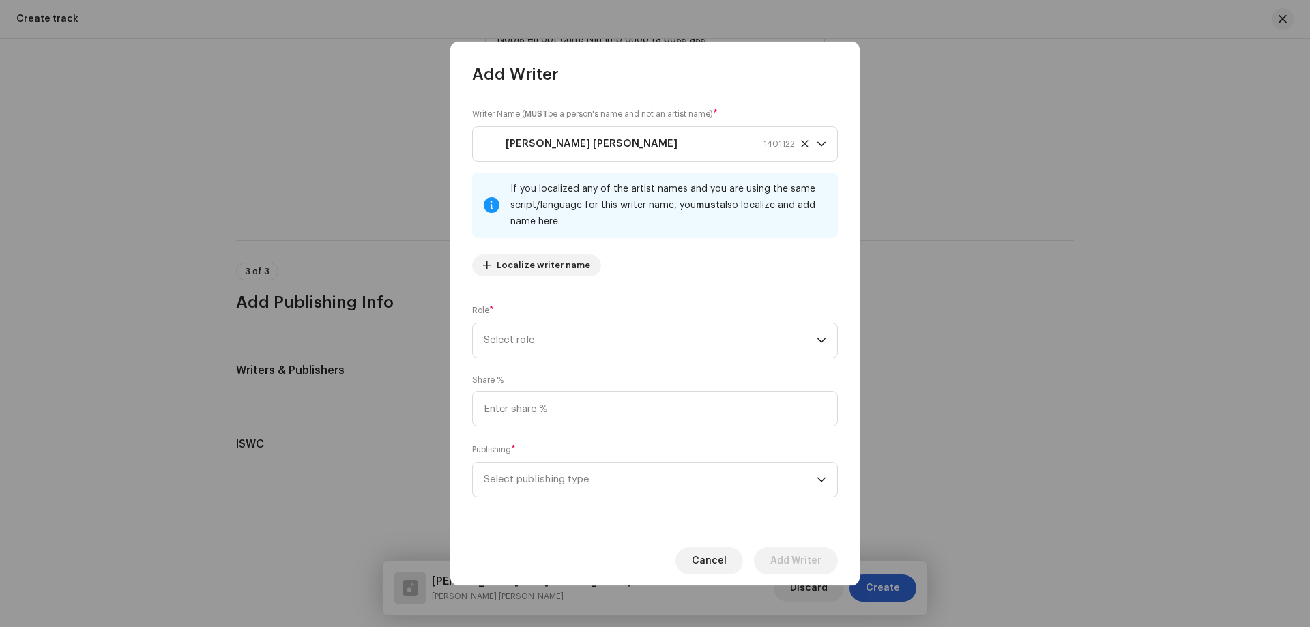
click at [579, 361] on div "Writer Name ( MUST be a person's name and not an artist name) * [PERSON_NAME] […" at bounding box center [654, 310] width 409 height 450
click at [577, 357] on p-select "Select role" at bounding box center [655, 340] width 366 height 35
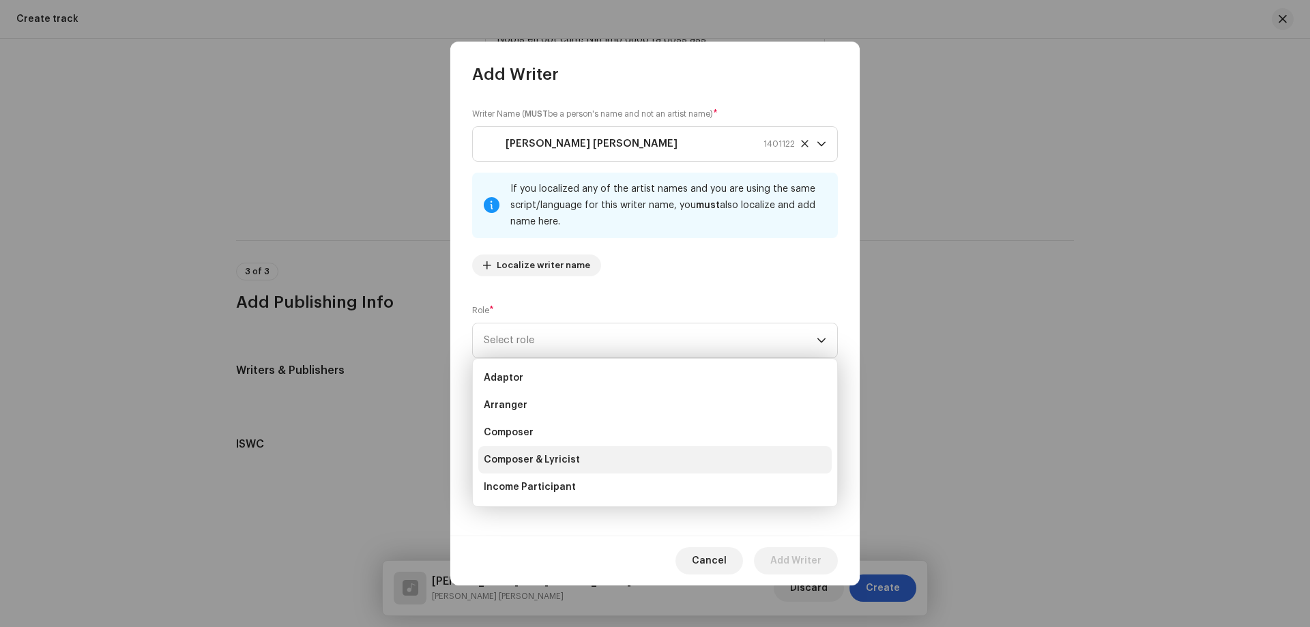
click at [535, 460] on span "Composer & Lyricist" at bounding box center [532, 460] width 96 height 14
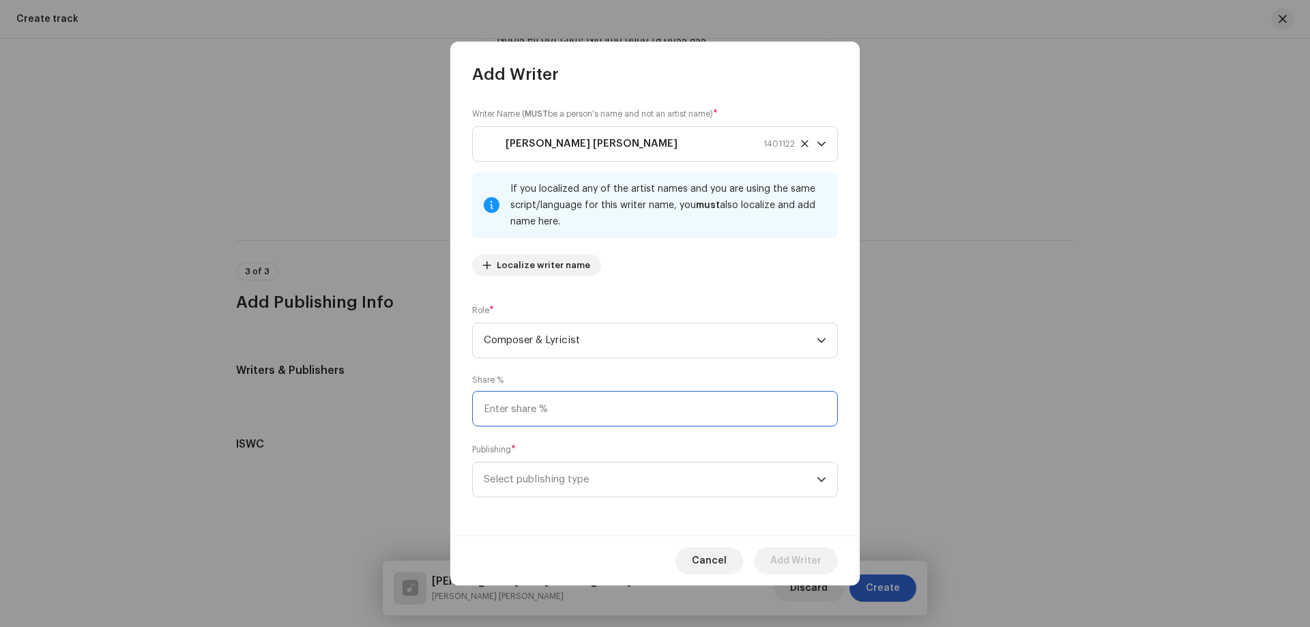
click at [536, 411] on input at bounding box center [655, 408] width 366 height 35
type input "100.00"
click at [571, 488] on span "Select publishing type" at bounding box center [650, 479] width 333 height 34
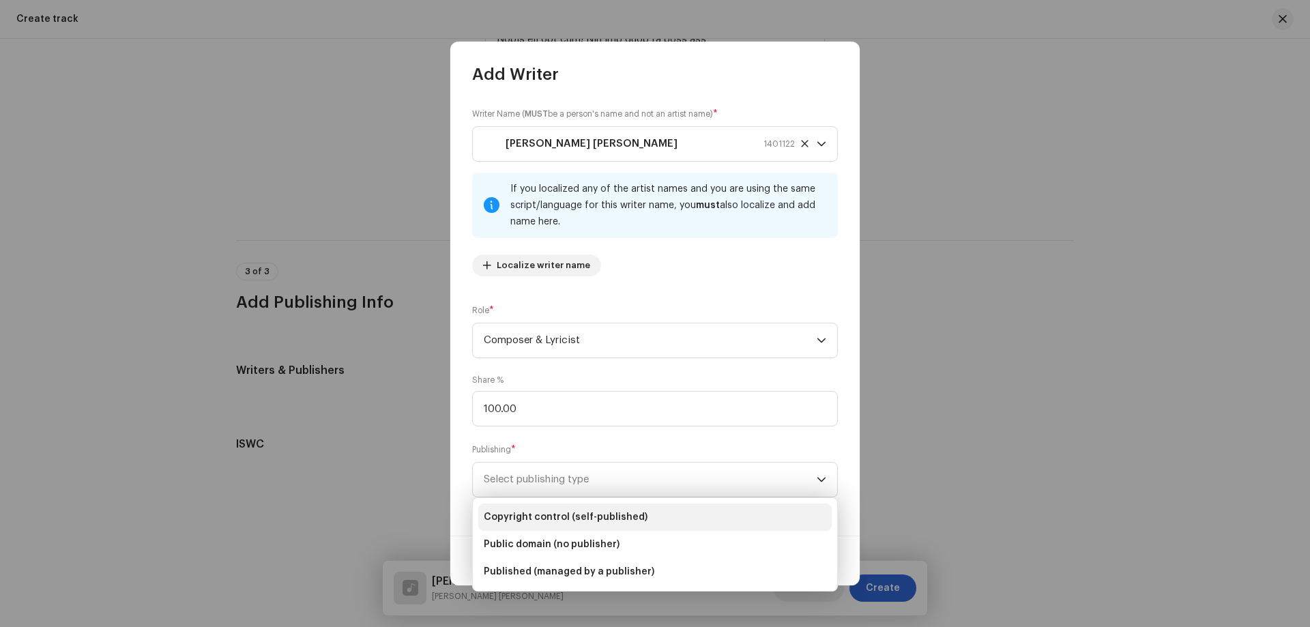
click at [572, 514] on span "Copyright control (self-published)" at bounding box center [566, 517] width 164 height 14
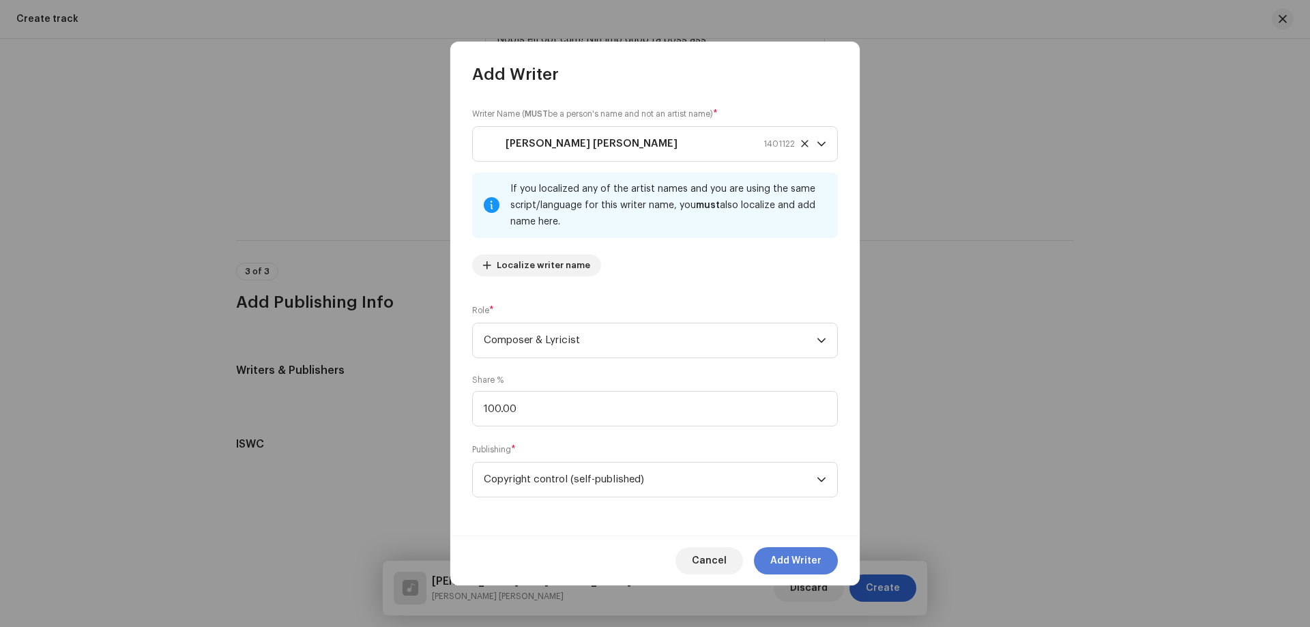
click at [796, 568] on span "Add Writer" at bounding box center [795, 560] width 51 height 27
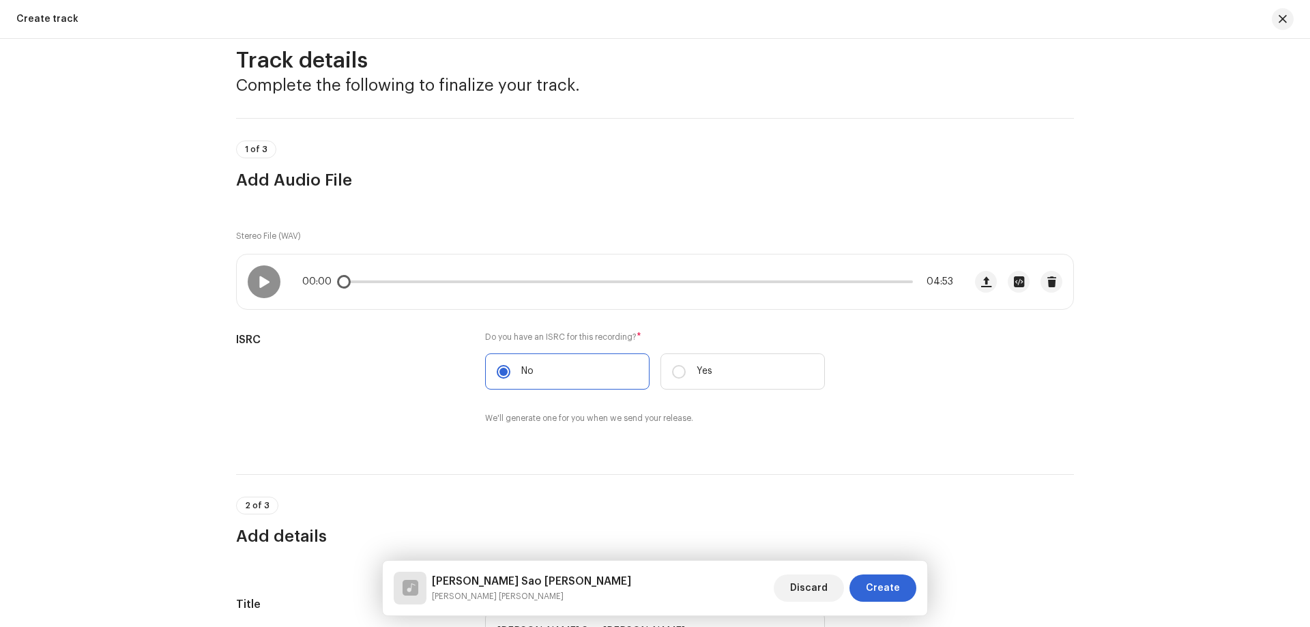
scroll to position [11, 0]
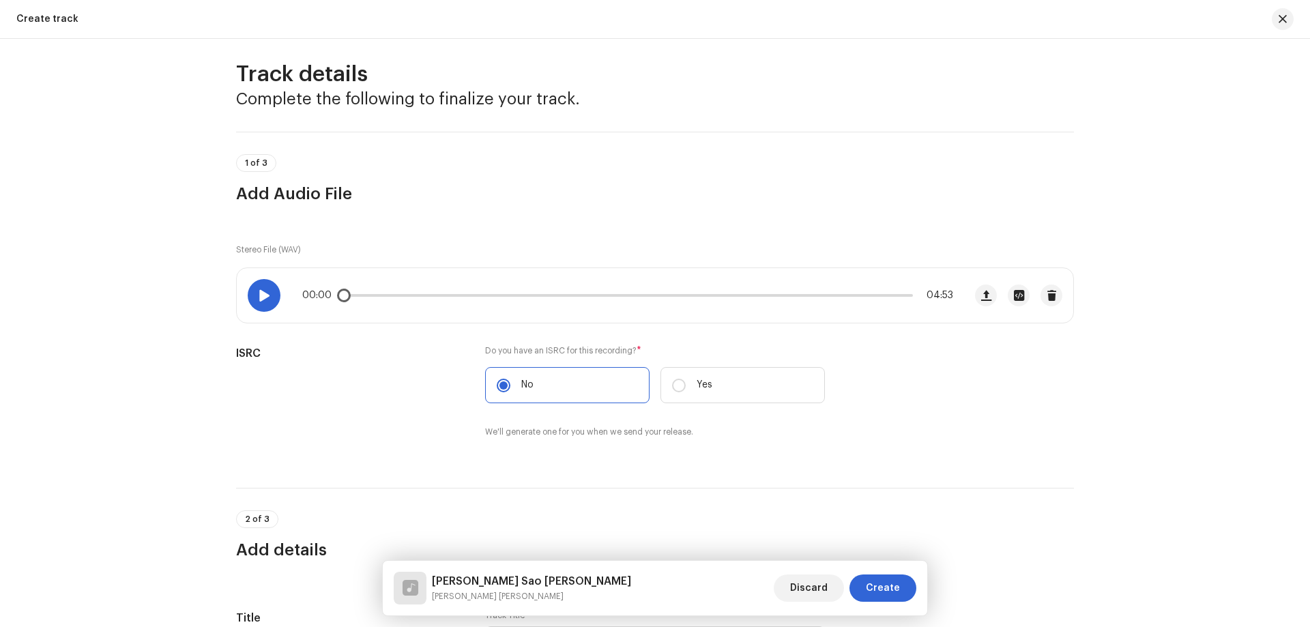
click at [258, 295] on span at bounding box center [264, 295] width 12 height 11
click at [515, 295] on p-slider at bounding box center [627, 295] width 570 height 3
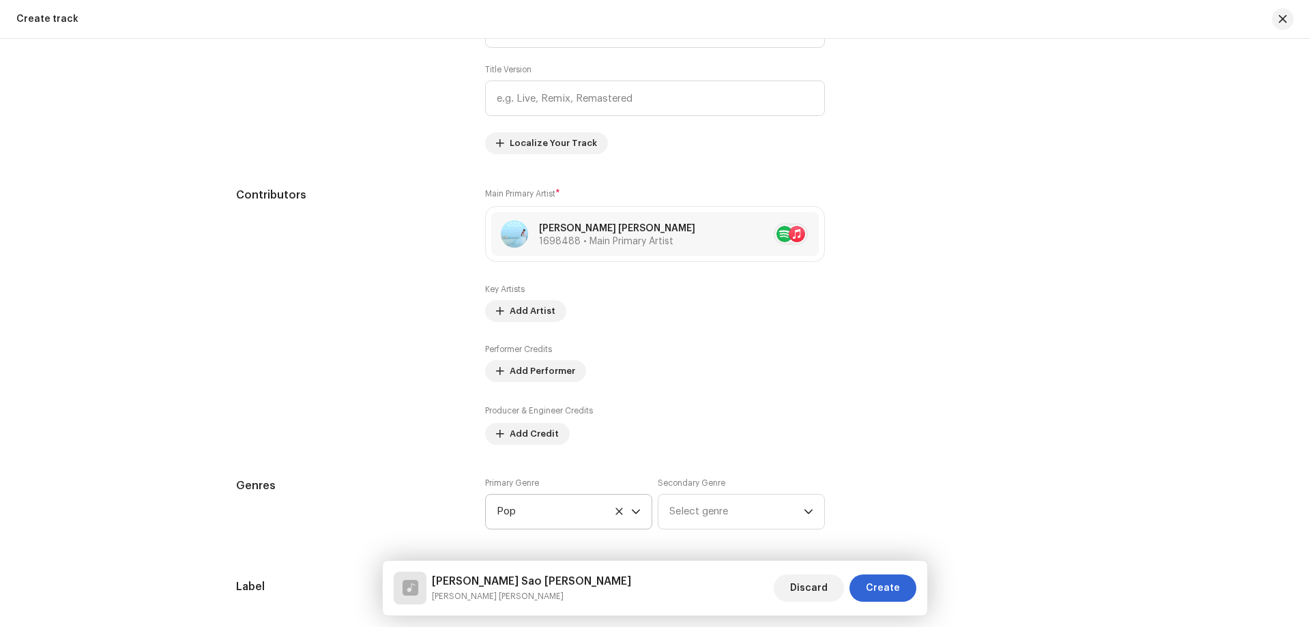
scroll to position [898, 0]
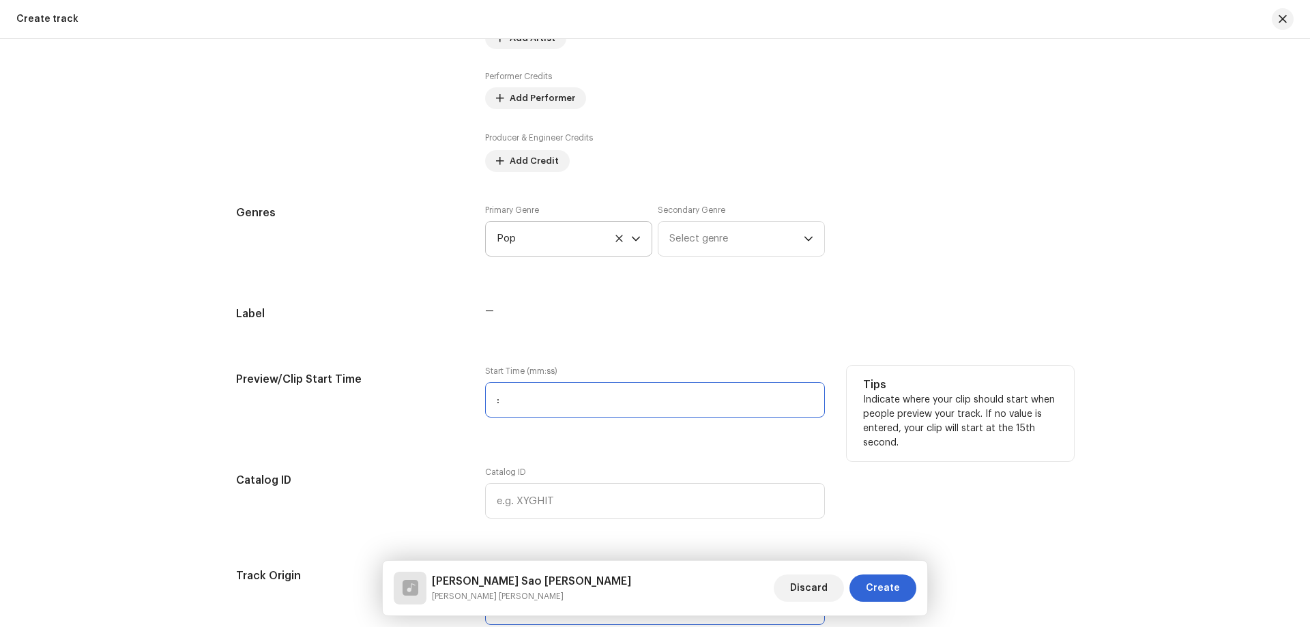
click at [490, 396] on input ":" at bounding box center [655, 399] width 340 height 35
type input "0 :"
click at [492, 401] on input ":" at bounding box center [655, 399] width 340 height 35
click at [508, 407] on input ":" at bounding box center [655, 399] width 340 height 35
click at [492, 400] on input ":" at bounding box center [655, 399] width 340 height 35
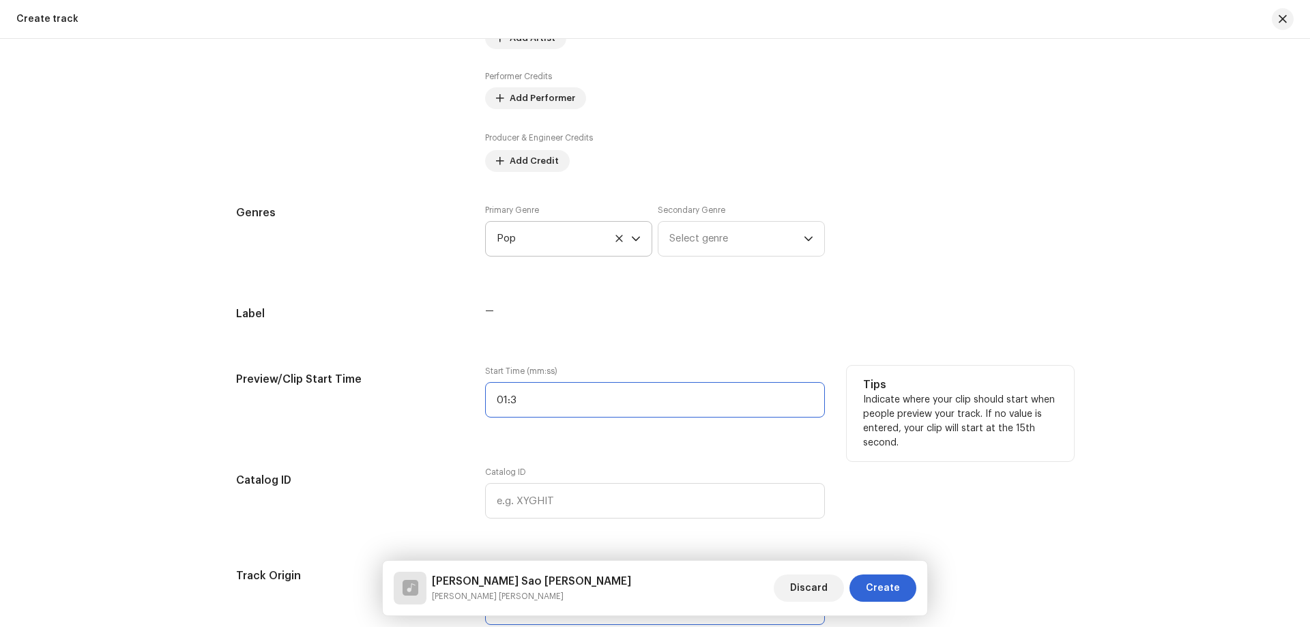
type input "01:37"
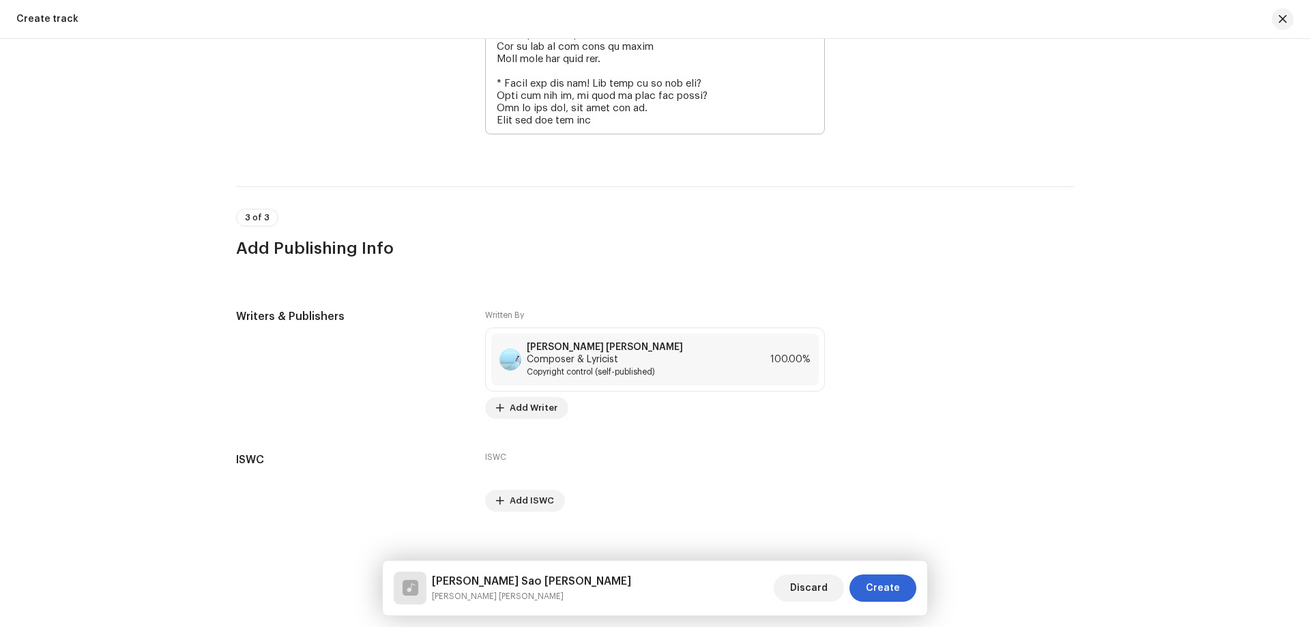
scroll to position [2592, 0]
click at [900, 589] on button "Create" at bounding box center [882, 587] width 67 height 27
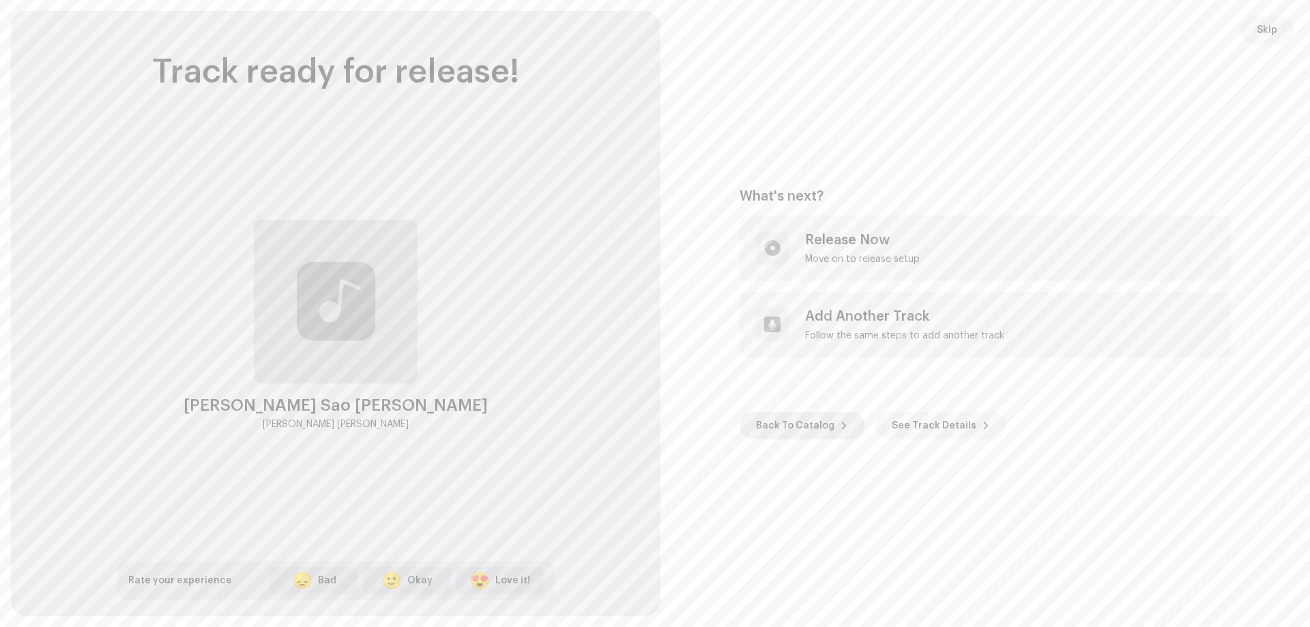
click at [808, 432] on span "Back To Catalog" at bounding box center [795, 425] width 78 height 27
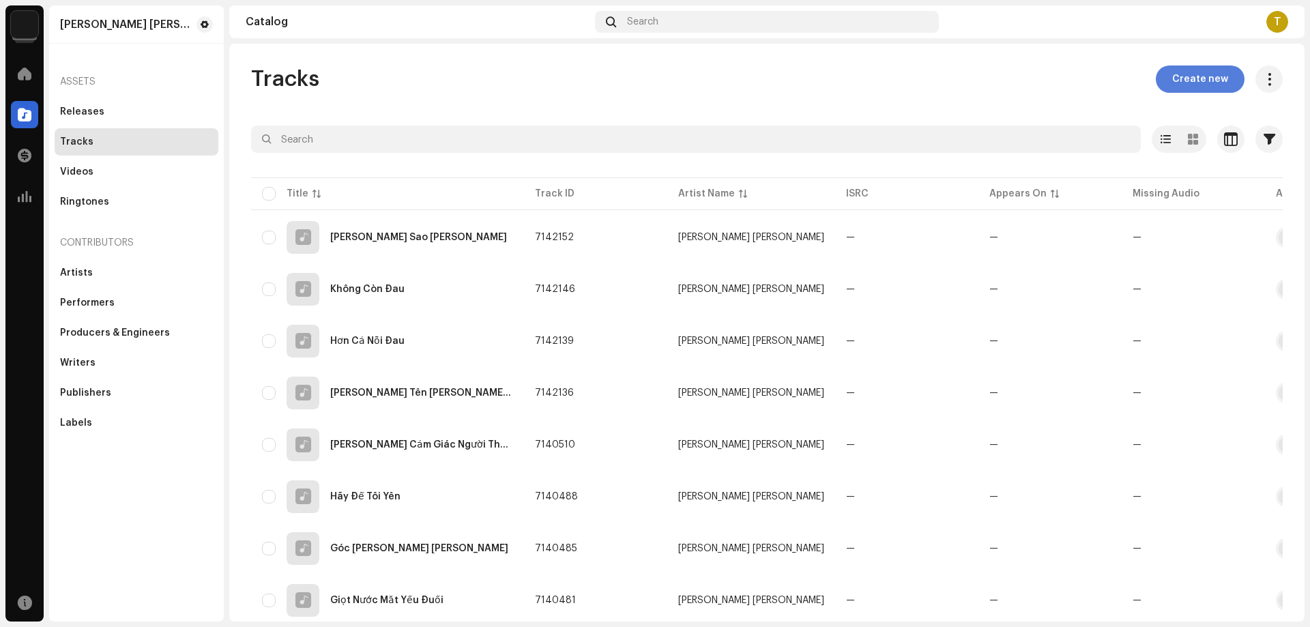
click at [1181, 84] on span "Create new" at bounding box center [1200, 78] width 56 height 27
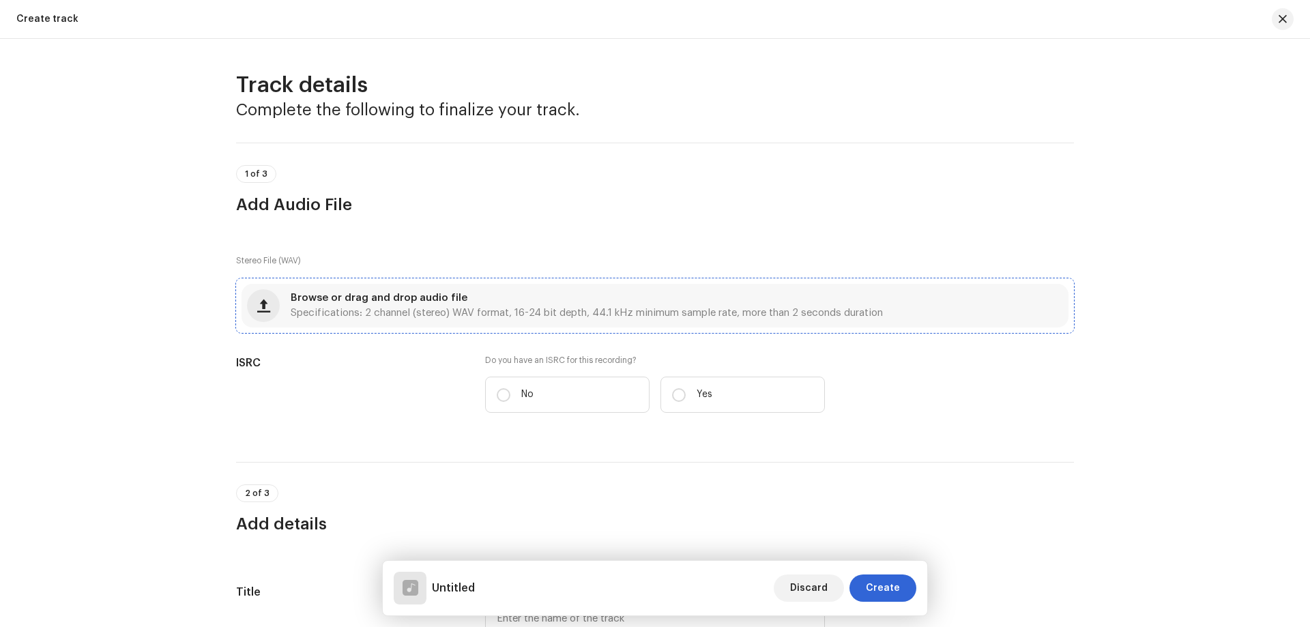
click at [499, 308] on span "Specifications: 2 channel (stereo) WAV format, 16-24 bit depth, 44.1 kHz minimu…" at bounding box center [587, 313] width 592 height 10
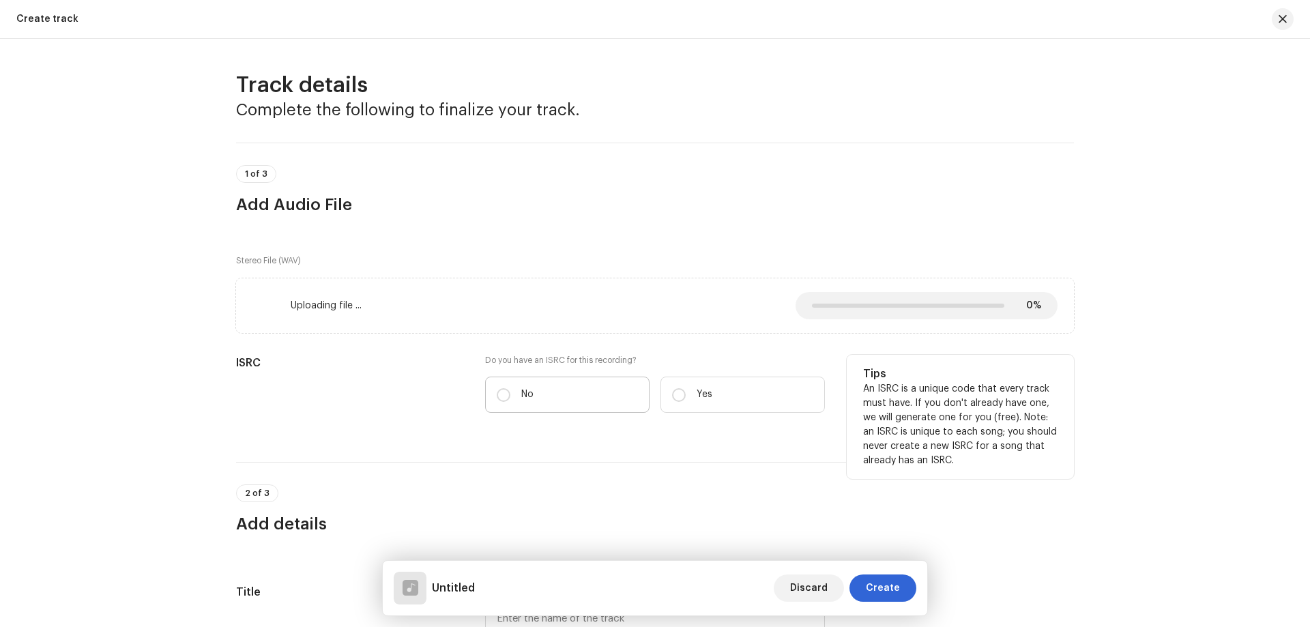
click at [563, 401] on label "No" at bounding box center [567, 394] width 164 height 36
click at [510, 401] on input "No" at bounding box center [504, 395] width 14 height 14
radio input "true"
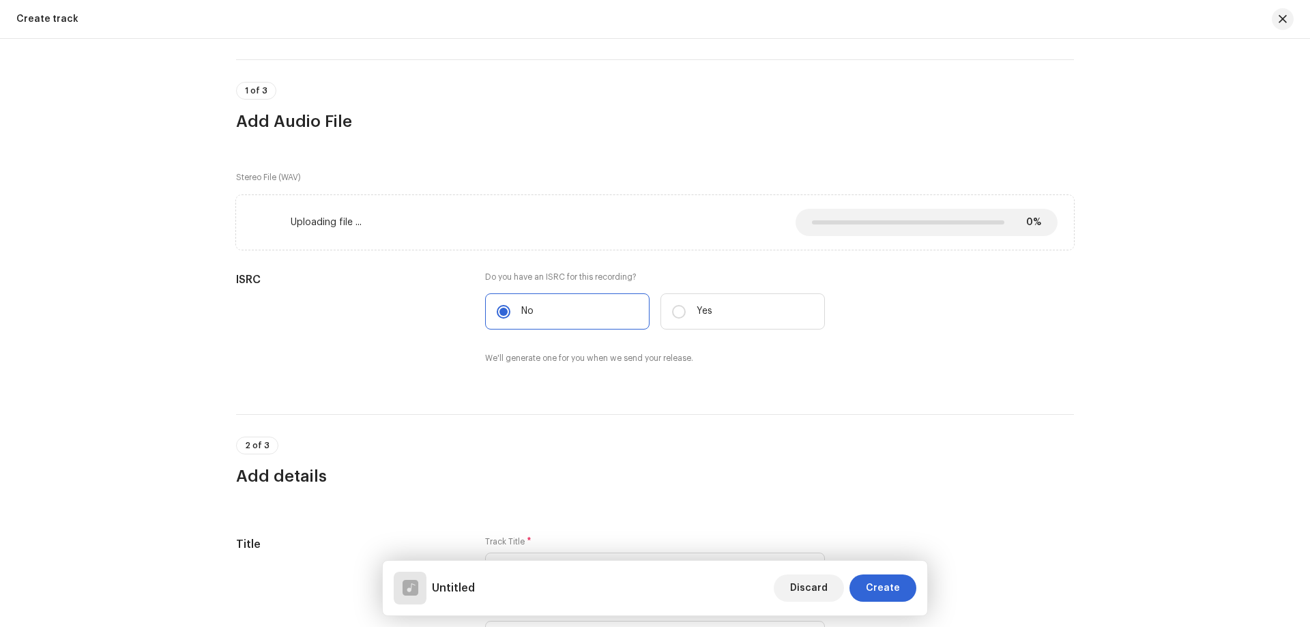
scroll to position [205, 0]
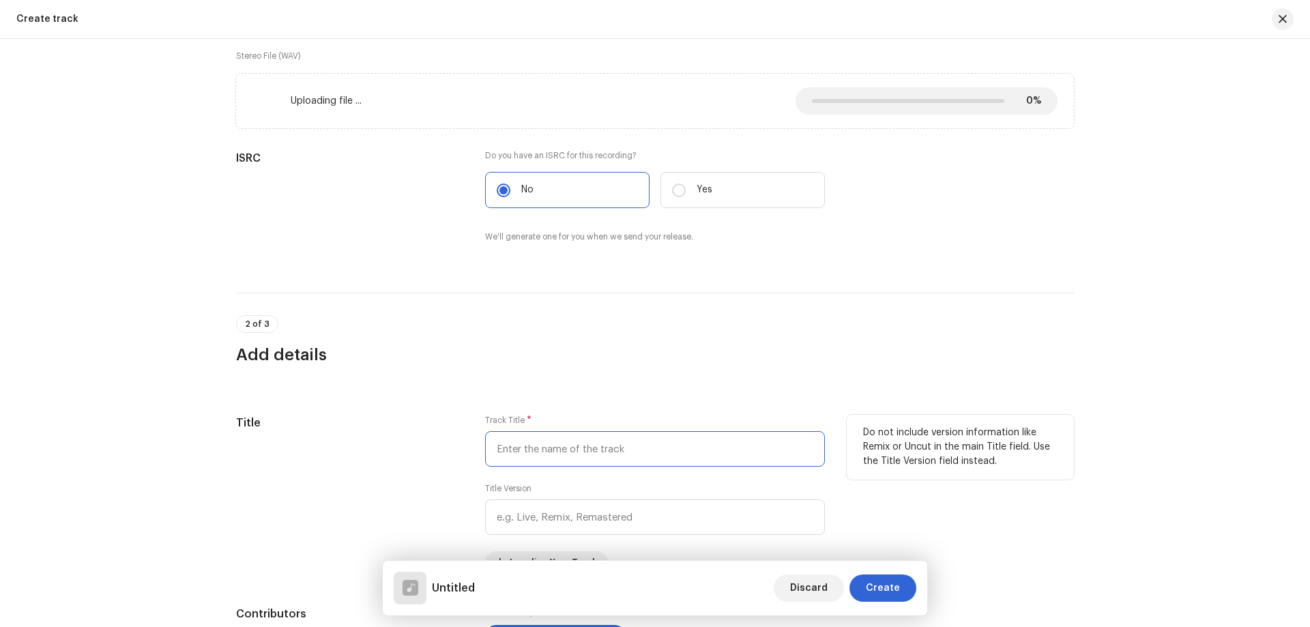
click at [569, 453] on input "text" at bounding box center [655, 448] width 340 height 35
paste input "Lần Cuối Hãy Tha Thứ [PERSON_NAME]"
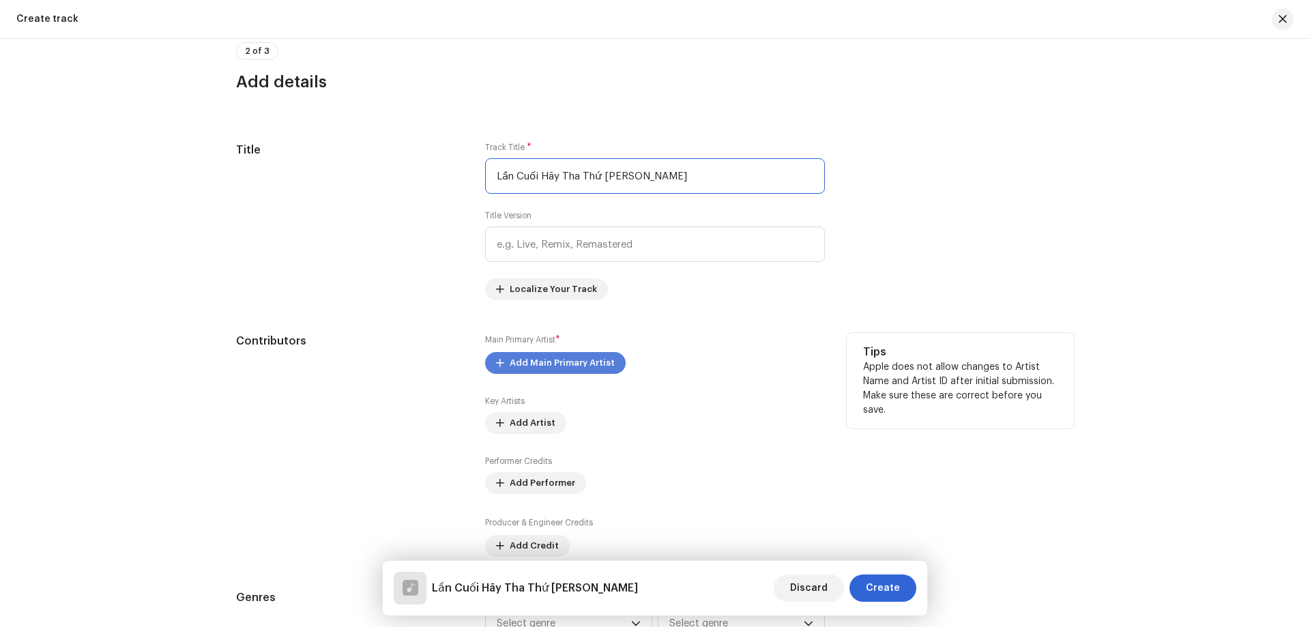
type input "Lần Cuối Hãy Tha Thứ [PERSON_NAME]"
click at [580, 364] on span "Add Main Primary Artist" at bounding box center [561, 362] width 105 height 27
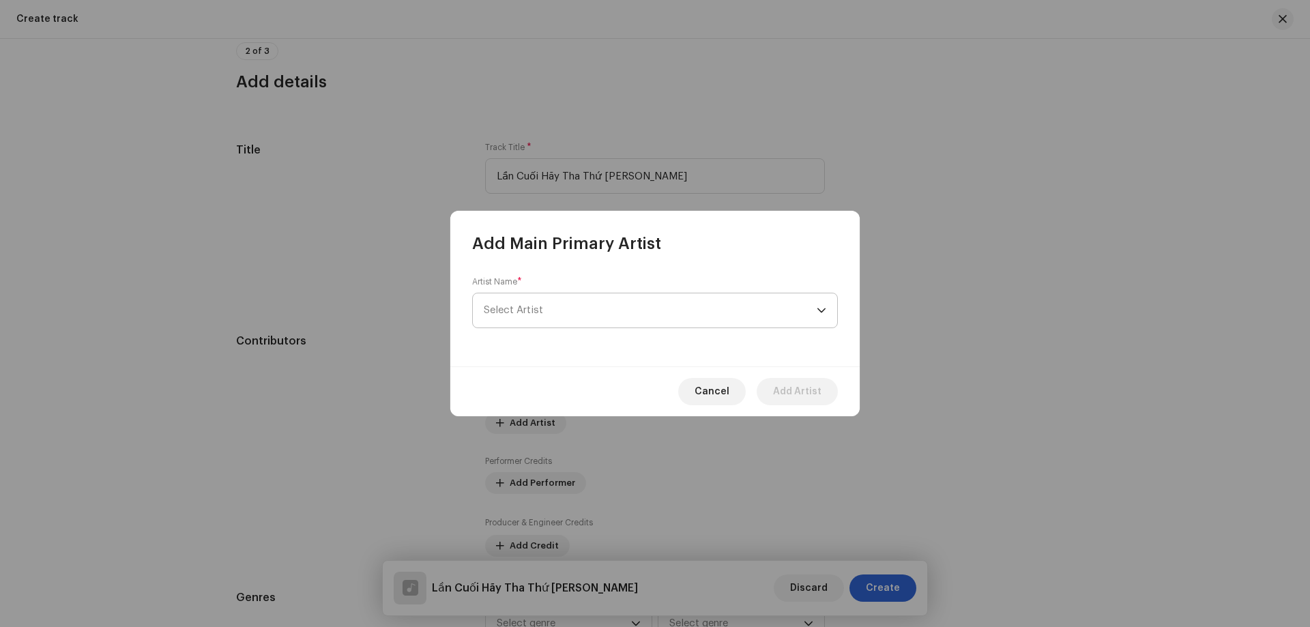
click at [585, 319] on span "Select Artist" at bounding box center [650, 310] width 333 height 34
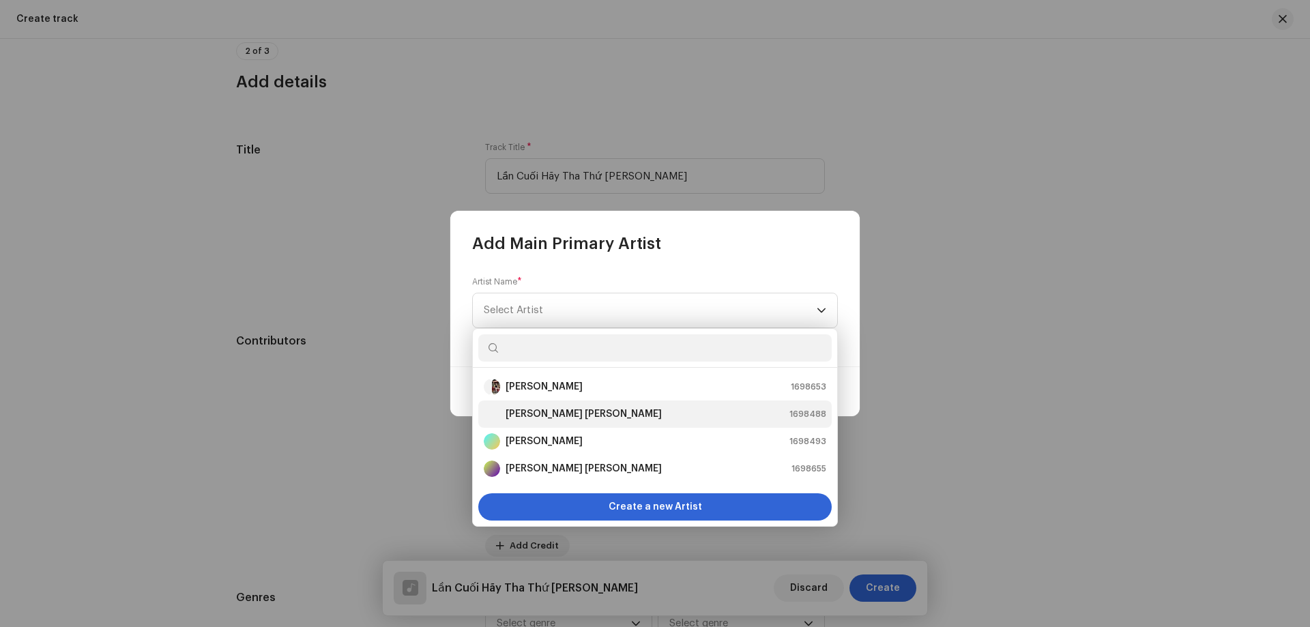
click at [589, 412] on div "[PERSON_NAME] [PERSON_NAME] 1698488" at bounding box center [655, 414] width 342 height 16
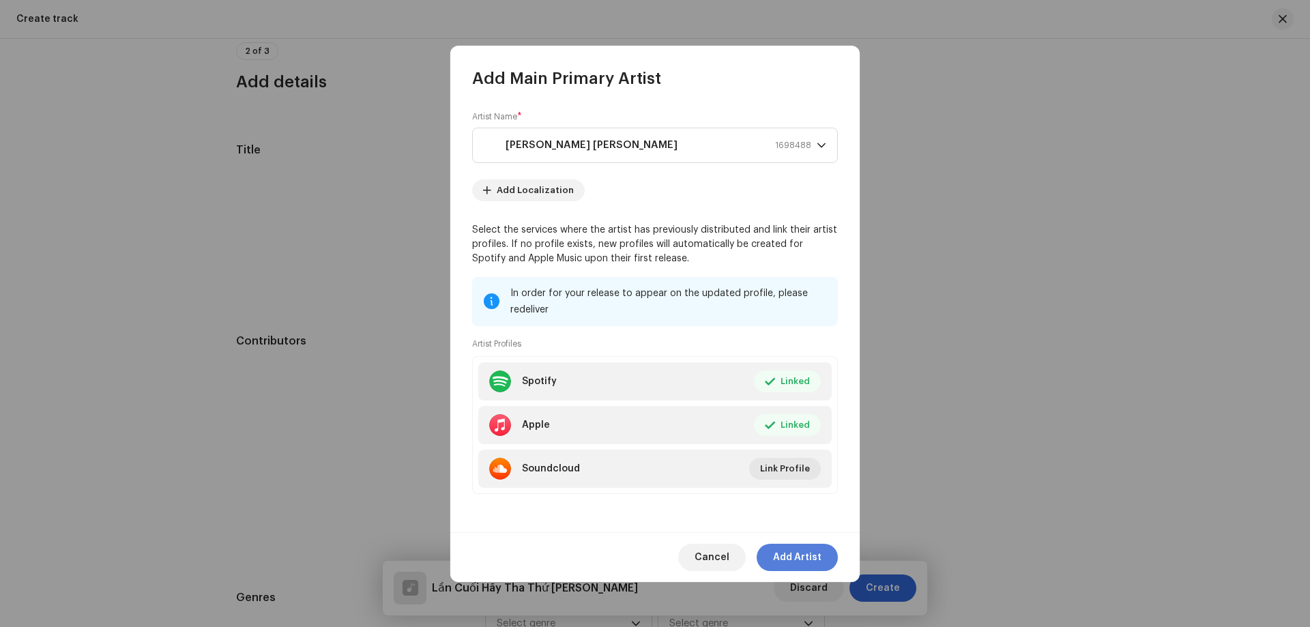
click at [805, 552] on span "Add Artist" at bounding box center [797, 557] width 48 height 27
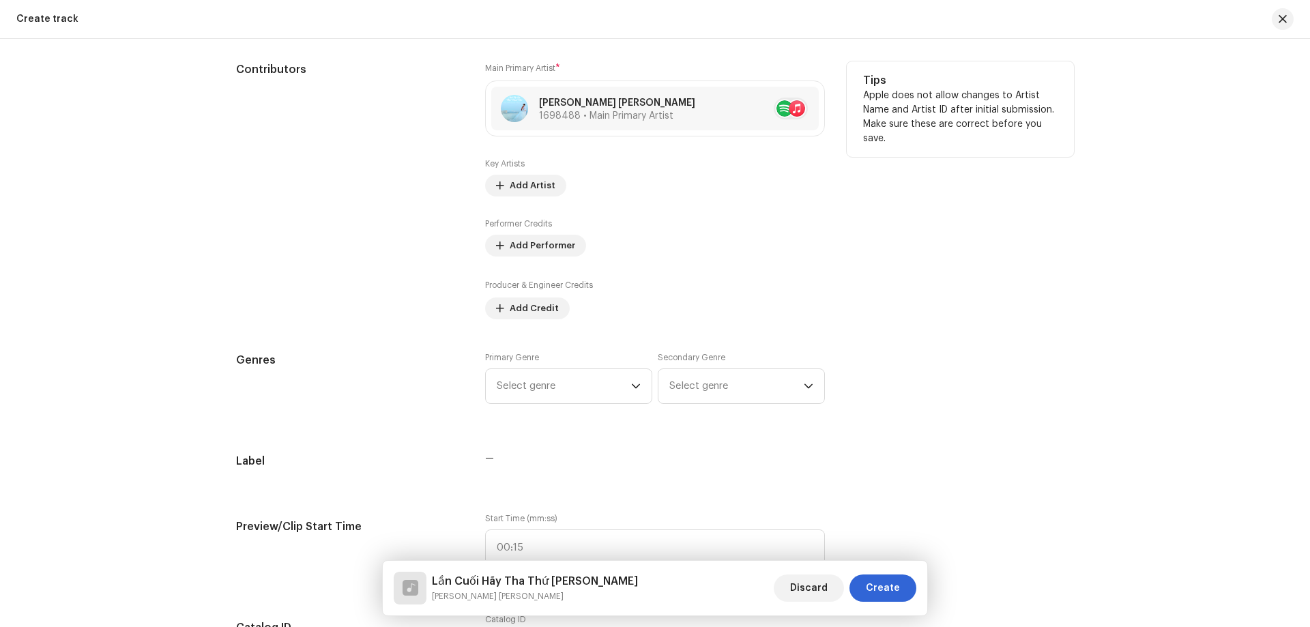
scroll to position [750, 0]
click at [546, 398] on span "Select genre" at bounding box center [564, 385] width 134 height 34
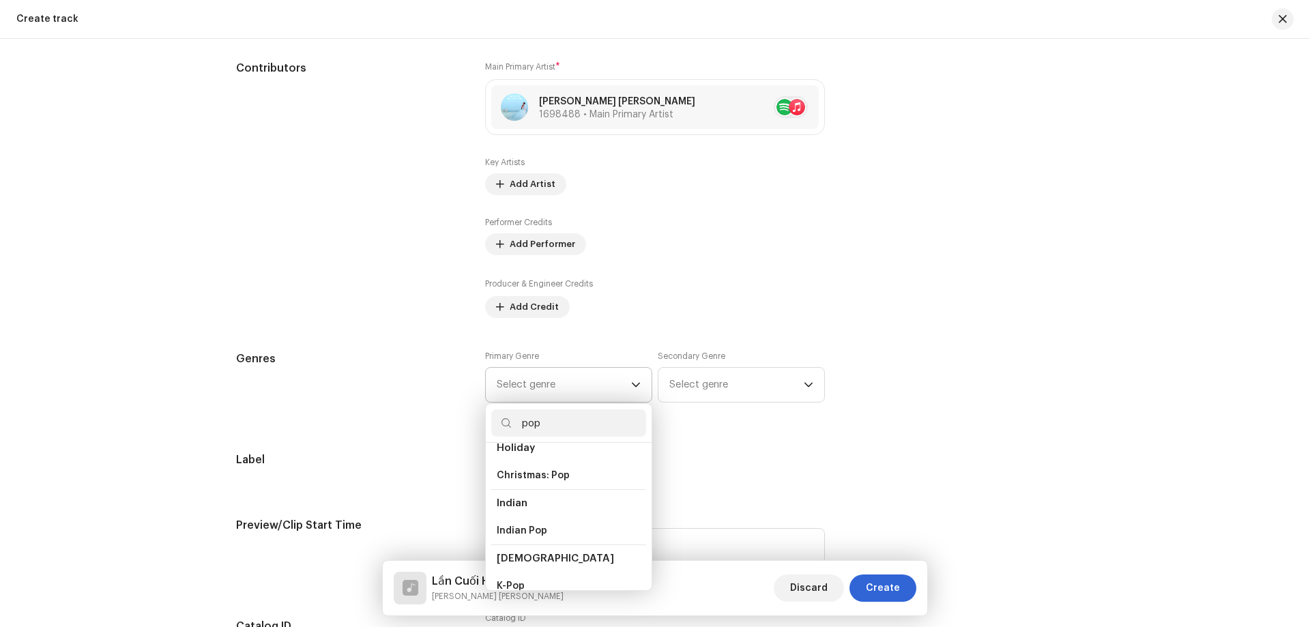
scroll to position [477, 0]
type input "pop"
click at [528, 508] on li "Pop" at bounding box center [568, 518] width 155 height 27
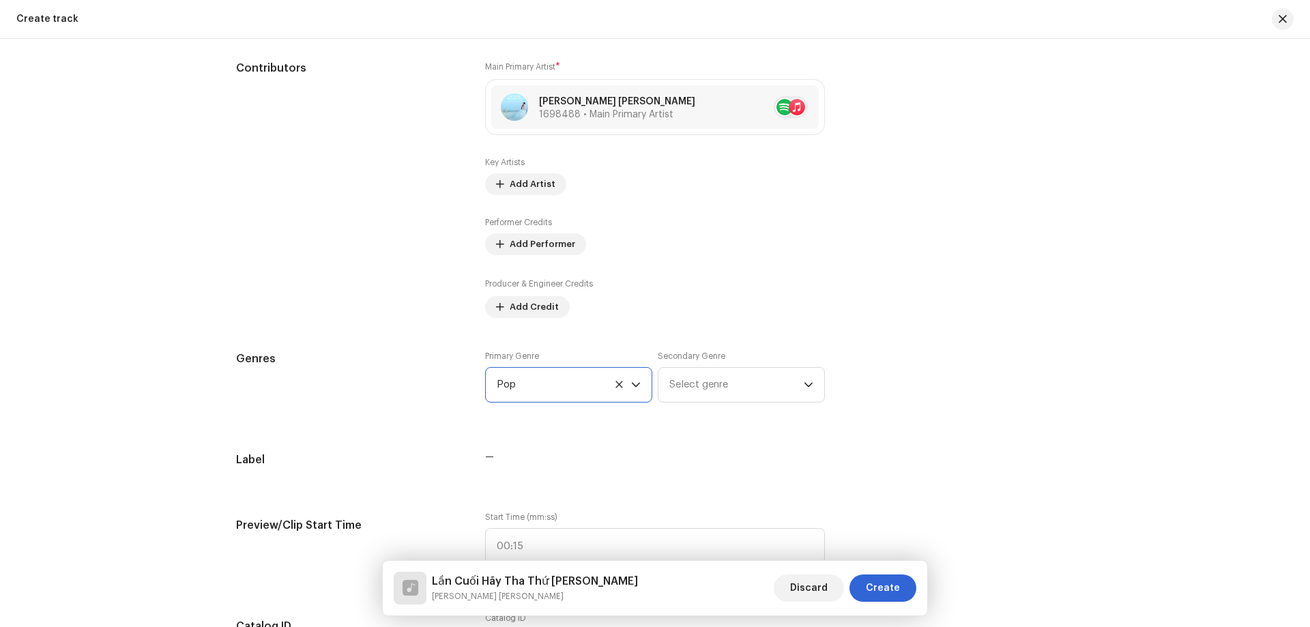
scroll to position [955, 0]
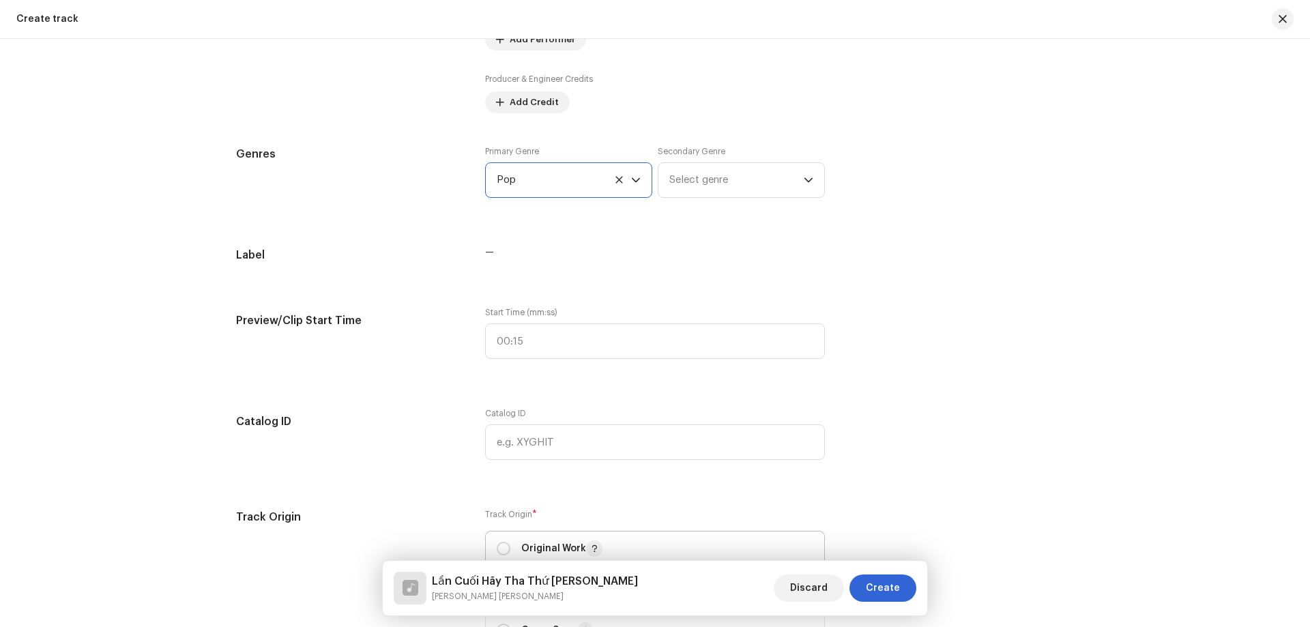
click at [546, 538] on span "Original Work" at bounding box center [655, 548] width 316 height 34
radio input "true"
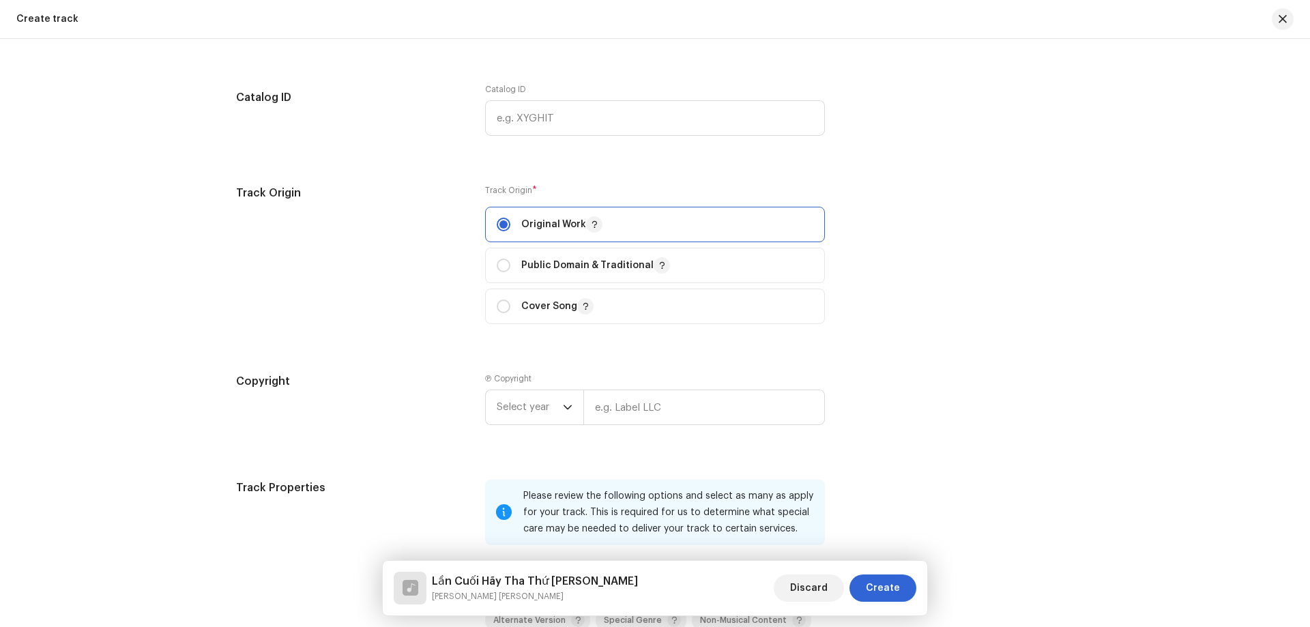
scroll to position [1296, 0]
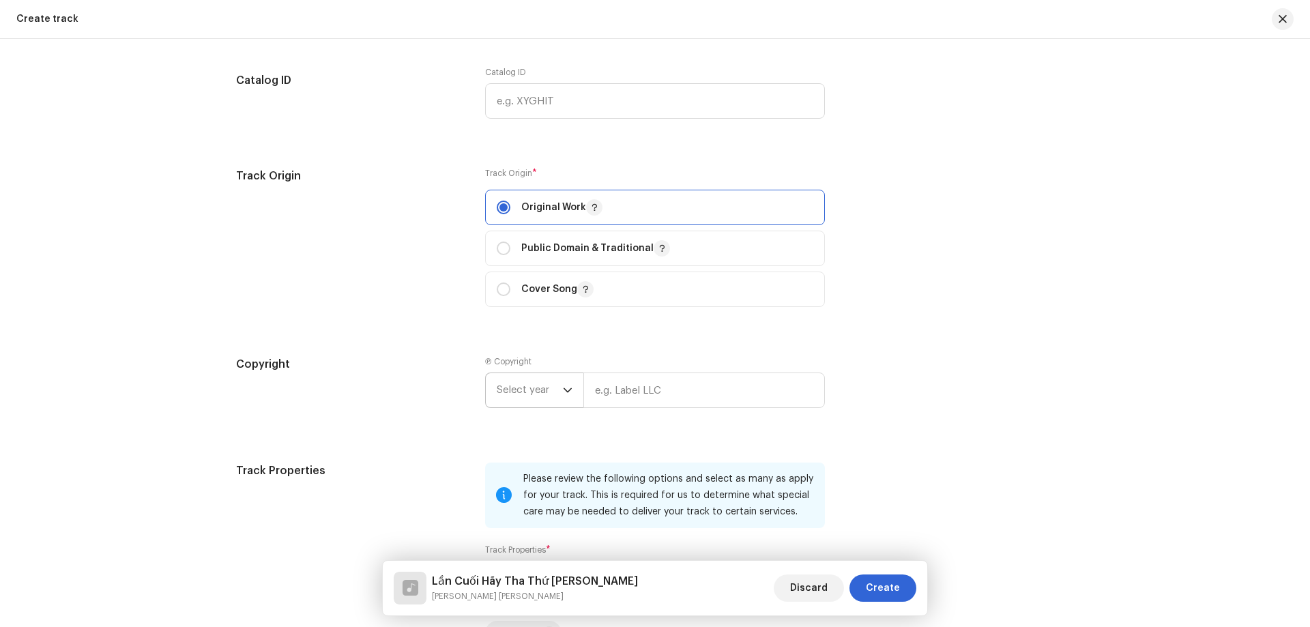
click at [550, 379] on span "Select year" at bounding box center [530, 390] width 66 height 34
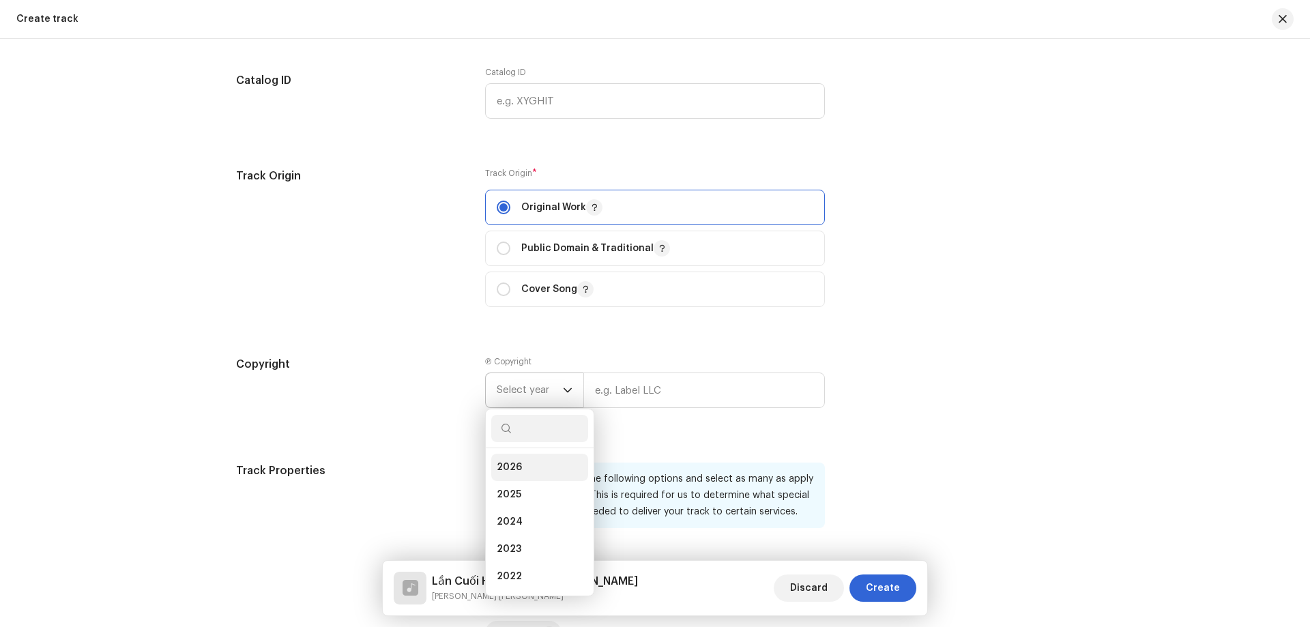
click at [521, 473] on li "2026" at bounding box center [539, 467] width 97 height 27
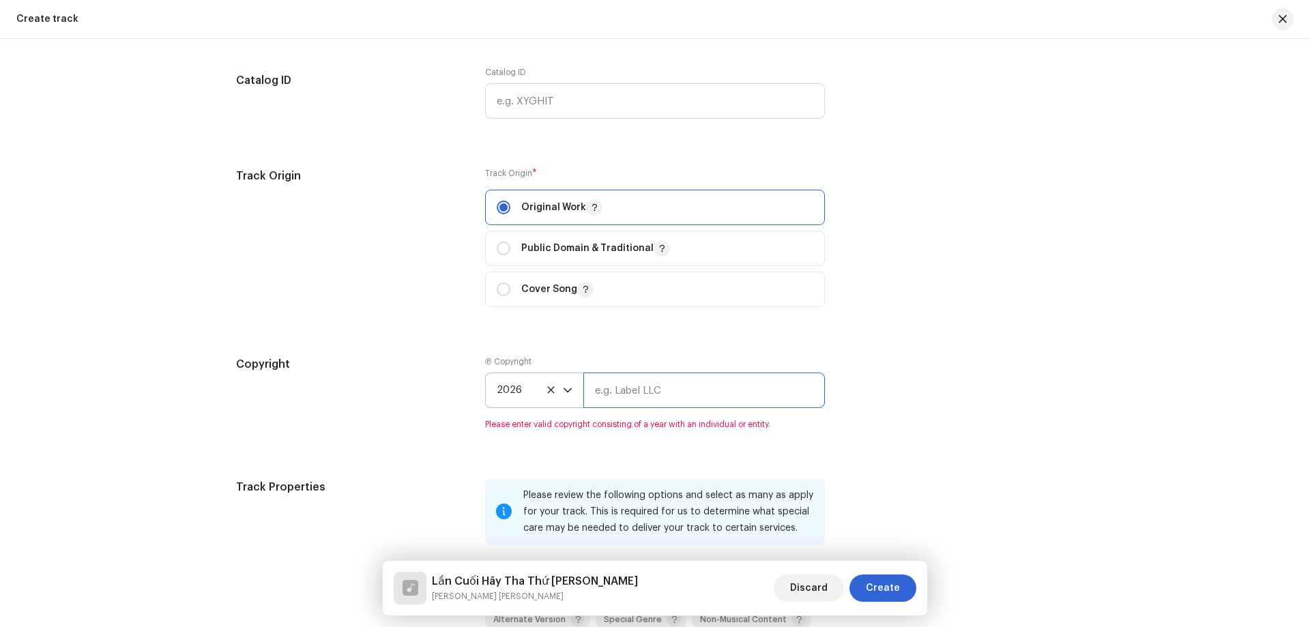
click at [626, 404] on input "text" at bounding box center [703, 389] width 241 height 35
type input "[PERSON_NAME] [PERSON_NAME]"
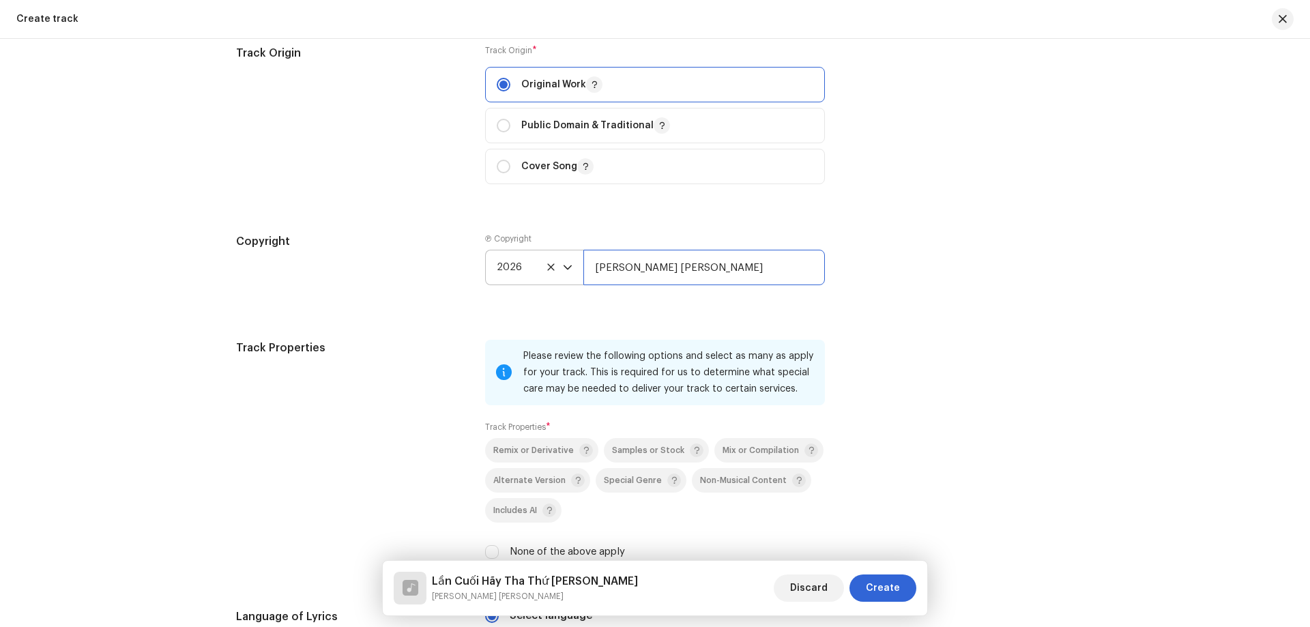
scroll to position [1569, 0]
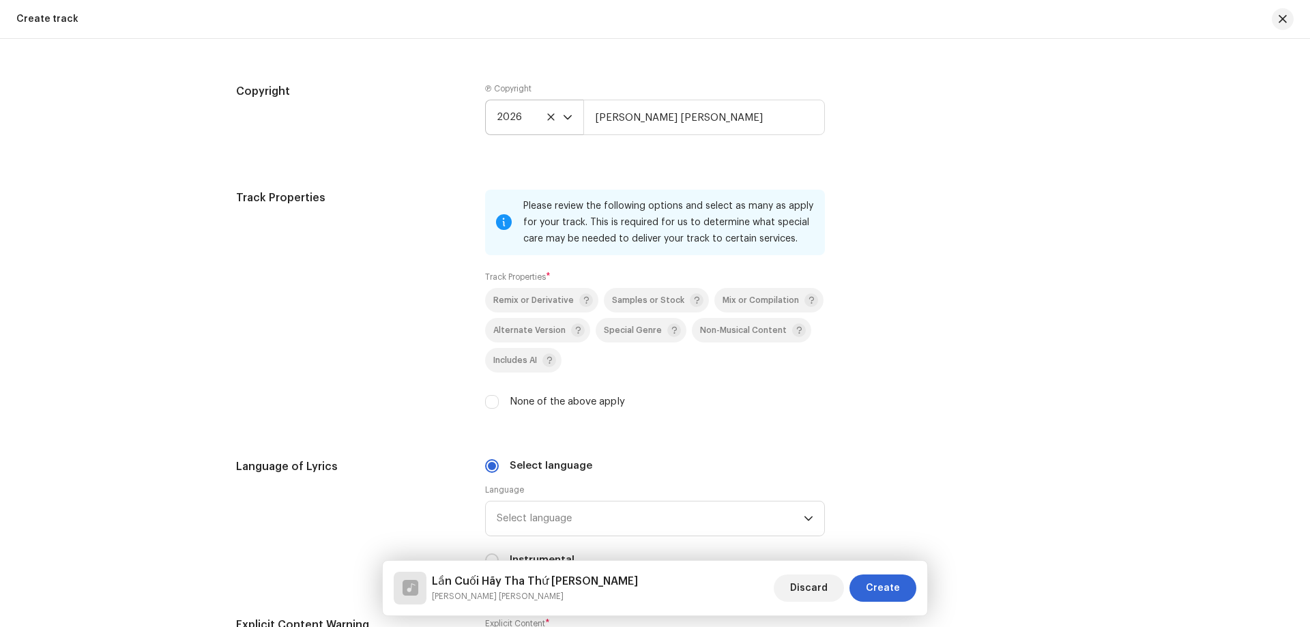
click at [499, 402] on div "None of the above apply" at bounding box center [655, 401] width 340 height 15
click at [535, 401] on label "None of the above apply" at bounding box center [566, 401] width 115 height 15
click at [499, 401] on input "None of the above apply" at bounding box center [492, 402] width 14 height 14
checkbox input "true"
click at [576, 512] on span "Select language" at bounding box center [650, 518] width 307 height 34
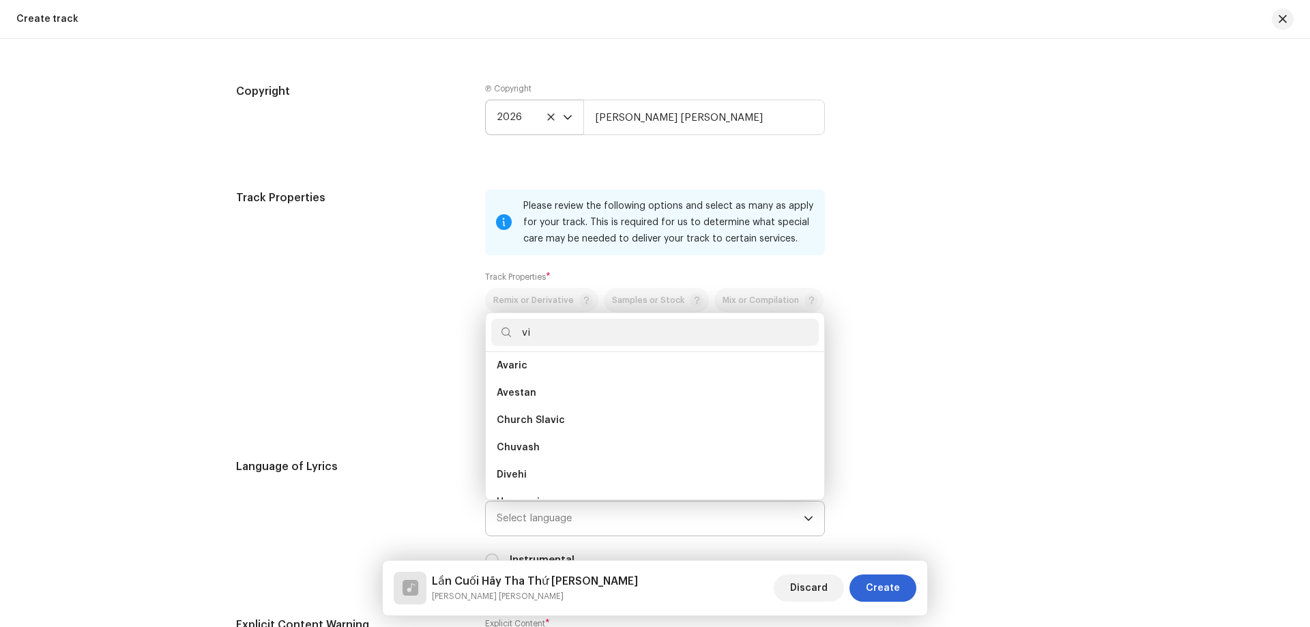
scroll to position [0, 0]
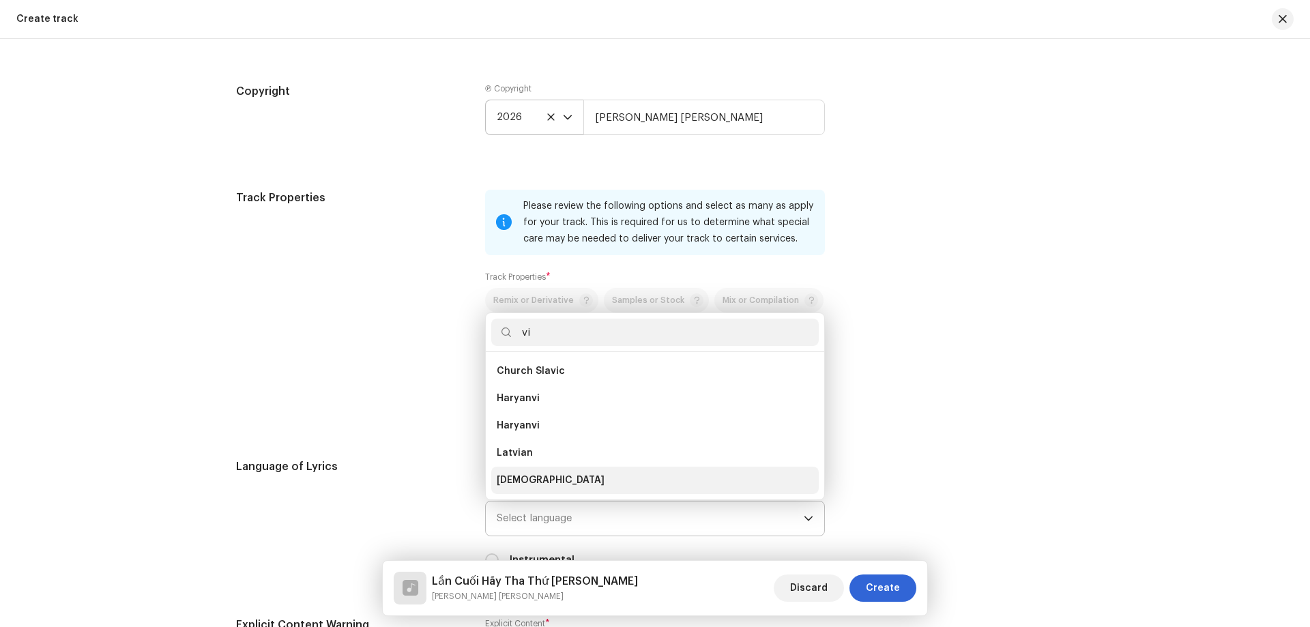
type input "vi"
click at [551, 484] on li "[DEMOGRAPHIC_DATA]" at bounding box center [654, 480] width 327 height 27
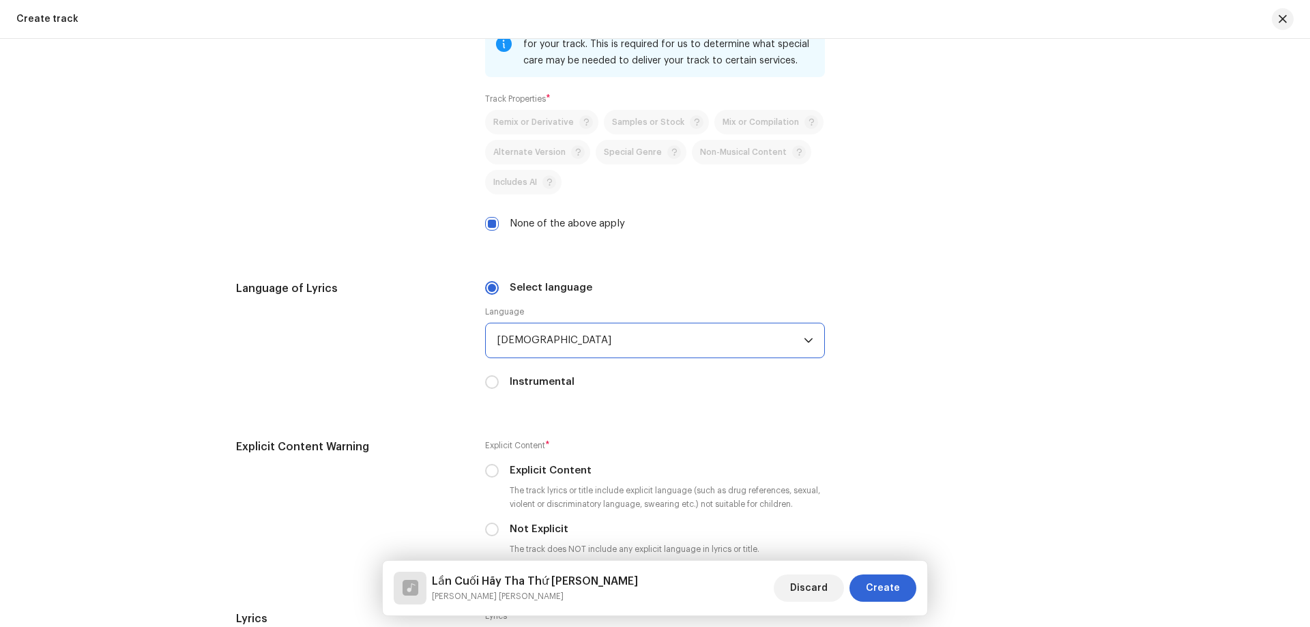
scroll to position [1773, 0]
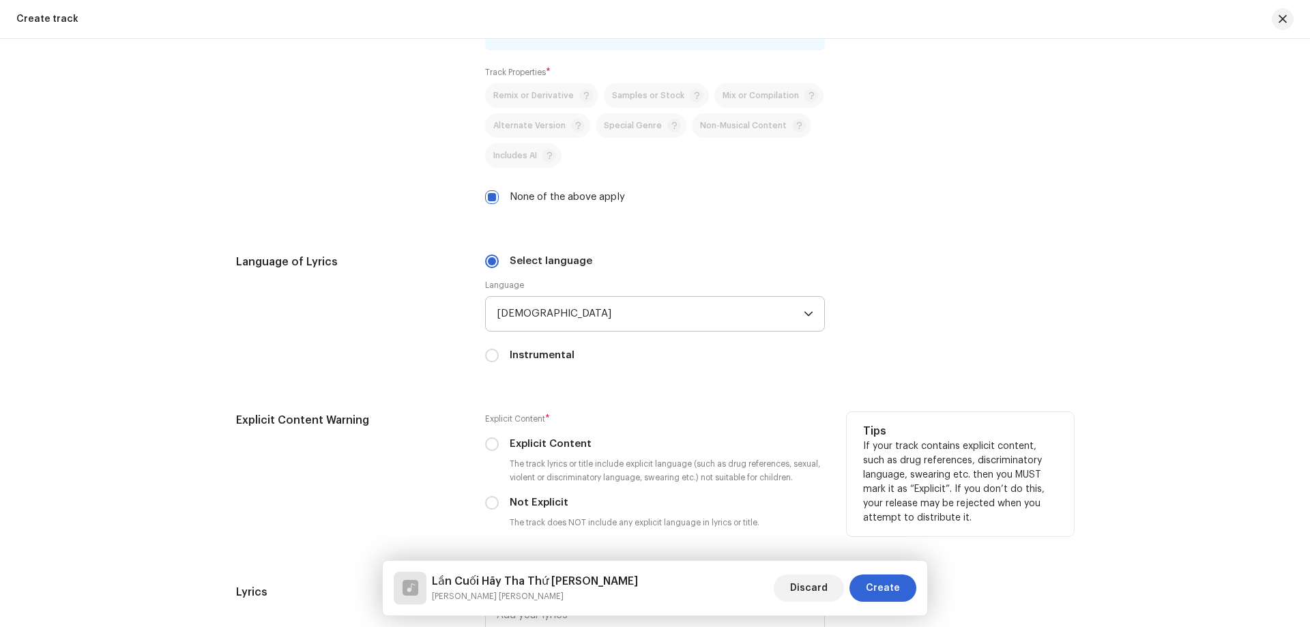
click at [528, 499] on label "Not Explicit" at bounding box center [538, 502] width 59 height 15
click at [499, 499] on input "Not Explicit" at bounding box center [492, 503] width 14 height 14
radio input "true"
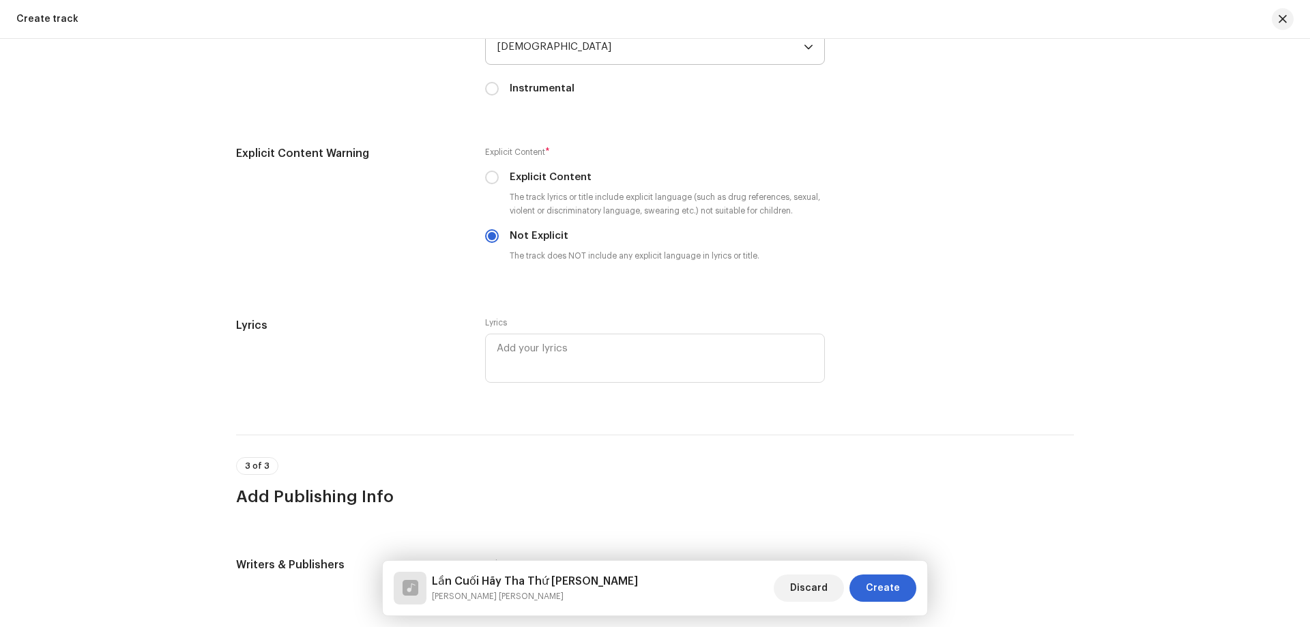
scroll to position [2046, 0]
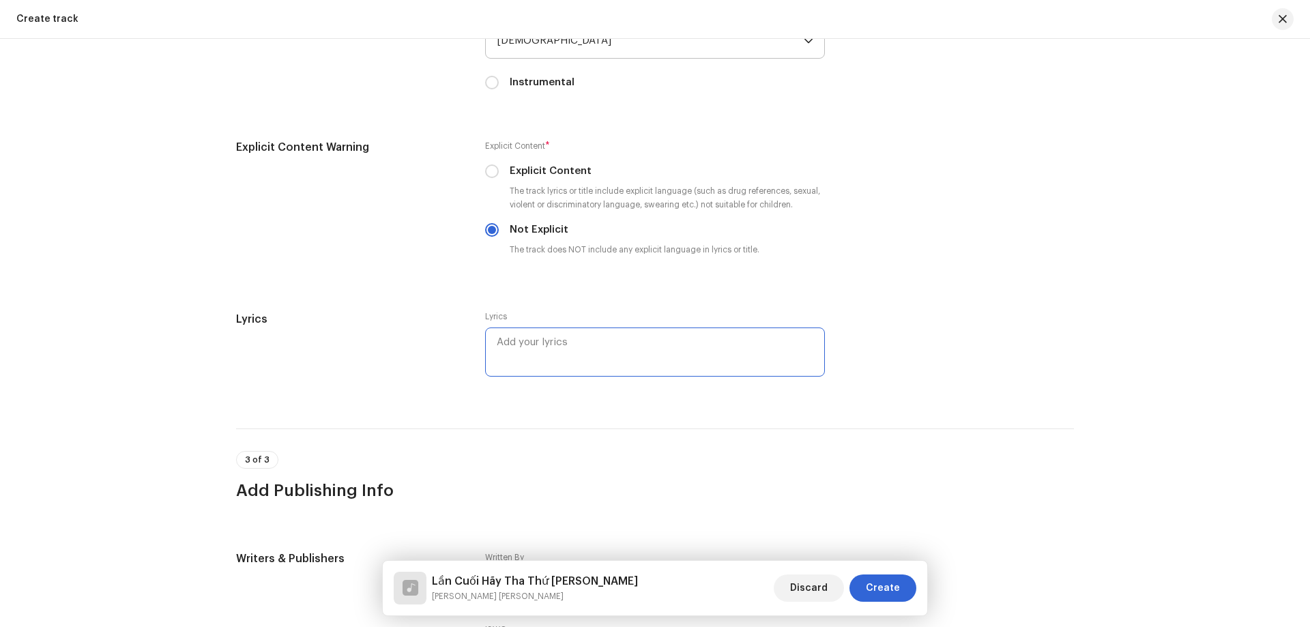
click at [540, 344] on textarea at bounding box center [655, 351] width 340 height 49
paste textarea "Lần Cuối Hãy Tha Thứ [PERSON_NAME]"
type textarea "Lần Cuối Hãy Tha Thứ [PERSON_NAME]"
click at [581, 339] on textarea at bounding box center [655, 351] width 340 height 49
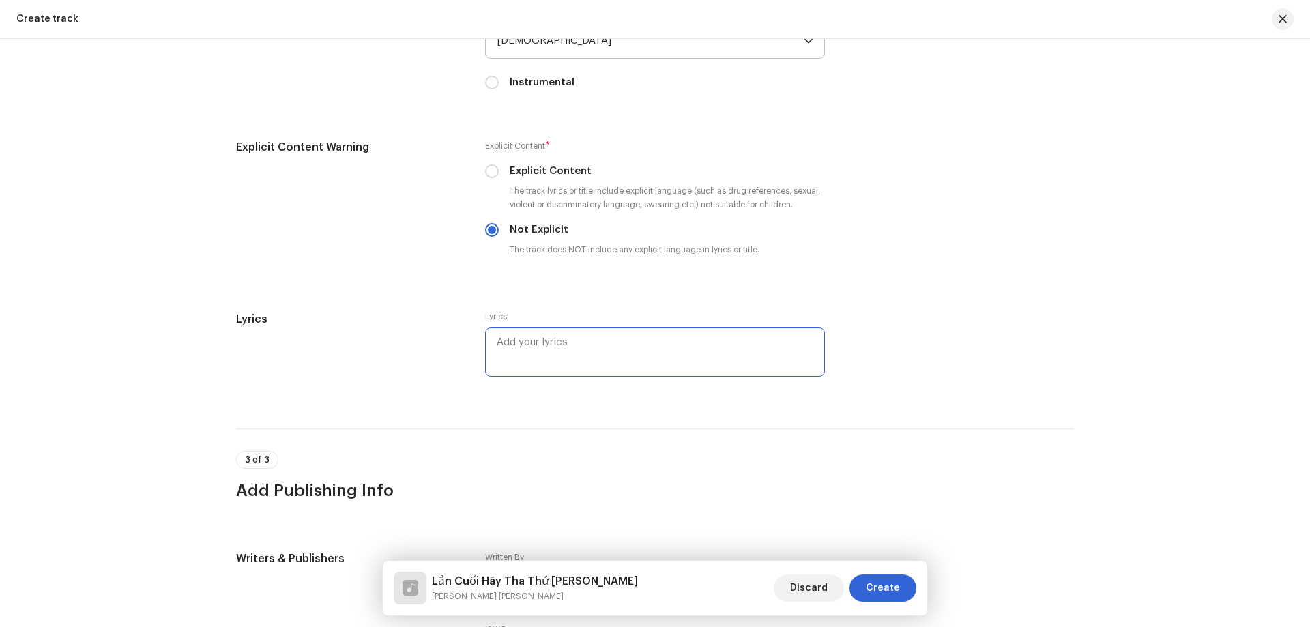
paste textarea "Một lần nữa [PERSON_NAME] em tổn [PERSON_NAME] Một lần nữa khiến [PERSON_NAME] …"
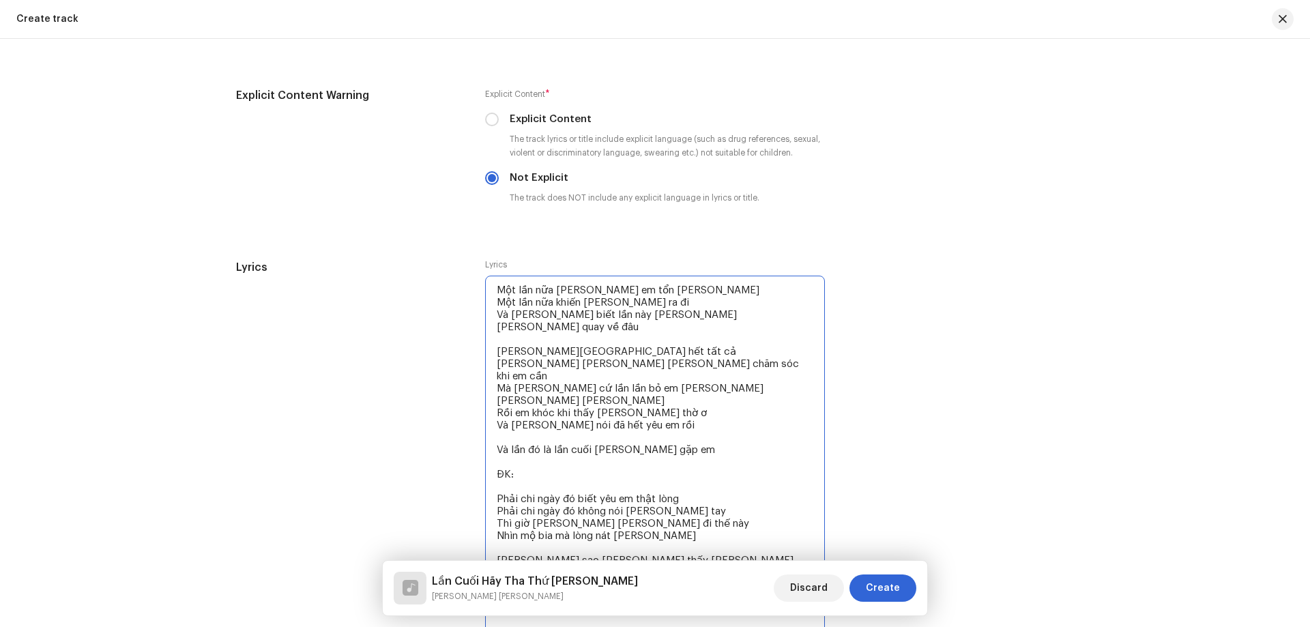
scroll to position [2304, 0]
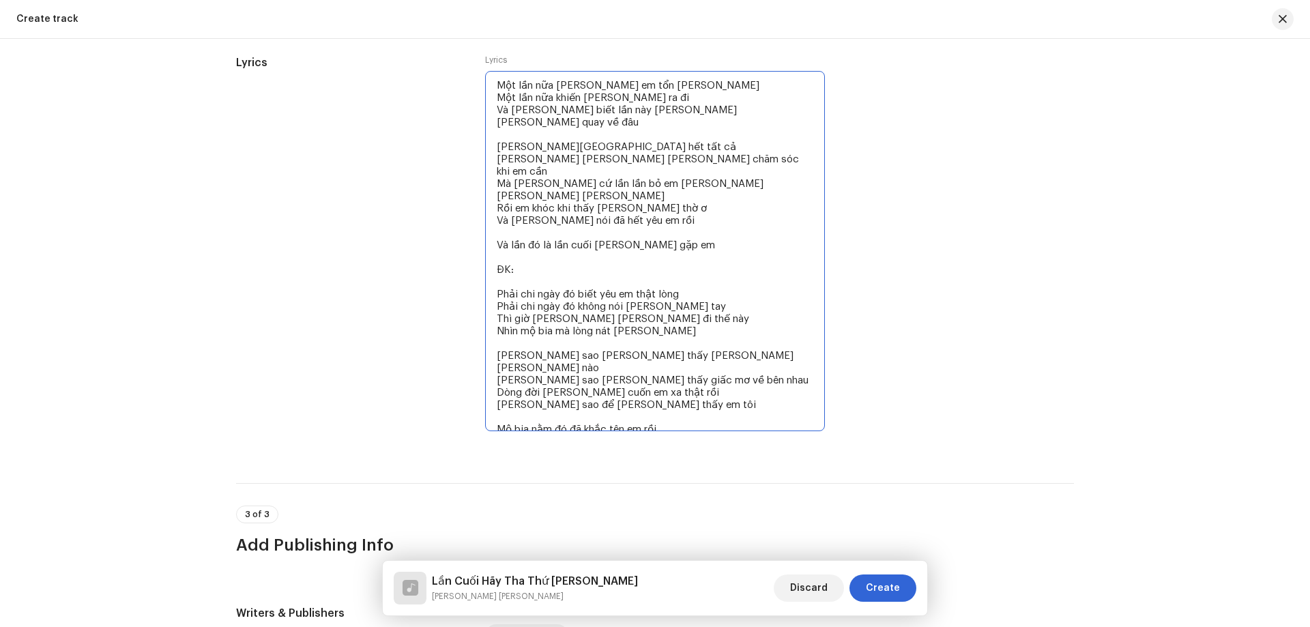
drag, startPoint x: 522, startPoint y: 235, endPoint x: 477, endPoint y: 233, distance: 45.1
click at [477, 233] on div "Lyrics Lyrics Một lần nữa [PERSON_NAME] em tổn [PERSON_NAME] Một lần nữa khiến …" at bounding box center [655, 253] width 838 height 396
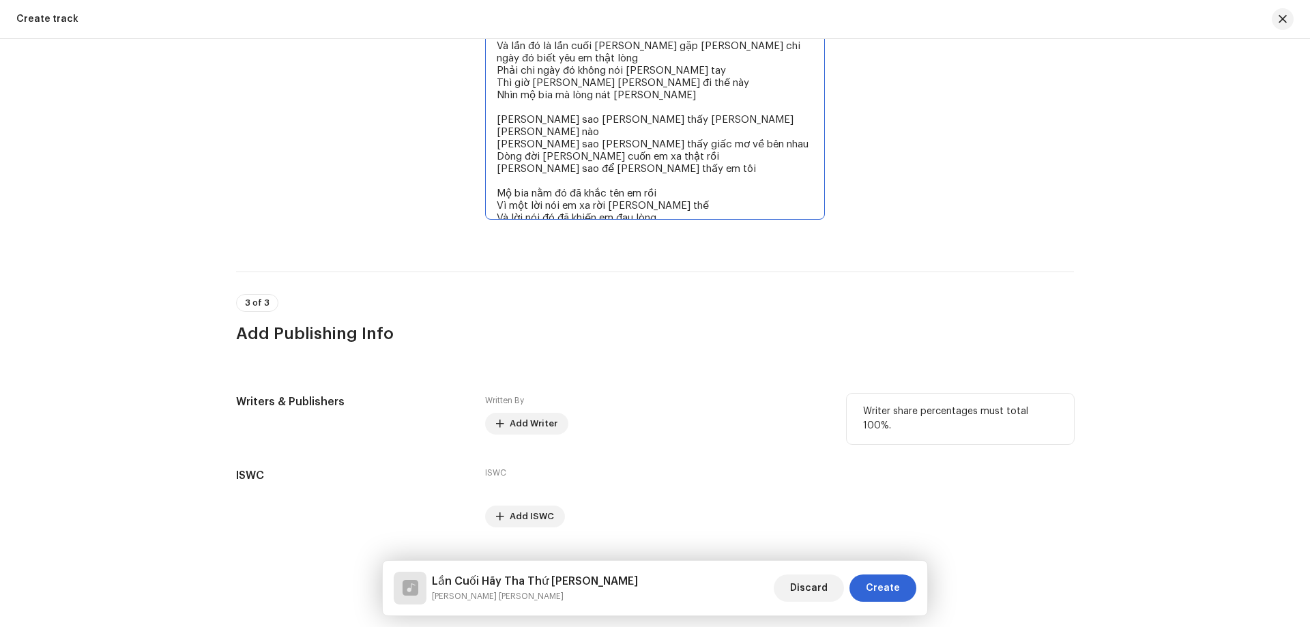
scroll to position [2535, 0]
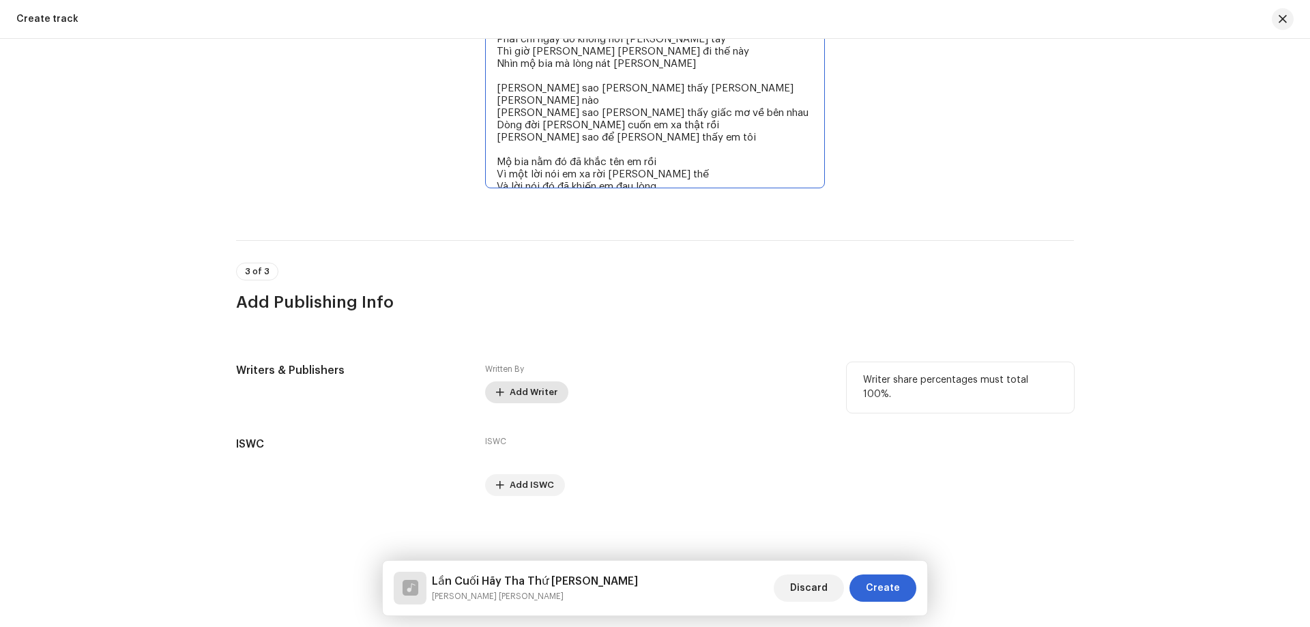
type textarea "Một lần nữa [PERSON_NAME] em tổn [PERSON_NAME] Một lần nữa khiến [PERSON_NAME] …"
click at [534, 393] on span "Add Writer" at bounding box center [533, 392] width 48 height 27
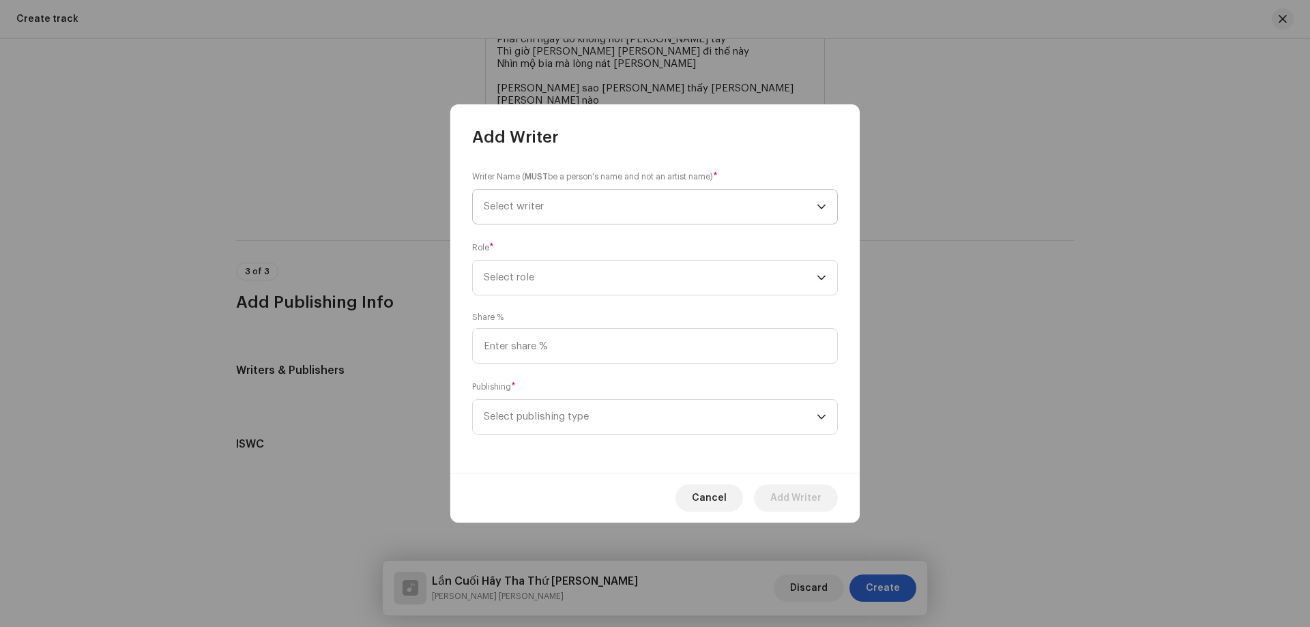
click at [550, 211] on span "Select writer" at bounding box center [650, 207] width 333 height 34
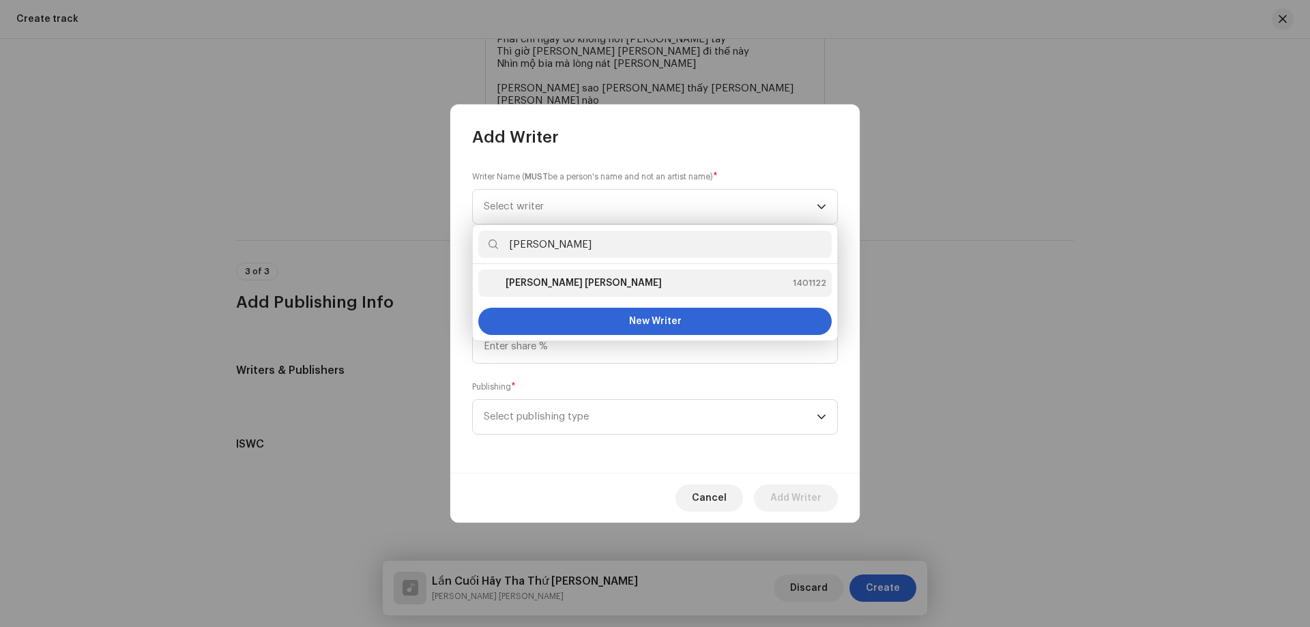
type input "[PERSON_NAME]"
click at [581, 274] on li "[PERSON_NAME] [PERSON_NAME] 1401122" at bounding box center [654, 282] width 353 height 27
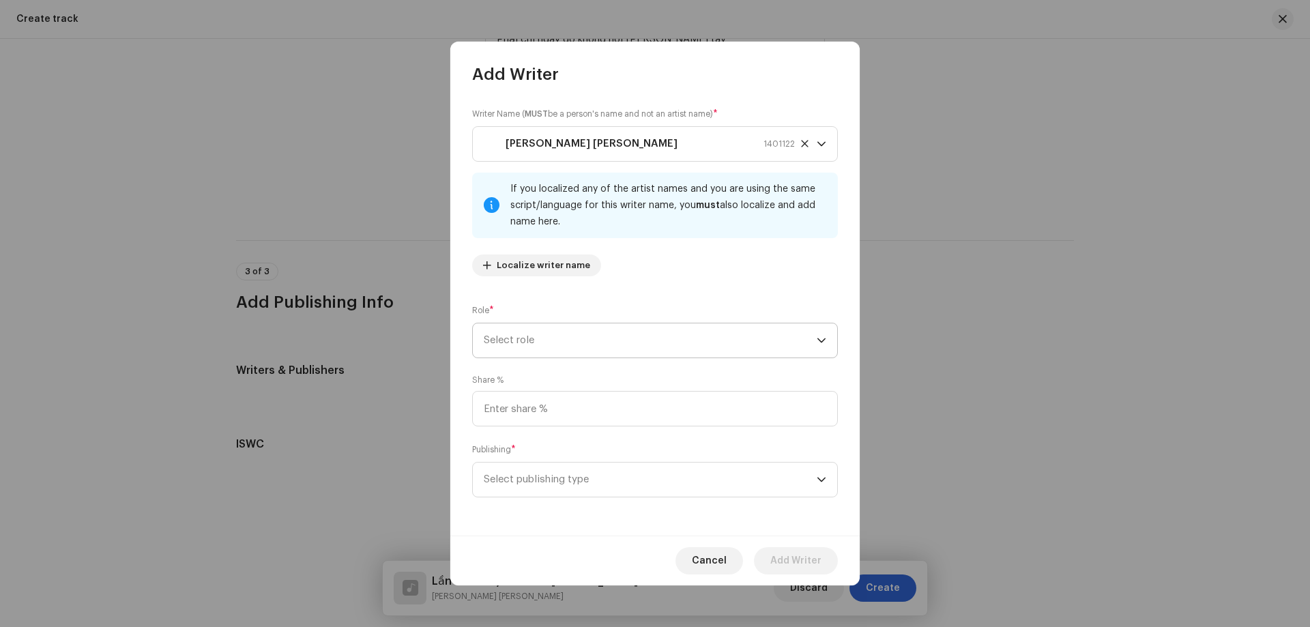
click at [534, 335] on span "Select role" at bounding box center [650, 340] width 333 height 34
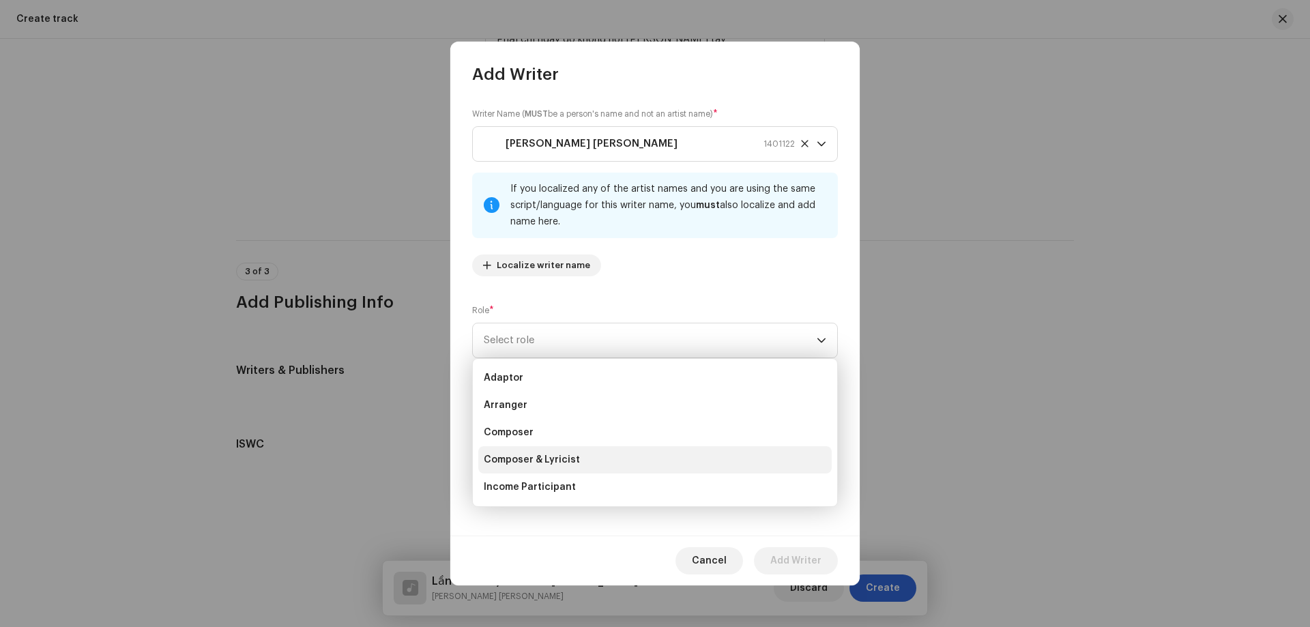
click at [533, 456] on span "Composer & Lyricist" at bounding box center [532, 460] width 96 height 14
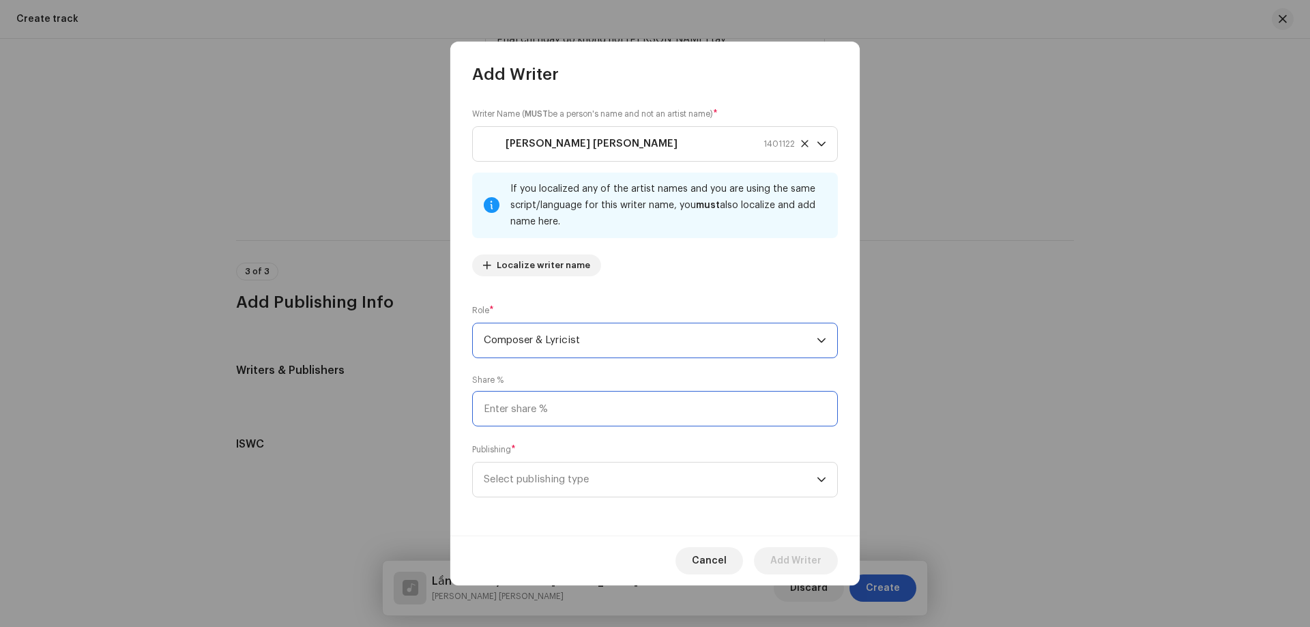
click at [510, 408] on input at bounding box center [655, 408] width 366 height 35
type input "100.00"
click at [580, 476] on span "Select publishing type" at bounding box center [650, 479] width 333 height 34
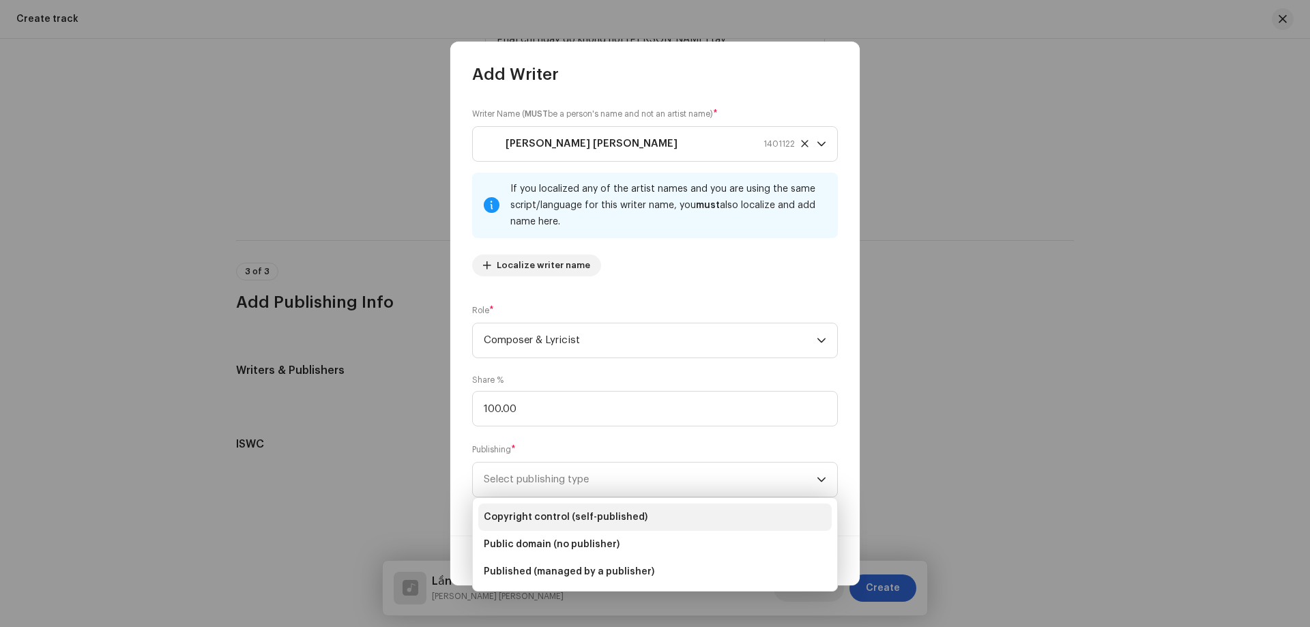
click at [544, 521] on span "Copyright control (self-published)" at bounding box center [566, 517] width 164 height 14
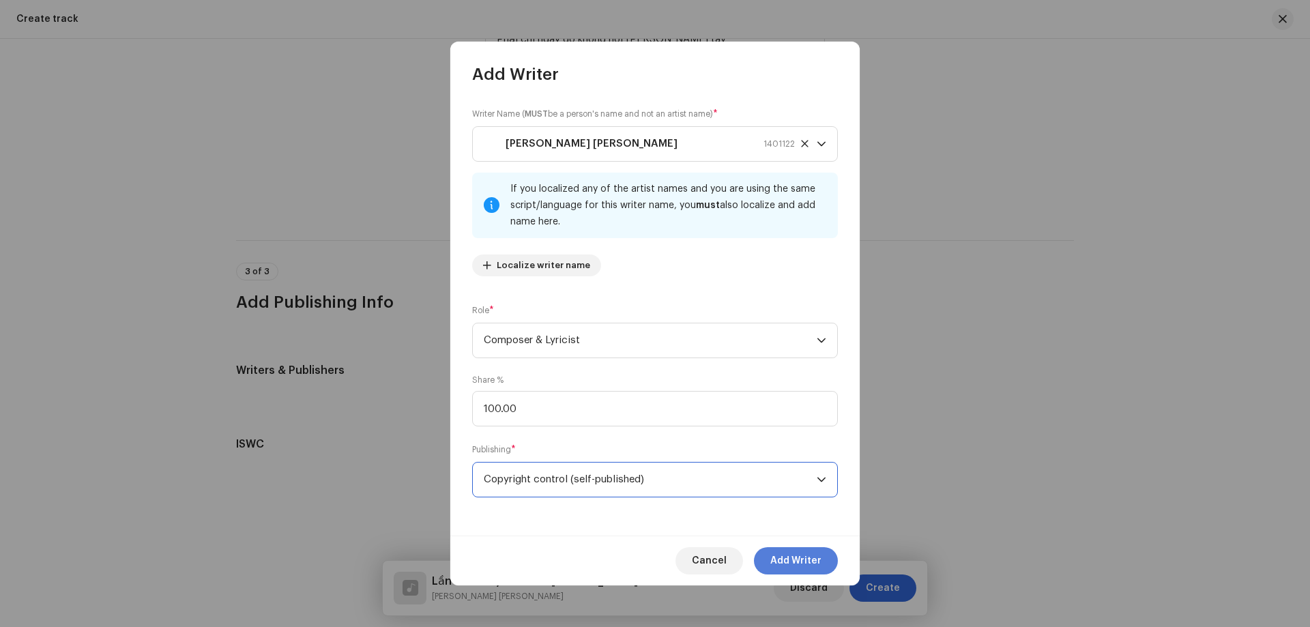
click at [780, 550] on span "Add Writer" at bounding box center [795, 560] width 51 height 27
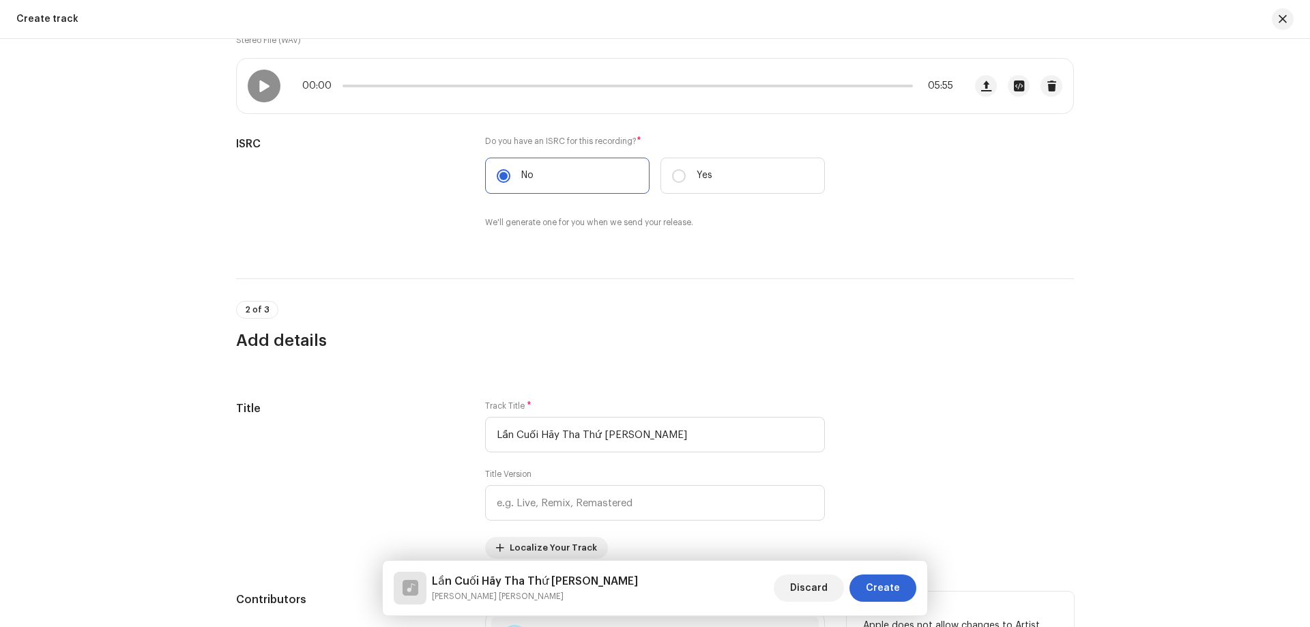
scroll to position [216, 0]
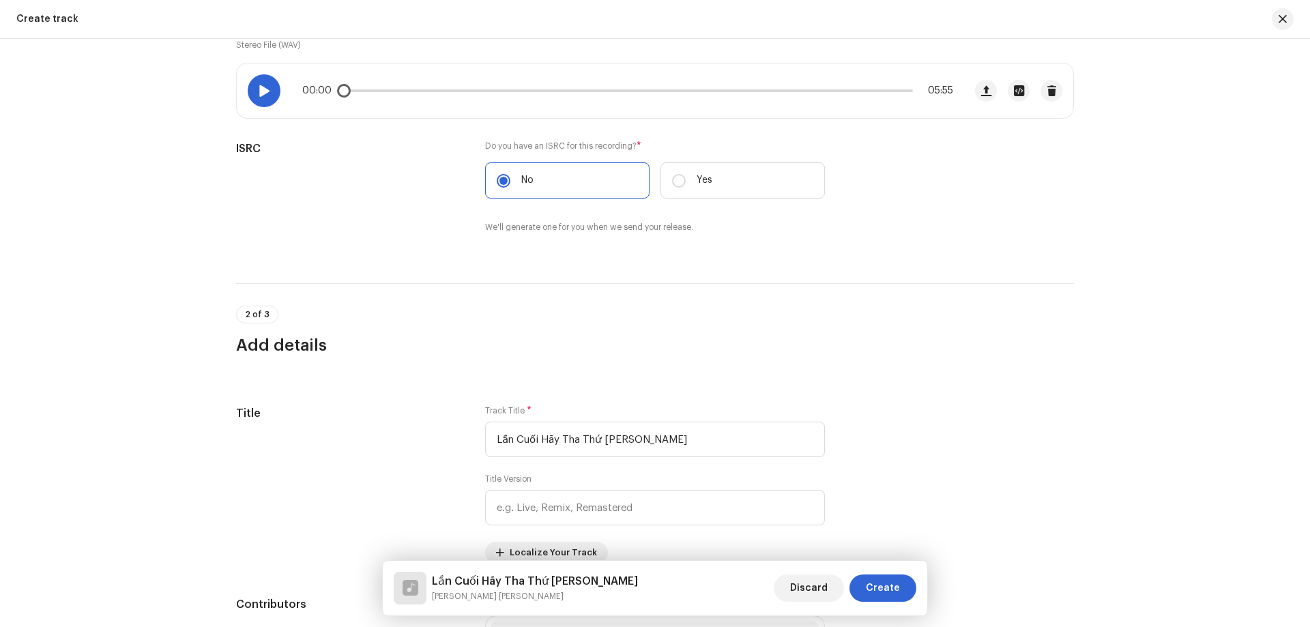
click at [258, 103] on div at bounding box center [264, 90] width 33 height 33
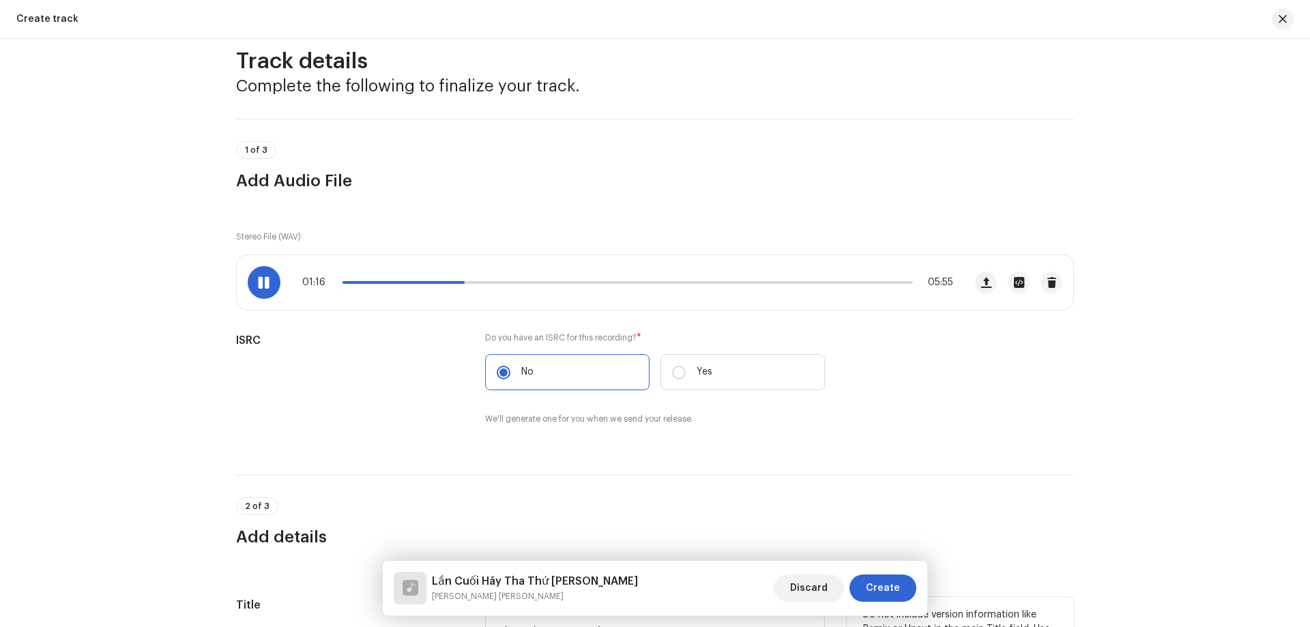
scroll to position [11, 0]
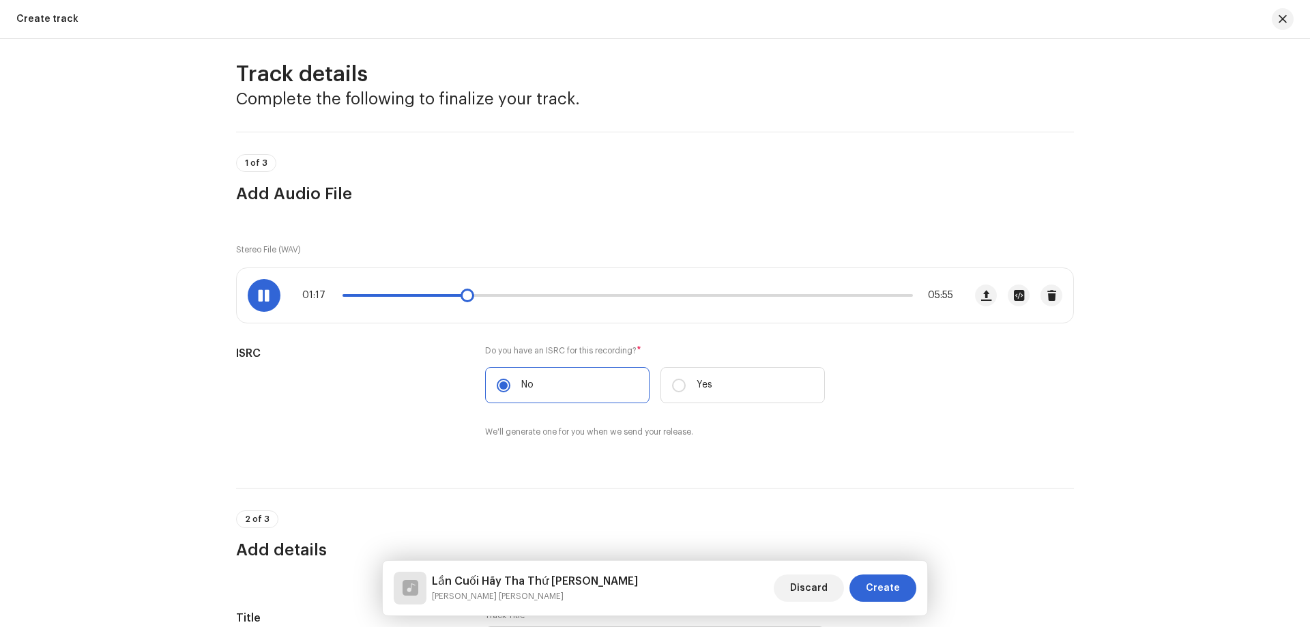
click at [558, 295] on p-slider at bounding box center [627, 295] width 570 height 3
drag, startPoint x: 558, startPoint y: 295, endPoint x: 542, endPoint y: 301, distance: 17.3
click at [542, 301] on span at bounding box center [544, 296] width 14 height 14
drag, startPoint x: 544, startPoint y: 301, endPoint x: 516, endPoint y: 297, distance: 28.2
click at [516, 297] on span at bounding box center [519, 296] width 14 height 14
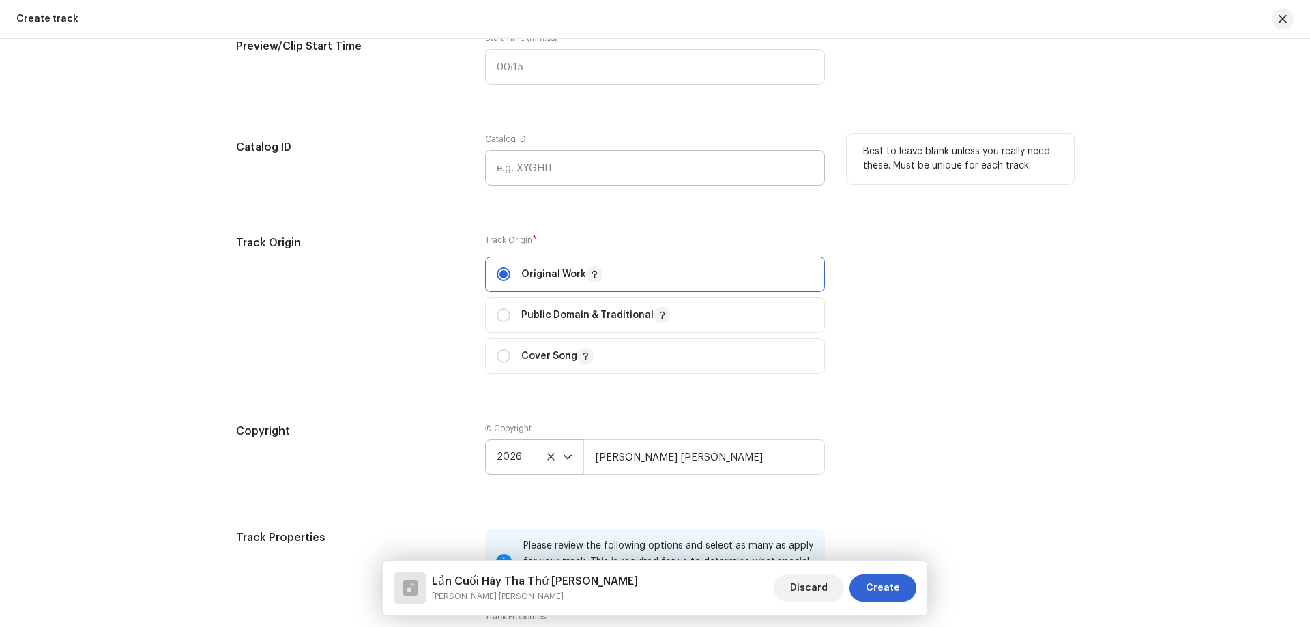
scroll to position [1102, 0]
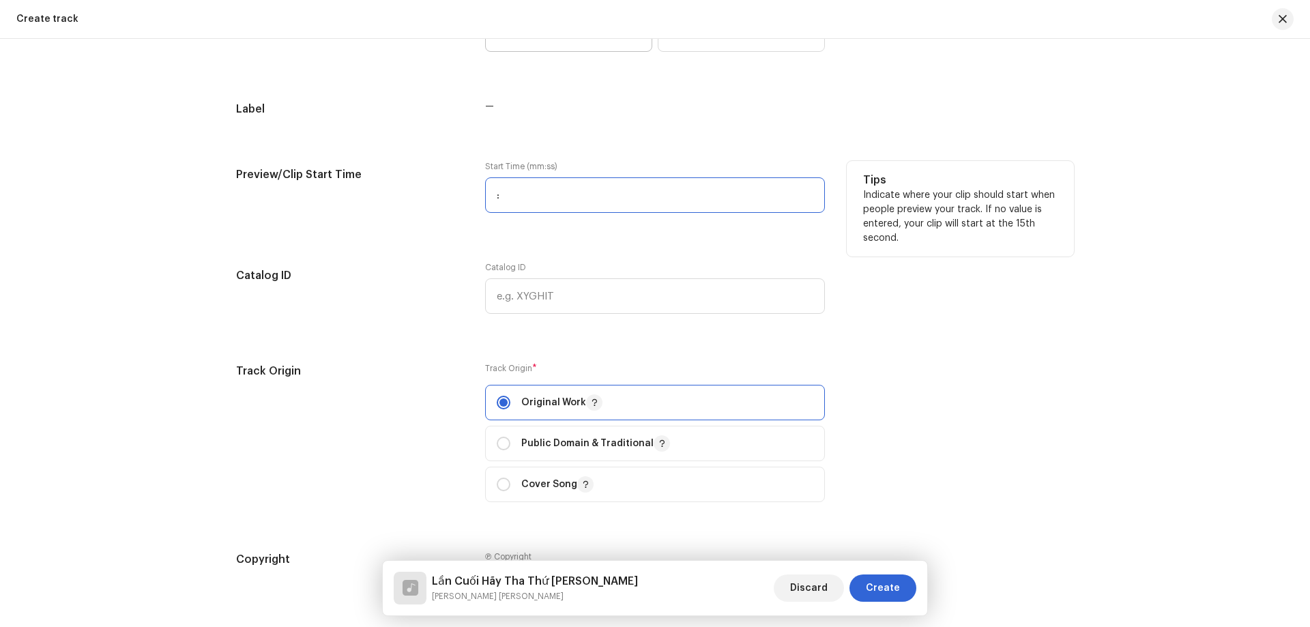
click at [488, 193] on input ":" at bounding box center [655, 194] width 340 height 35
type input "02:05"
click at [412, 359] on div "Track details Complete the following to finalize your track. 1 of 3 Add Audio F…" at bounding box center [654, 483] width 881 height 3028
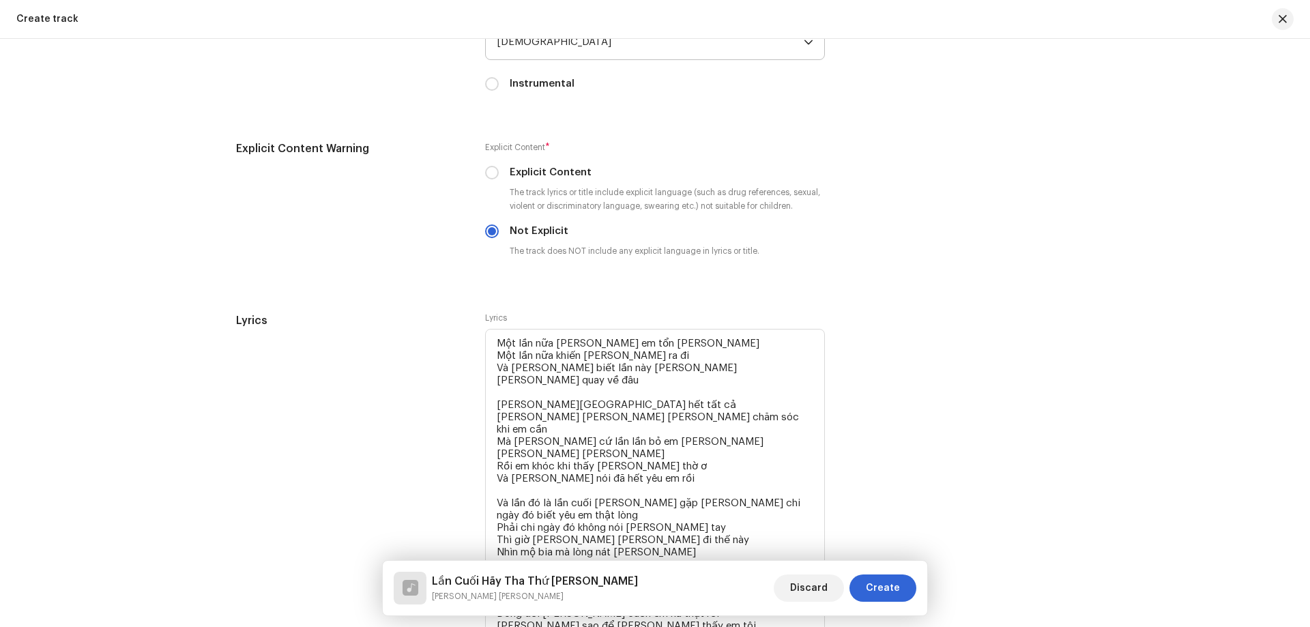
scroll to position [1842, 0]
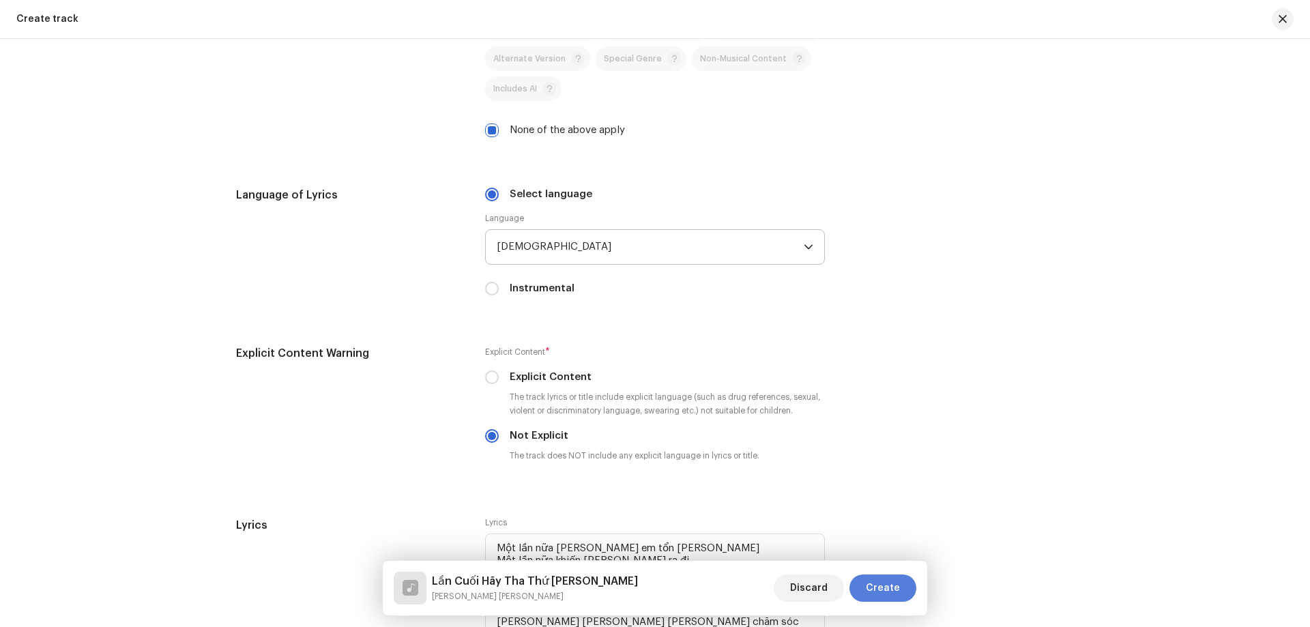
click at [884, 581] on span "Create" at bounding box center [883, 587] width 34 height 27
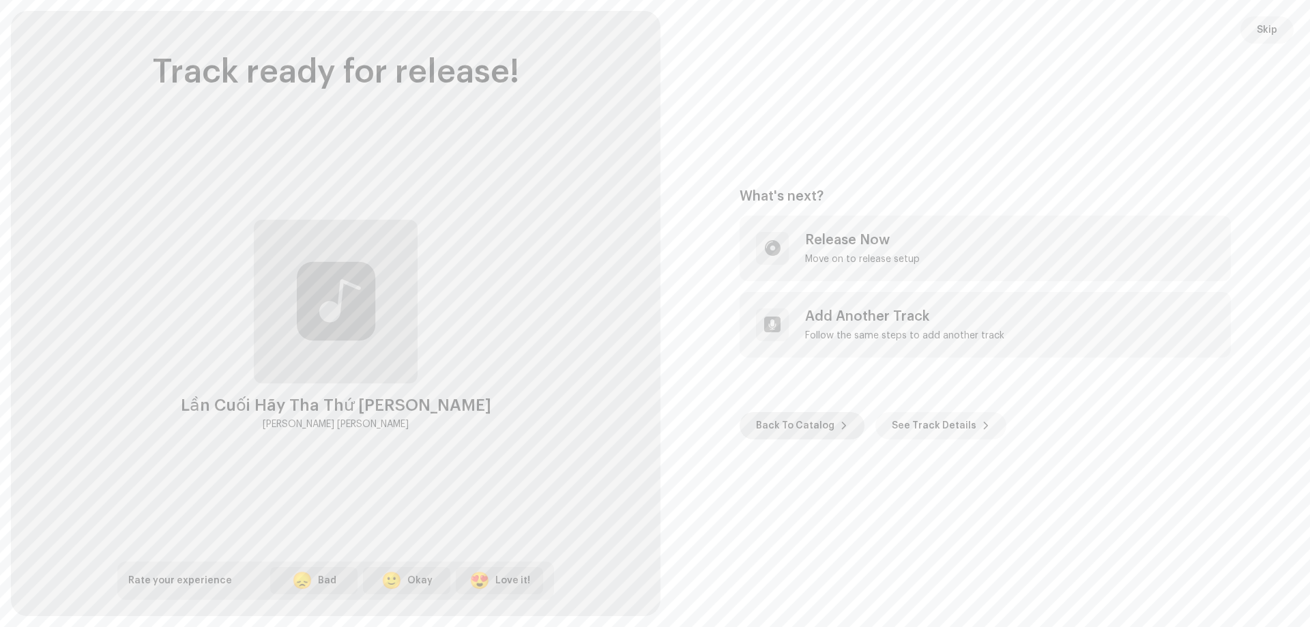
click at [795, 427] on span "Back To Catalog" at bounding box center [795, 425] width 78 height 27
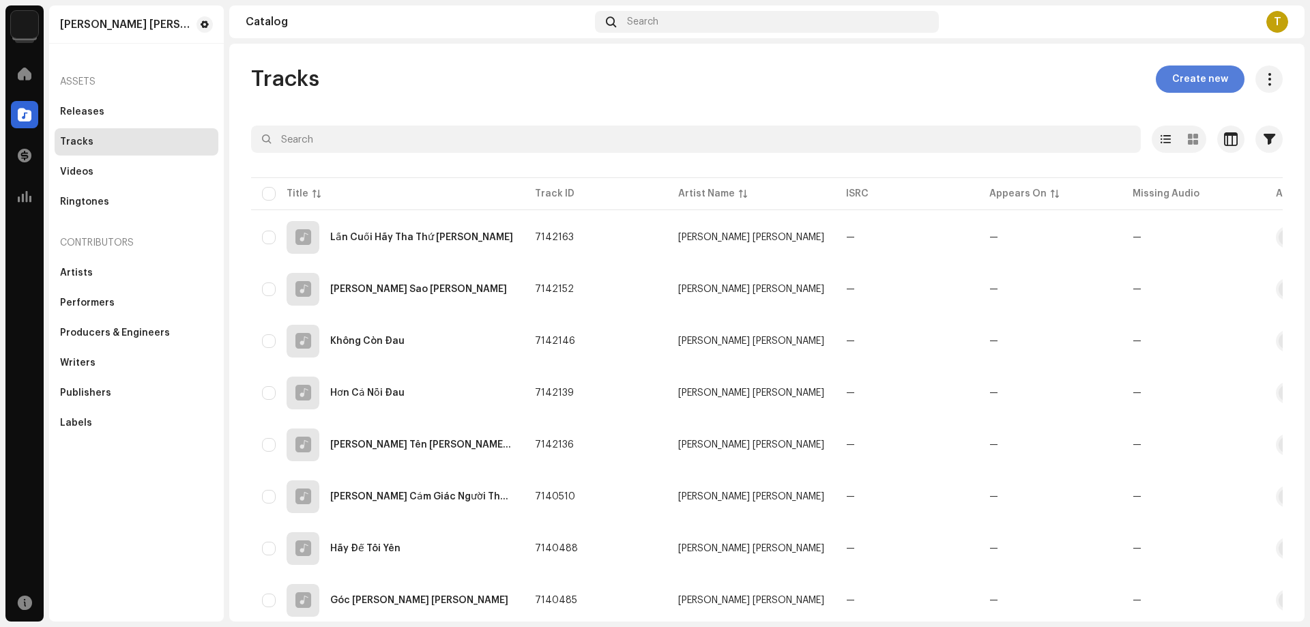
click at [1185, 85] on span "Create new" at bounding box center [1200, 78] width 56 height 27
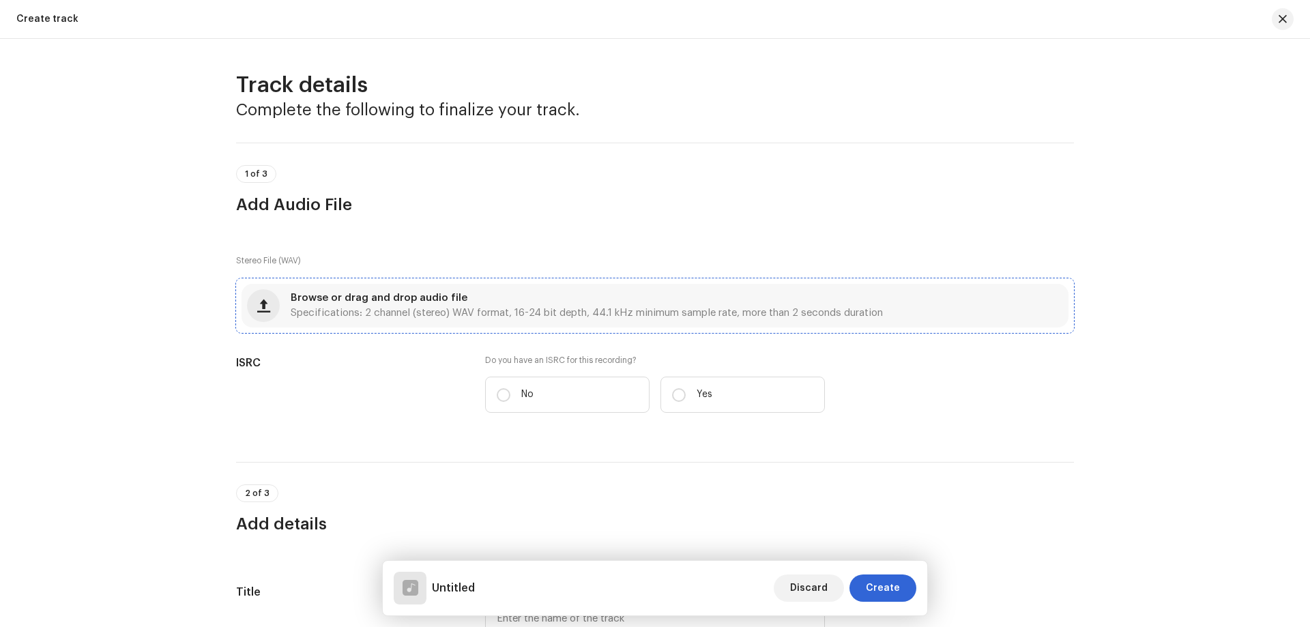
click at [531, 310] on span "Specifications: 2 channel (stereo) WAV format, 16-24 bit depth, 44.1 kHz minimu…" at bounding box center [587, 313] width 592 height 10
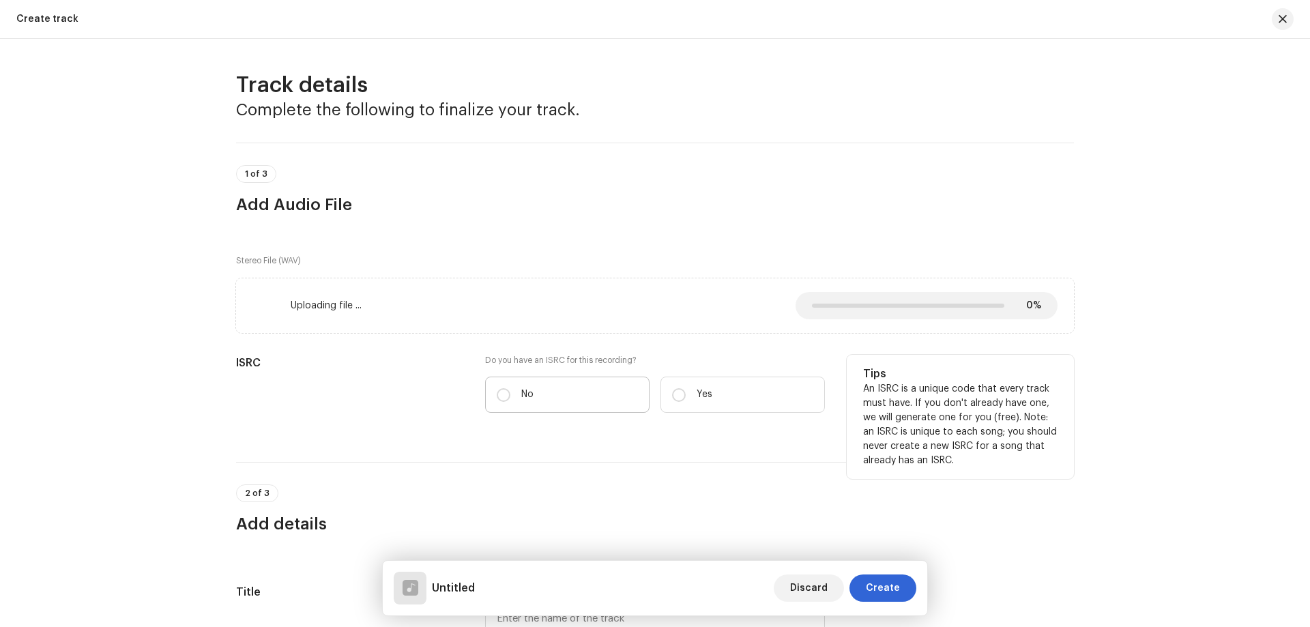
click at [526, 390] on p "No" at bounding box center [527, 394] width 12 height 14
click at [510, 390] on input "No" at bounding box center [504, 395] width 14 height 14
radio input "true"
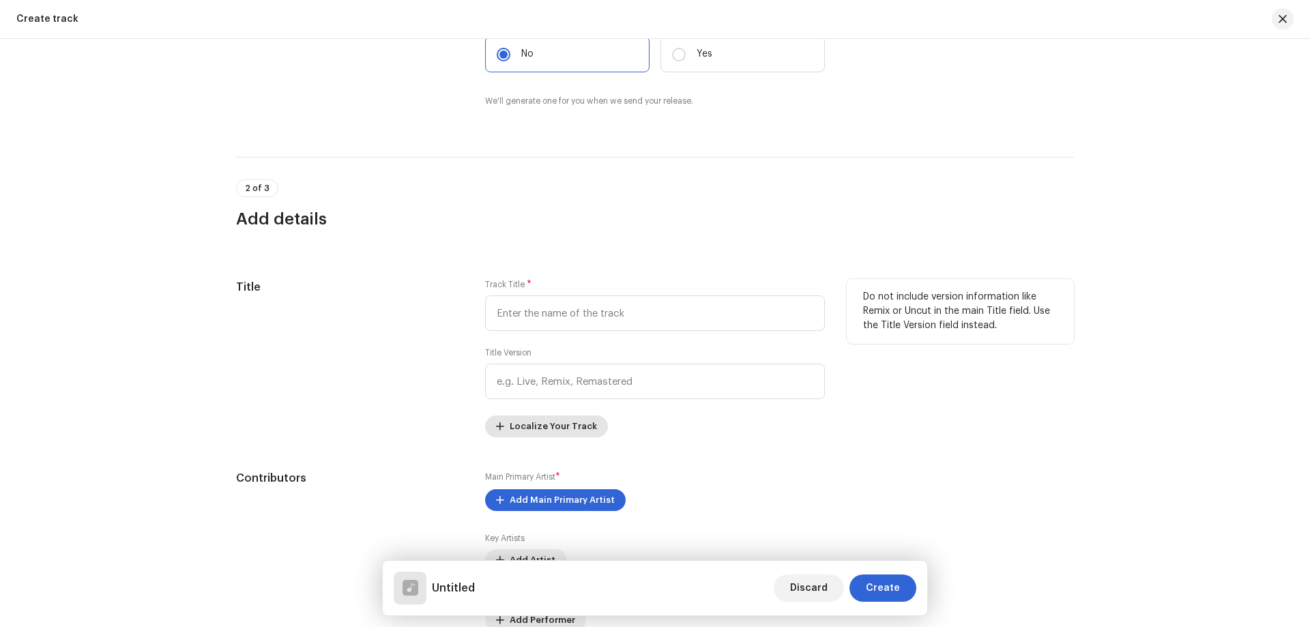
scroll to position [341, 0]
click at [548, 305] on input "text" at bounding box center [655, 312] width 340 height 35
paste input "[PERSON_NAME]"
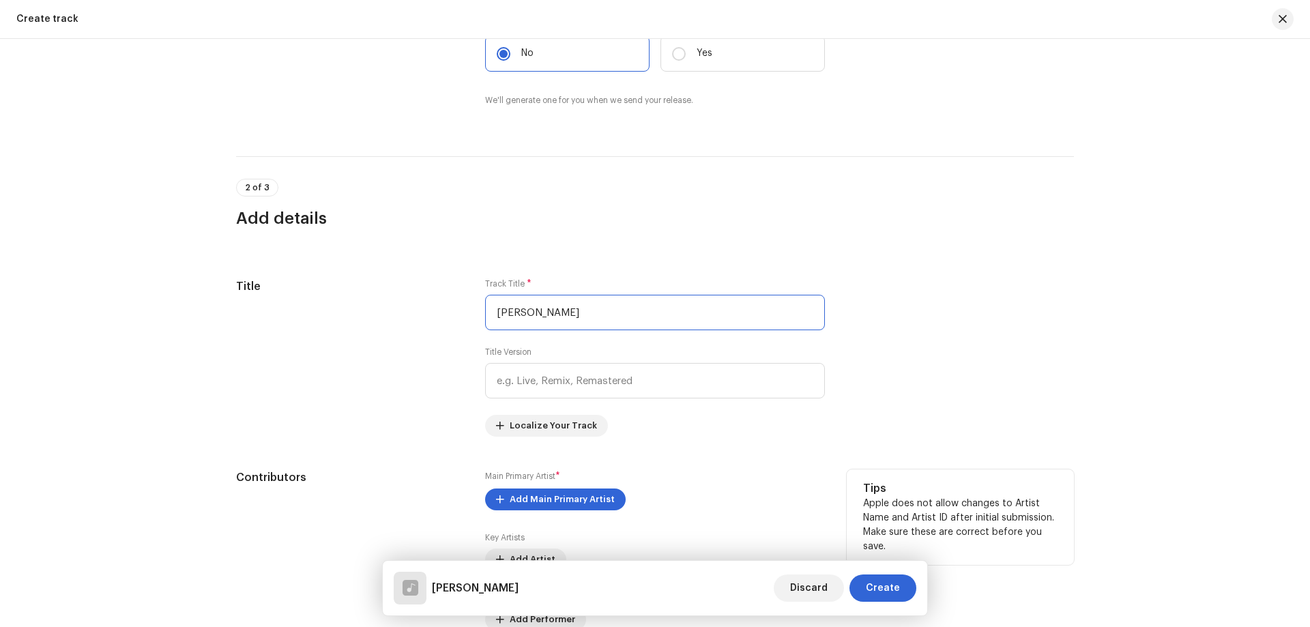
type input "[PERSON_NAME]"
click at [563, 487] on div "Main Primary Artist * Add Main Primary Artist Key Artists Add Artist Performer …" at bounding box center [655, 581] width 340 height 224
click at [563, 492] on span "Add Main Primary Artist" at bounding box center [561, 499] width 105 height 27
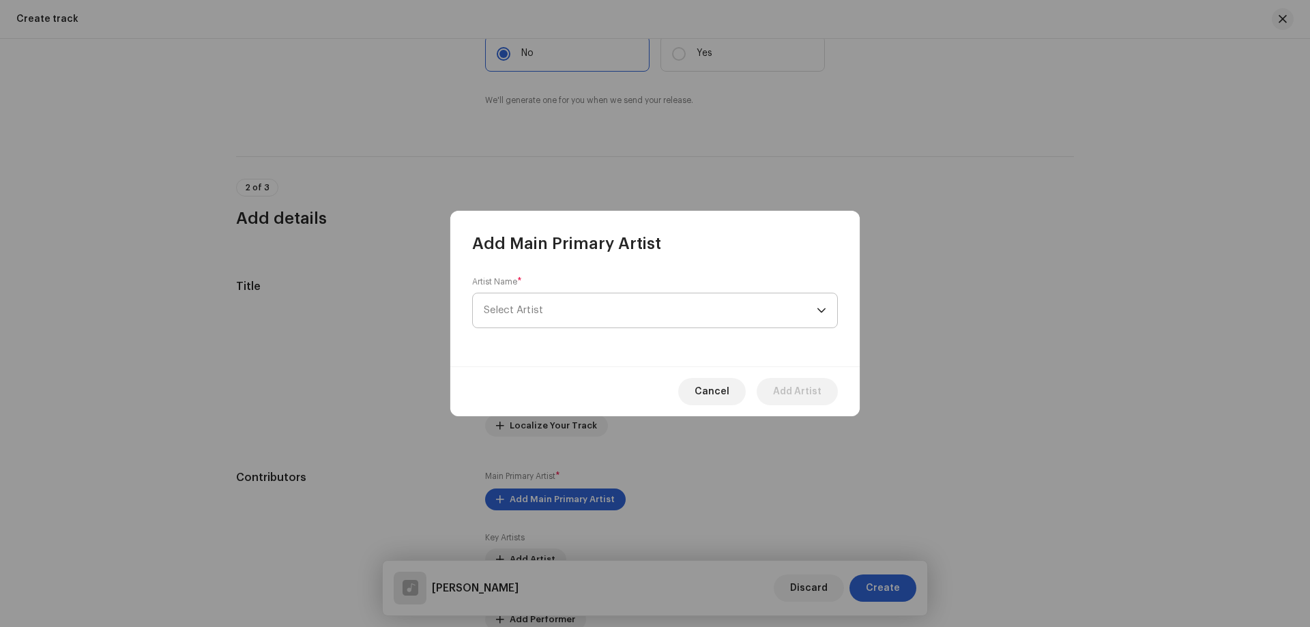
click at [561, 306] on span "Select Artist" at bounding box center [650, 310] width 333 height 34
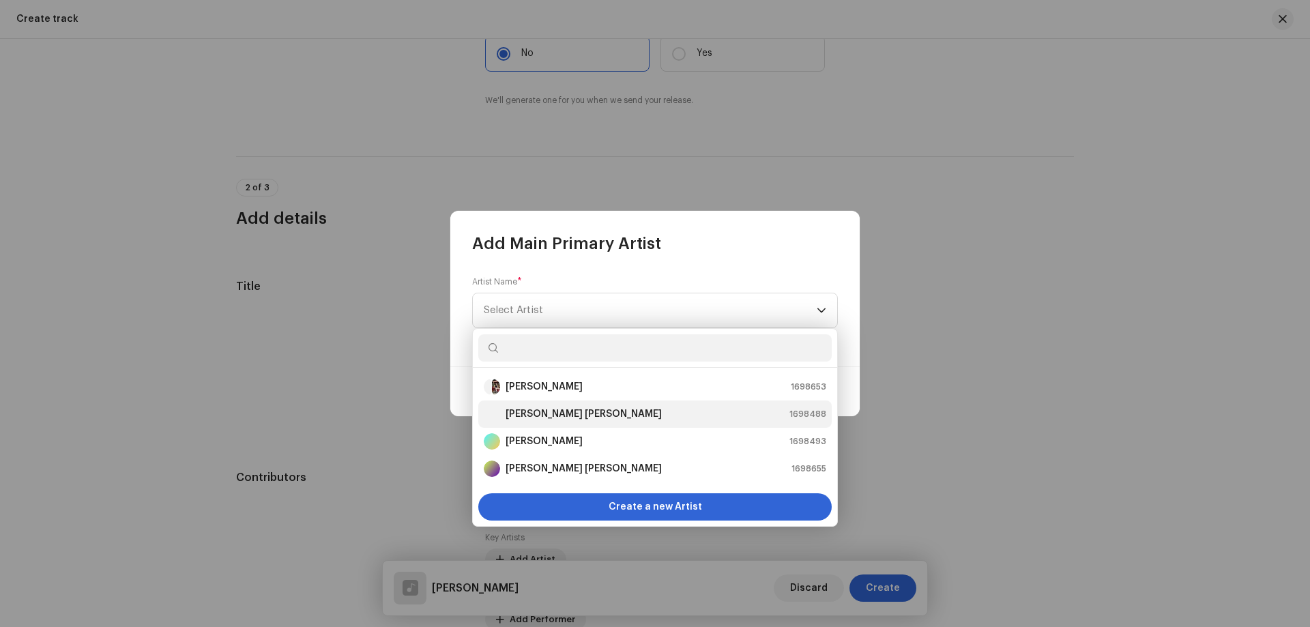
click at [559, 415] on strong "[PERSON_NAME] [PERSON_NAME]" at bounding box center [583, 414] width 156 height 14
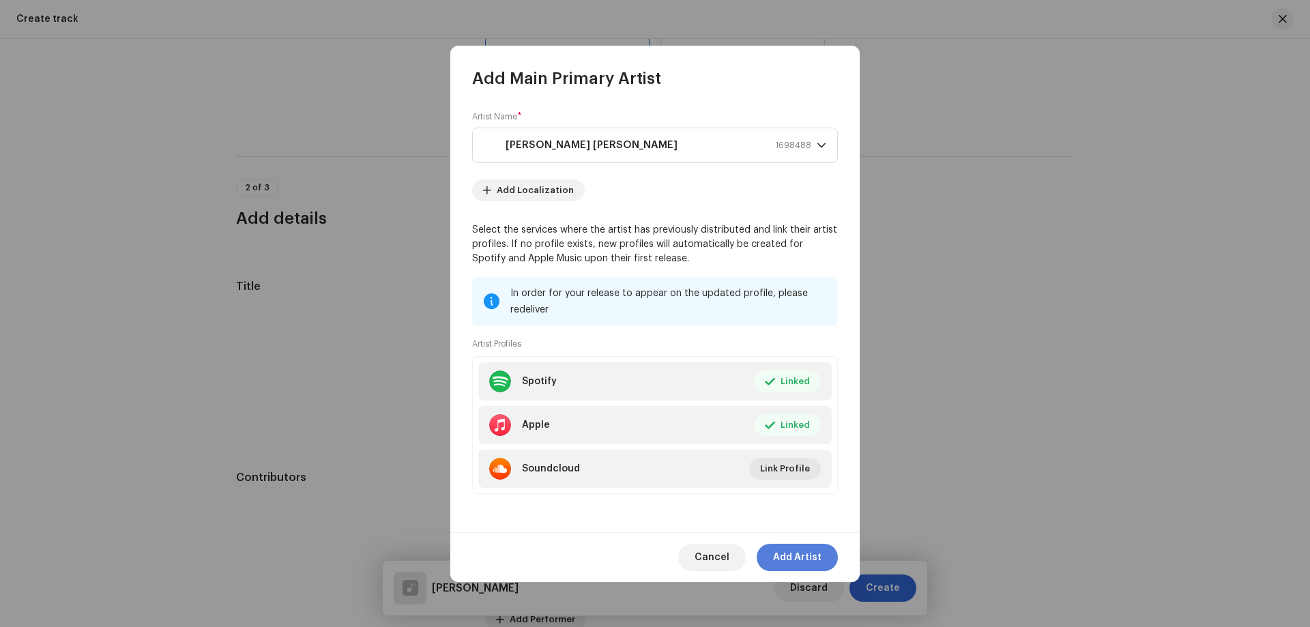
click at [800, 553] on span "Add Artist" at bounding box center [797, 557] width 48 height 27
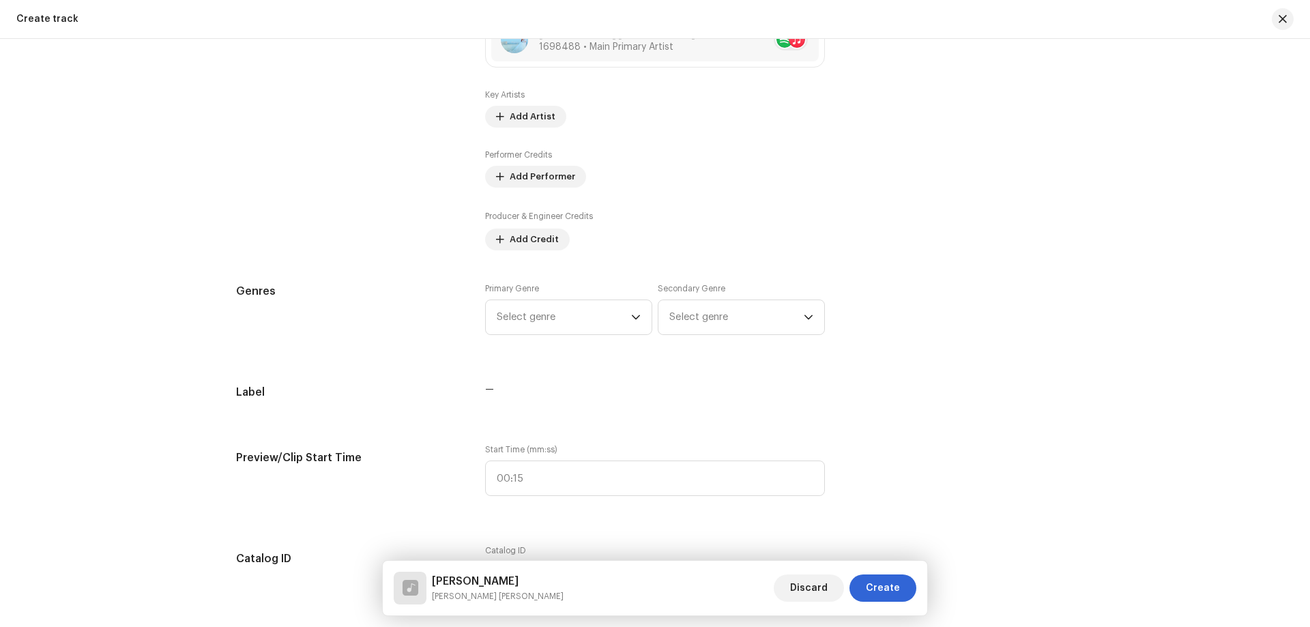
scroll to position [818, 0]
click at [557, 313] on span "Select genre" at bounding box center [564, 316] width 134 height 34
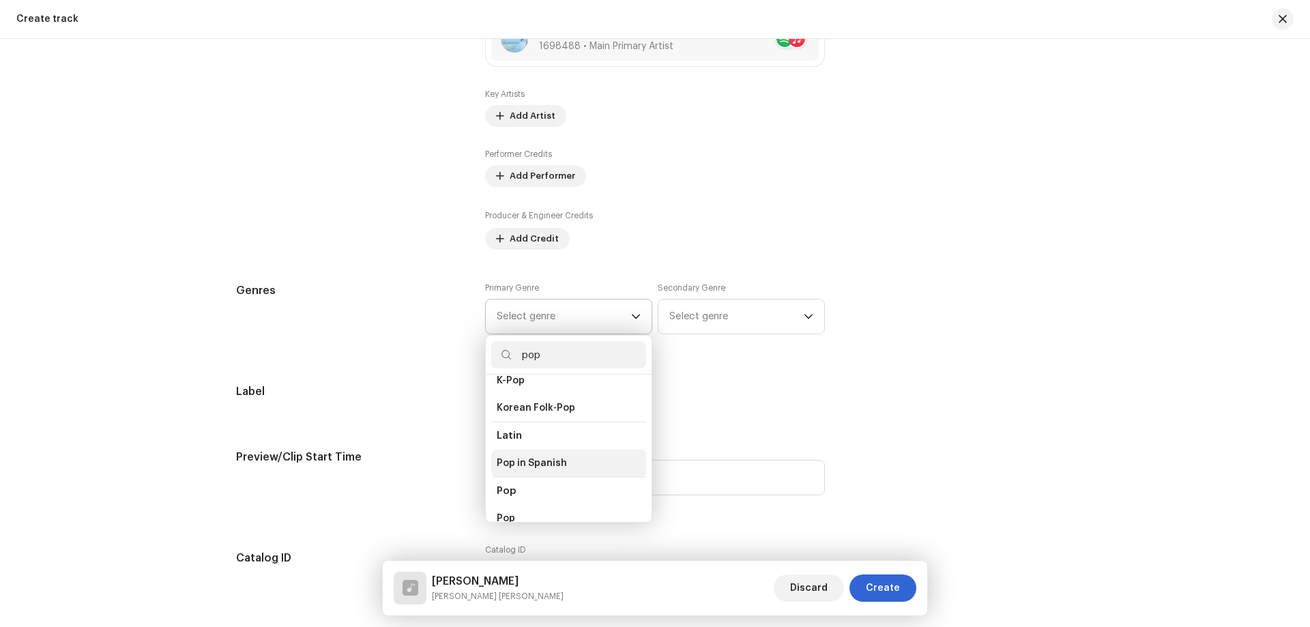
scroll to position [409, 0]
type input "pop"
click at [512, 509] on li "Pop" at bounding box center [568, 518] width 155 height 27
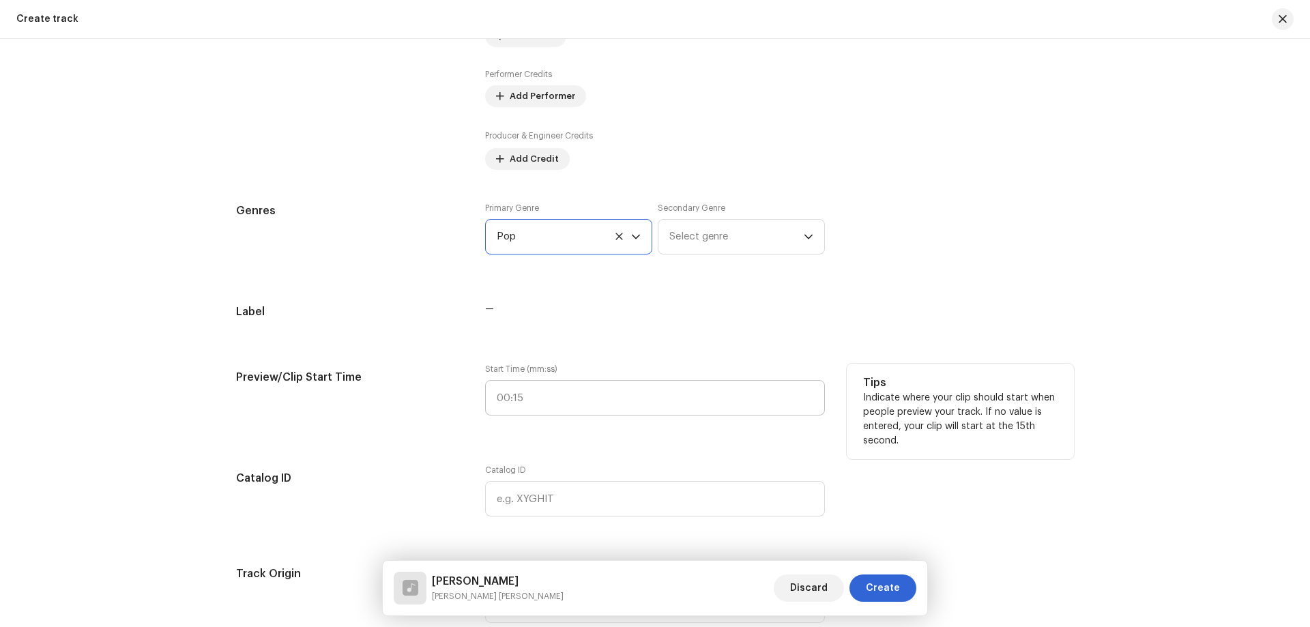
scroll to position [1023, 0]
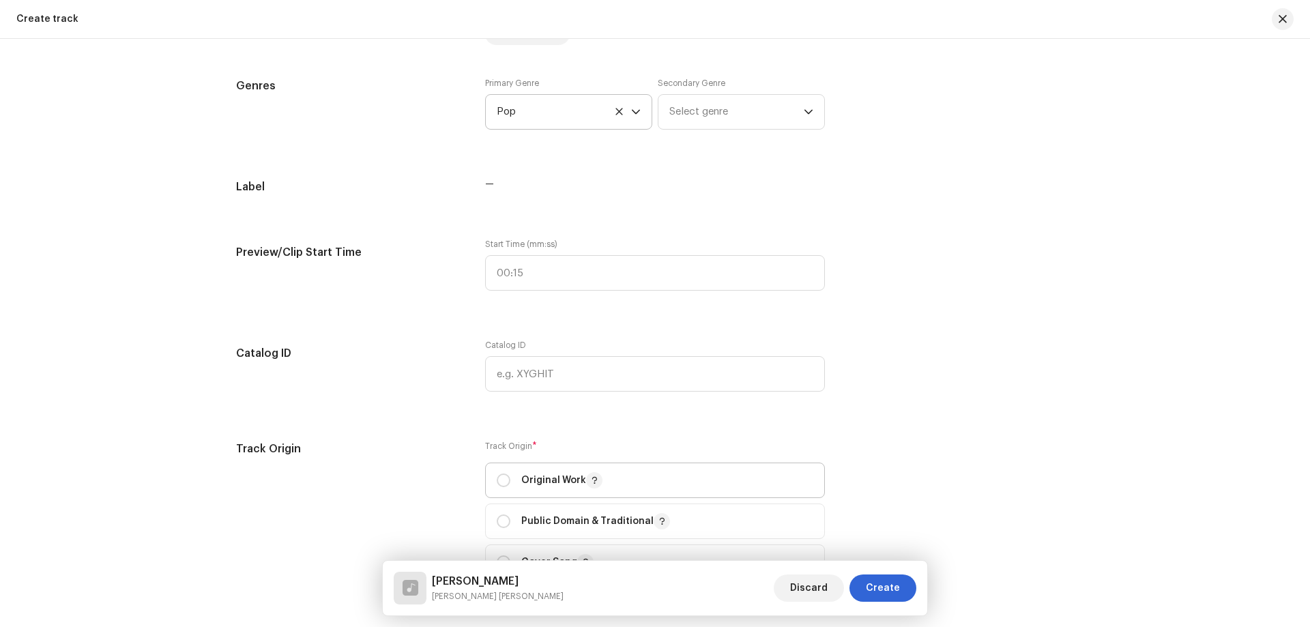
click at [531, 477] on p "Original Work" at bounding box center [561, 480] width 81 height 16
radio input "true"
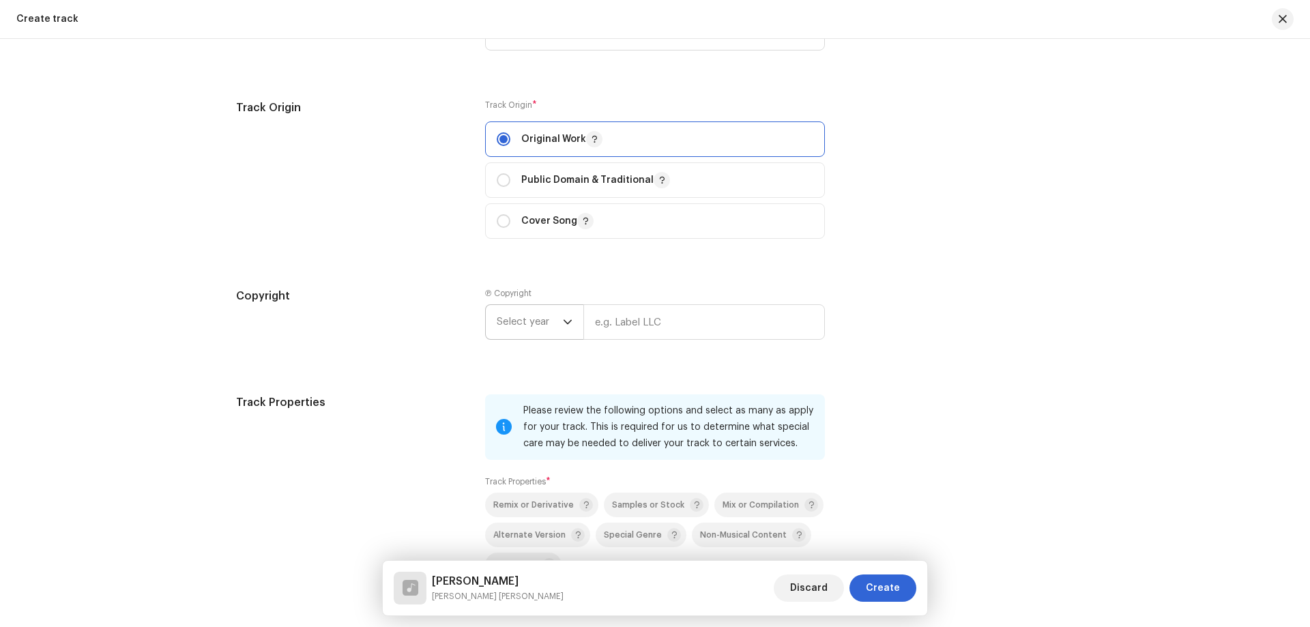
click at [528, 324] on span "Select year" at bounding box center [530, 322] width 66 height 34
click at [520, 328] on span "Select year" at bounding box center [530, 322] width 66 height 34
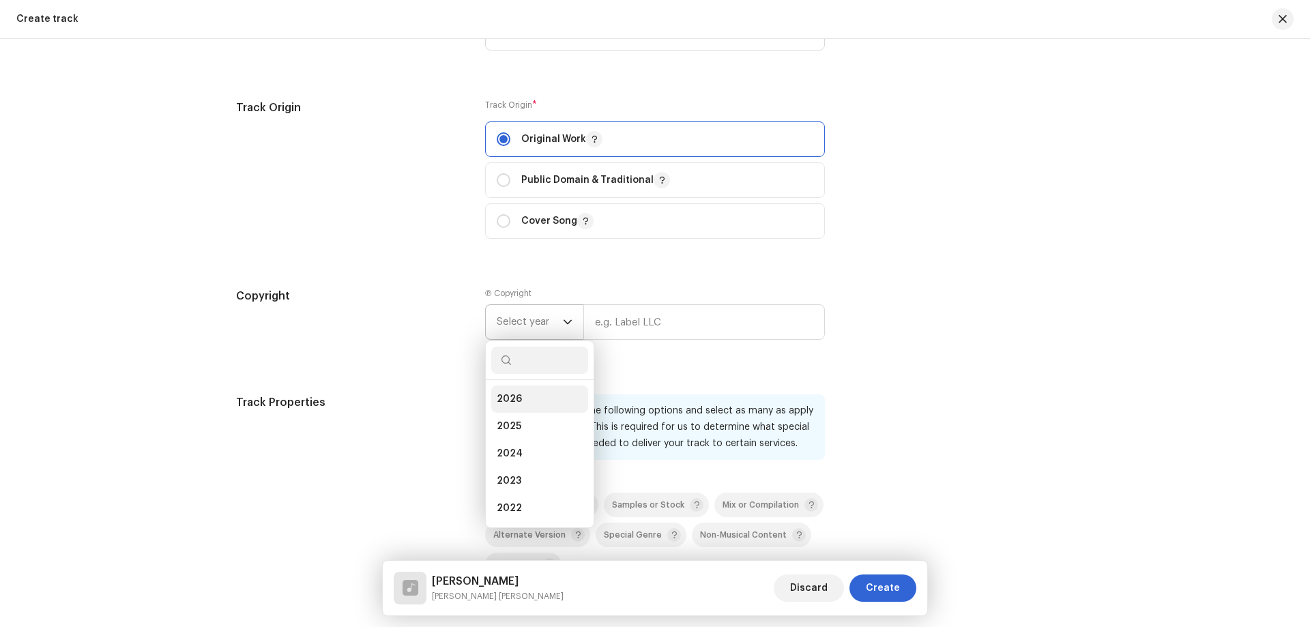
click at [509, 403] on span "2026" at bounding box center [509, 399] width 25 height 14
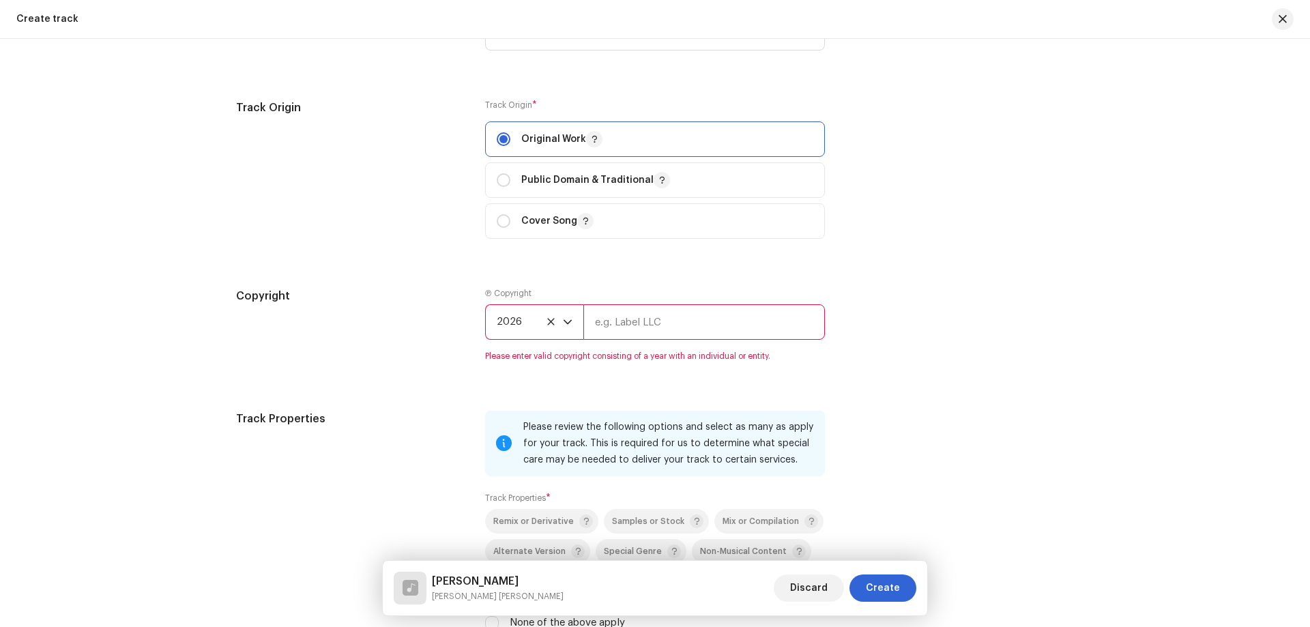
click at [615, 328] on input "text" at bounding box center [703, 321] width 241 height 35
type input "[PERSON_NAME] [PERSON_NAME]"
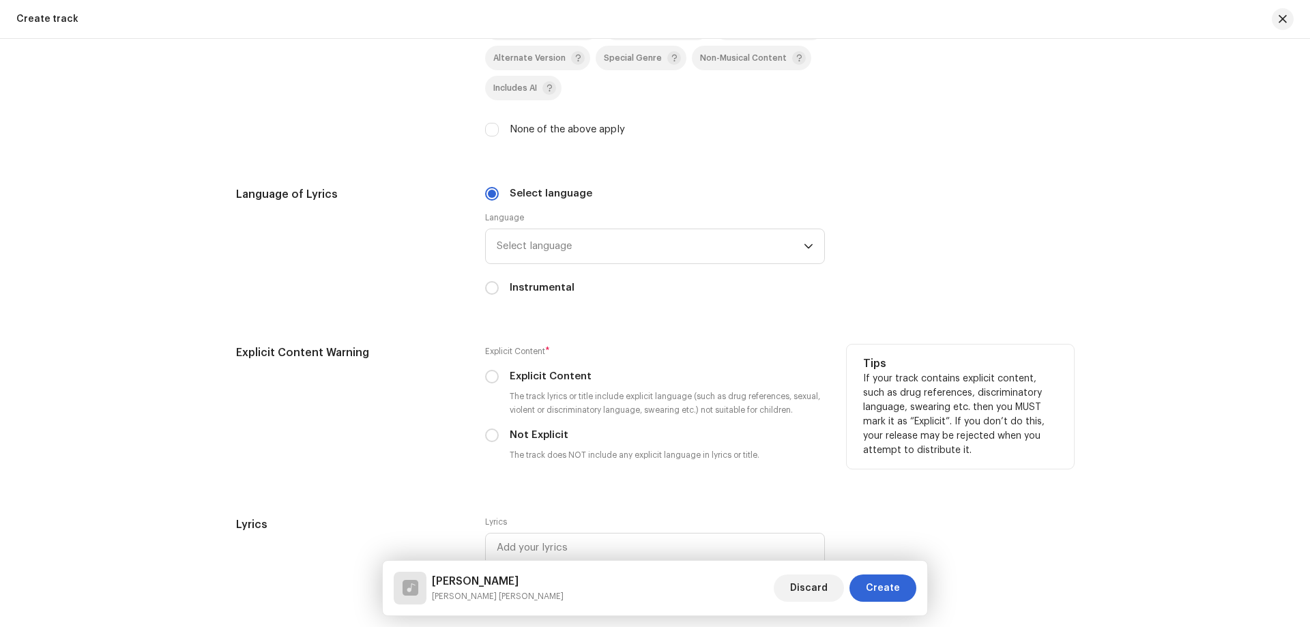
scroll to position [1843, 0]
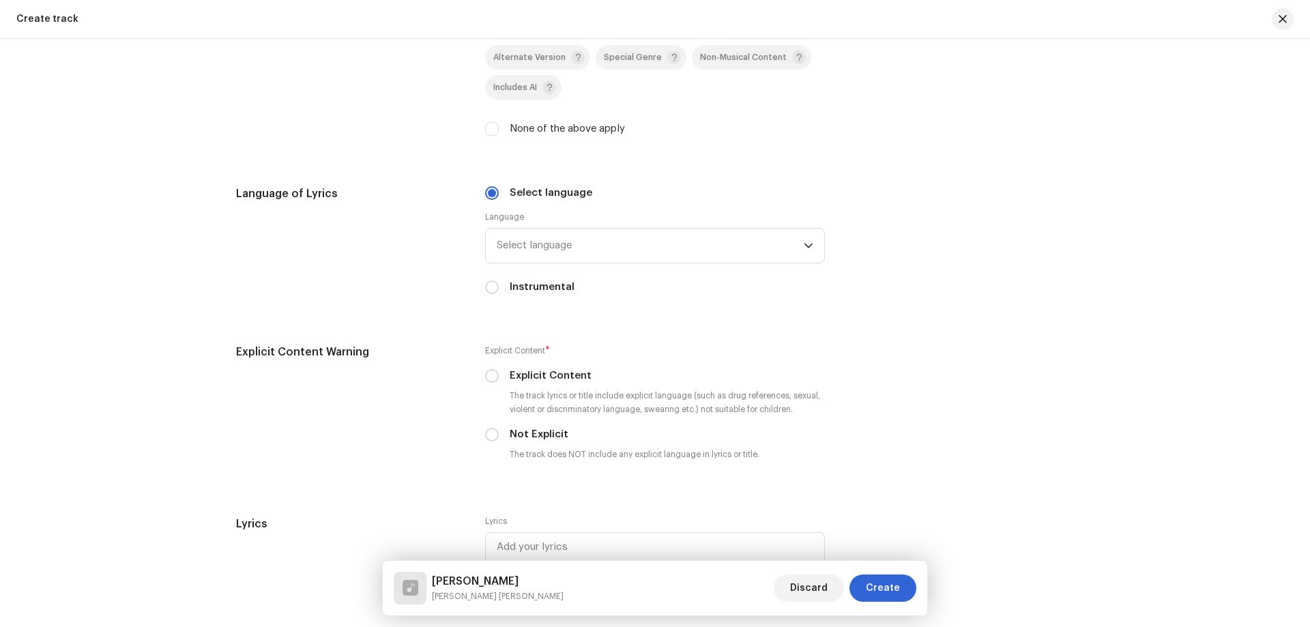
drag, startPoint x: 554, startPoint y: 122, endPoint x: 552, endPoint y: 175, distance: 53.2
click at [554, 123] on label "None of the above apply" at bounding box center [566, 128] width 115 height 15
click at [499, 123] on input "None of the above apply" at bounding box center [492, 129] width 14 height 14
checkbox input "true"
click at [561, 247] on span "Select language" at bounding box center [650, 245] width 307 height 34
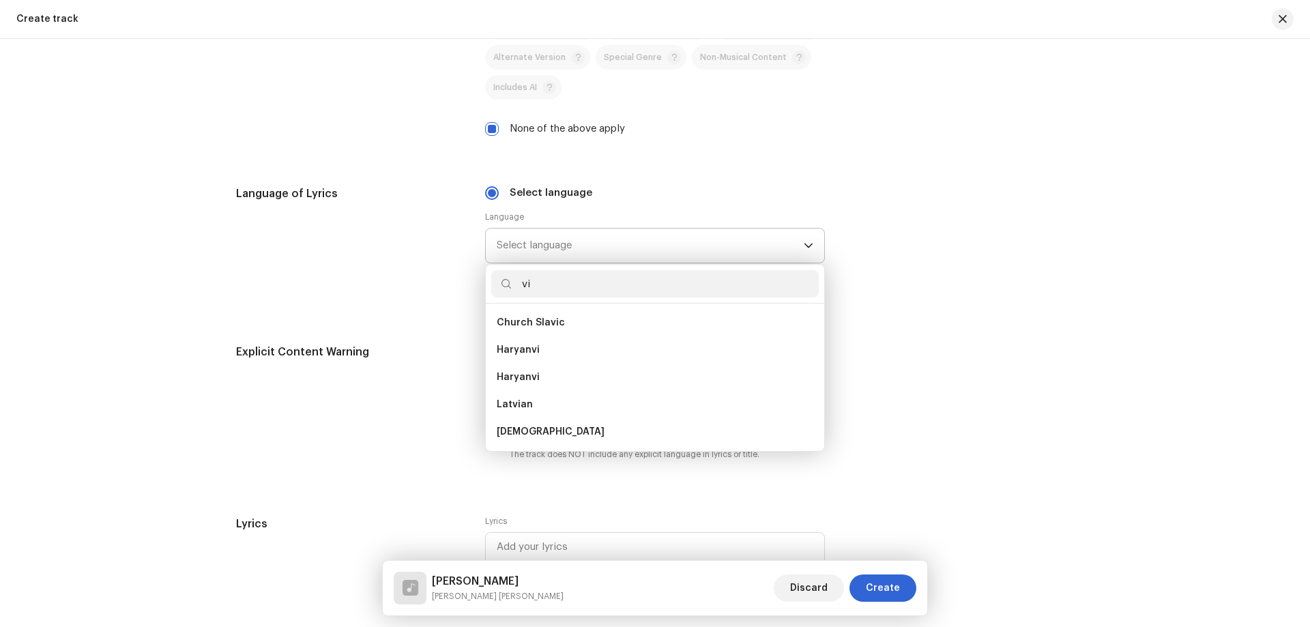
scroll to position [0, 0]
type input "vi"
click at [541, 434] on span "[DEMOGRAPHIC_DATA]" at bounding box center [551, 432] width 108 height 14
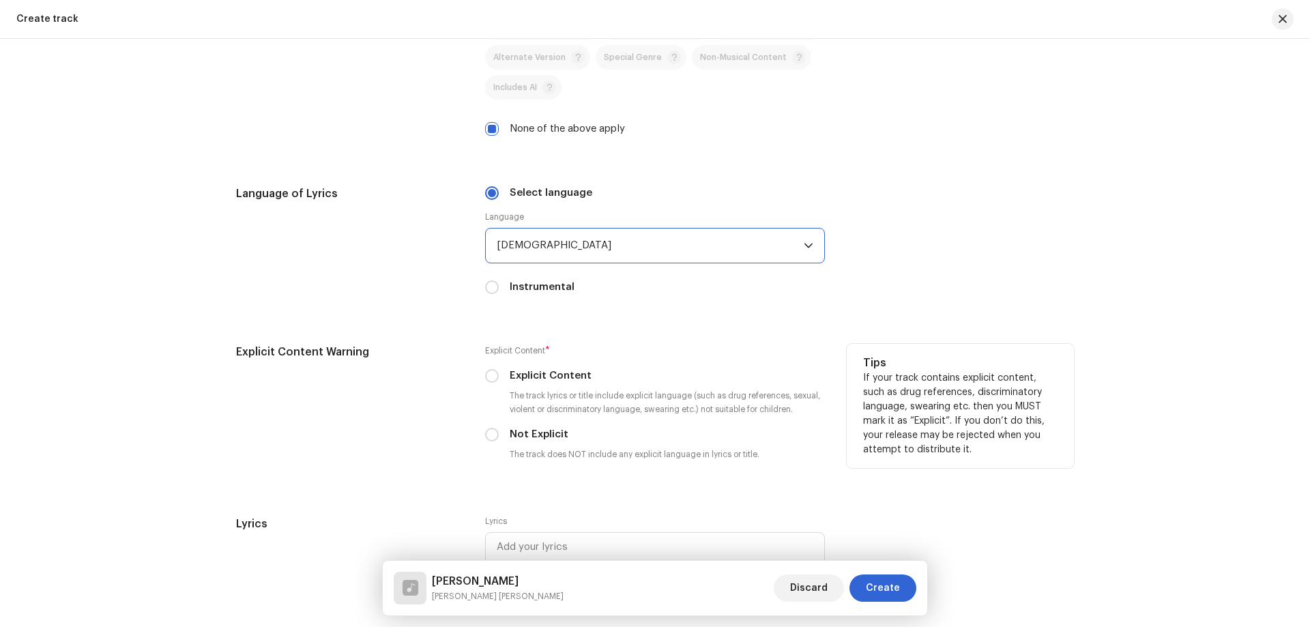
click at [520, 434] on label "Not Explicit" at bounding box center [538, 434] width 59 height 15
click at [499, 434] on input "Not Explicit" at bounding box center [492, 435] width 14 height 14
radio input "true"
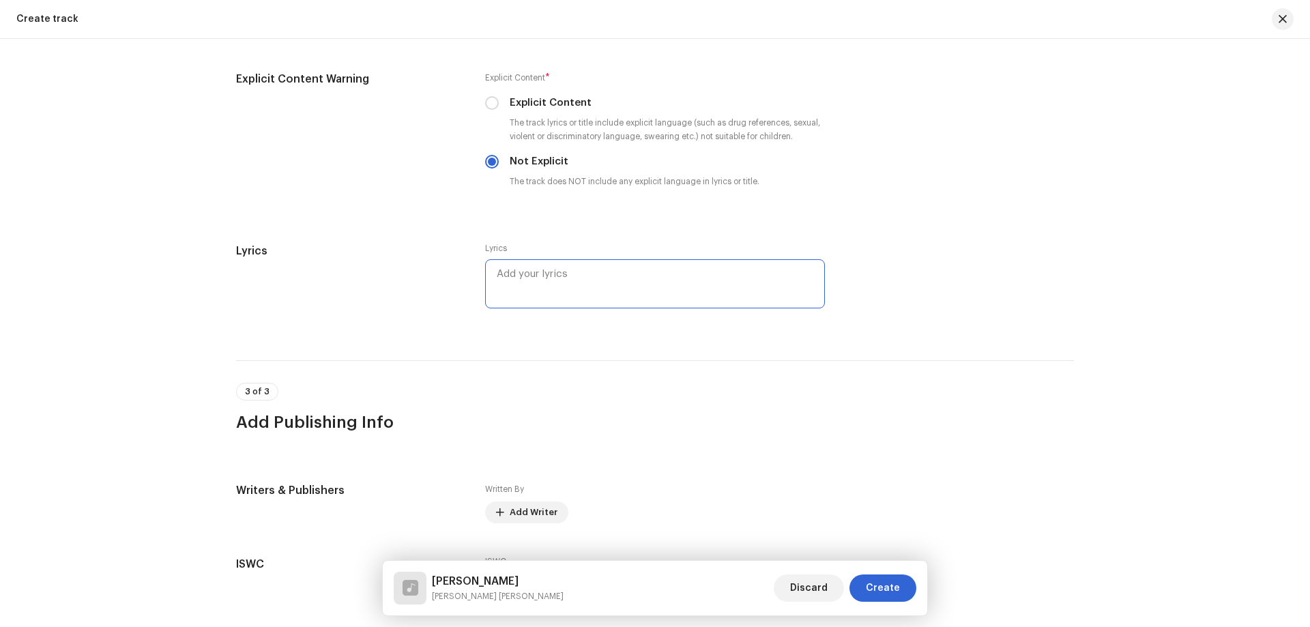
click at [622, 286] on textarea at bounding box center [655, 283] width 340 height 49
paste textarea "Tình ơi mi là gì sao thế gian cứ si [PERSON_NAME] [PERSON_NAME] thân [PERSON_NA…"
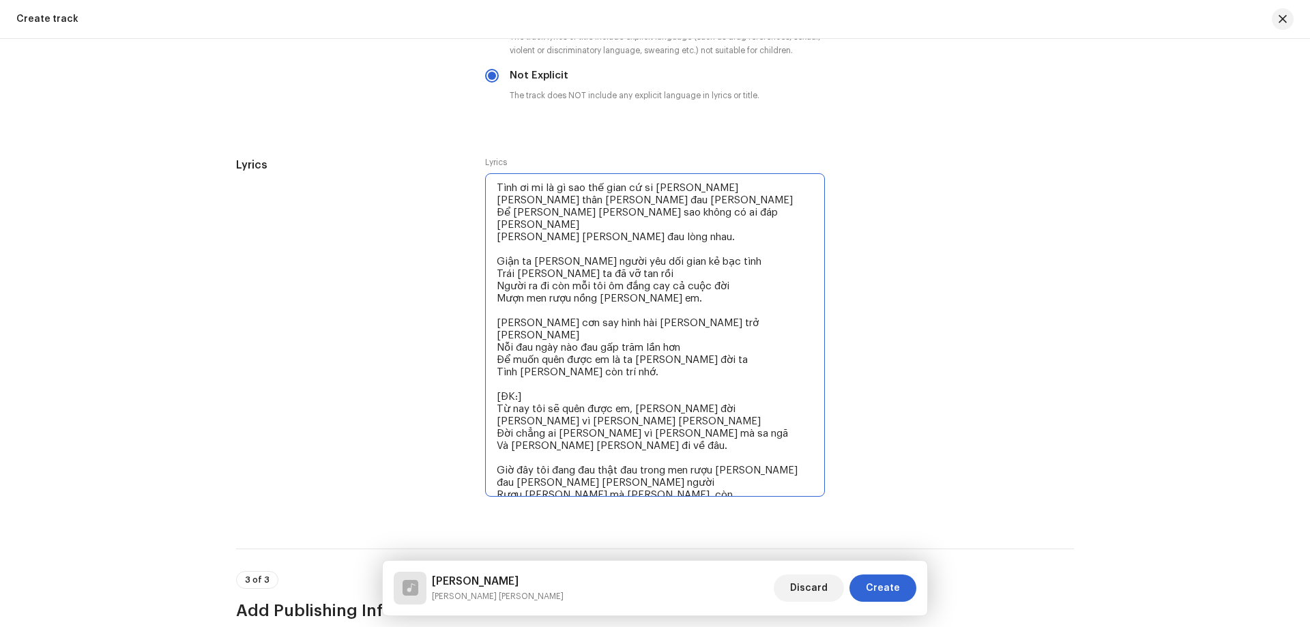
scroll to position [2389, 0]
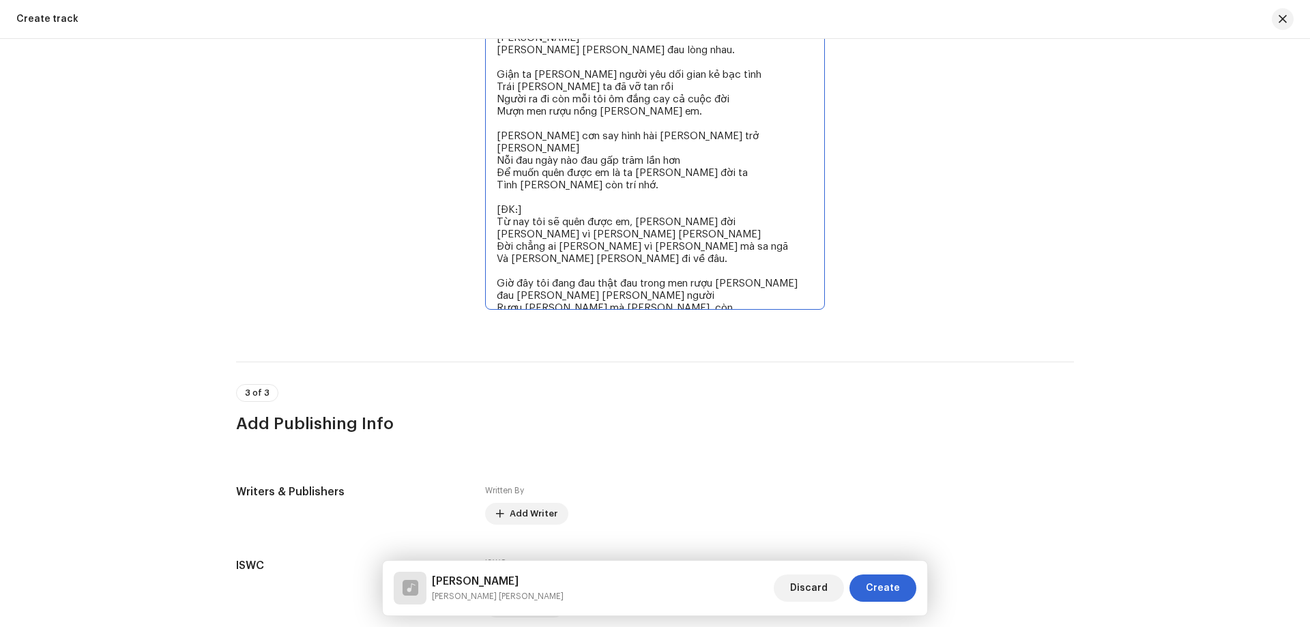
drag, startPoint x: 532, startPoint y: 180, endPoint x: 469, endPoint y: 180, distance: 63.4
click at [469, 180] on div "Lyrics Lyrics Tình ơi mi là gì sao thế gian cứ si [PERSON_NAME] [PERSON_NAME] t…" at bounding box center [655, 149] width 838 height 359
type textarea "Tình ơi mi là gì sao thế gian cứ si [PERSON_NAME] [PERSON_NAME] thân [PERSON_NA…"
click at [540, 517] on span "Add Writer" at bounding box center [533, 513] width 48 height 27
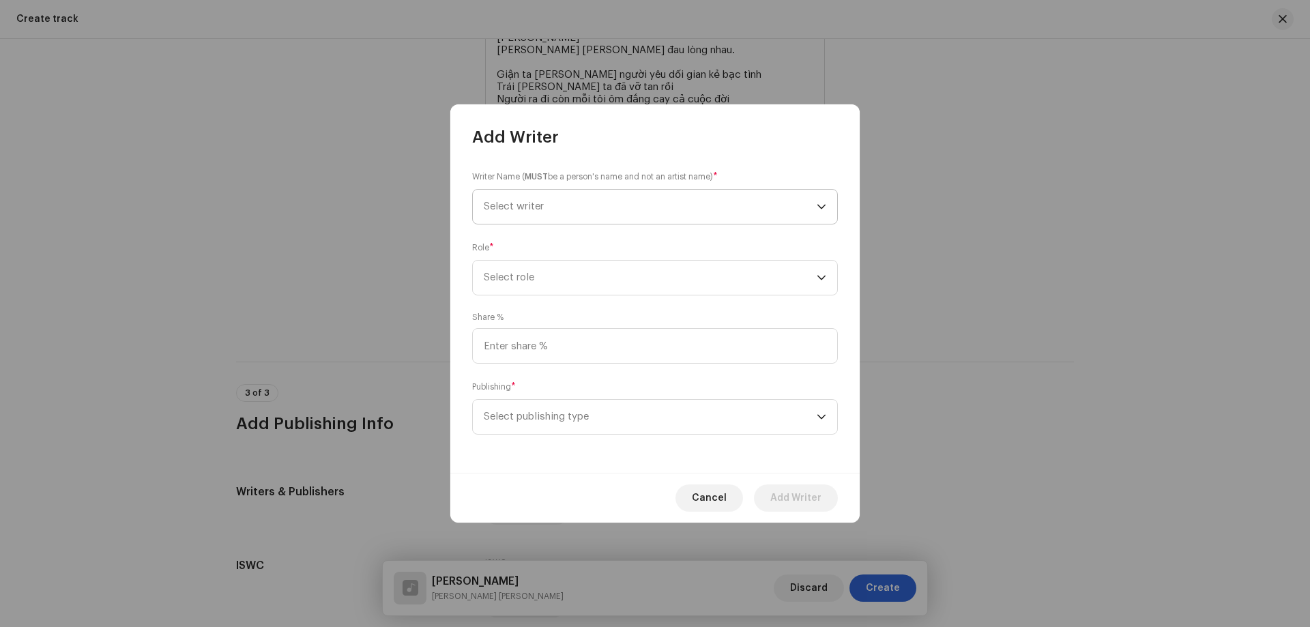
click at [634, 204] on span "Select writer" at bounding box center [650, 207] width 333 height 34
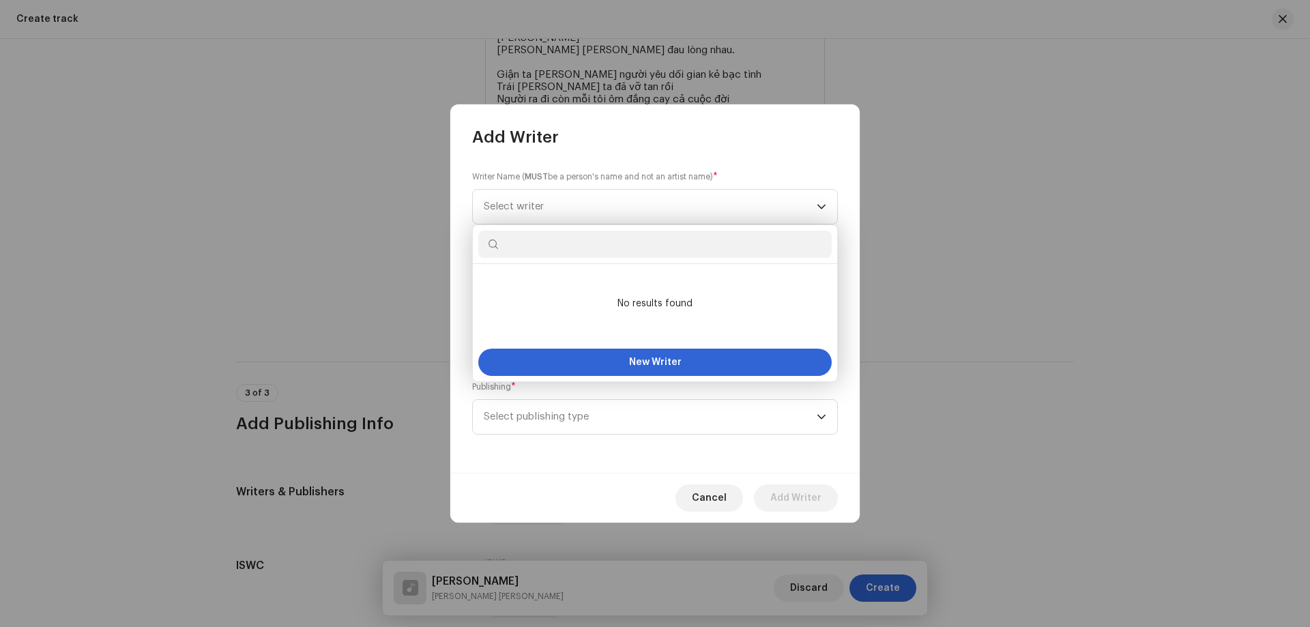
click at [605, 243] on input "text" at bounding box center [654, 244] width 353 height 27
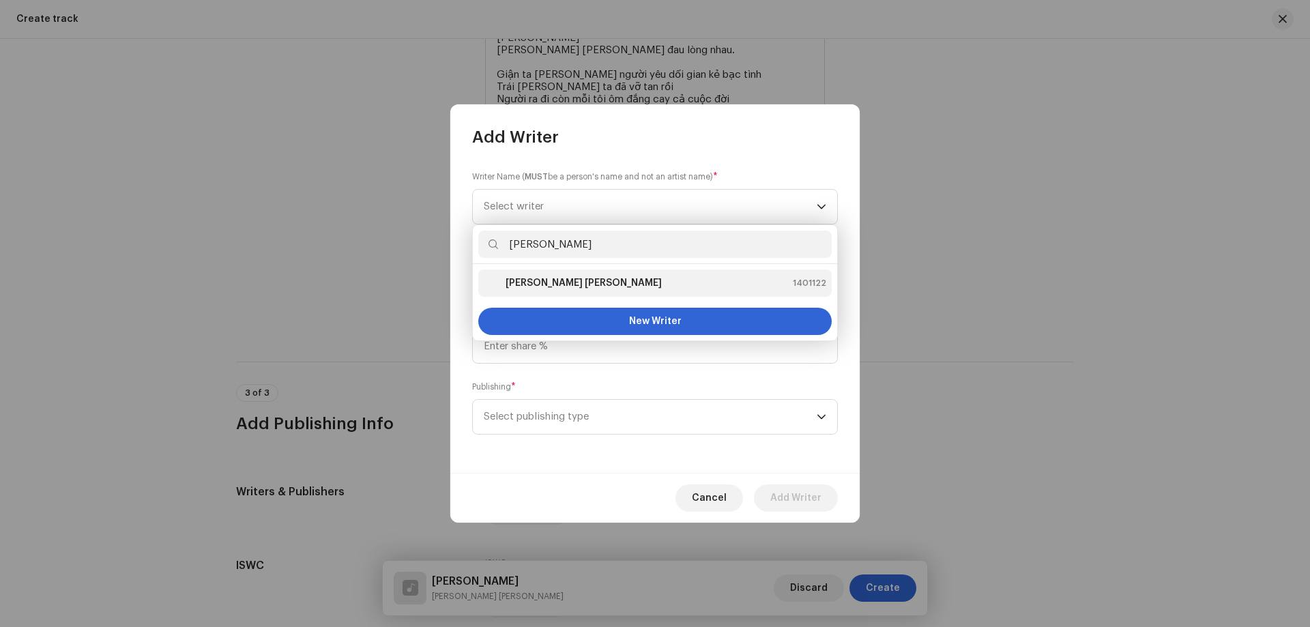
type input "[PERSON_NAME]"
click at [605, 282] on div "[PERSON_NAME] [PERSON_NAME] 1401122" at bounding box center [655, 283] width 342 height 16
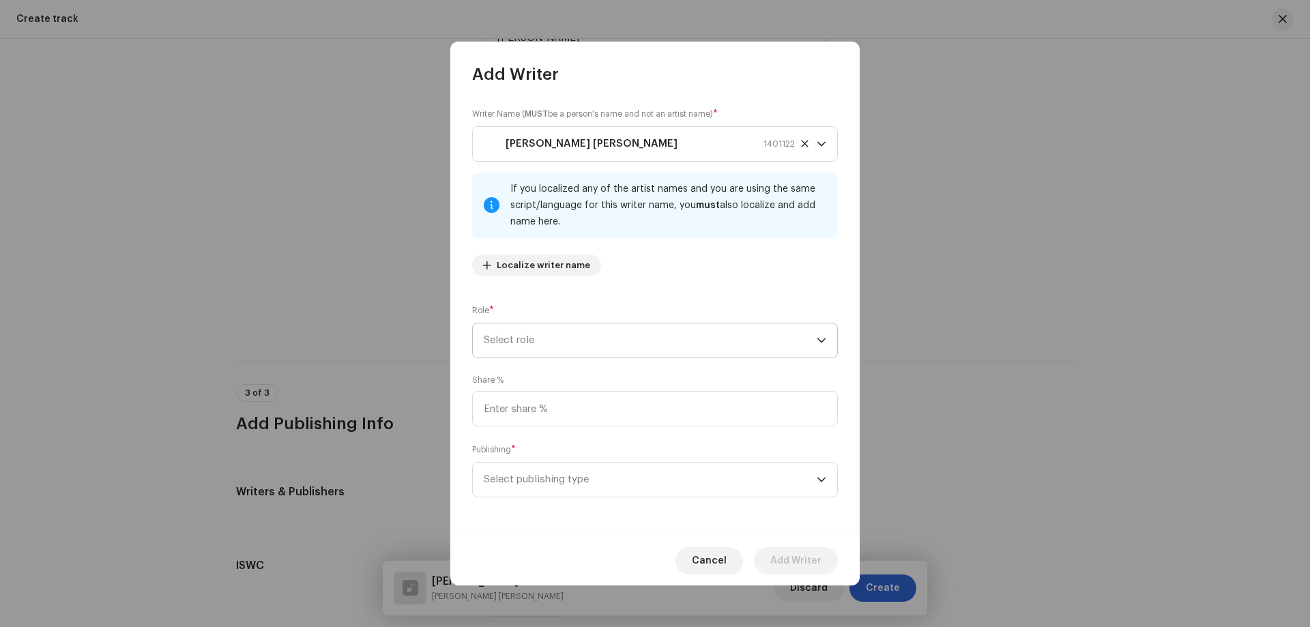
click at [571, 339] on span "Select role" at bounding box center [650, 340] width 333 height 34
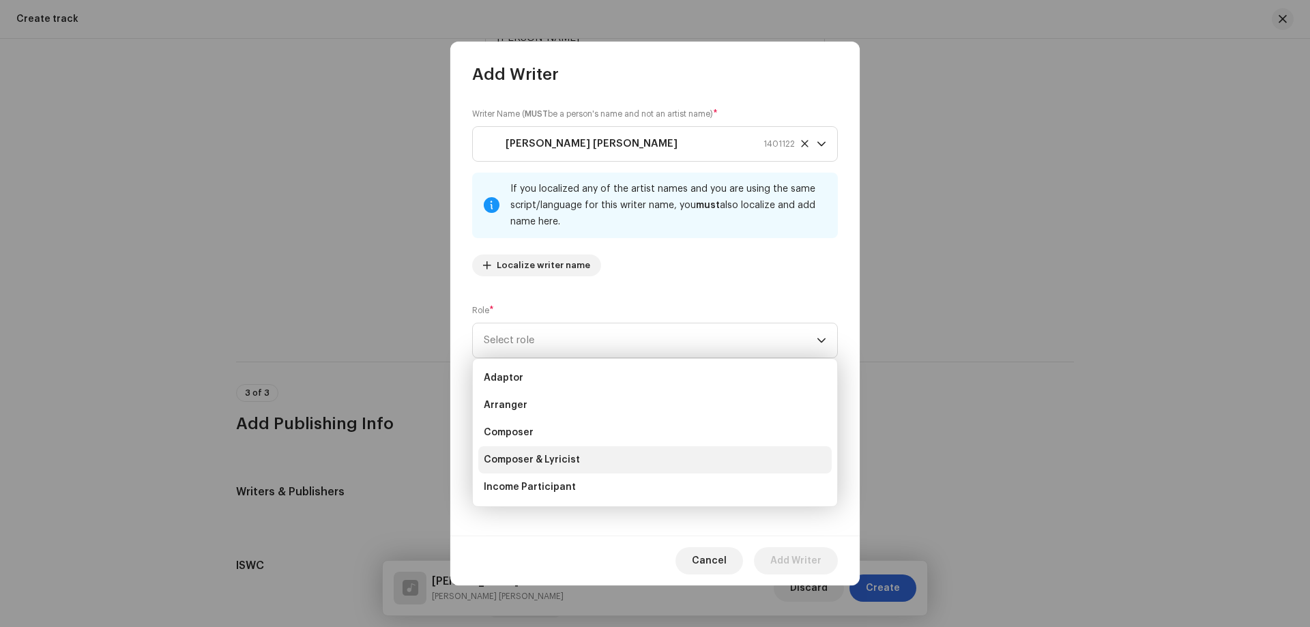
drag, startPoint x: 544, startPoint y: 456, endPoint x: 538, endPoint y: 440, distance: 17.3
click at [543, 456] on span "Composer & Lyricist" at bounding box center [532, 460] width 96 height 14
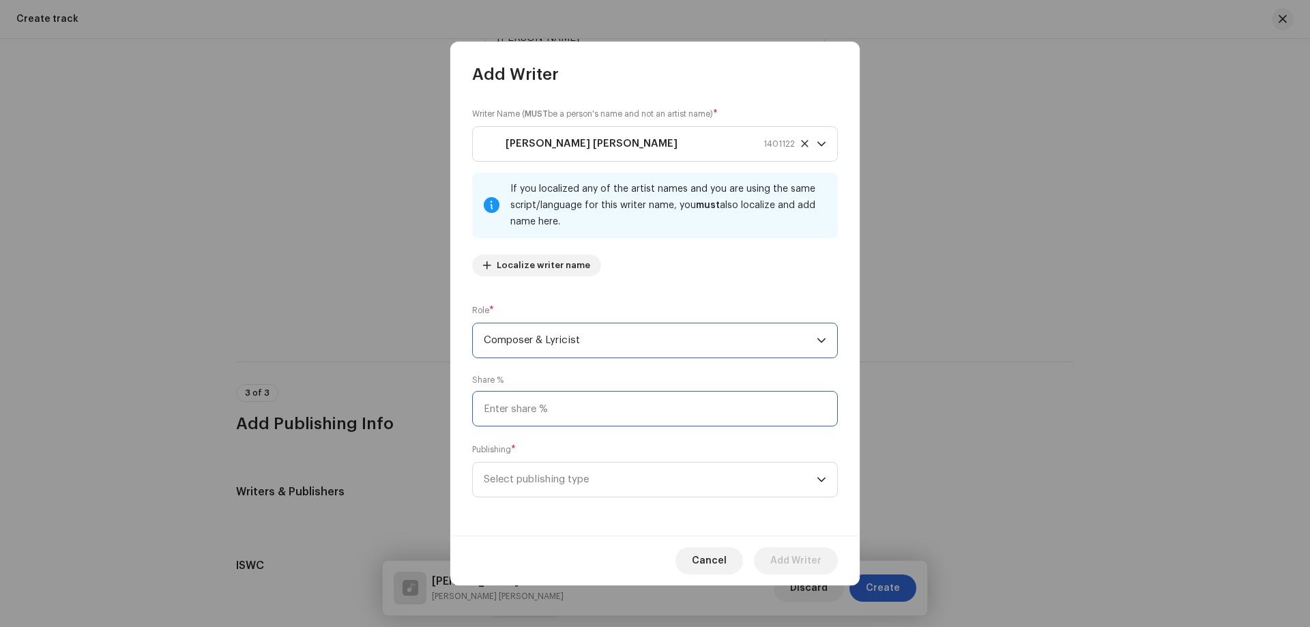
click at [527, 414] on input at bounding box center [655, 408] width 366 height 35
type input "100.00"
click at [538, 477] on span "Select publishing type" at bounding box center [650, 479] width 333 height 34
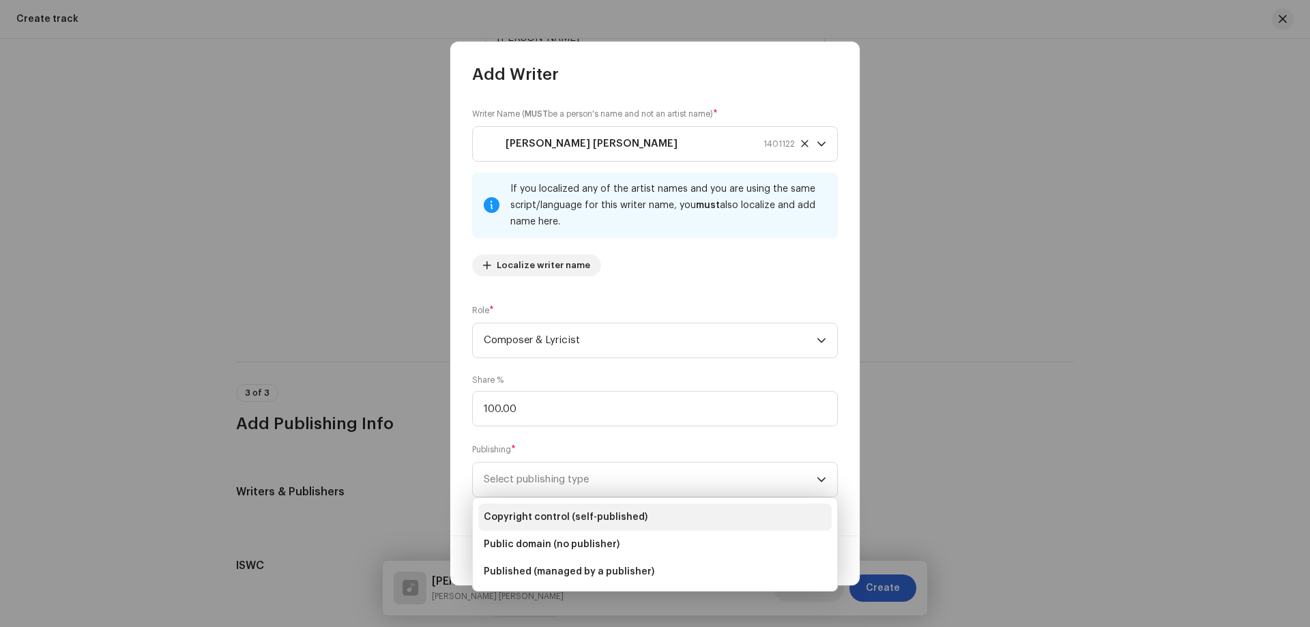
click at [546, 511] on span "Copyright control (self-published)" at bounding box center [566, 517] width 164 height 14
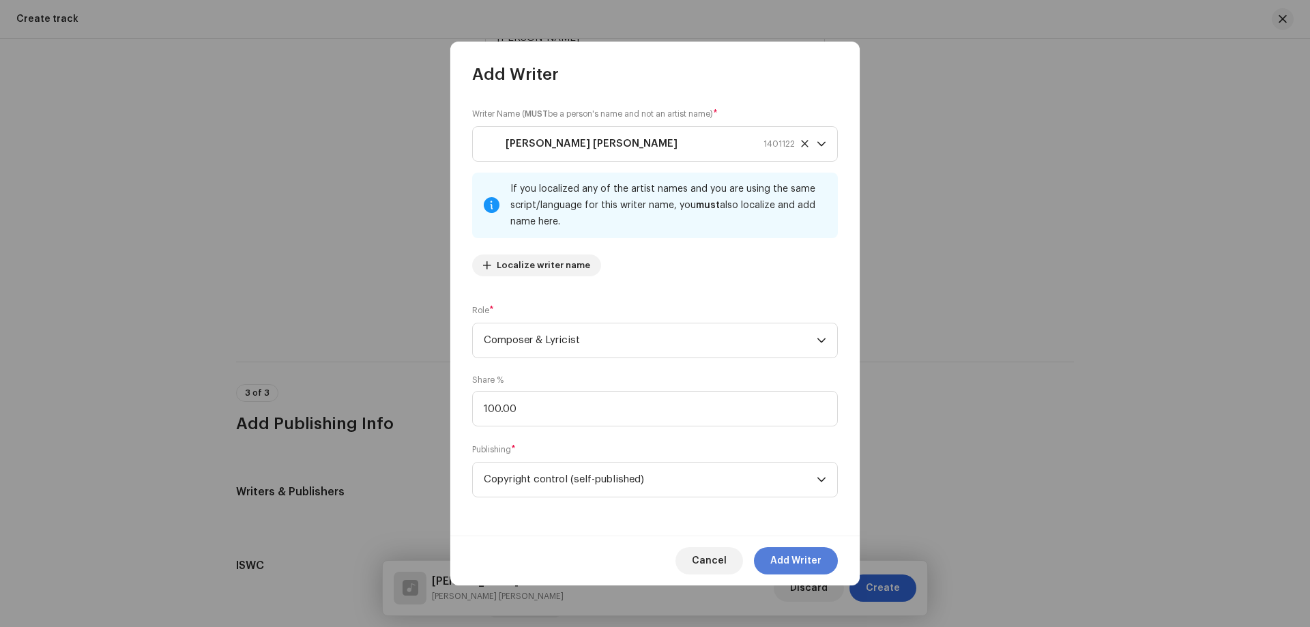
click at [801, 554] on span "Add Writer" at bounding box center [795, 560] width 51 height 27
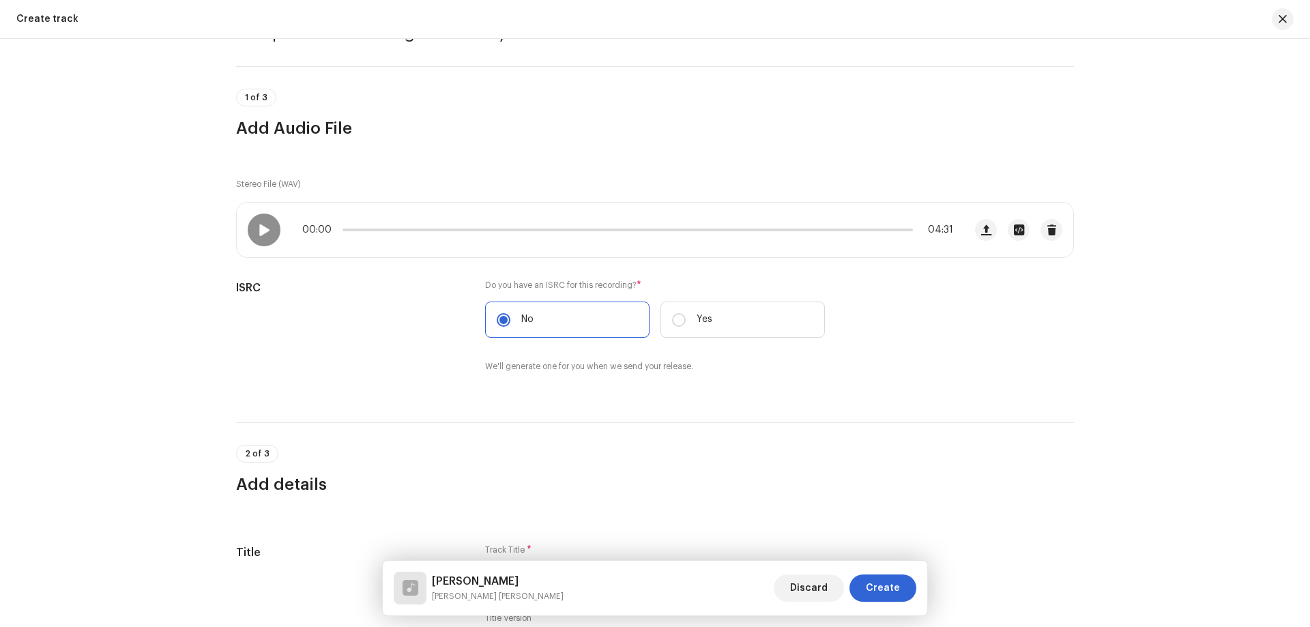
scroll to position [70, 0]
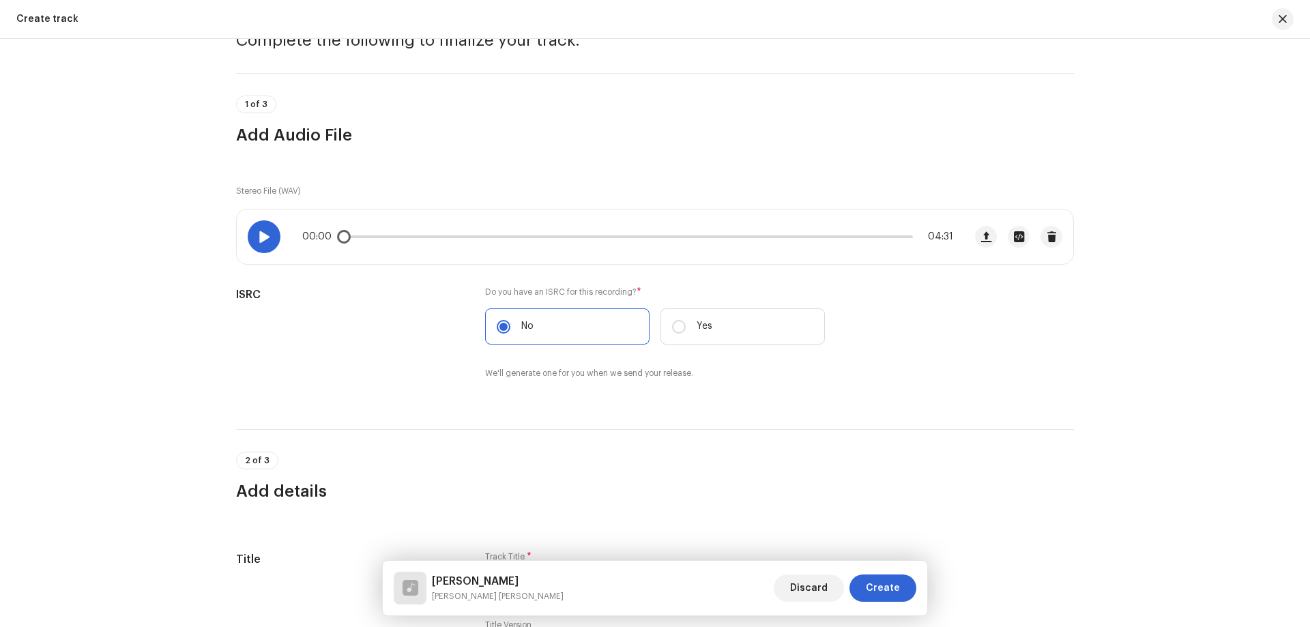
click at [264, 240] on span at bounding box center [264, 236] width 12 height 11
click at [419, 237] on p-slider at bounding box center [627, 236] width 570 height 3
click at [467, 234] on div "00:39 04:31" at bounding box center [627, 236] width 651 height 11
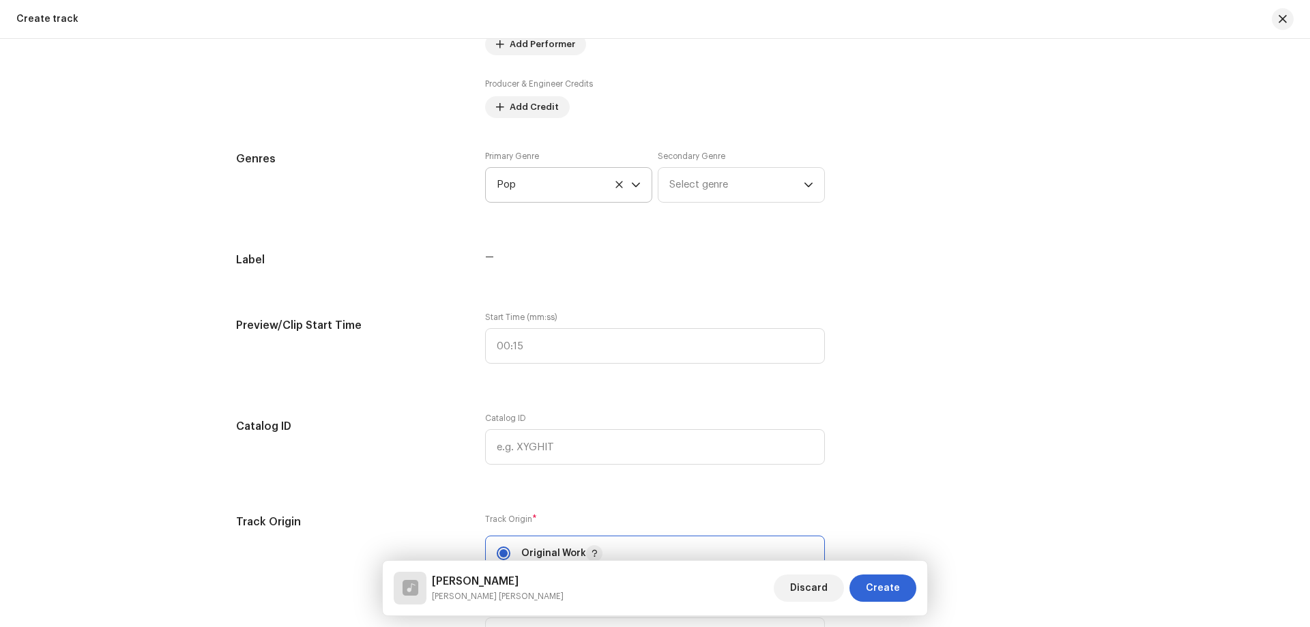
scroll to position [956, 0]
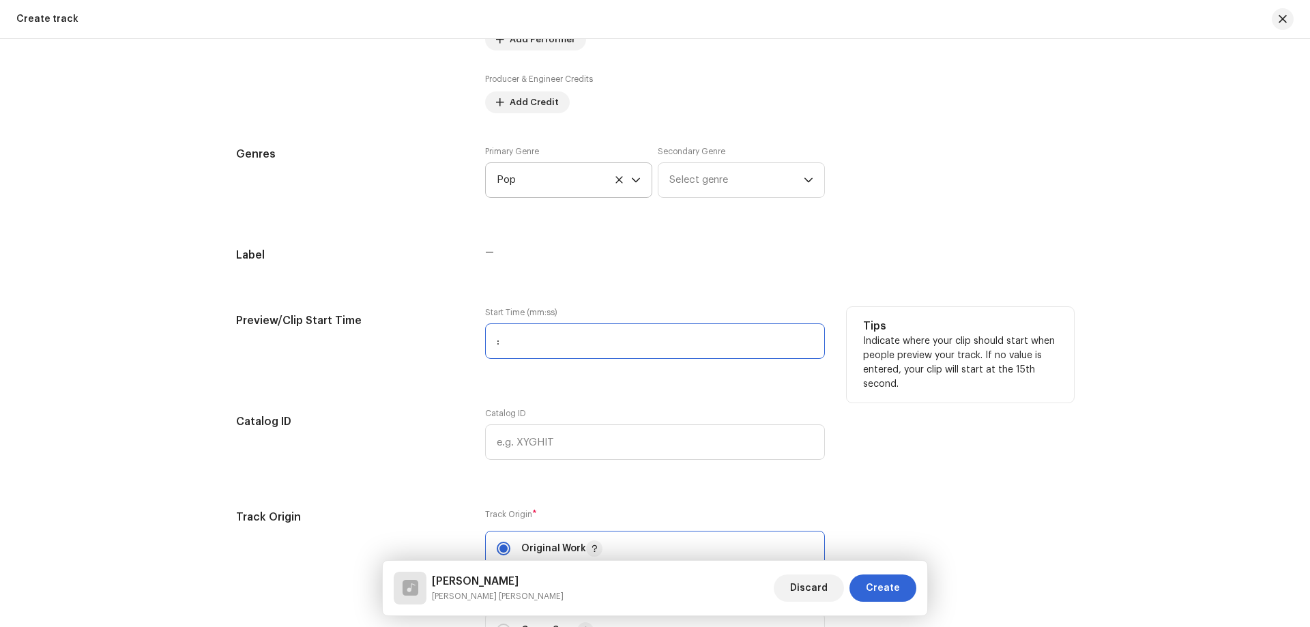
click at [490, 336] on input ":" at bounding box center [655, 340] width 340 height 35
type input "01:07"
click at [453, 399] on div "Track details Complete the following to finalize your track. 1 of 3 Add Audio F…" at bounding box center [654, 617] width 881 height 3004
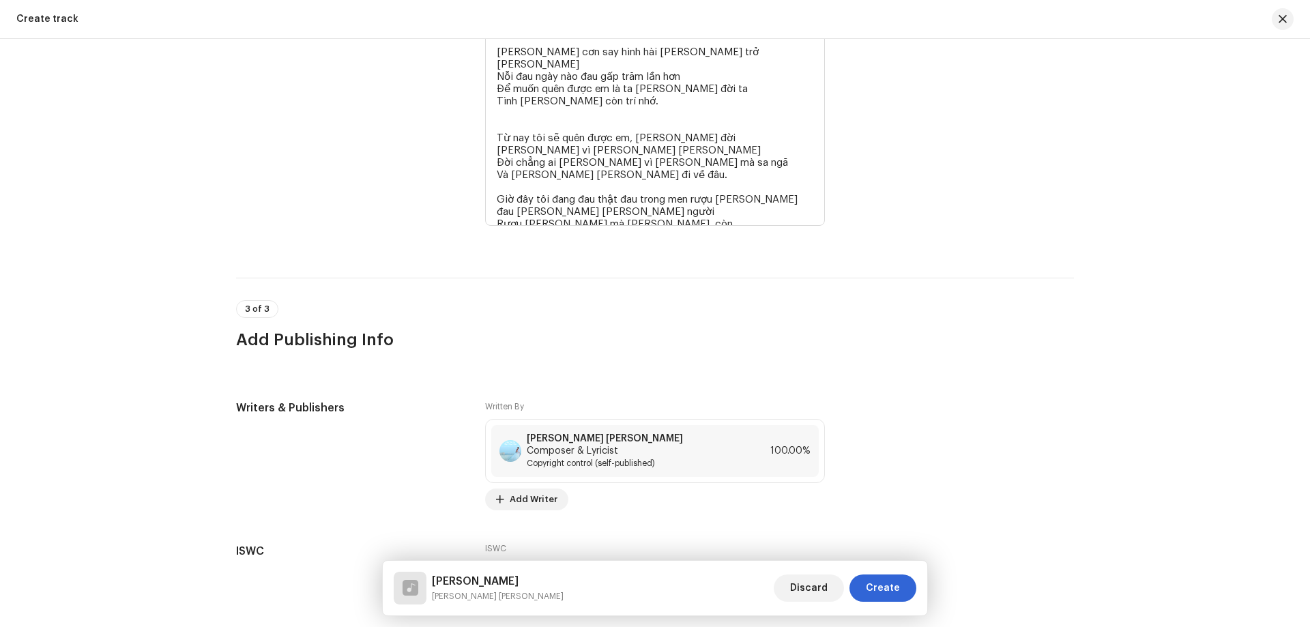
scroll to position [2567, 0]
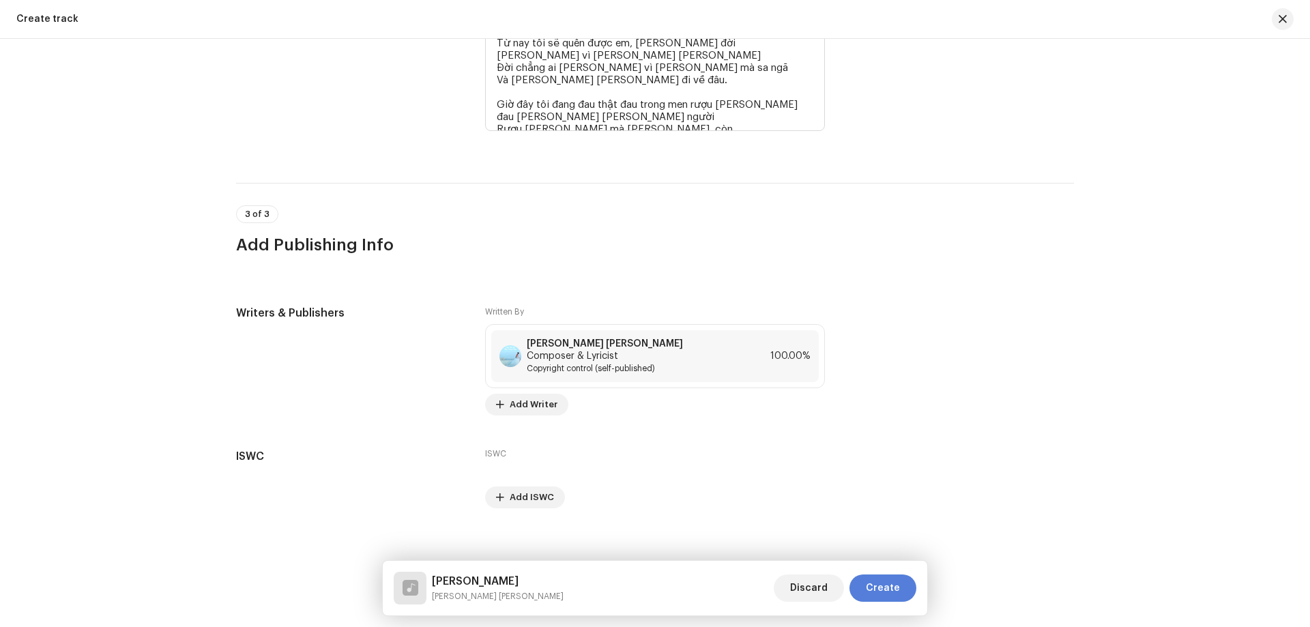
click at [887, 579] on span "Create" at bounding box center [883, 587] width 34 height 27
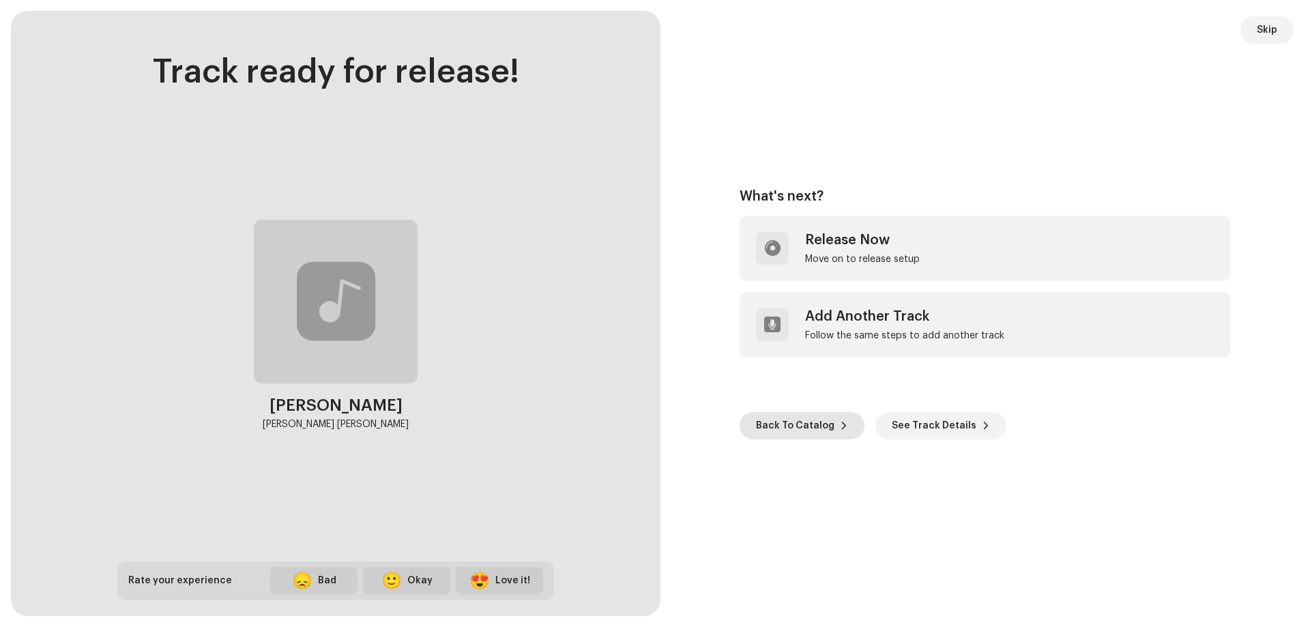
click at [789, 439] on span "Back To Catalog" at bounding box center [795, 425] width 78 height 27
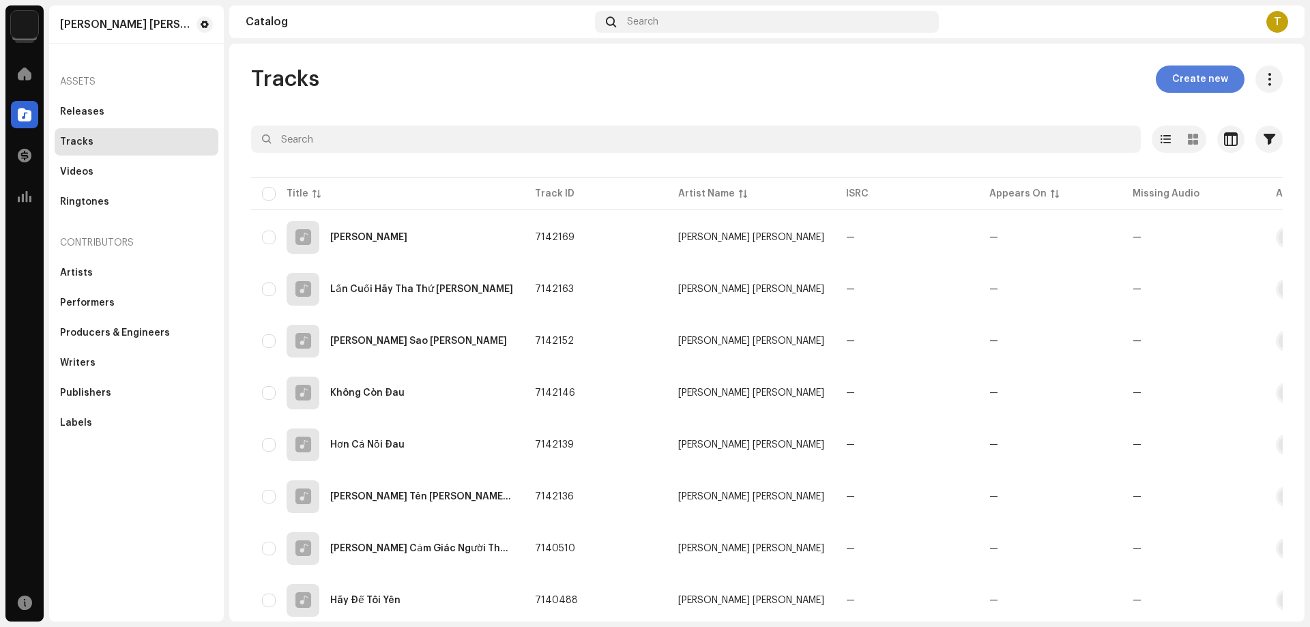
click at [1178, 85] on span "Create new" at bounding box center [1200, 78] width 56 height 27
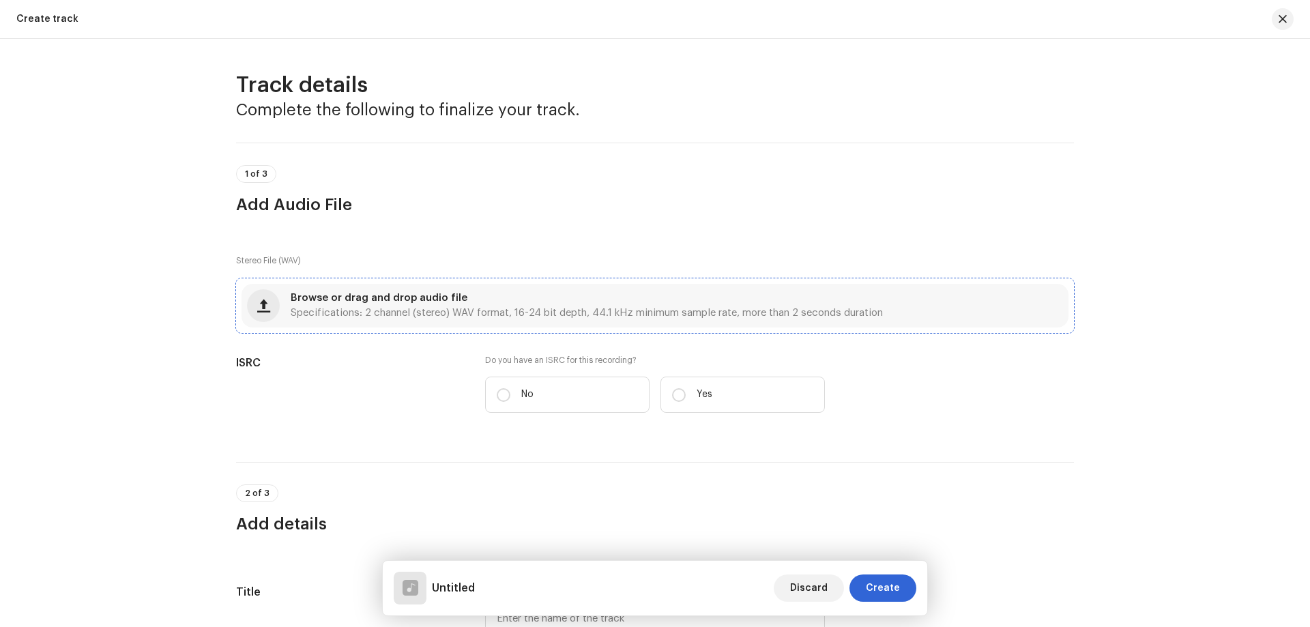
click at [492, 304] on div "Browse or drag and drop audio file Specifications: 2 channel (stereo) WAV forma…" at bounding box center [587, 305] width 592 height 25
